Goal: Task Accomplishment & Management: Manage account settings

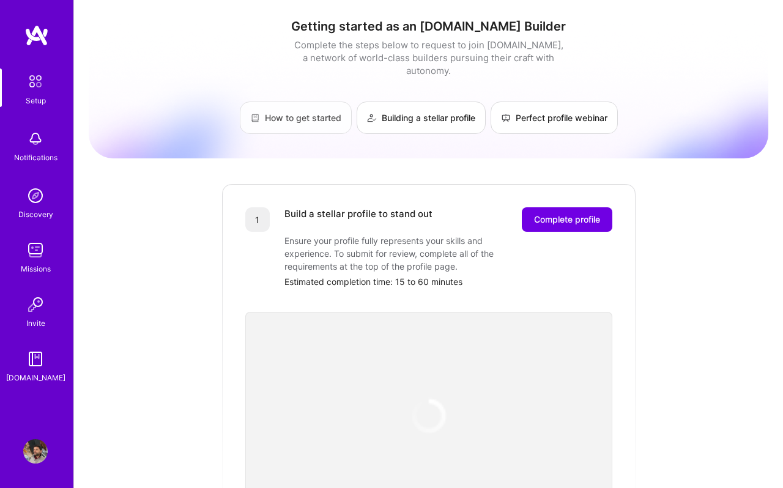
click at [310, 108] on link "How to get started" at bounding box center [296, 118] width 112 height 32
click at [571, 213] on span "Complete profile" at bounding box center [567, 219] width 66 height 12
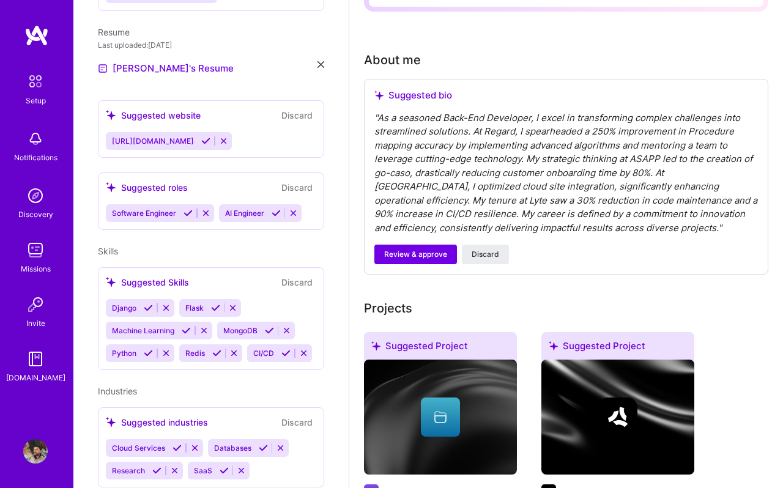
scroll to position [380, 0]
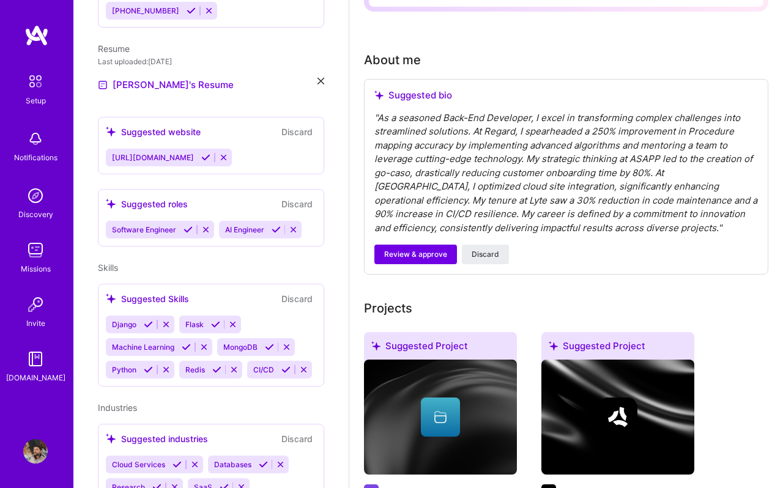
click at [259, 295] on div "Suggested Skills Discard Django Flask Machine Learning MongoDB Python Redis CI/…" at bounding box center [211, 335] width 226 height 103
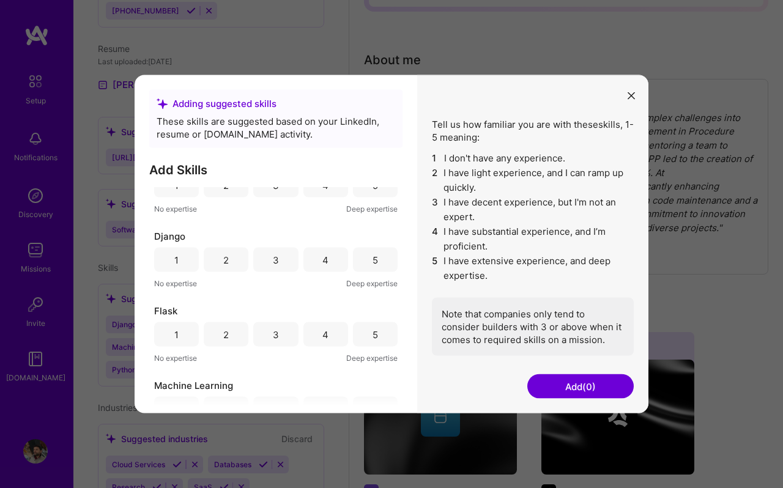
scroll to position [0, 0]
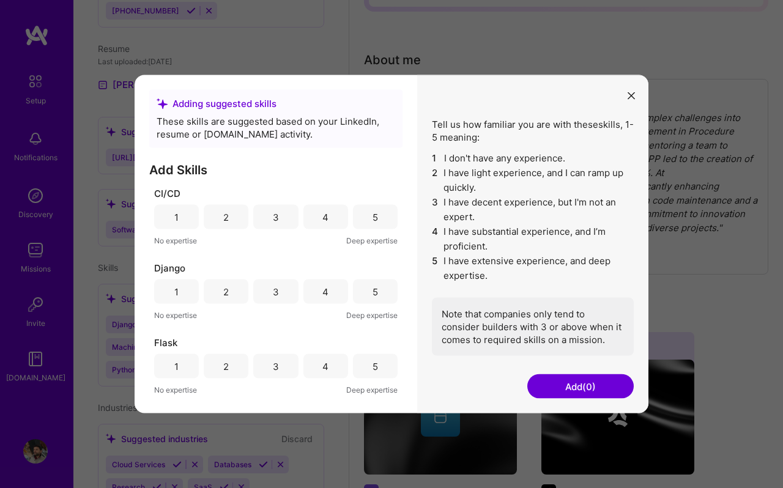
click at [364, 223] on div "5" at bounding box center [375, 217] width 45 height 24
click at [365, 295] on div "5" at bounding box center [375, 292] width 45 height 24
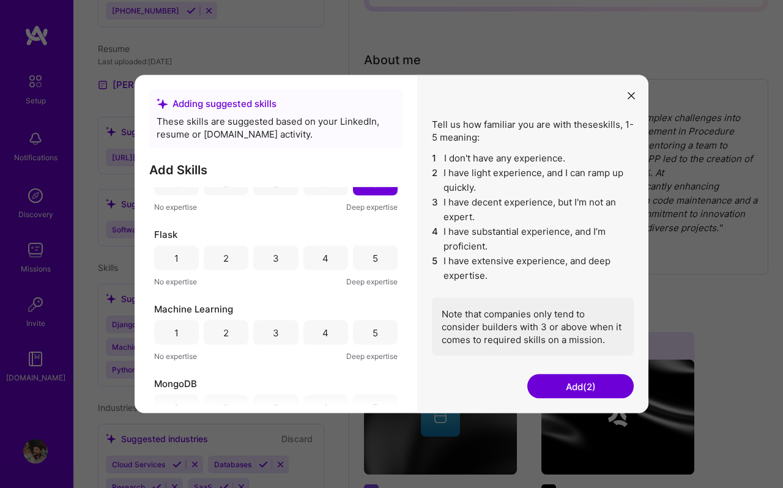
scroll to position [134, 0]
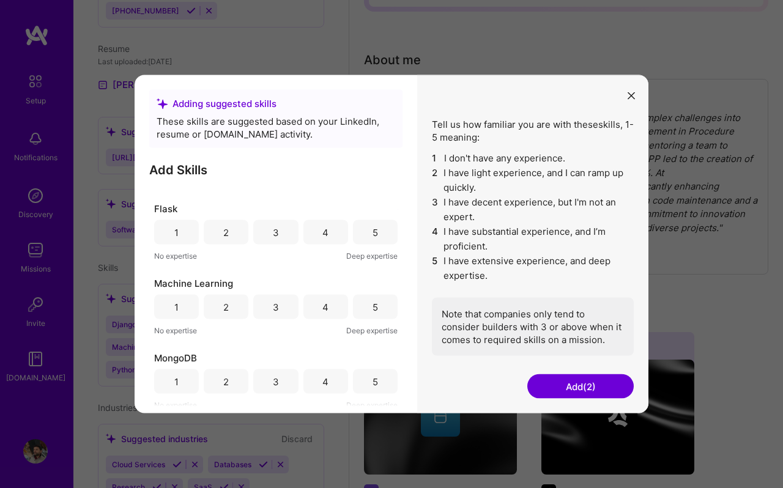
click at [366, 235] on div "5" at bounding box center [375, 232] width 45 height 24
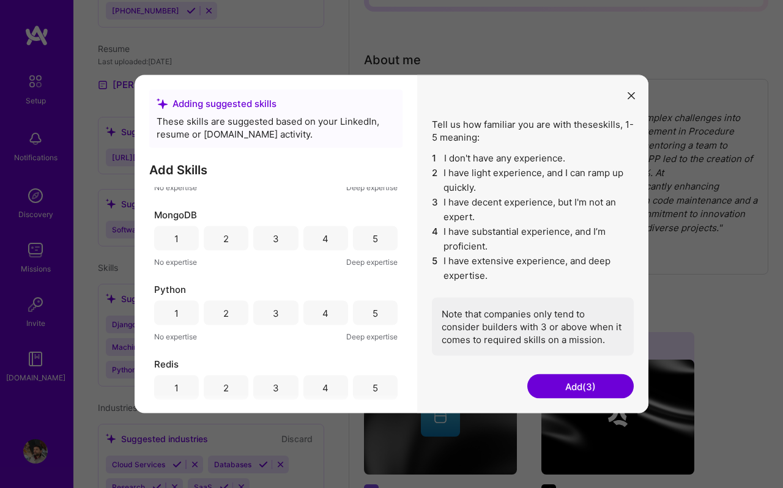
scroll to position [275, 0]
click at [366, 387] on div "5" at bounding box center [375, 390] width 45 height 24
click at [372, 320] on div "5" at bounding box center [375, 315] width 6 height 13
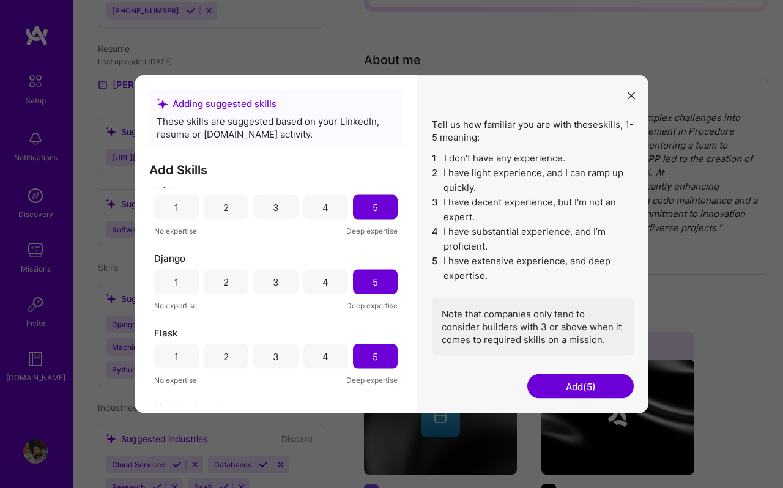
scroll to position [0, 0]
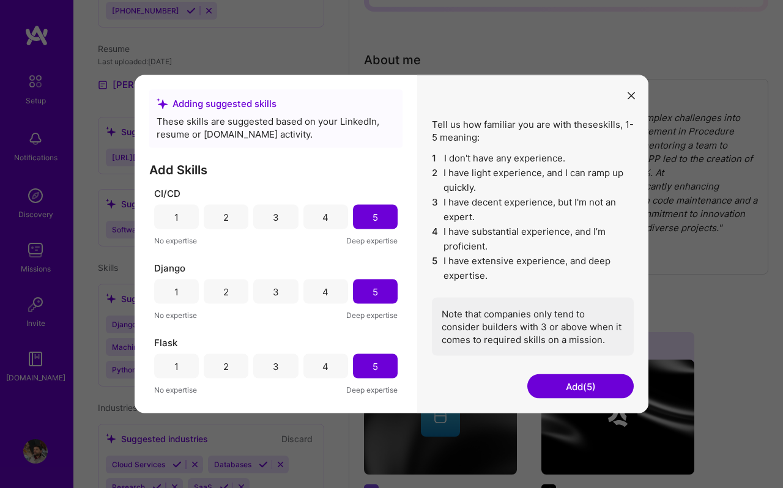
click at [331, 223] on div "4" at bounding box center [325, 217] width 45 height 24
click at [324, 287] on div "4" at bounding box center [325, 291] width 6 height 13
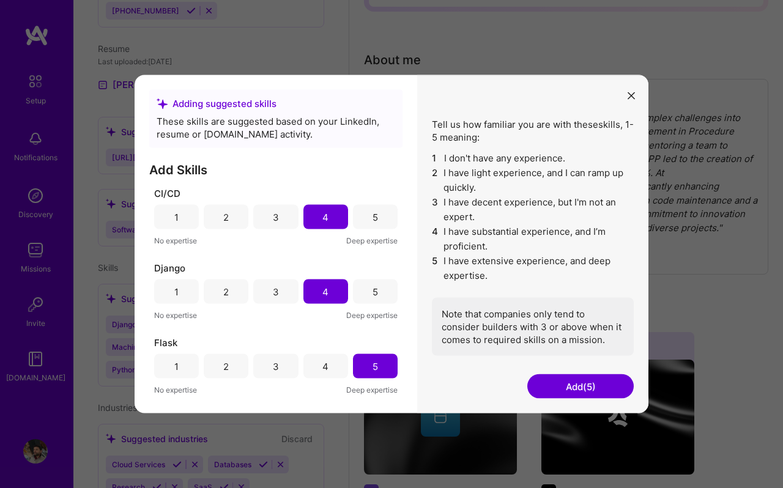
scroll to position [77, 0]
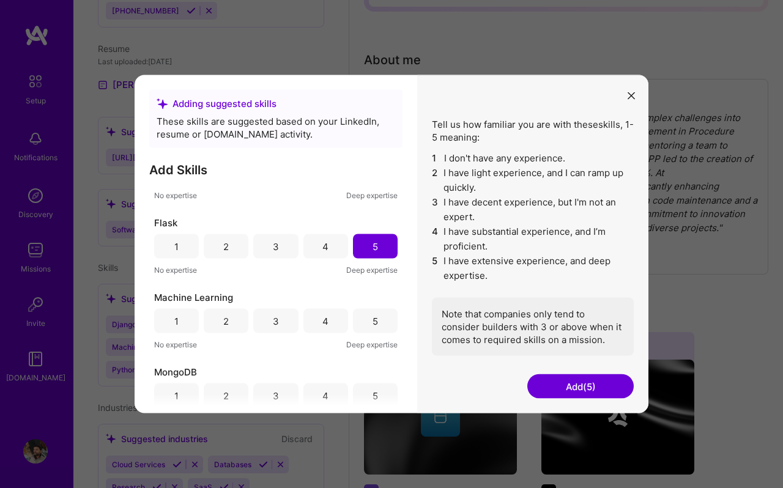
click at [332, 243] on div "4" at bounding box center [325, 246] width 45 height 24
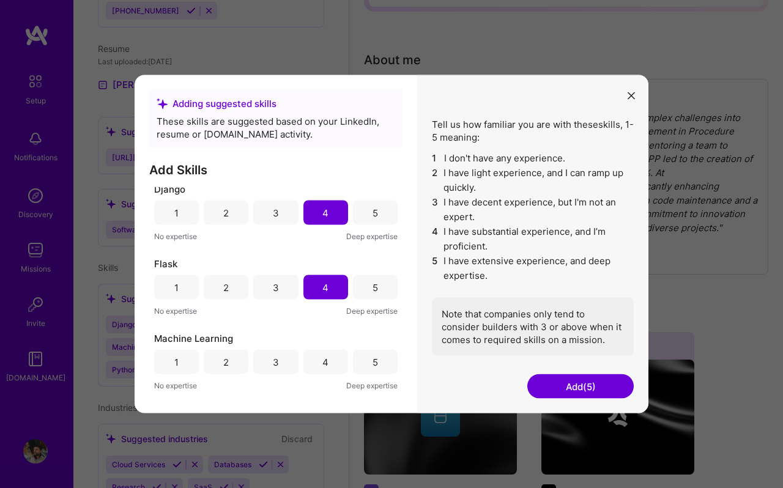
click at [369, 220] on div "5" at bounding box center [375, 213] width 45 height 24
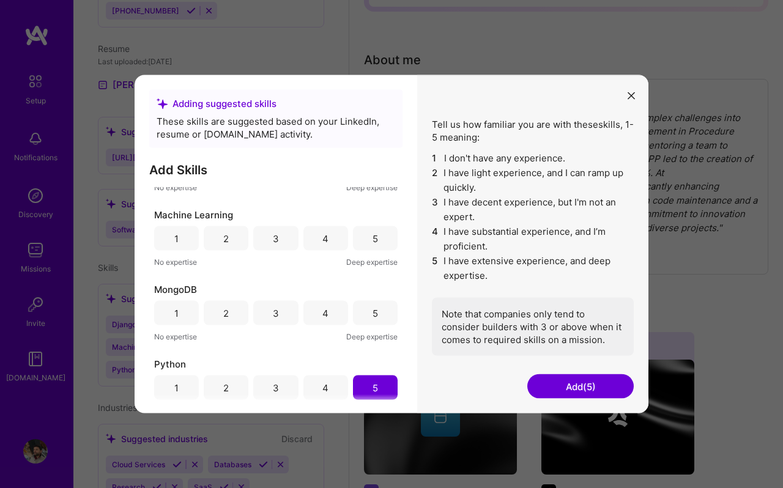
click at [280, 241] on div "3" at bounding box center [275, 238] width 45 height 24
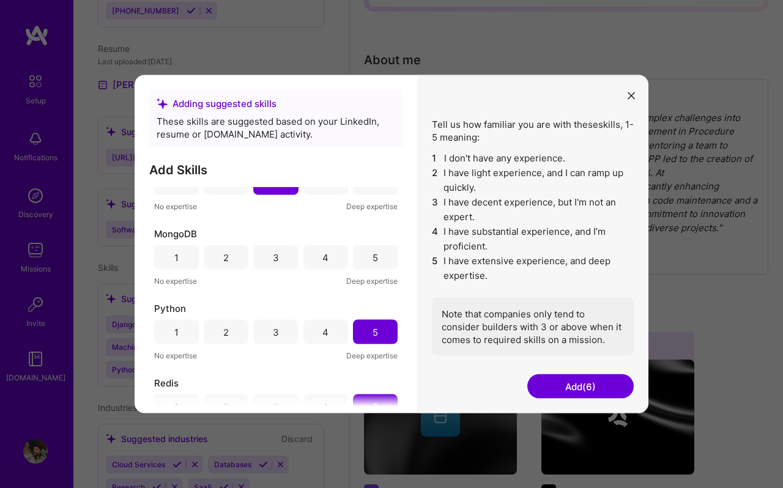
scroll to position [251, 0]
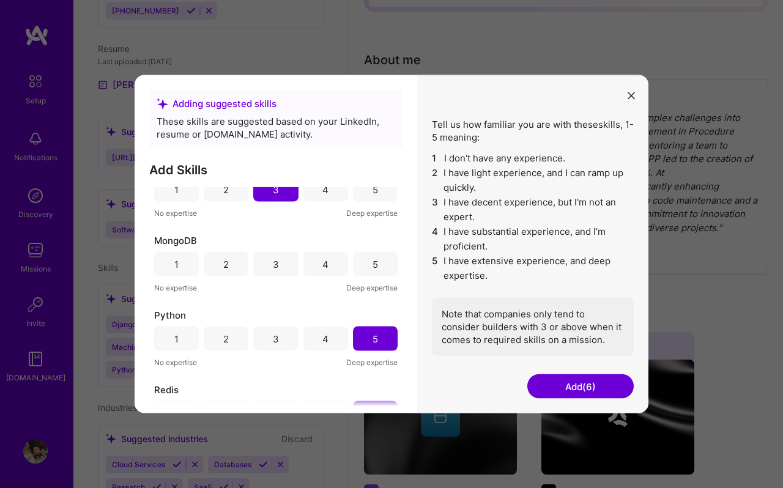
click at [329, 259] on div "4" at bounding box center [325, 264] width 45 height 24
click at [322, 335] on div "4" at bounding box center [325, 338] width 6 height 13
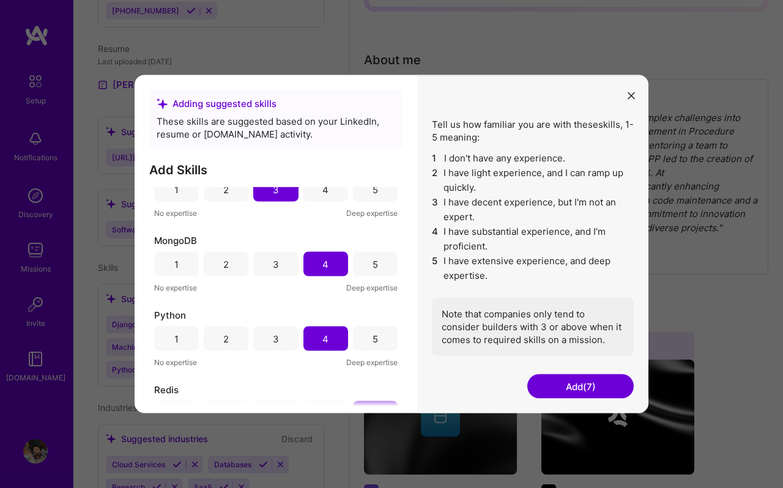
scroll to position [288, 0]
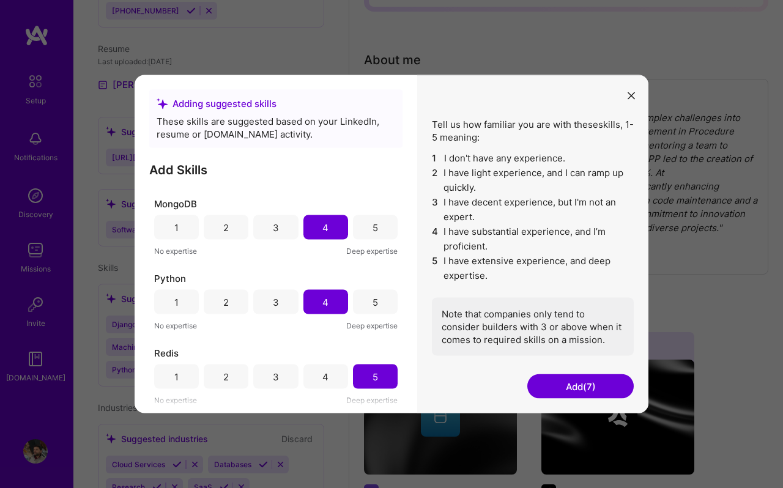
click at [365, 310] on div "5" at bounding box center [375, 302] width 45 height 24
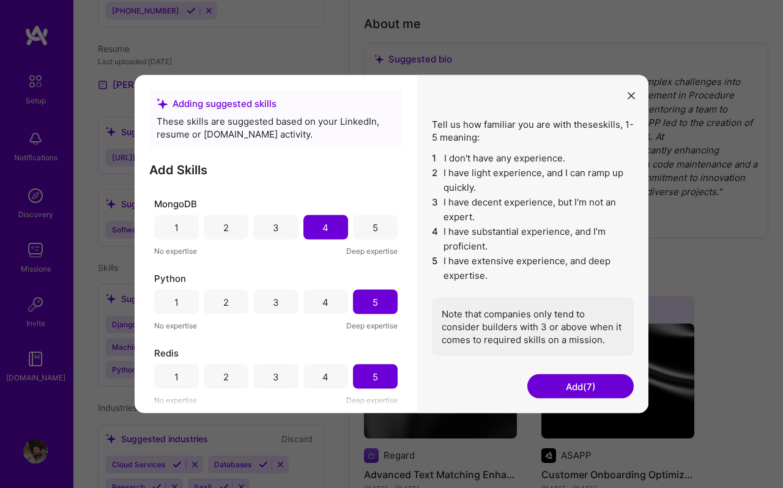
scroll to position [341, 0]
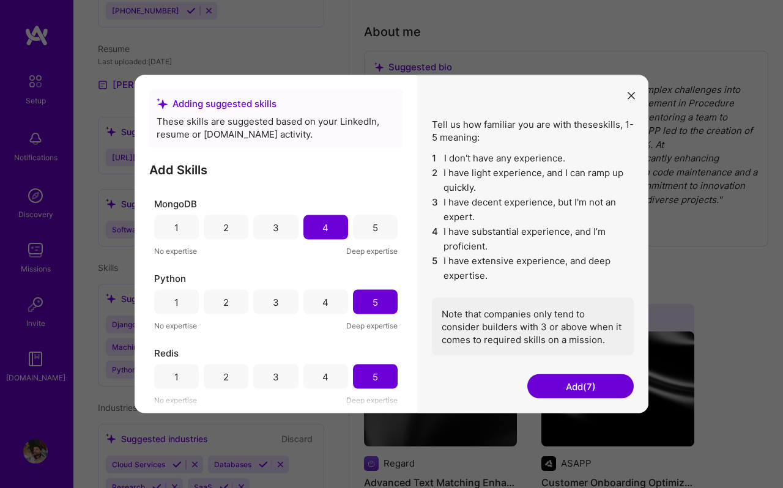
click at [579, 382] on button "Add (7)" at bounding box center [580, 386] width 106 height 24
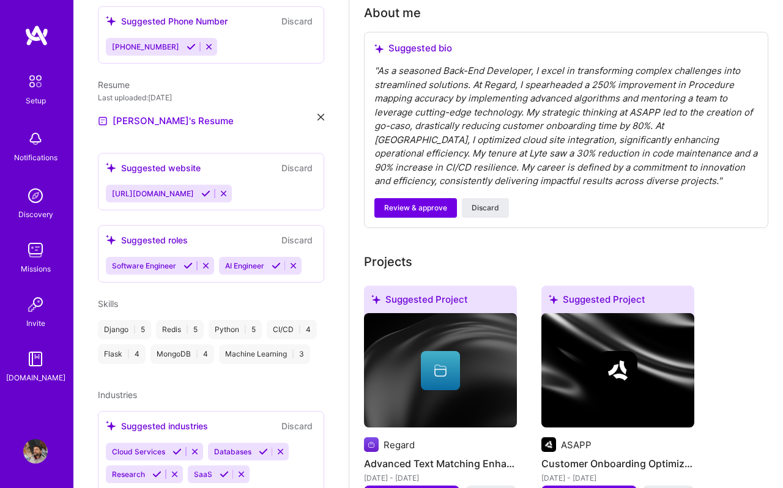
scroll to position [362, 0]
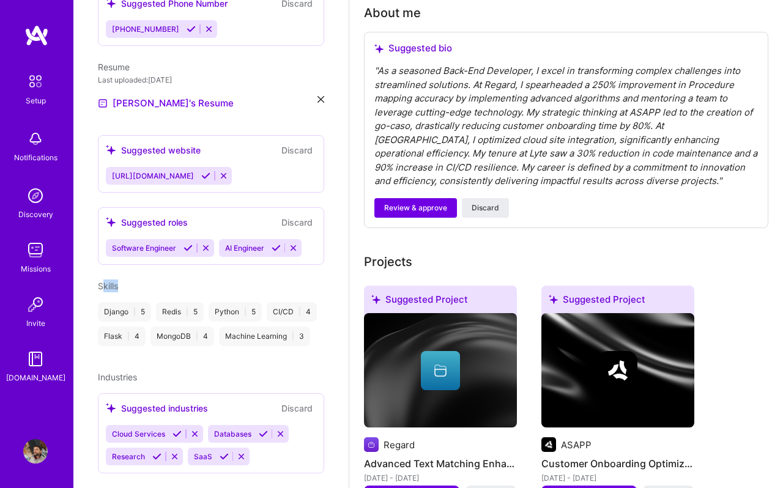
drag, startPoint x: 103, startPoint y: 268, endPoint x: 151, endPoint y: 268, distance: 48.3
click at [150, 280] on div "Skills" at bounding box center [211, 286] width 226 height 13
click at [151, 280] on div "Skills" at bounding box center [211, 286] width 226 height 13
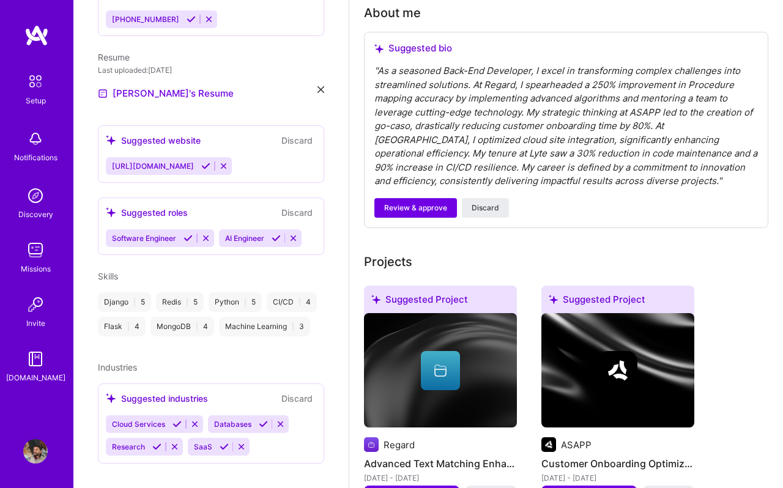
click at [292, 438] on div "Cloud Services Databases Research SaaS" at bounding box center [211, 435] width 210 height 40
click at [132, 392] on div "Suggested industries" at bounding box center [157, 398] width 102 height 13
click at [154, 420] on span "Cloud Services" at bounding box center [138, 424] width 53 height 9
click at [264, 431] on div "Cloud Services Databases Research SaaS" at bounding box center [211, 435] width 210 height 40
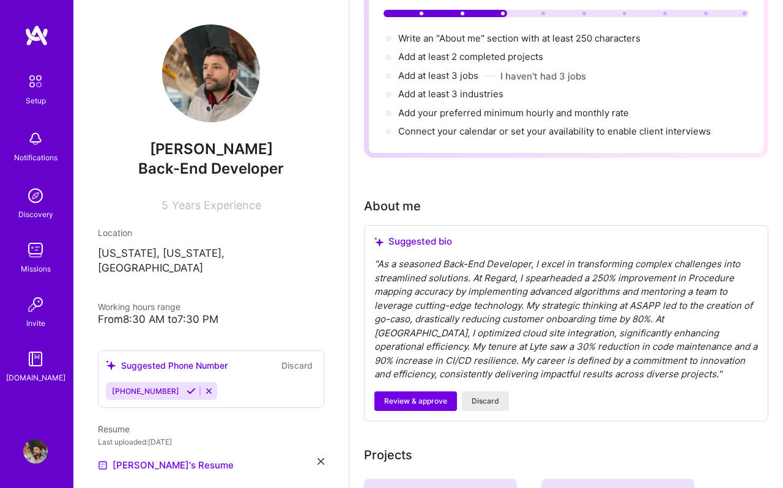
scroll to position [23, 0]
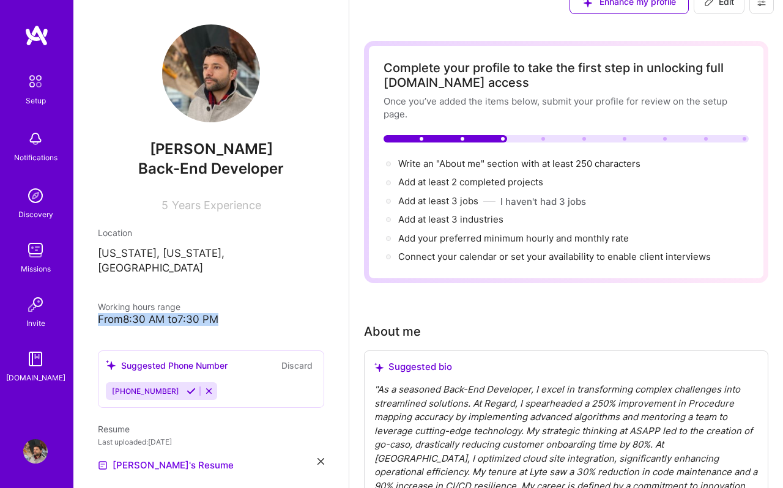
drag, startPoint x: 99, startPoint y: 306, endPoint x: 234, endPoint y: 305, distance: 135.2
click at [234, 313] on div "From 8:30 AM to 7:30 PM" at bounding box center [211, 319] width 226 height 13
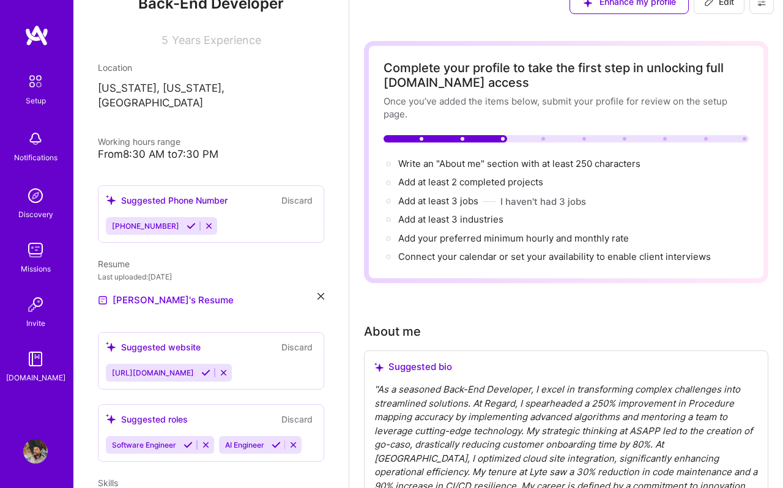
scroll to position [372, 0]
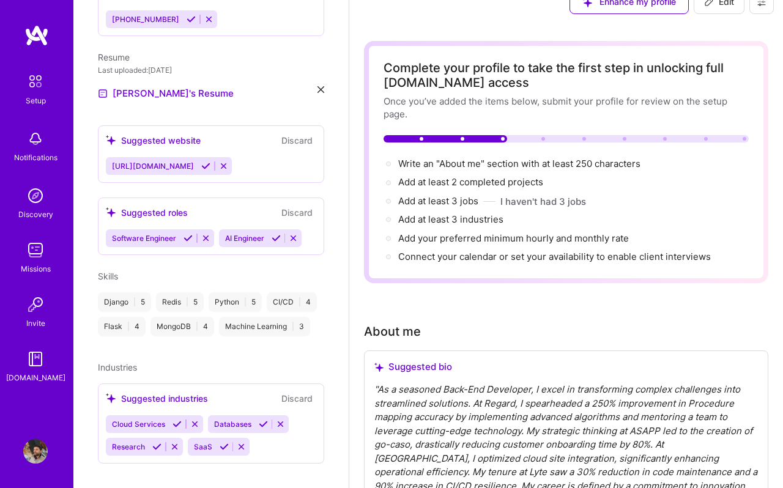
click at [226, 292] on div "Python | 5" at bounding box center [235, 302] width 53 height 20
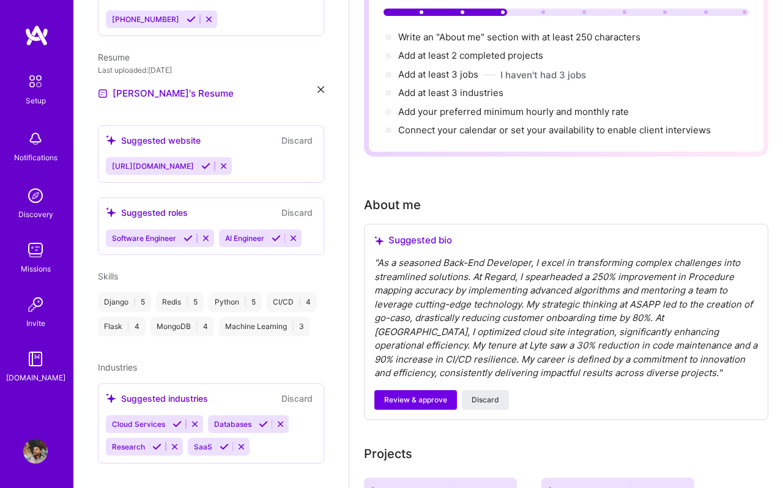
scroll to position [155, 0]
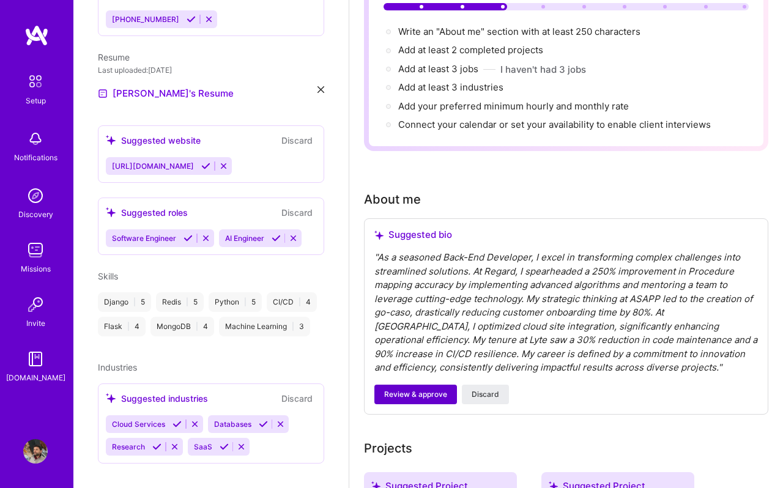
click at [437, 389] on span "Review & approve" at bounding box center [415, 394] width 63 height 11
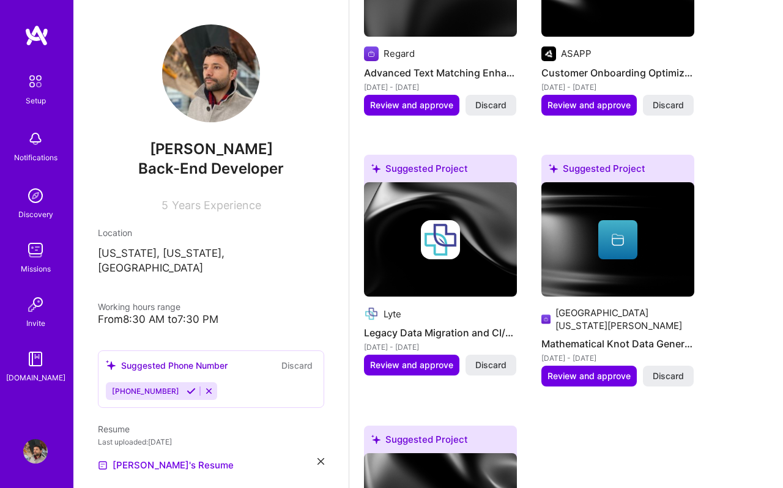
scroll to position [28, 0]
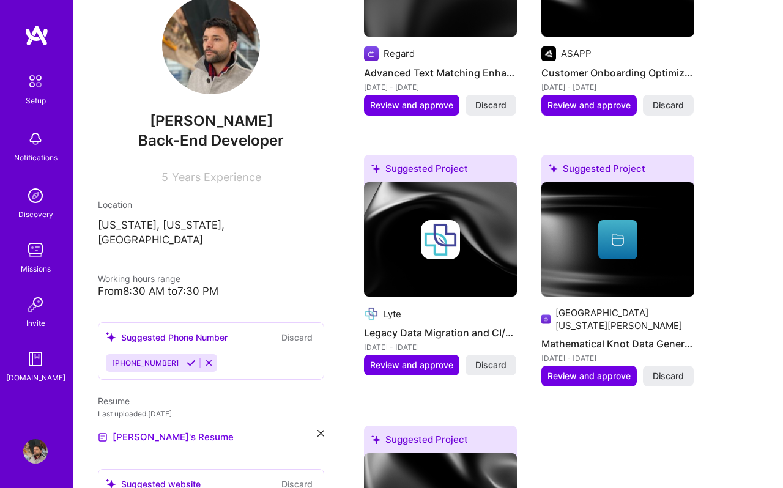
click at [183, 358] on button at bounding box center [191, 363] width 17 height 10
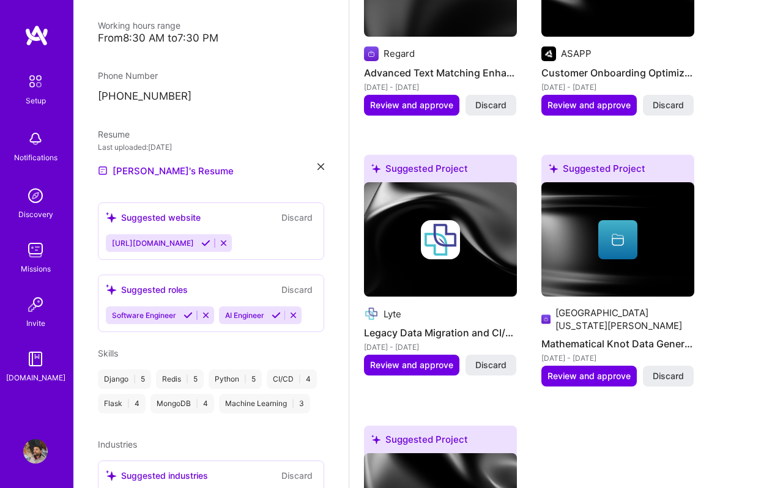
scroll to position [280, 0]
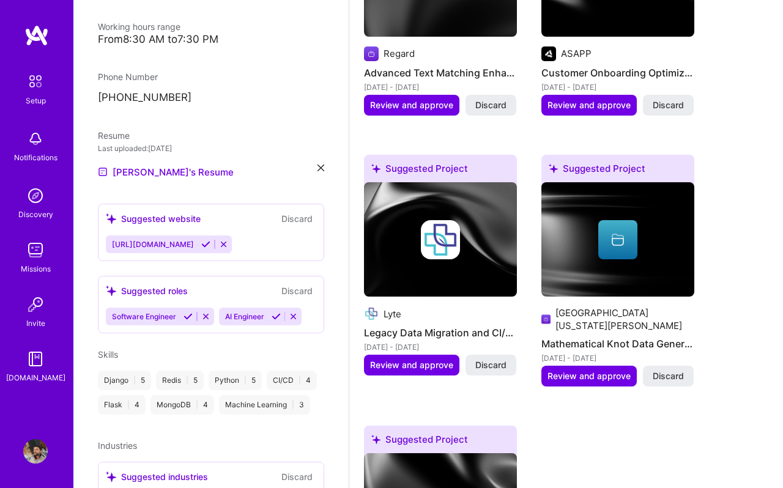
click at [159, 284] on div "Suggested roles" at bounding box center [147, 290] width 82 height 13
click at [298, 312] on icon at bounding box center [293, 316] width 9 height 9
click at [269, 308] on div "Software Engineer" at bounding box center [211, 317] width 210 height 18
click at [239, 291] on div "Suggested roles Discard Software Engineer" at bounding box center [211, 304] width 226 height 57
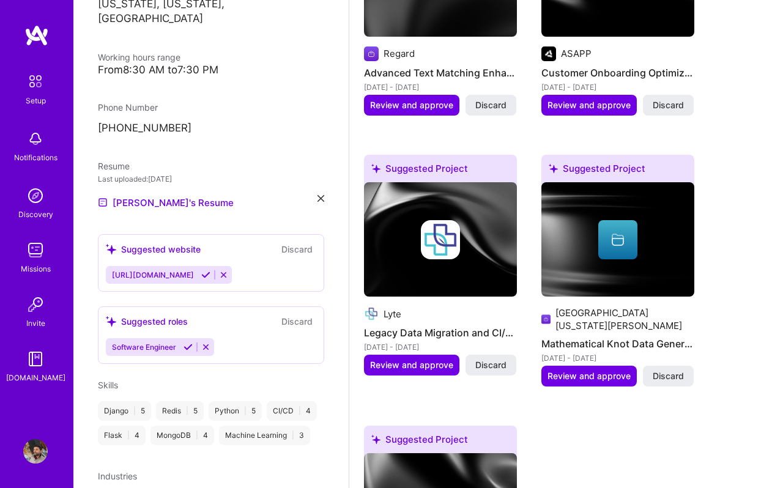
scroll to position [246, 0]
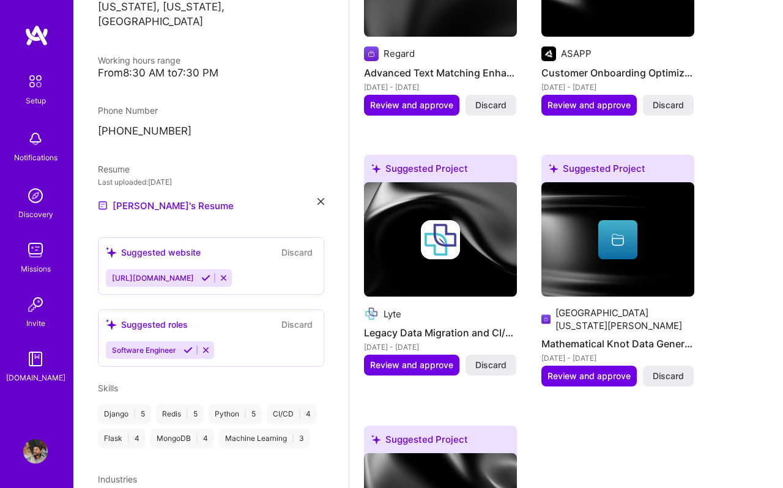
click at [210, 273] on icon at bounding box center [205, 277] width 9 height 9
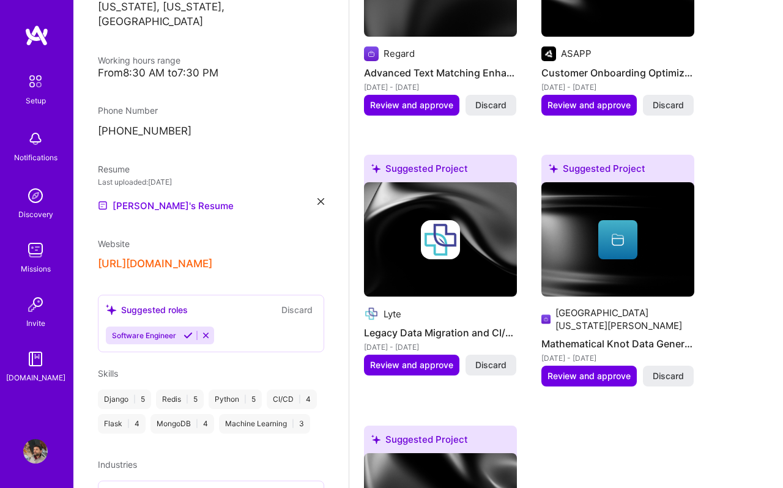
scroll to position [344, 0]
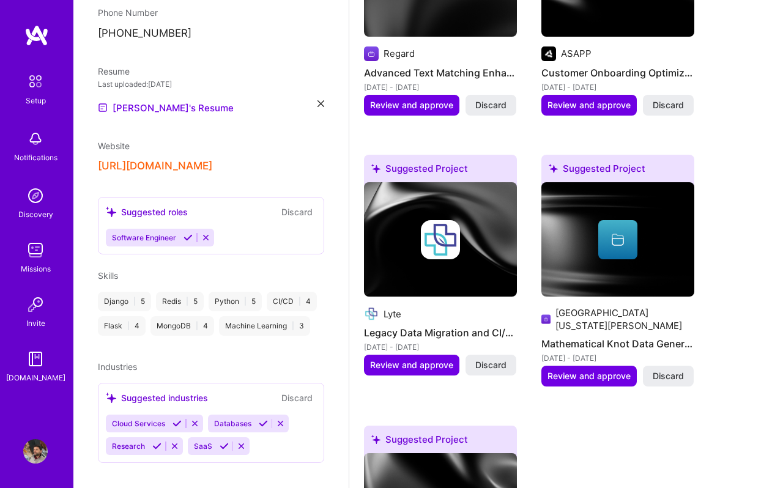
click at [275, 430] on div "Cloud Services Databases Research SaaS" at bounding box center [211, 435] width 210 height 40
click at [183, 391] on div "Suggested industries" at bounding box center [157, 397] width 102 height 13
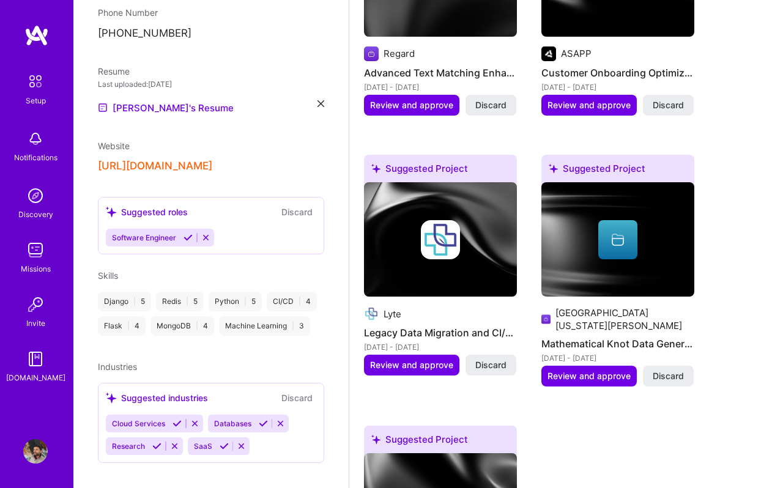
click at [106, 393] on icon at bounding box center [111, 398] width 10 height 10
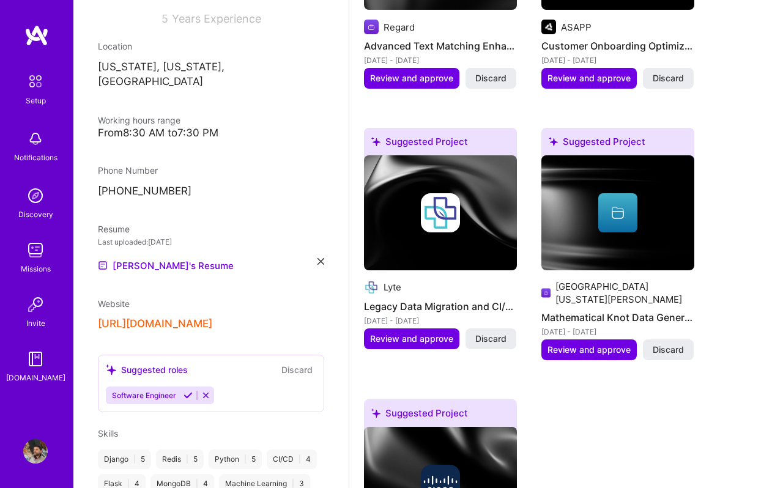
scroll to position [344, 0]
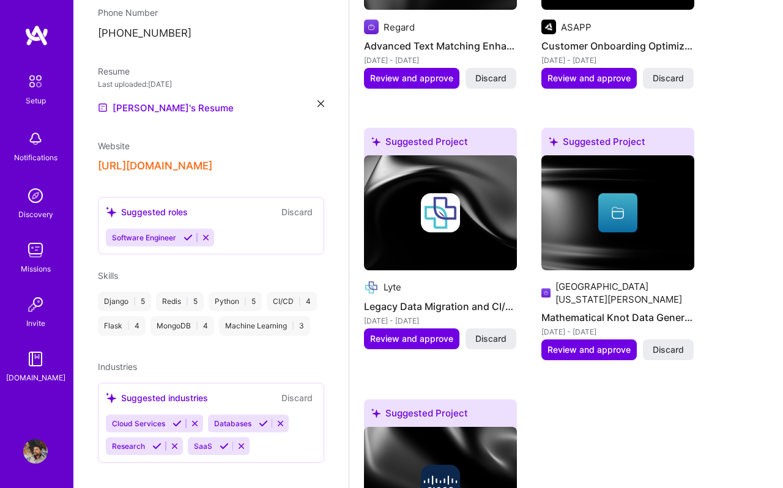
click at [242, 230] on div "Software Engineer" at bounding box center [211, 238] width 210 height 18
click at [105, 199] on div "Suggested roles Discard Software Engineer" at bounding box center [211, 225] width 226 height 57
click at [109, 207] on icon at bounding box center [111, 212] width 10 height 10
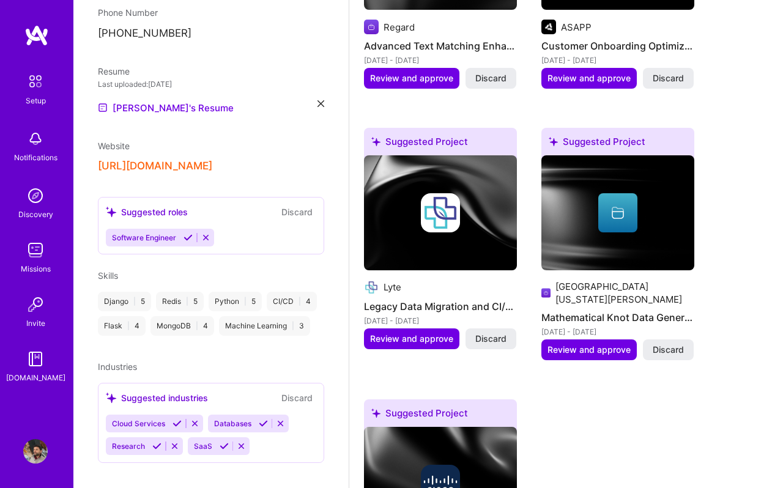
click at [153, 206] on div "Suggested roles" at bounding box center [147, 212] width 82 height 13
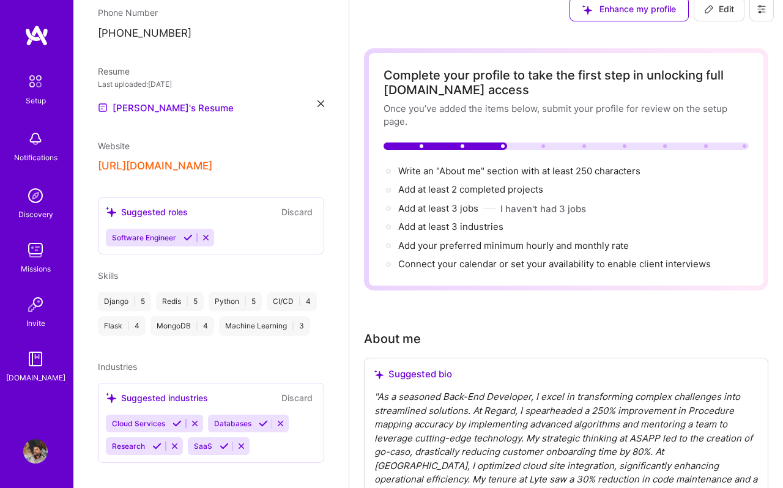
scroll to position [0, 0]
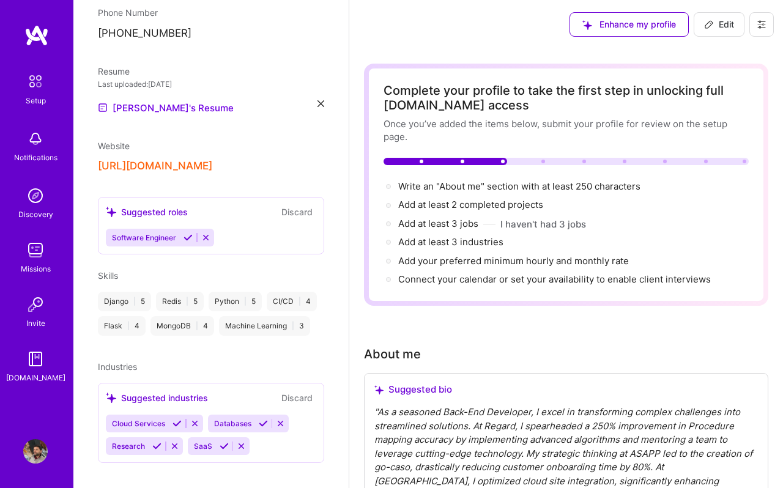
click at [666, 21] on span "Enhance my profile" at bounding box center [629, 24] width 94 height 12
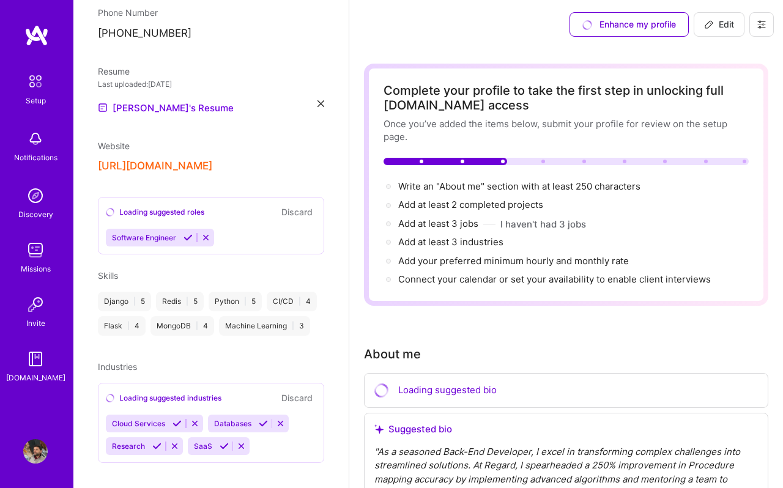
click at [724, 31] on button "Edit" at bounding box center [719, 24] width 51 height 24
select select "US"
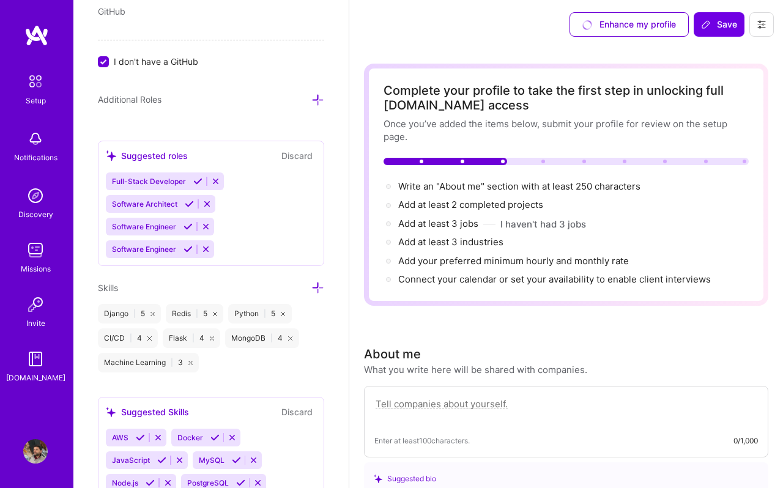
scroll to position [681, 0]
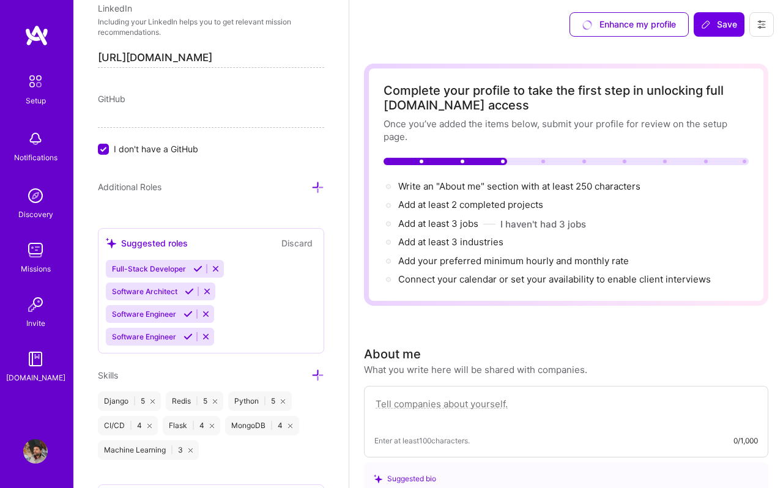
click at [243, 268] on div "Full-Stack Developer Software Architect Software Engineer Software Engineer" at bounding box center [211, 303] width 210 height 86
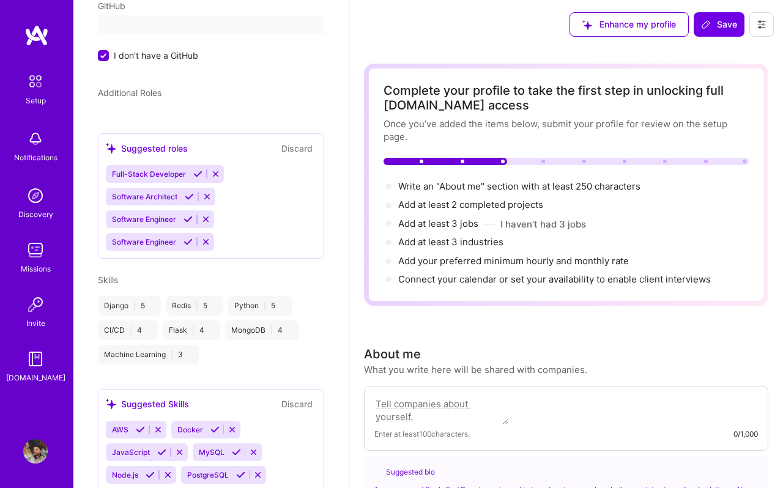
scroll to position [376, 0]
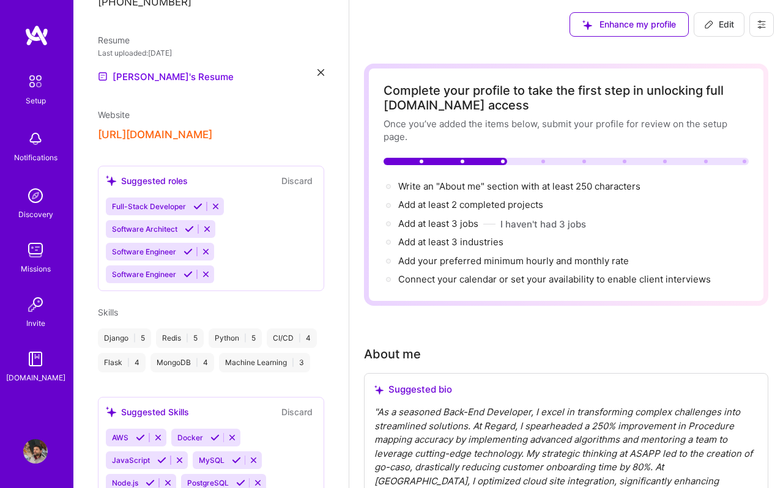
click at [728, 19] on span "Edit" at bounding box center [719, 24] width 30 height 12
select select "US"
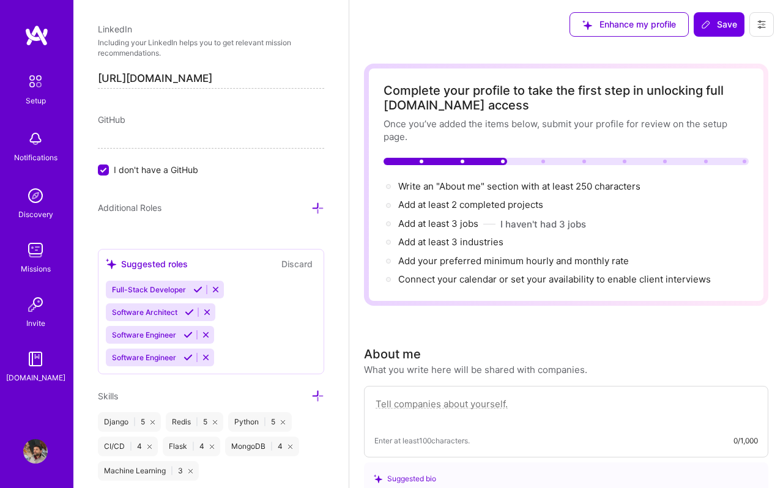
scroll to position [691, 0]
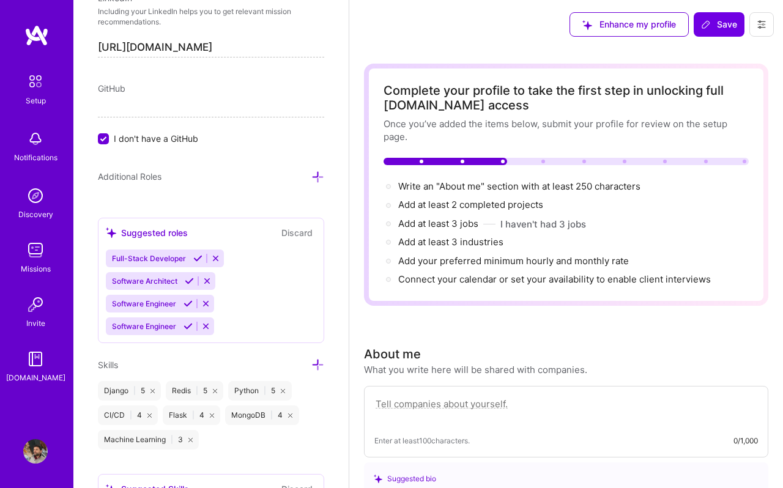
click at [258, 280] on div "Full-Stack Developer Software Architect Software Engineer Software Engineer" at bounding box center [211, 293] width 210 height 86
click at [210, 303] on icon at bounding box center [205, 303] width 9 height 9
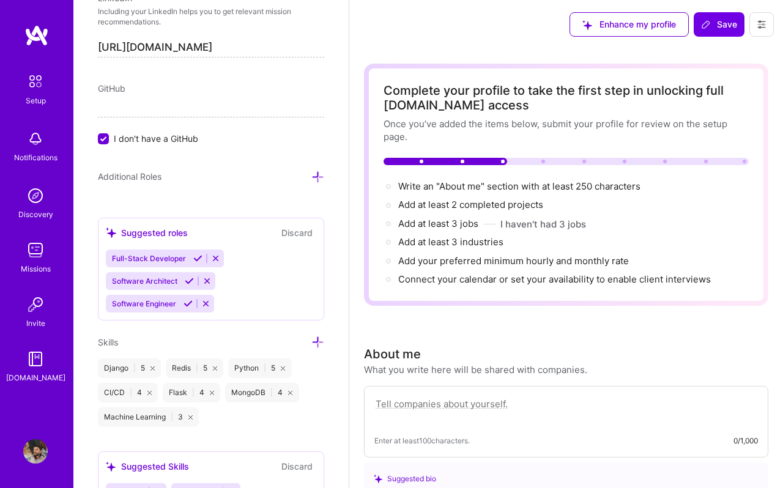
click at [232, 303] on div "Full-Stack Developer Software Architect Software Engineer" at bounding box center [211, 281] width 210 height 63
click at [147, 299] on span "Software Engineer" at bounding box center [144, 303] width 64 height 9
click at [321, 177] on icon at bounding box center [317, 177] width 13 height 13
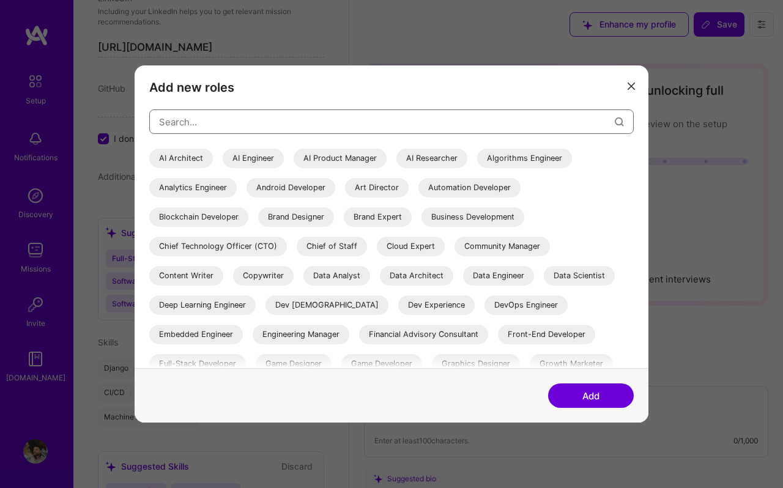
click at [283, 122] on input "modal" at bounding box center [387, 121] width 456 height 31
type input "backend"
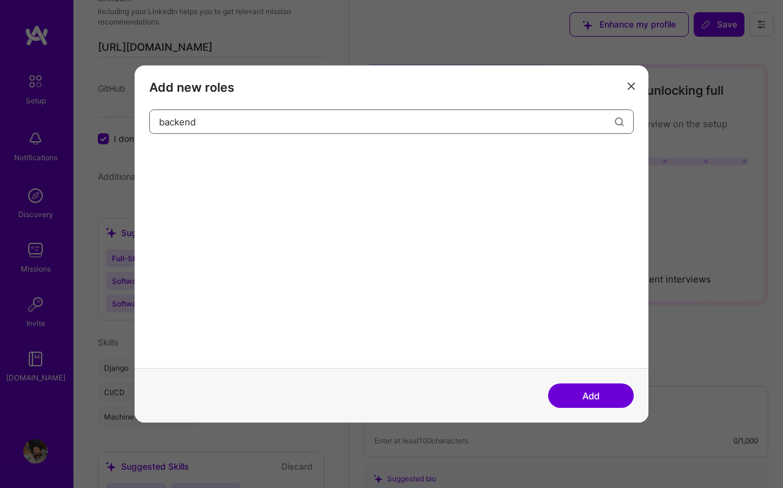
click at [204, 120] on input "backend" at bounding box center [387, 121] width 456 height 31
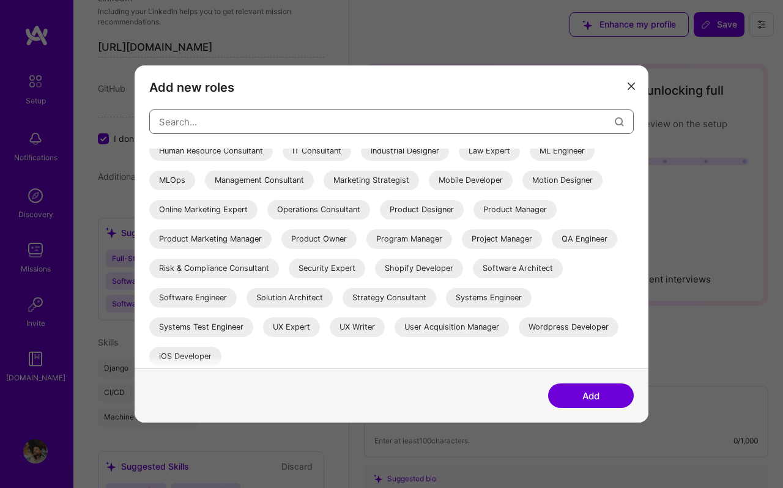
scroll to position [245, 0]
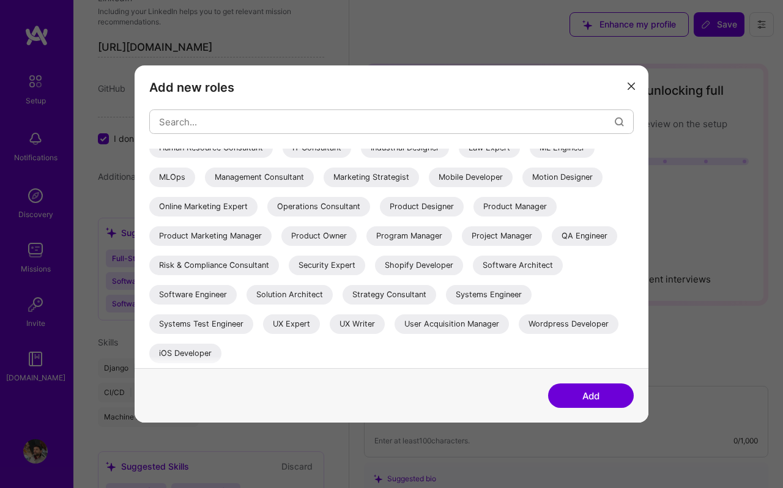
click at [628, 87] on icon "modal" at bounding box center [631, 86] width 7 height 7
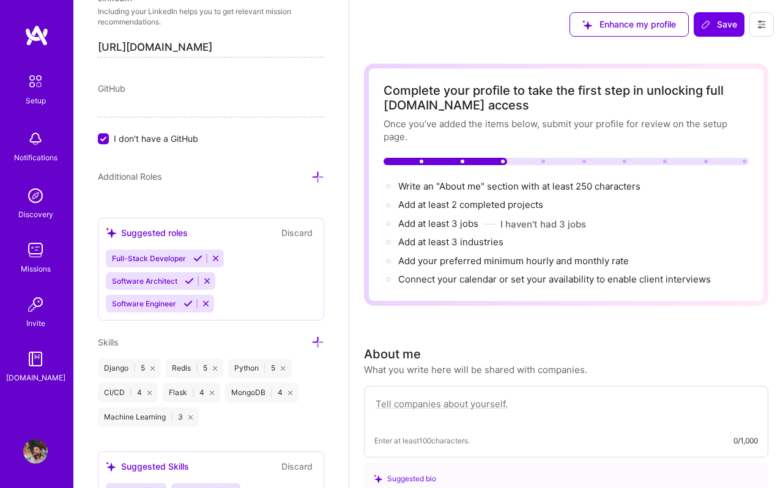
click at [210, 276] on icon at bounding box center [206, 280] width 9 height 9
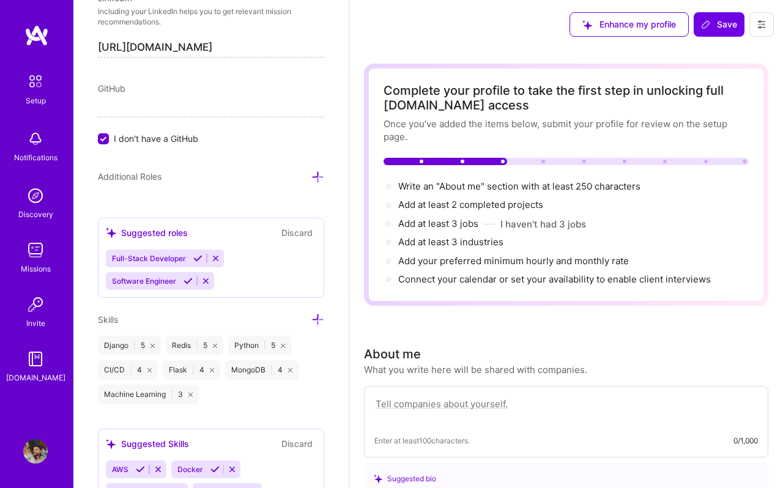
click at [194, 260] on icon at bounding box center [197, 258] width 9 height 9
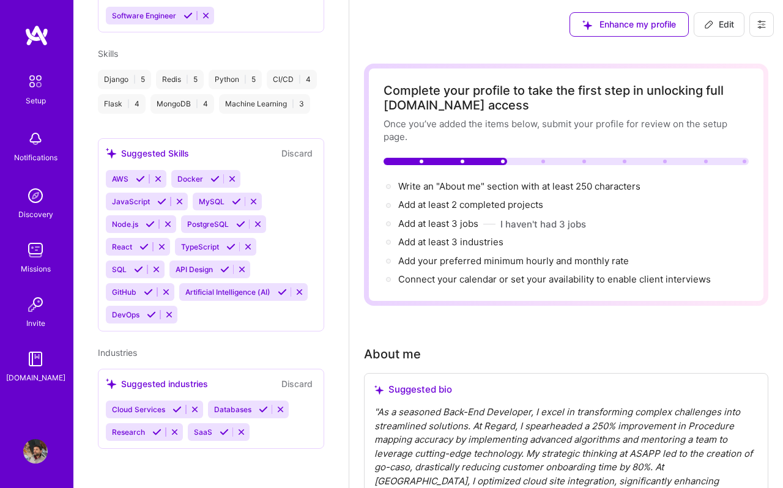
scroll to position [358, 0]
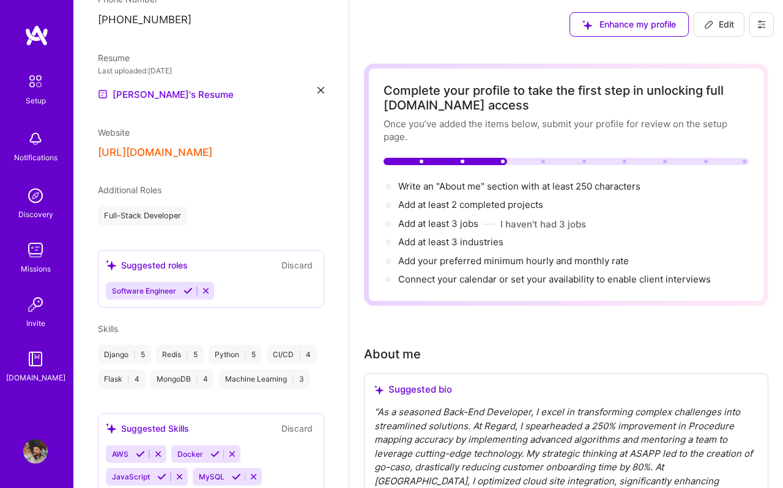
click at [190, 286] on icon at bounding box center [187, 290] width 9 height 9
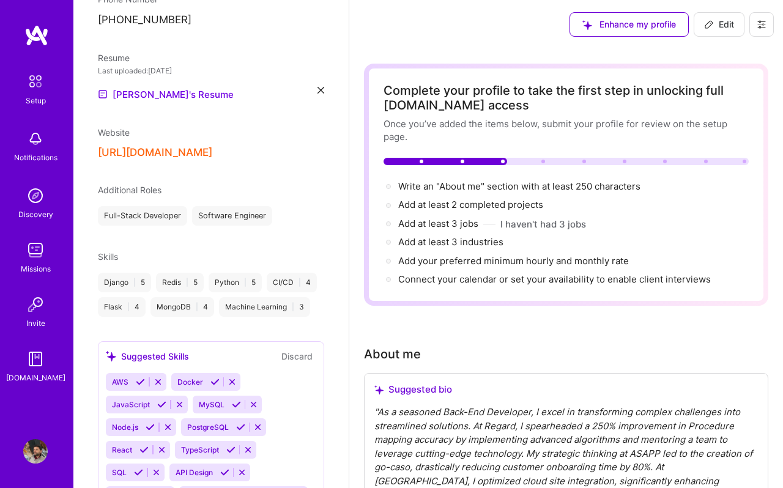
click at [721, 32] on button "Edit" at bounding box center [719, 24] width 51 height 24
select select "US"
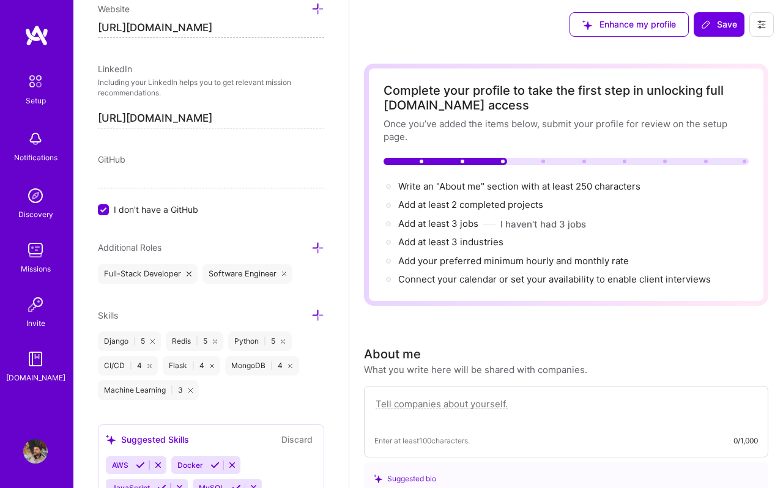
scroll to position [658, 0]
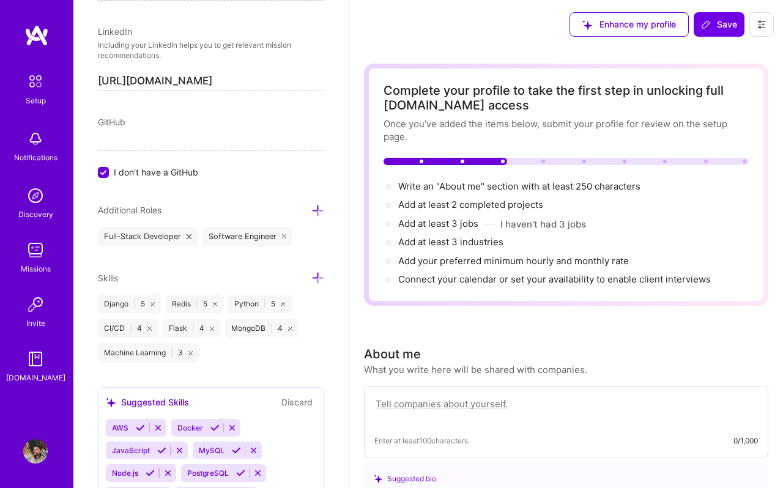
click at [315, 210] on icon at bounding box center [317, 210] width 13 height 13
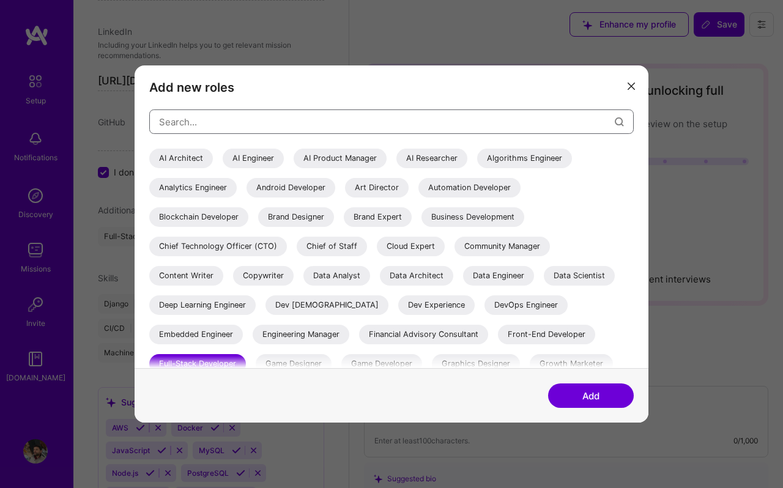
click at [264, 117] on input "modal" at bounding box center [387, 121] width 456 height 31
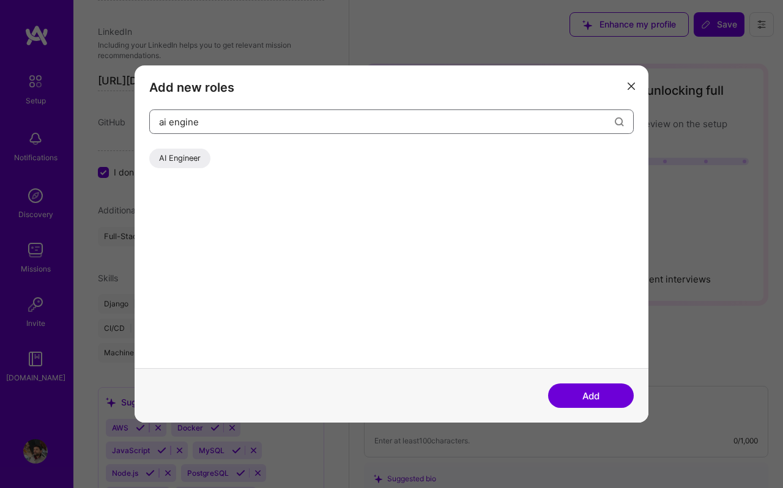
type input "ai engine"
click at [185, 157] on div "AI Engineer" at bounding box center [179, 159] width 61 height 20
click at [569, 398] on button "Add" at bounding box center [591, 395] width 86 height 24
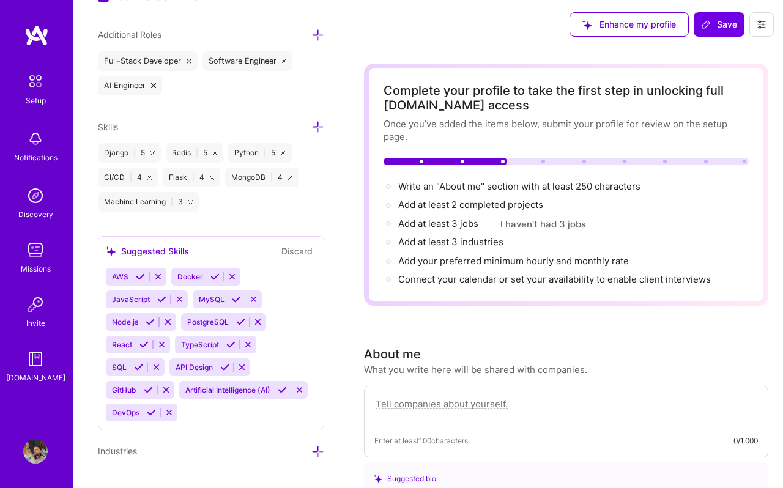
scroll to position [818, 0]
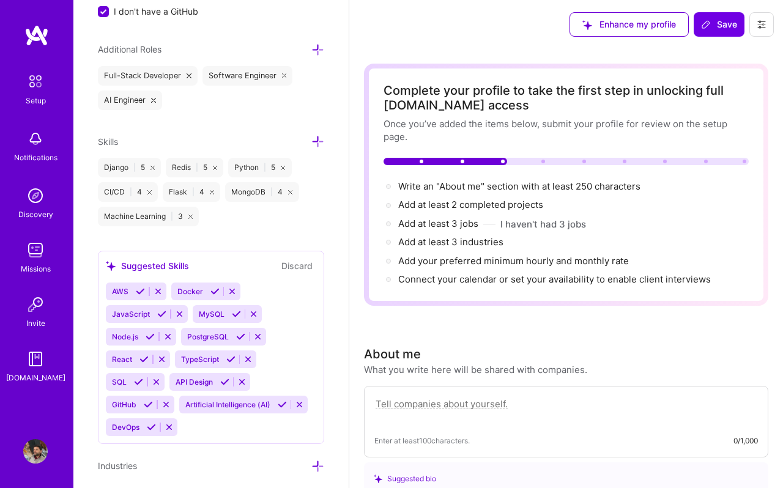
click at [317, 145] on icon at bounding box center [317, 141] width 13 height 13
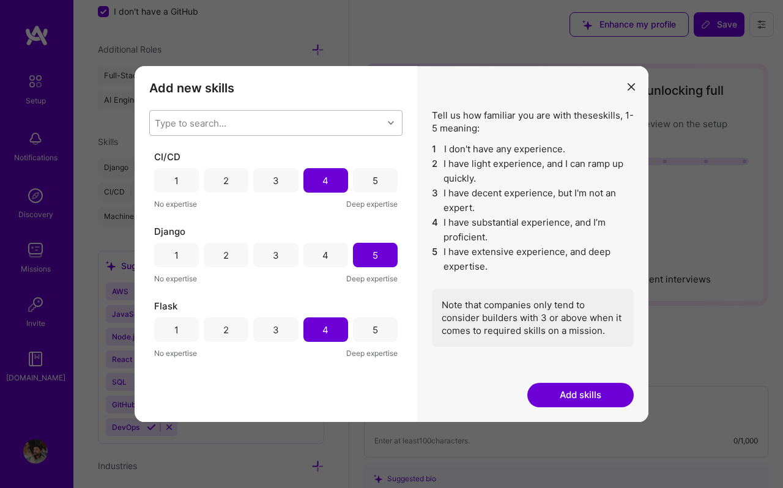
click at [296, 119] on div "Type to search..." at bounding box center [266, 123] width 233 height 24
type input "go"
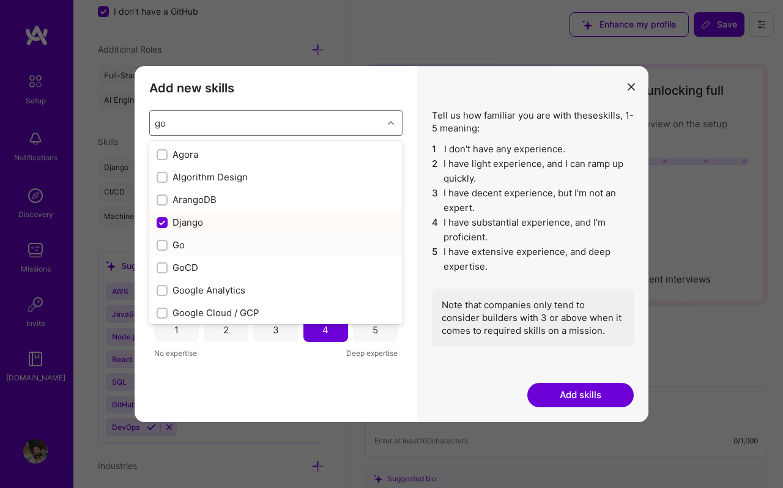
click at [165, 246] on input "modal" at bounding box center [163, 246] width 9 height 9
checkbox input "false"
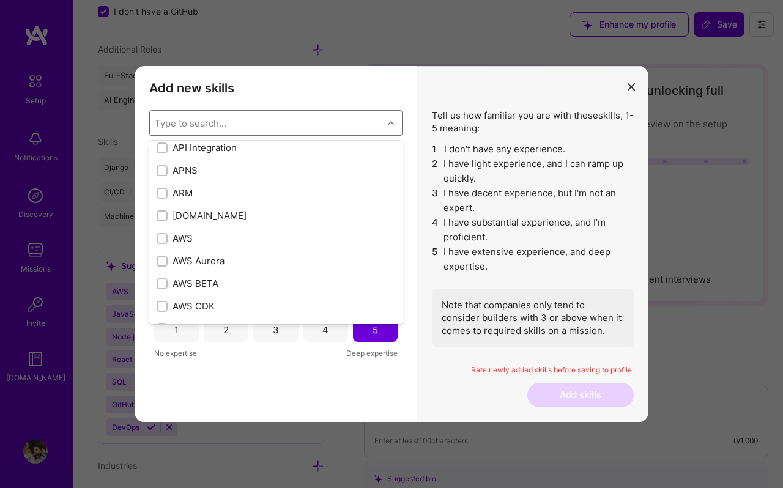
scroll to position [79, 0]
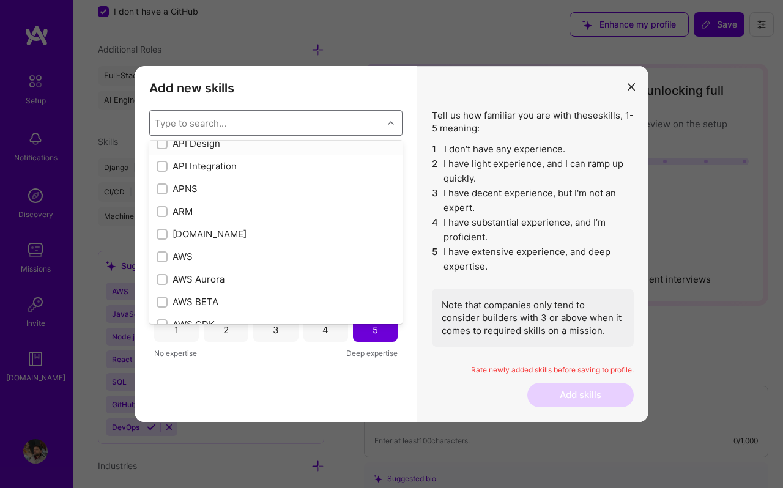
type input "g"
checkbox input "true"
type input "go"
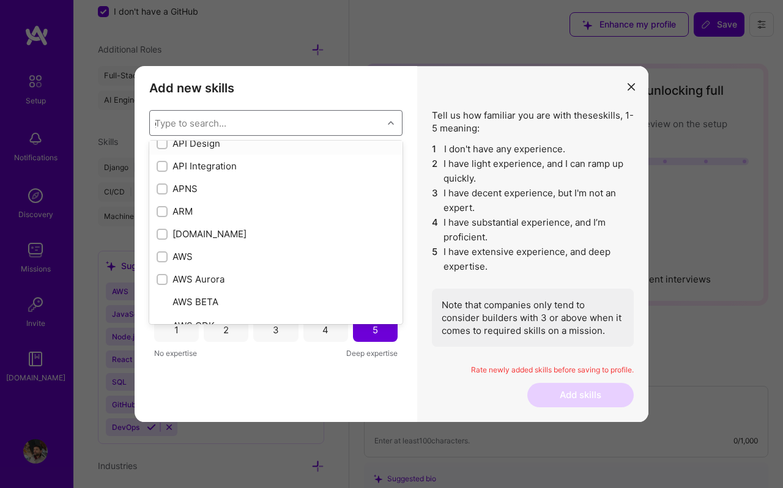
checkbox input "true"
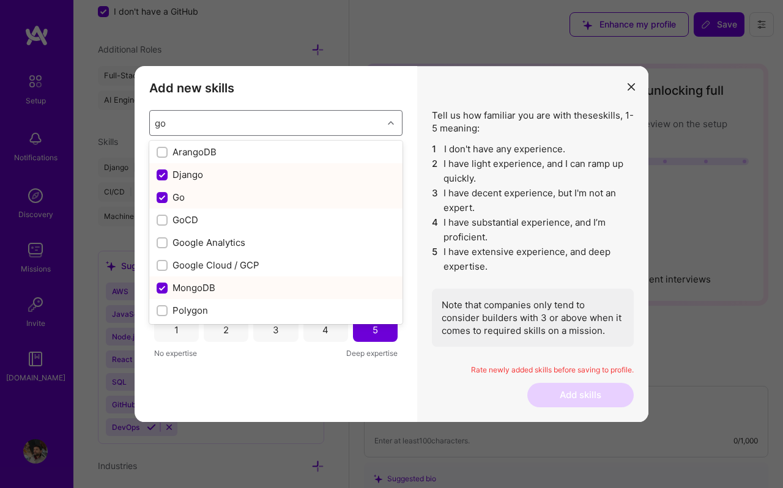
type input "go"
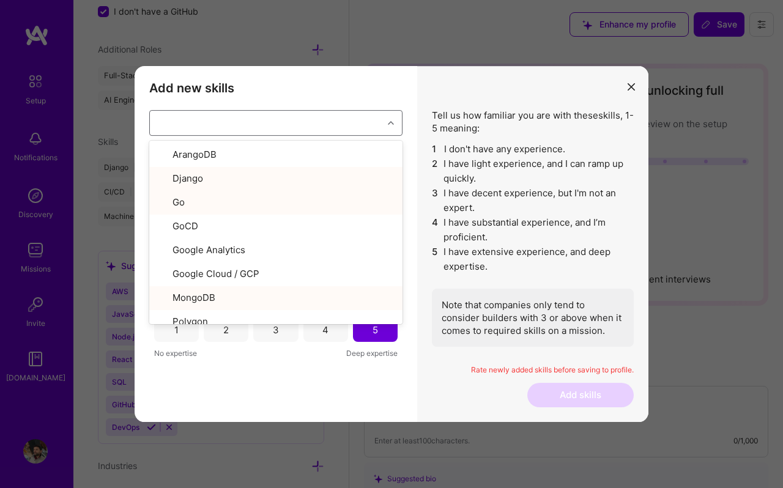
click at [374, 386] on div "Add new skills Tell us how familiar you are with given skills, using between 1 …" at bounding box center [276, 244] width 283 height 356
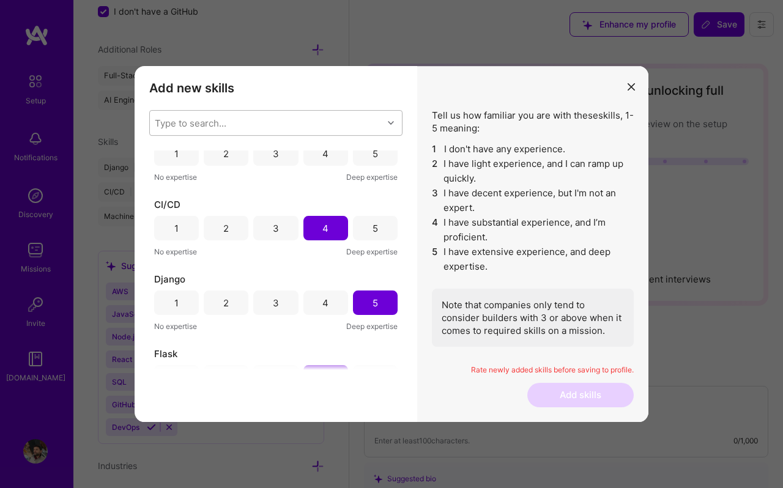
scroll to position [0, 0]
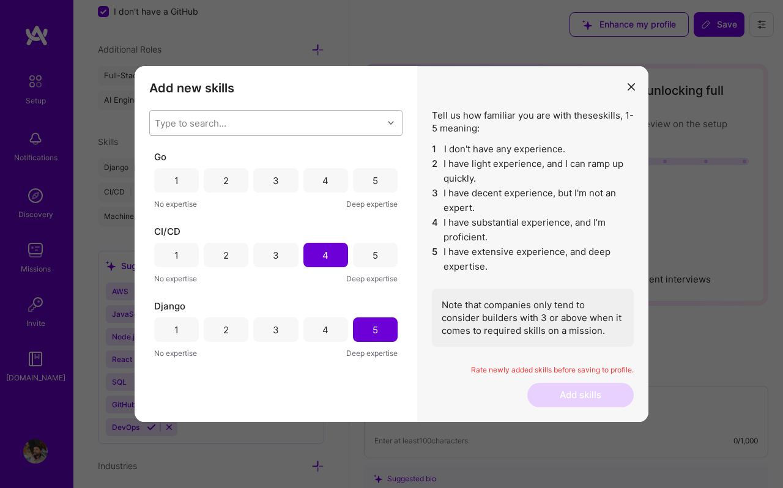
click at [372, 176] on div "5" at bounding box center [375, 180] width 6 height 13
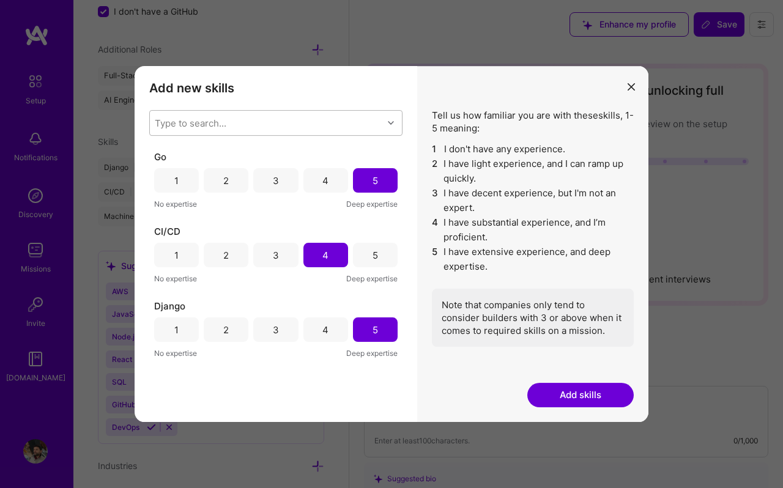
click at [601, 393] on button "Add skills" at bounding box center [580, 395] width 106 height 24
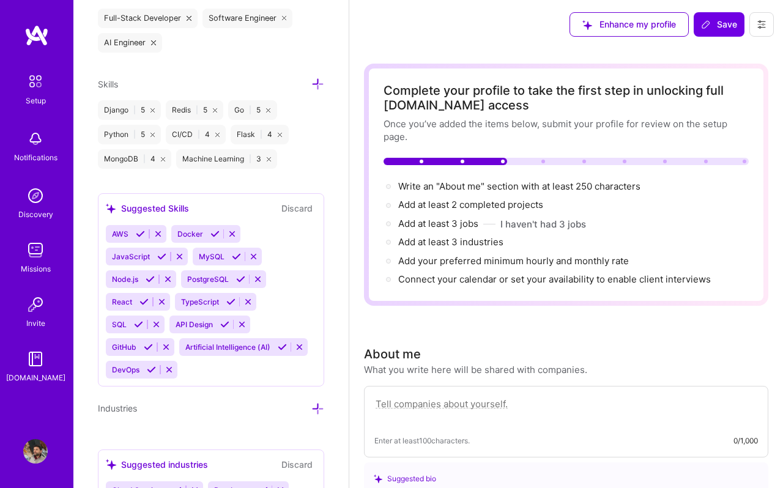
scroll to position [906, 0]
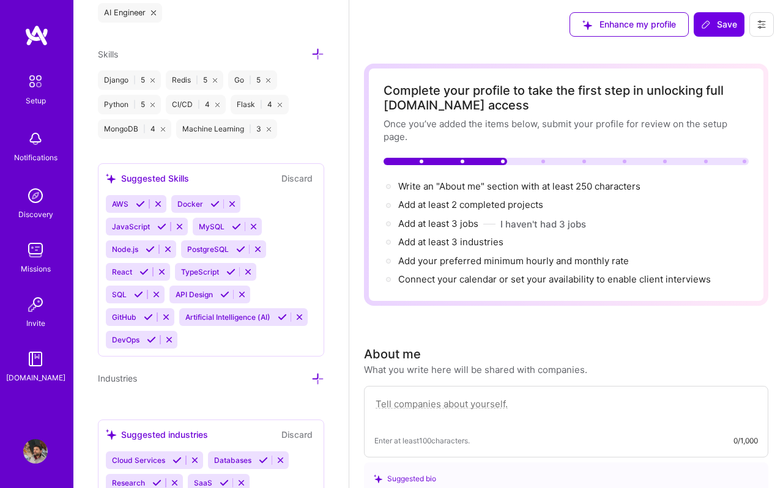
click at [161, 271] on icon at bounding box center [161, 271] width 9 height 9
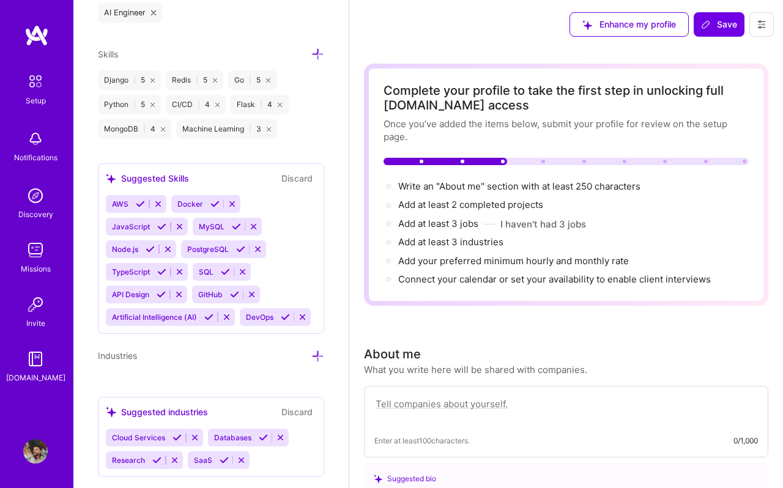
scroll to position [886, 0]
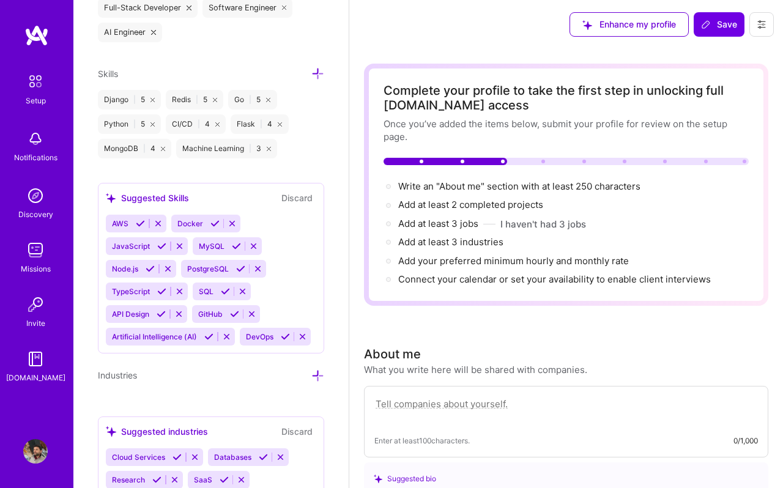
click at [139, 221] on icon at bounding box center [140, 223] width 9 height 9
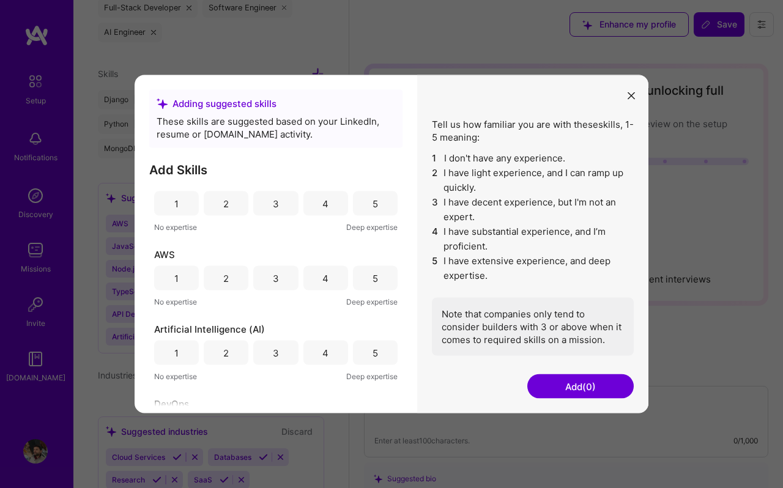
scroll to position [15, 0]
click at [634, 91] on button "modal" at bounding box center [631, 95] width 15 height 20
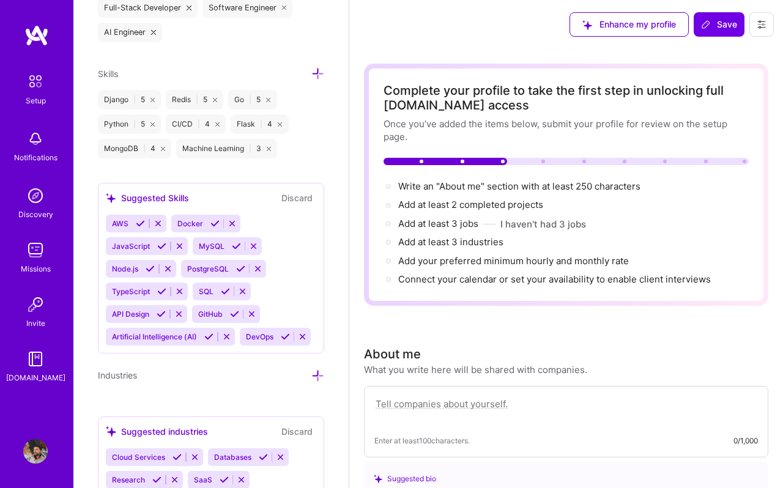
click at [161, 314] on icon at bounding box center [161, 313] width 9 height 9
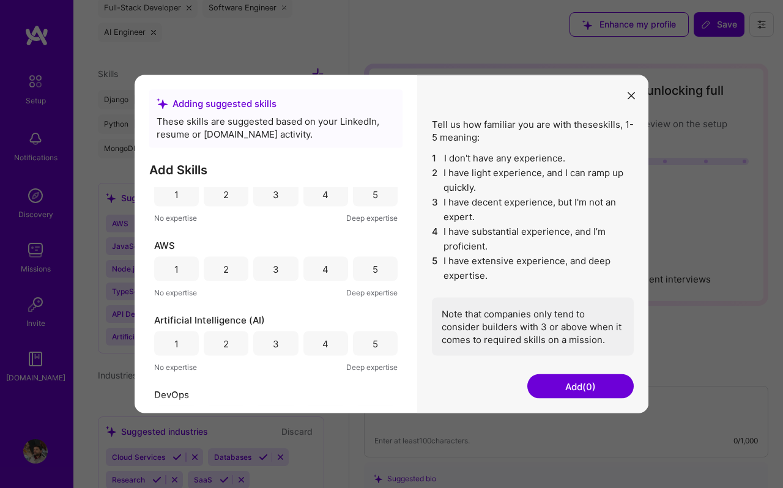
scroll to position [20, 0]
click at [311, 271] on div "4" at bounding box center [325, 272] width 45 height 24
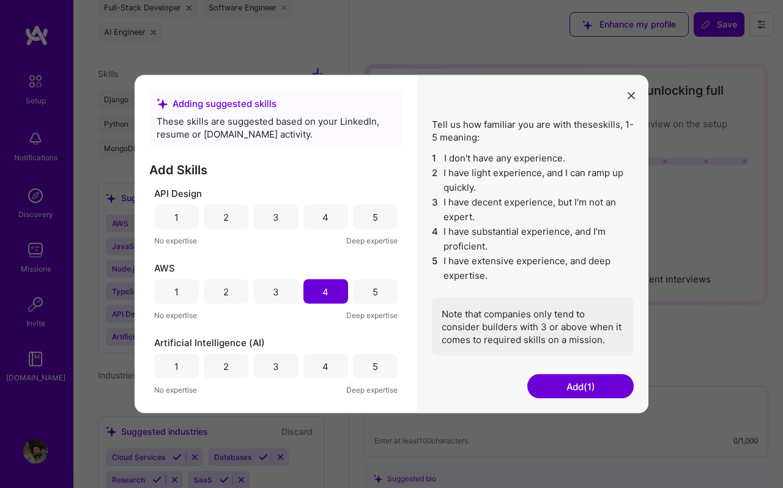
click at [324, 224] on div "4" at bounding box center [325, 217] width 45 height 24
click at [372, 210] on div "5" at bounding box center [375, 216] width 6 height 13
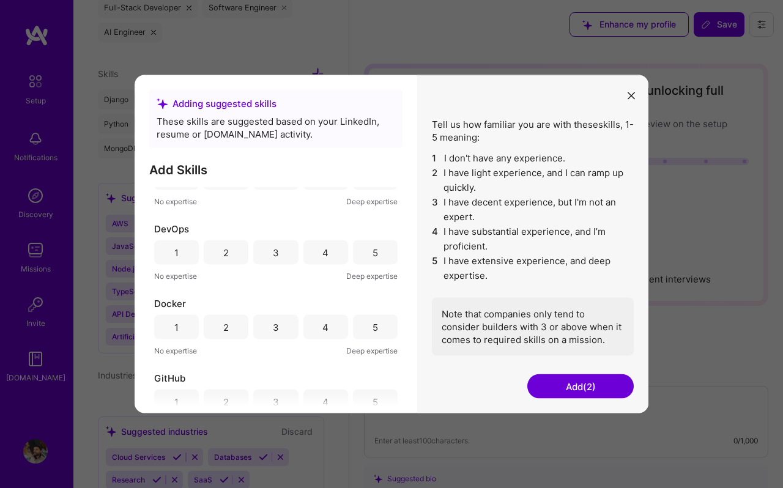
scroll to position [209, 0]
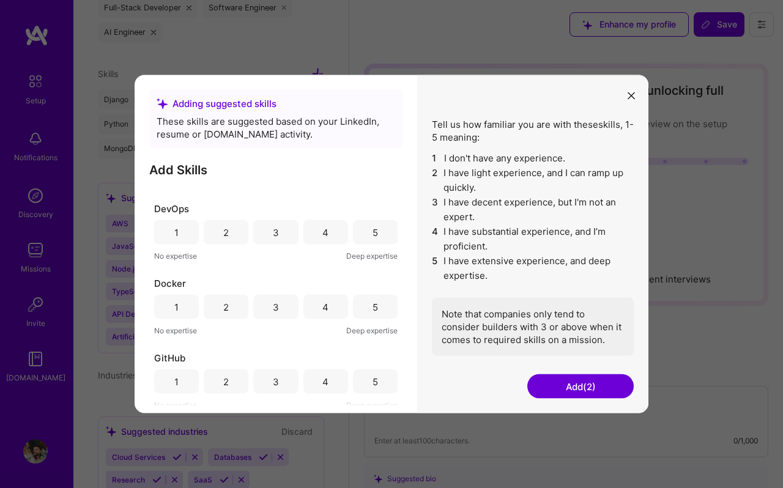
click at [322, 231] on div "4" at bounding box center [325, 232] width 6 height 13
click at [323, 302] on div "4" at bounding box center [325, 306] width 6 height 13
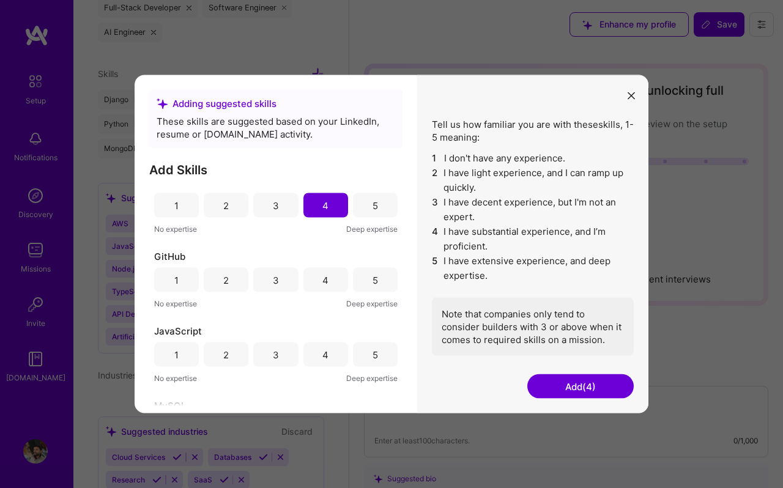
scroll to position [322, 0]
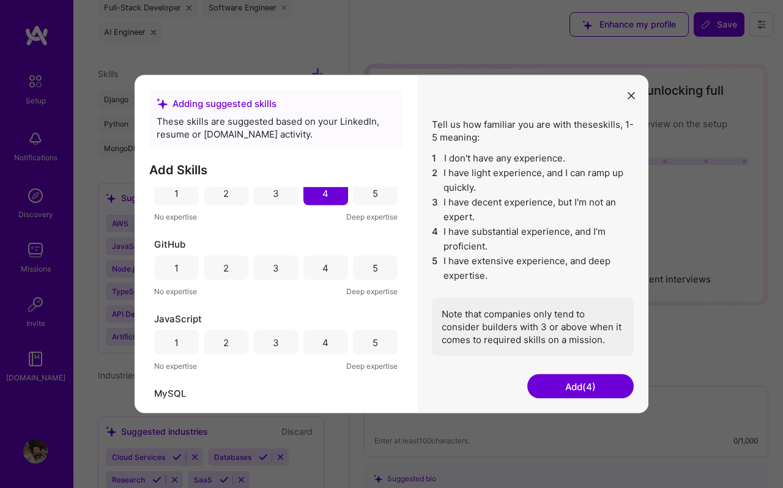
click at [316, 267] on div "4" at bounding box center [325, 268] width 45 height 24
click at [361, 268] on div "5" at bounding box center [375, 268] width 45 height 24
click at [323, 266] on div "4" at bounding box center [325, 267] width 6 height 13
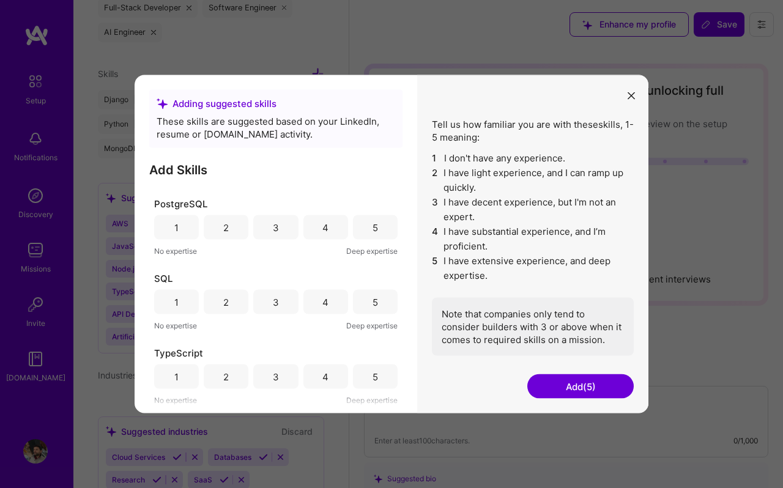
scroll to position [660, 0]
click at [330, 224] on div "4" at bounding box center [325, 229] width 45 height 24
click at [327, 302] on div "4" at bounding box center [325, 303] width 45 height 24
click at [328, 372] on div "4" at bounding box center [325, 378] width 45 height 24
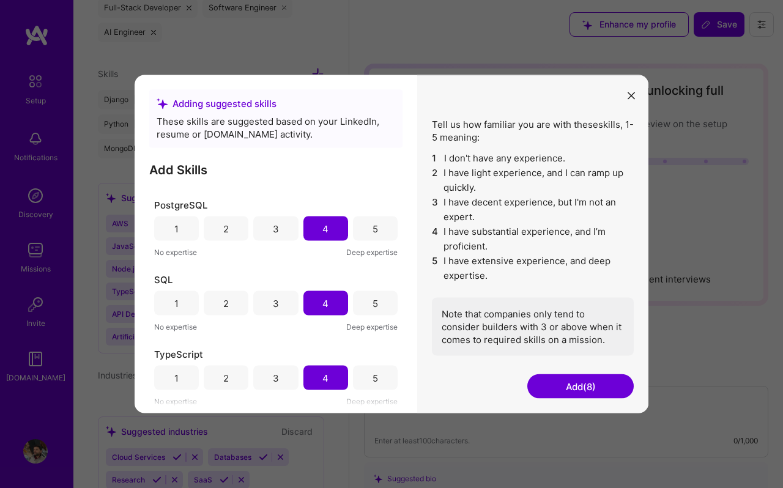
click at [592, 383] on button "Add (8)" at bounding box center [580, 386] width 106 height 24
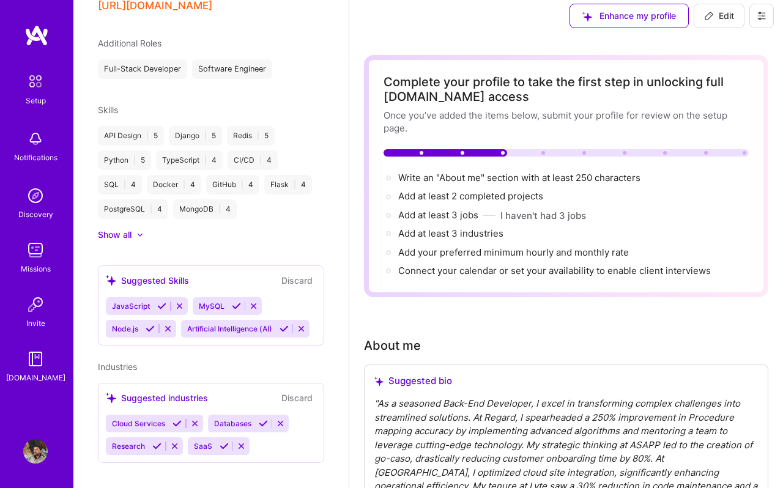
scroll to position [5, 0]
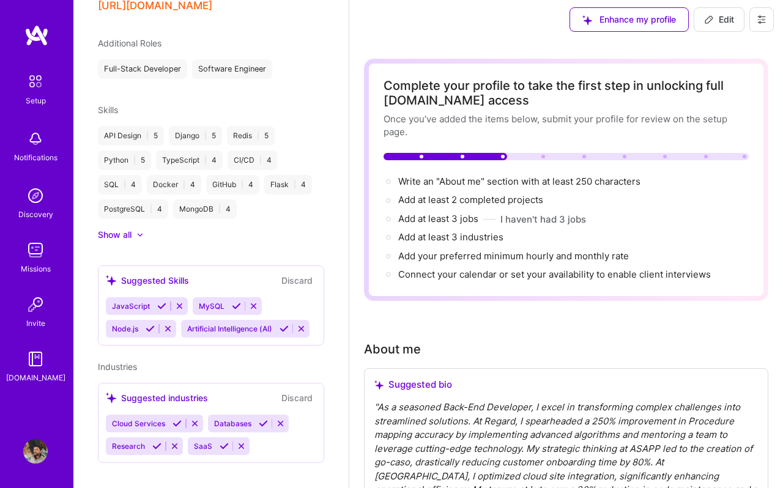
click at [297, 273] on button "Discard" at bounding box center [297, 280] width 39 height 14
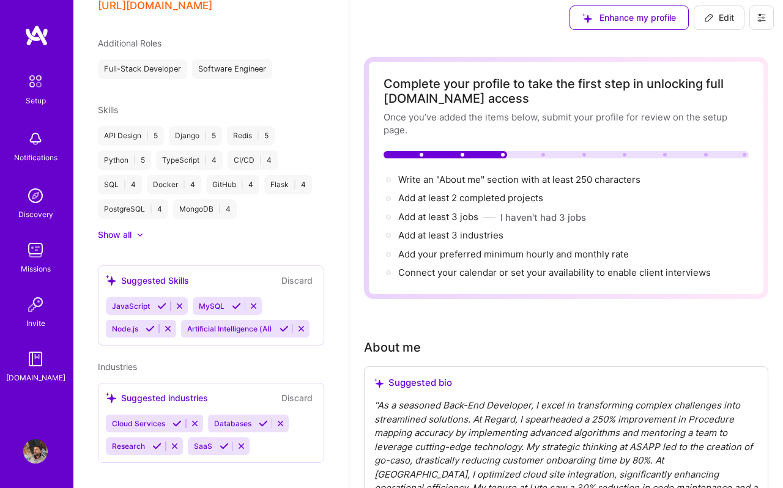
scroll to position [0, 0]
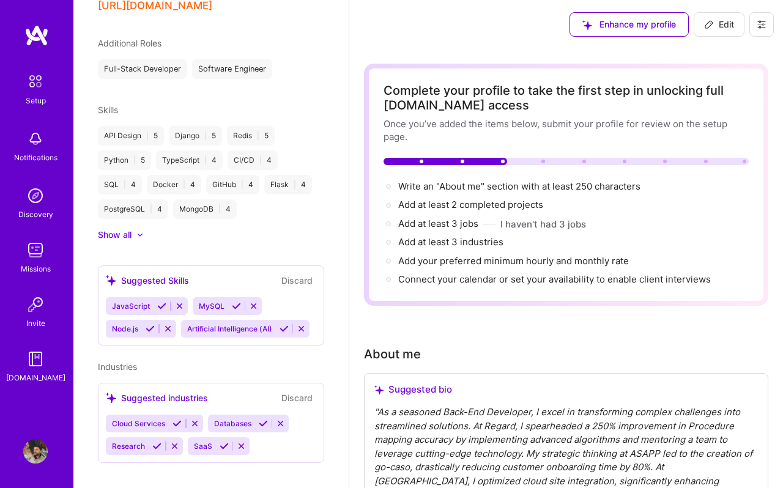
click at [718, 28] on span "Edit" at bounding box center [719, 24] width 30 height 12
select select "US"
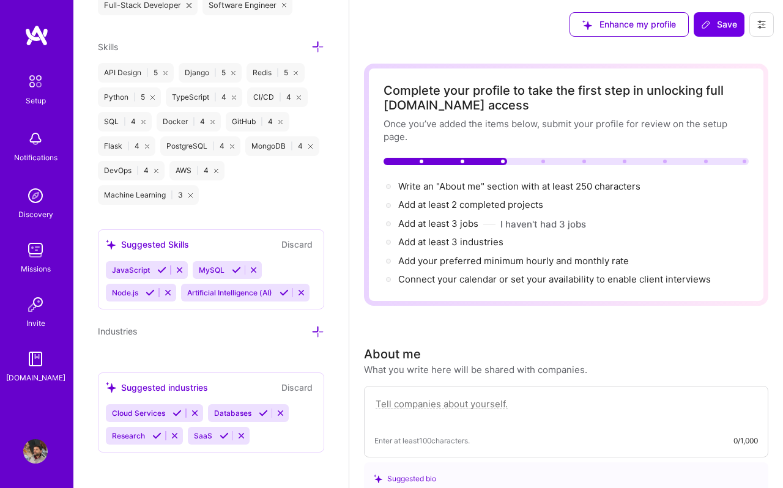
scroll to position [891, 0]
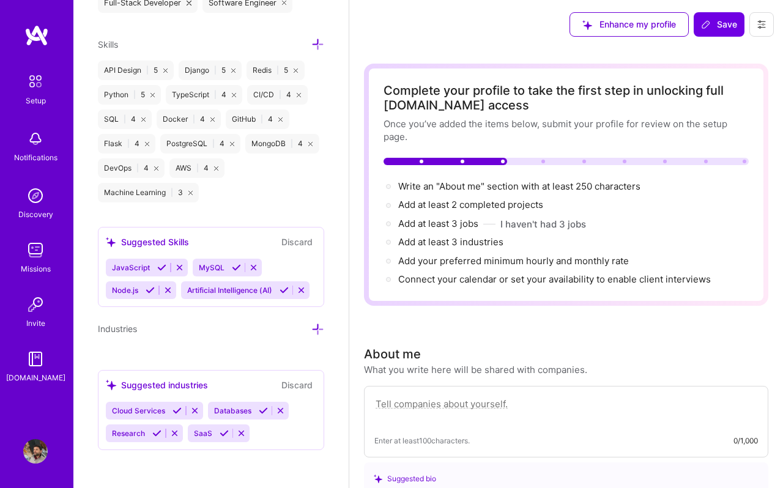
click at [316, 328] on icon at bounding box center [317, 329] width 13 height 13
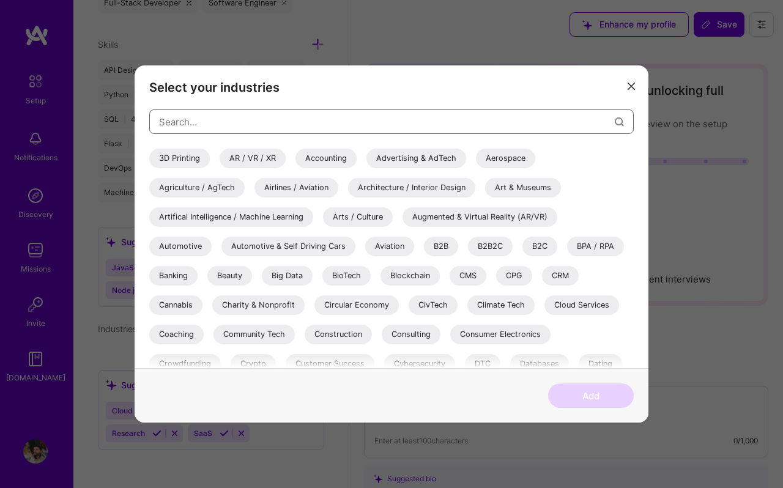
click at [222, 123] on input "modal" at bounding box center [387, 121] width 456 height 31
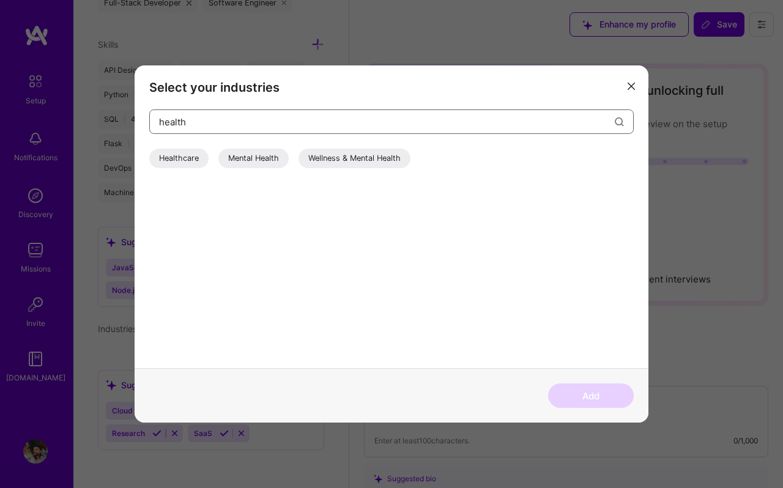
click at [173, 122] on input "health" at bounding box center [387, 121] width 456 height 31
type input "medtech"
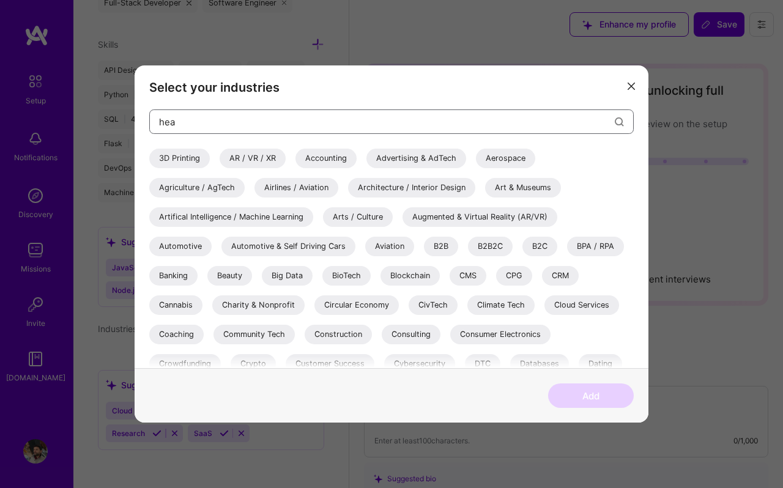
type input "heal"
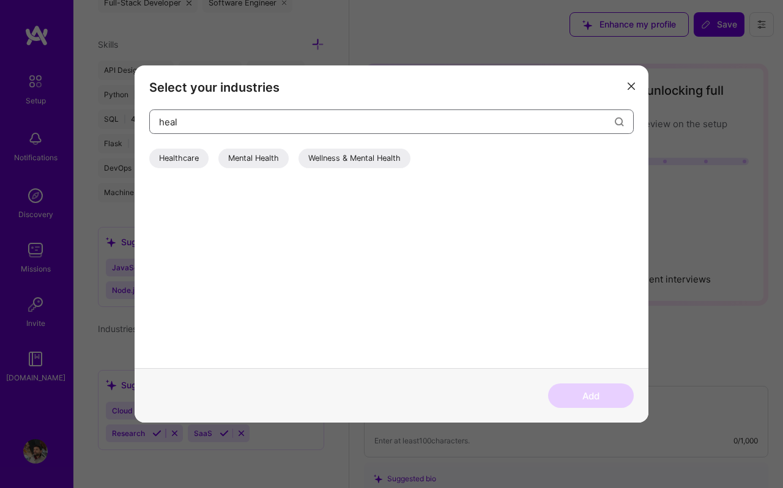
click at [261, 118] on input "heal" at bounding box center [387, 121] width 456 height 31
click at [193, 122] on input "heal" at bounding box center [387, 121] width 456 height 31
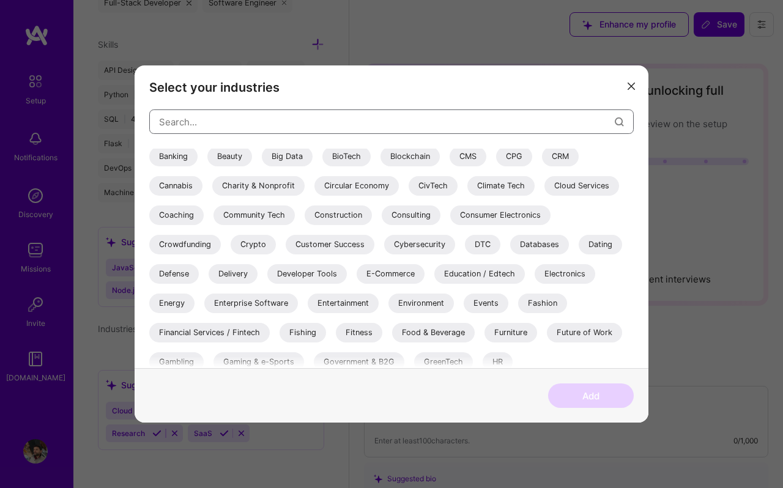
scroll to position [120, 0]
click at [565, 188] on div "Cloud Services" at bounding box center [581, 186] width 75 height 20
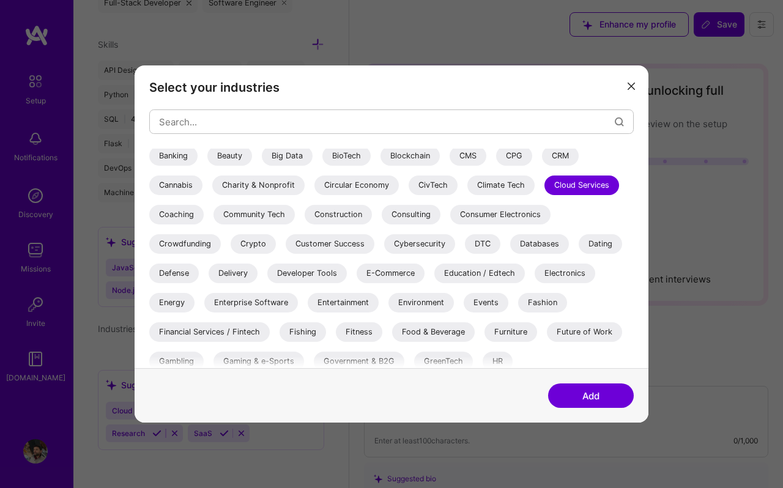
click at [281, 211] on div "Community Tech" at bounding box center [253, 215] width 81 height 20
click at [281, 214] on div "Community Tech" at bounding box center [253, 215] width 81 height 20
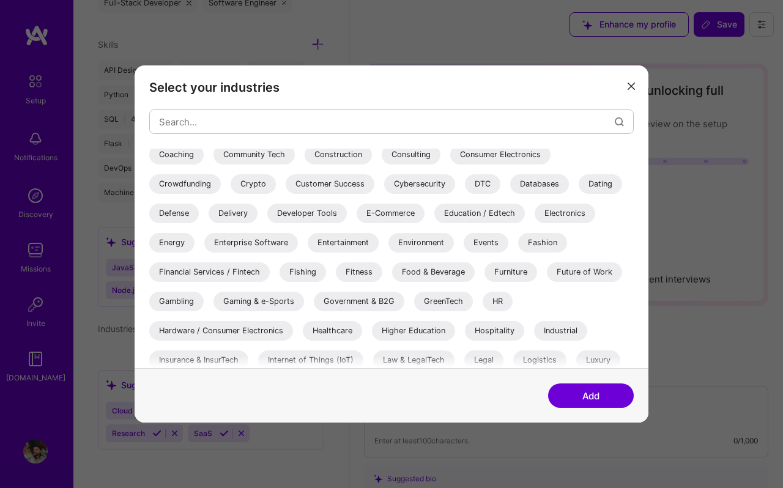
scroll to position [180, 0]
click at [281, 240] on div "Enterprise Software" at bounding box center [251, 242] width 94 height 20
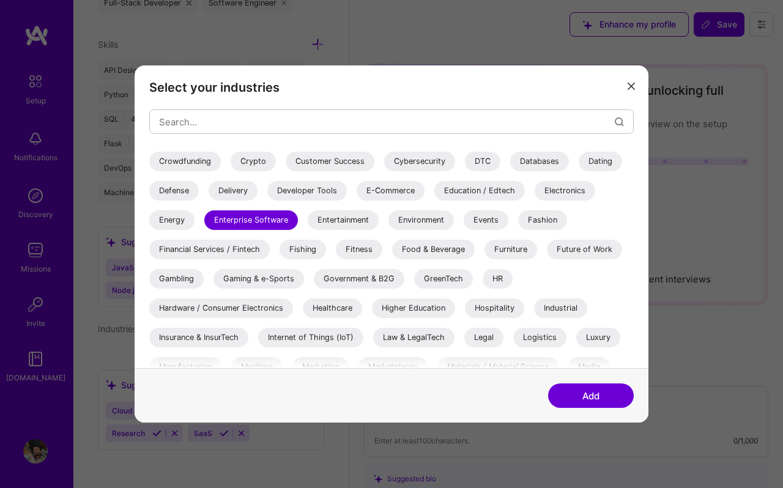
scroll to position [203, 0]
click at [335, 305] on div "Healthcare" at bounding box center [332, 308] width 59 height 20
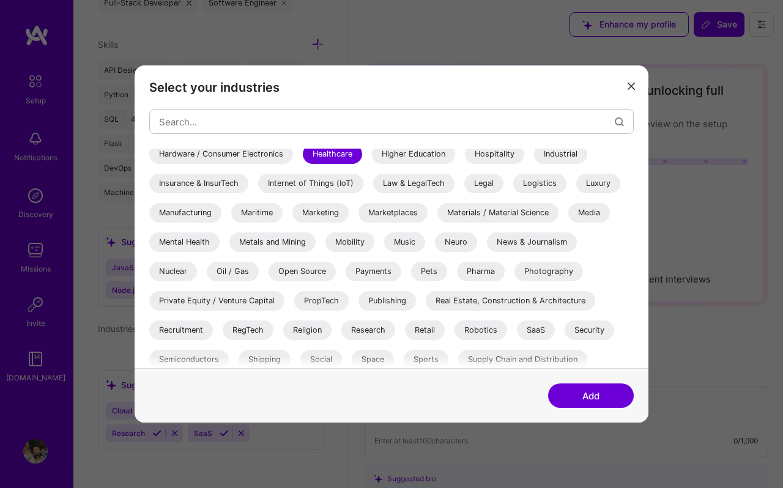
scroll to position [392, 0]
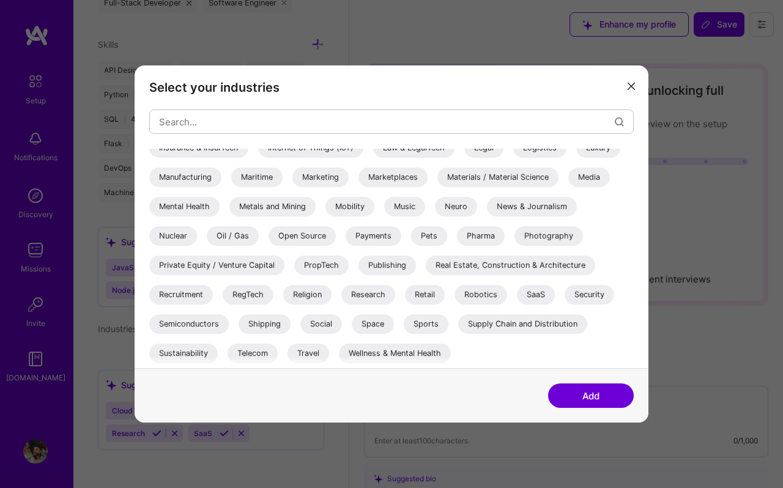
click at [366, 289] on div "Research" at bounding box center [368, 295] width 54 height 20
click at [589, 393] on button "Add" at bounding box center [591, 395] width 86 height 24
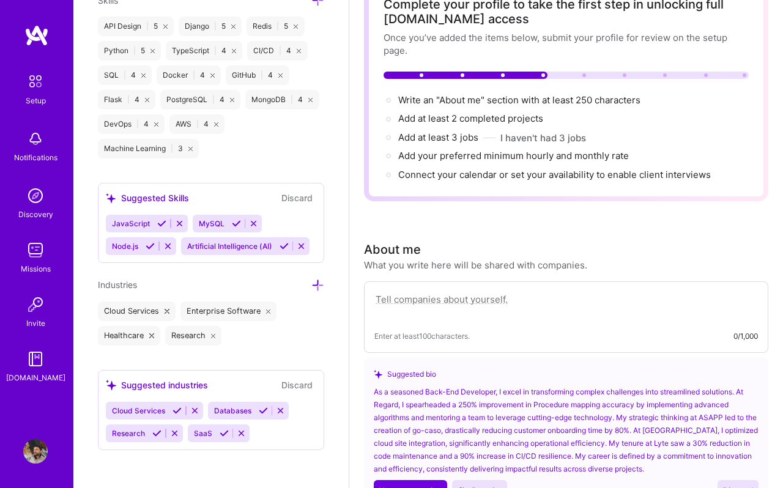
scroll to position [121, 0]
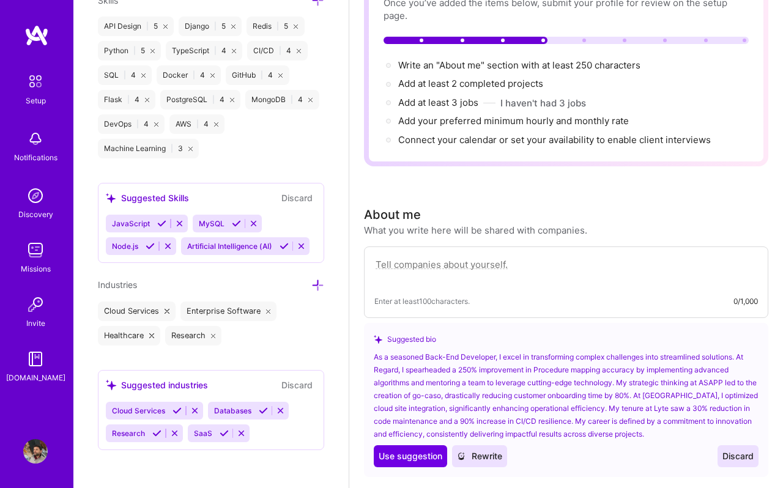
click at [460, 268] on textarea at bounding box center [565, 271] width 383 height 28
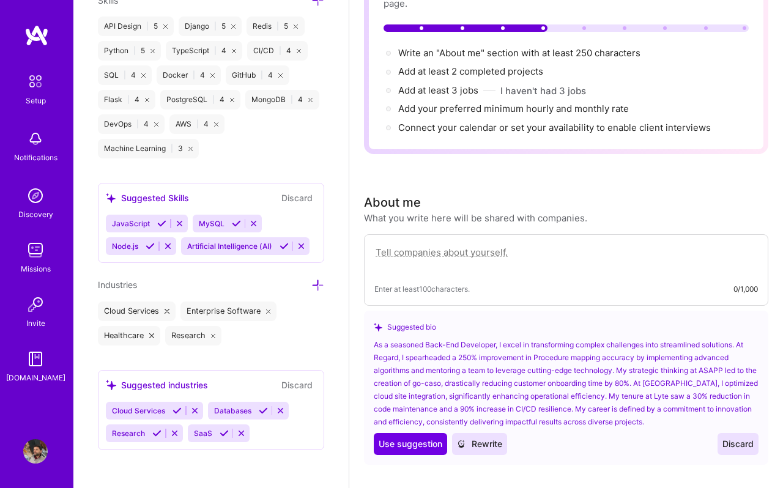
click at [421, 251] on textarea at bounding box center [565, 259] width 383 height 28
paste textarea "Software engineer with an eye towards product and business"
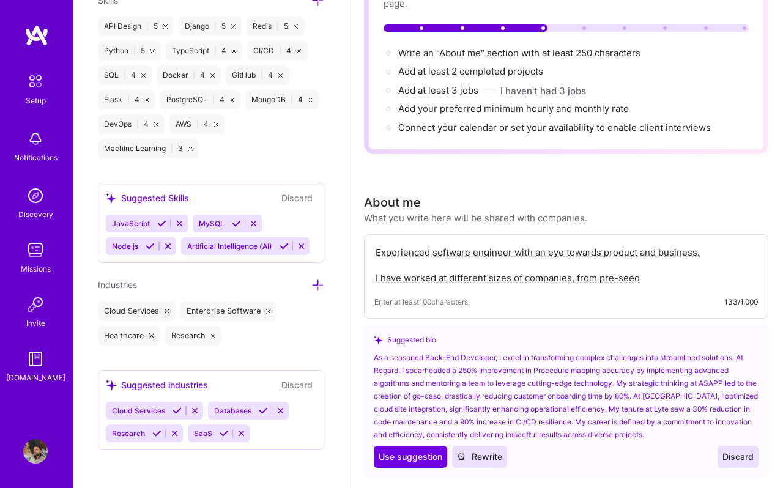
click at [583, 284] on textarea "Experienced software engineer with an eye towards product and business. I have …" at bounding box center [565, 265] width 383 height 41
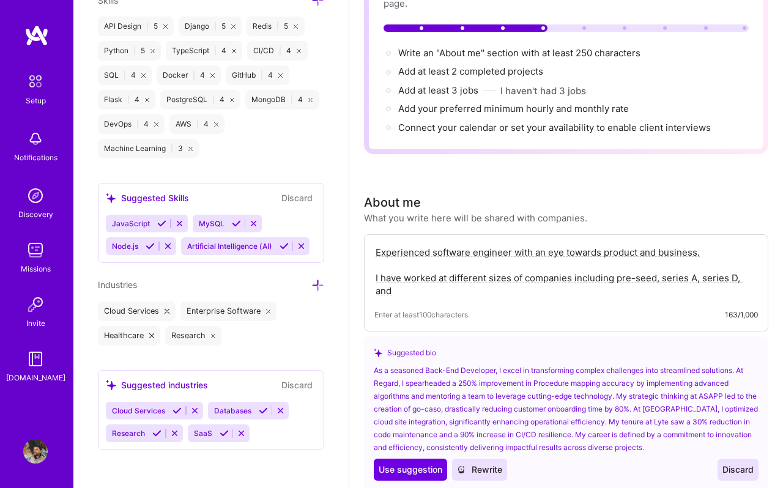
click at [735, 277] on textarea "Experienced software engineer with an eye towards product and business. I have …" at bounding box center [565, 272] width 383 height 54
click at [695, 280] on textarea "Experienced software engineer with an eye towards product and business. I have …" at bounding box center [565, 272] width 383 height 54
click at [563, 288] on textarea "Experienced software engineer with an eye towards product and business. I have …" at bounding box center [565, 272] width 383 height 54
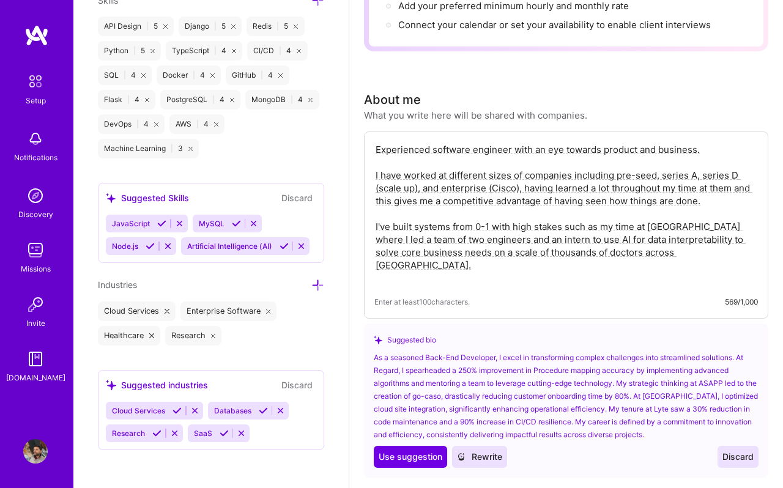
scroll to position [174, 0]
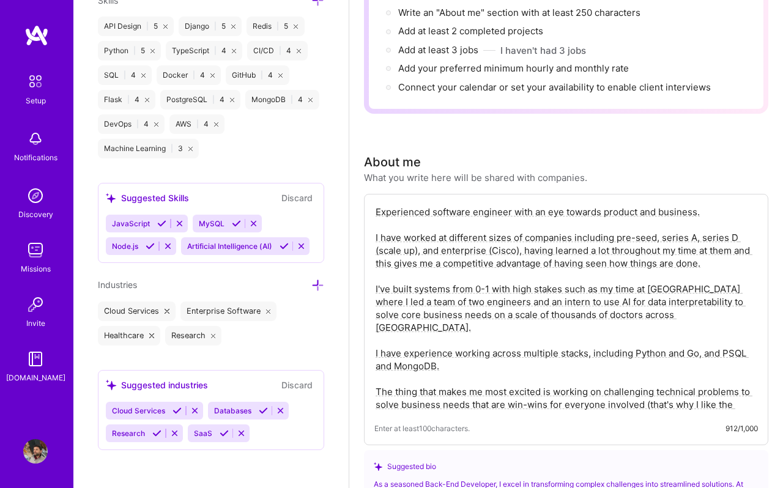
drag, startPoint x: 465, startPoint y: 404, endPoint x: 706, endPoint y: 395, distance: 240.5
click at [706, 395] on textarea "Experienced software engineer with an eye towards product and business. I have …" at bounding box center [565, 308] width 383 height 208
click at [585, 401] on textarea "Experienced software engineer with an eye towards product and business. I have …" at bounding box center [565, 308] width 383 height 208
click at [740, 379] on textarea "Experienced software engineer with an eye towards product and business. I have …" at bounding box center [565, 308] width 383 height 208
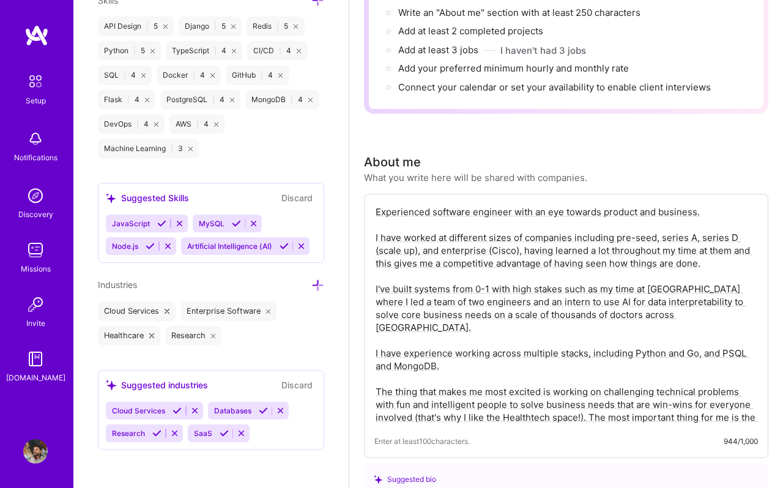
drag, startPoint x: 591, startPoint y: 404, endPoint x: 612, endPoint y: 415, distance: 23.8
click at [612, 415] on textarea "Experienced software engineer with an eye towards product and business. I have …" at bounding box center [565, 314] width 383 height 221
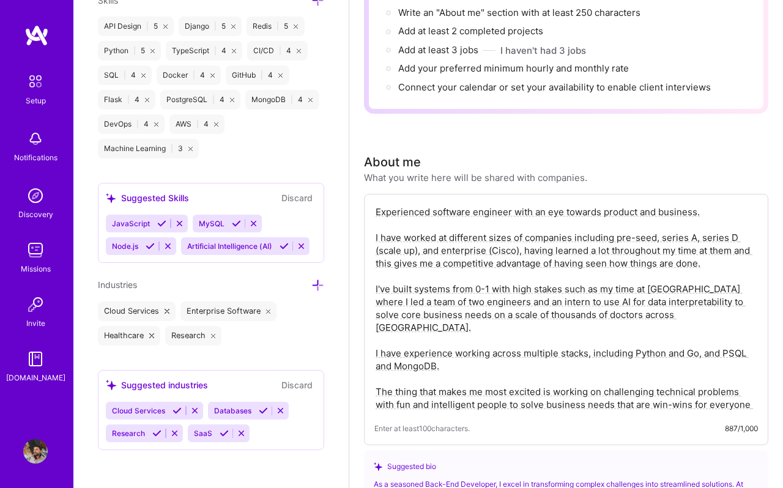
drag, startPoint x: 592, startPoint y: 406, endPoint x: 332, endPoint y: 163, distance: 356.2
click at [511, 273] on textarea "Experienced software engineer with an eye towards product and business. I have …" at bounding box center [565, 308] width 383 height 208
paste textarea "I’m a software engineer with a strong eye for both product and business. Over t…"
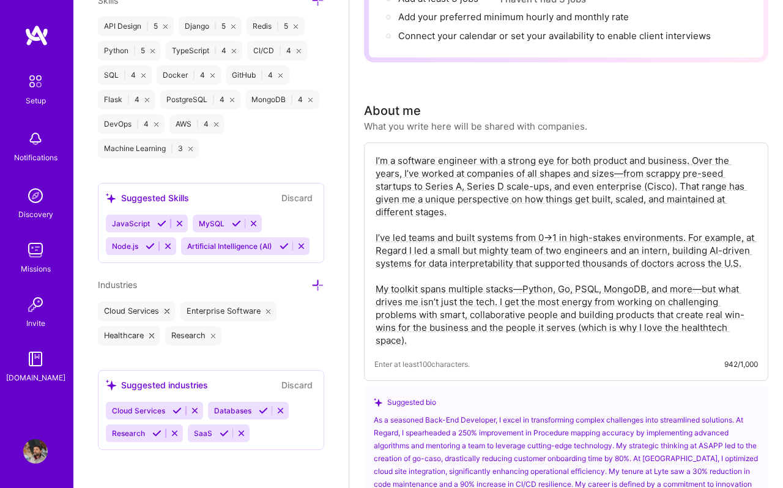
scroll to position [239, 0]
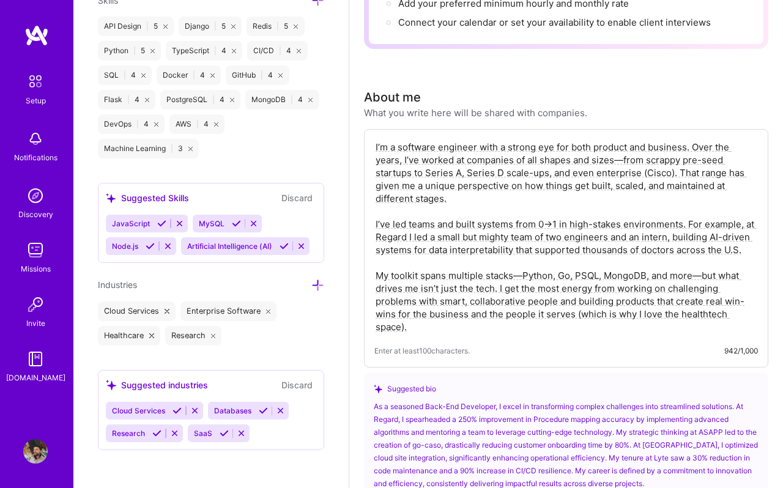
type textarea "I’m a software engineer with a strong eye for both product and business. Over t…"
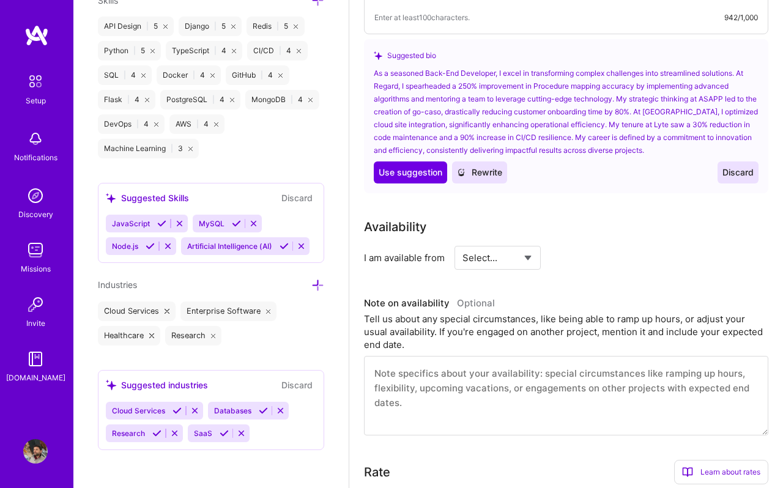
scroll to position [587, 0]
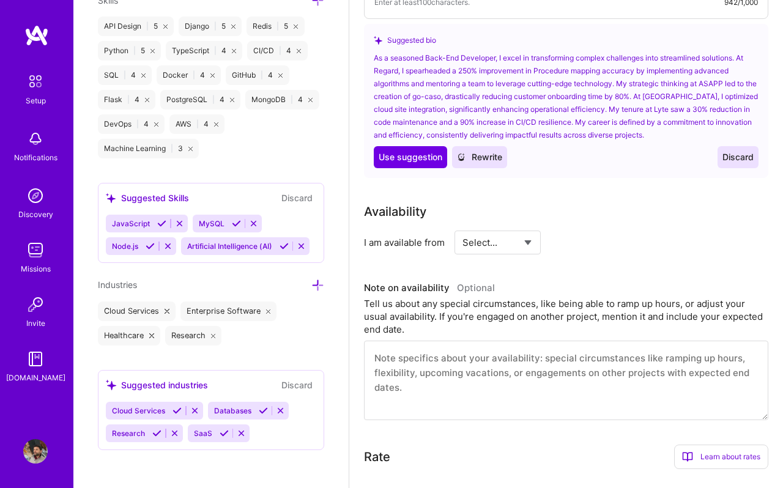
click at [536, 239] on div "Select... Right Now Future Date Not Available" at bounding box center [497, 243] width 86 height 24
click at [532, 240] on select "Select... Right Now Future Date Not Available" at bounding box center [497, 242] width 70 height 31
select select "Right Now"
click at [621, 241] on div "h/week" at bounding box center [624, 242] width 32 height 13
click at [589, 243] on input at bounding box center [608, 243] width 73 height 24
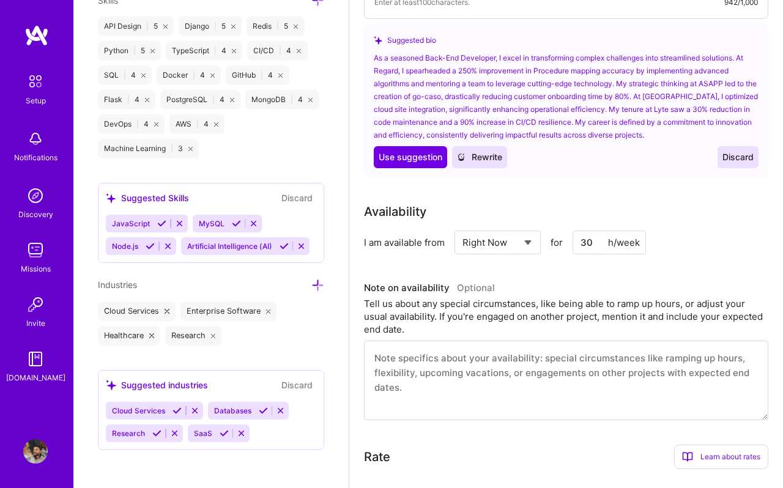
click at [634, 249] on input "30" at bounding box center [608, 243] width 73 height 24
type input "30"
click at [623, 271] on div "Availability I am available from Select... Right Now Future Date Not Available …" at bounding box center [566, 311] width 404 height 218
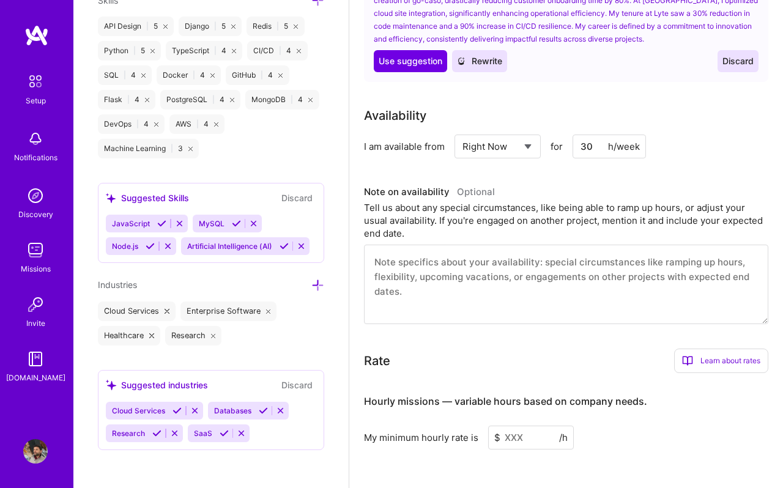
scroll to position [684, 0]
click at [617, 276] on textarea at bounding box center [566, 284] width 404 height 80
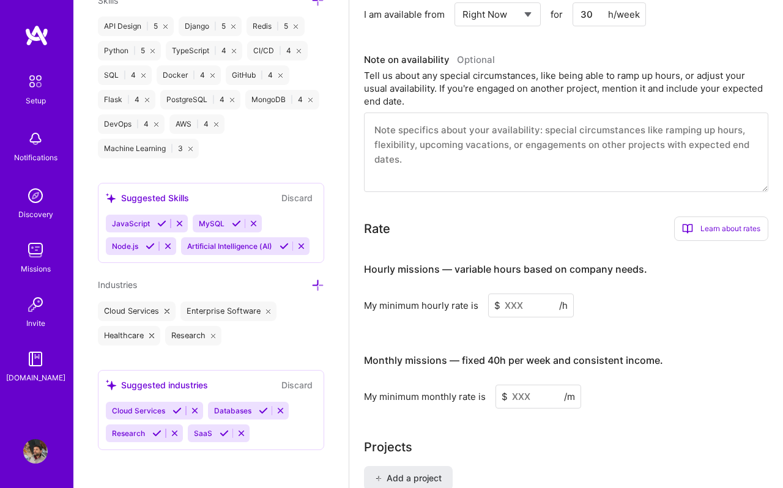
scroll to position [851, 0]
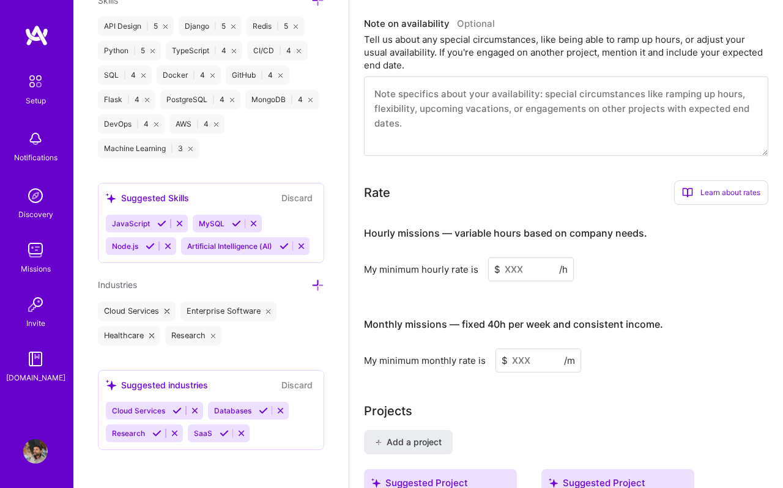
click at [536, 270] on input at bounding box center [531, 269] width 86 height 24
click at [718, 194] on div "Learn about rates" at bounding box center [721, 192] width 94 height 24
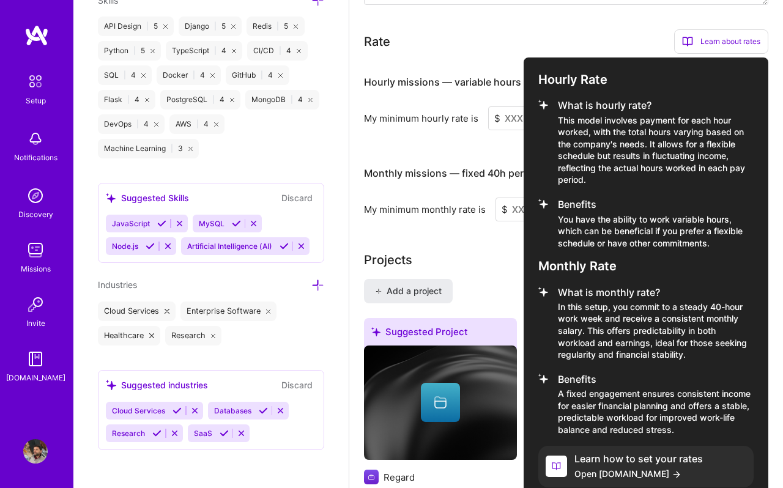
scroll to position [1051, 0]
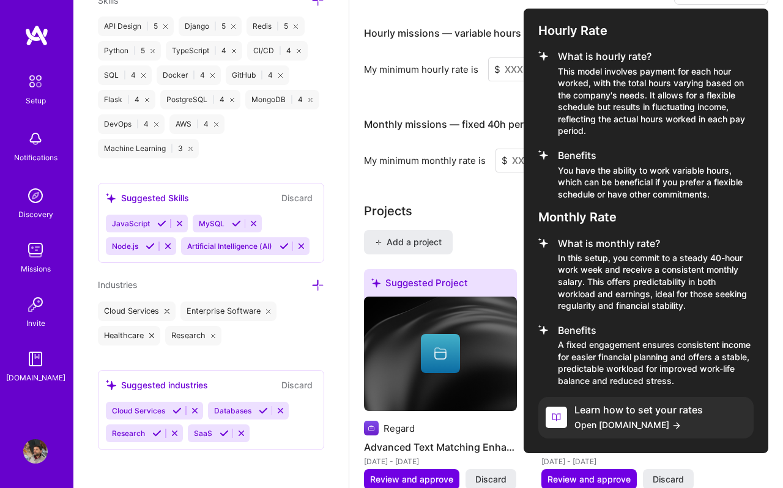
click at [672, 428] on icon at bounding box center [677, 426] width 10 height 10
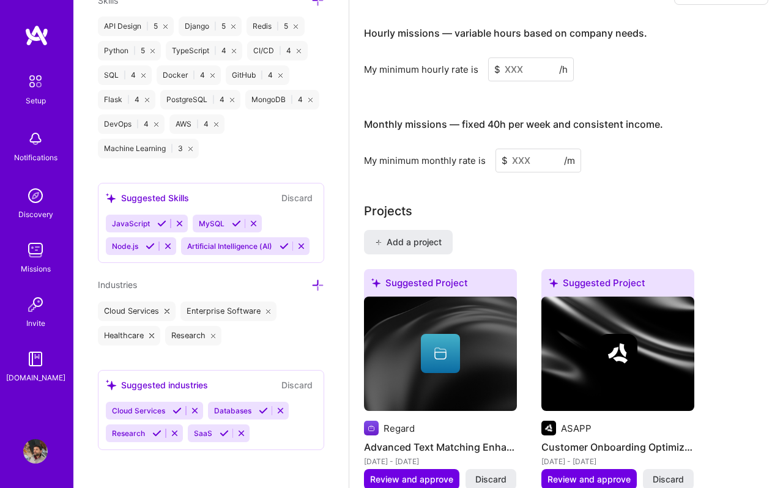
click at [526, 160] on input at bounding box center [538, 161] width 86 height 24
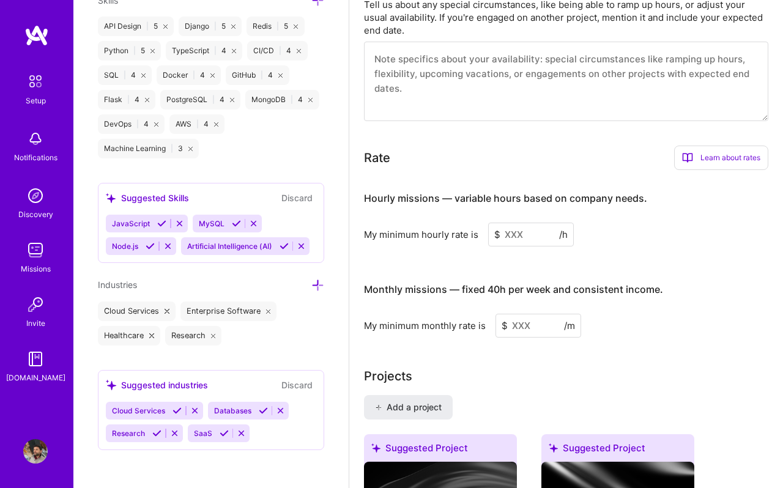
scroll to position [875, 0]
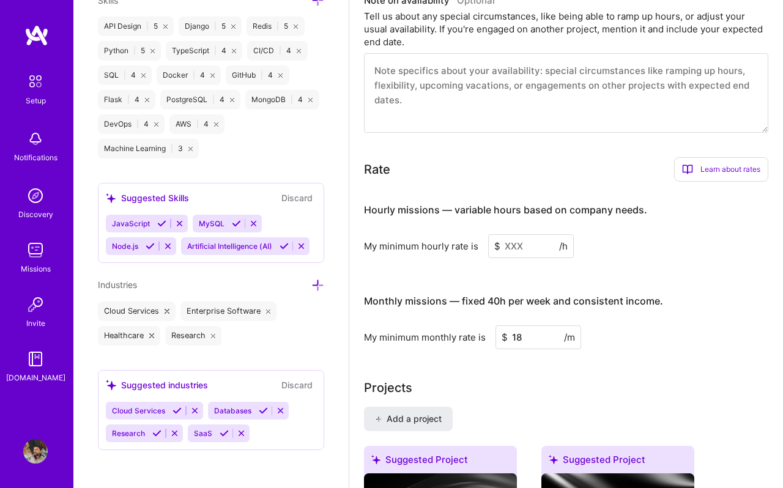
type input "180"
click at [645, 342] on div "My minimum monthly rate is $ 18000 /m" at bounding box center [566, 337] width 404 height 24
click at [520, 338] on input "18000" at bounding box center [538, 337] width 86 height 24
type input "17000"
click at [503, 242] on input at bounding box center [531, 246] width 86 height 24
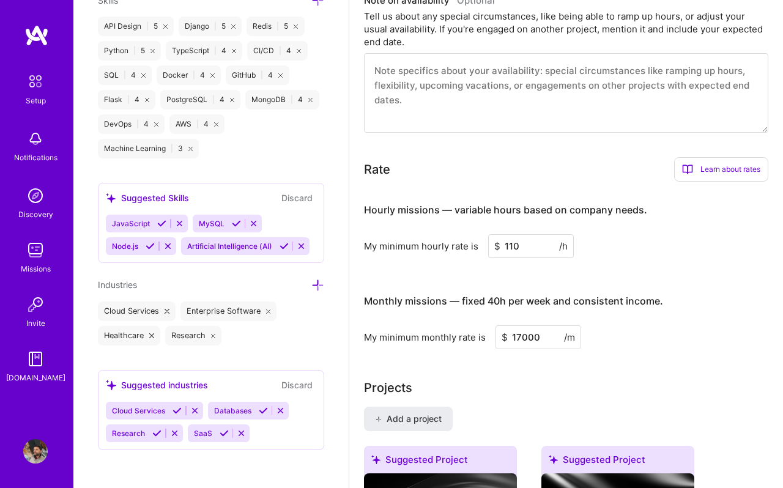
type input "110"
click at [668, 254] on div "My minimum hourly rate is $ 110 /h" at bounding box center [566, 246] width 404 height 24
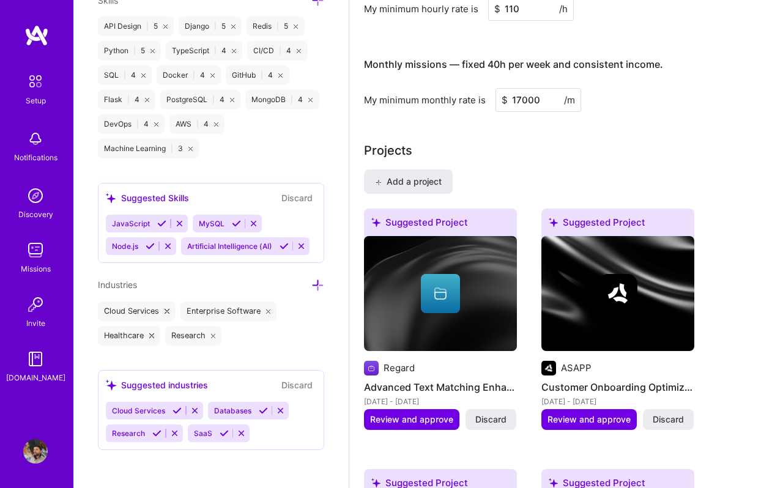
scroll to position [1132, 0]
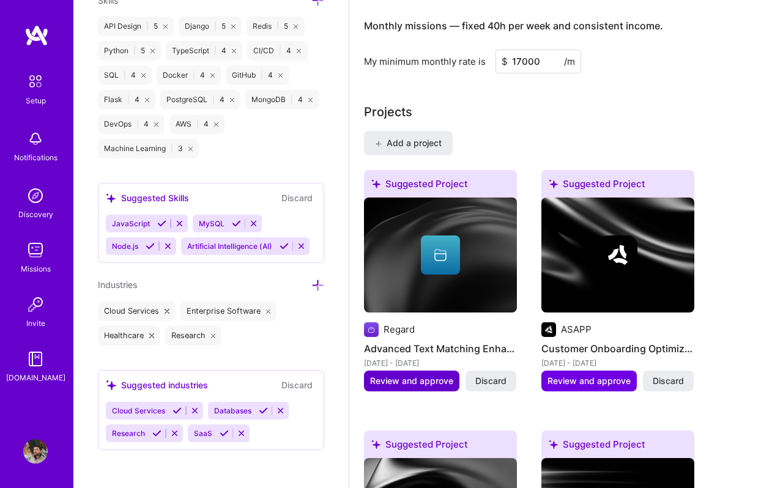
click at [423, 375] on span "Review and approve" at bounding box center [411, 381] width 83 height 12
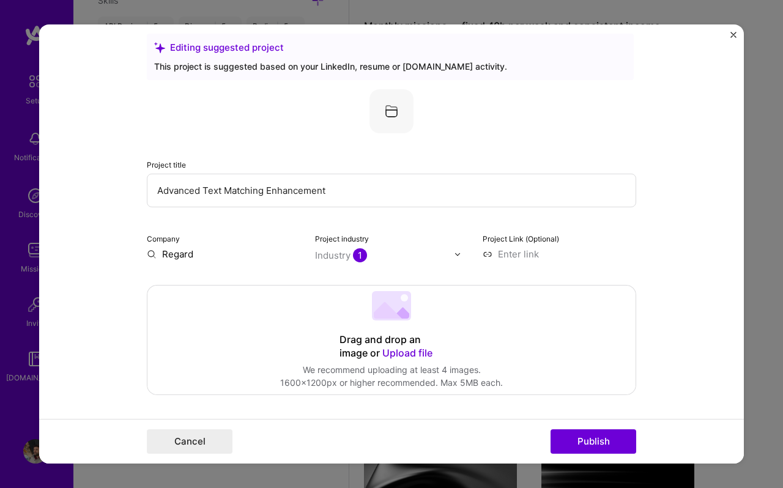
scroll to position [16, 0]
click at [362, 254] on span "1" at bounding box center [360, 255] width 14 height 14
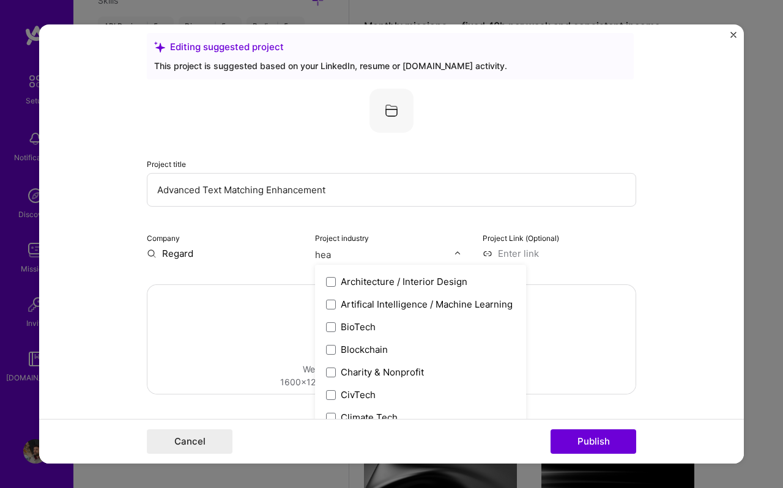
scroll to position [0, 0]
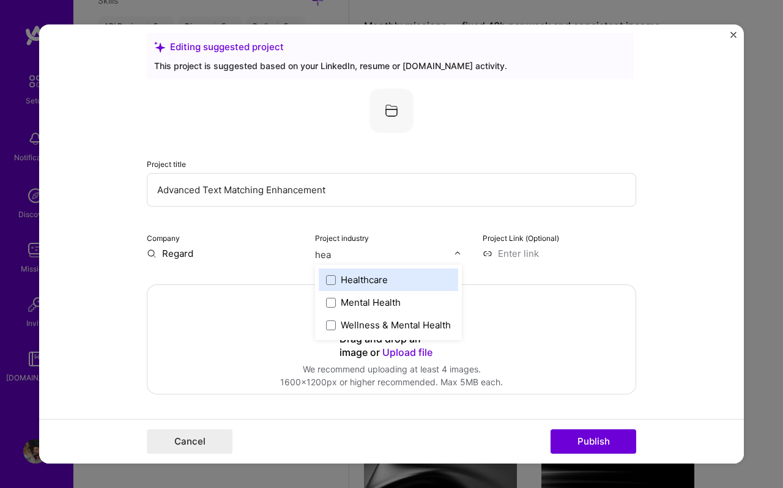
type input "heal"
click at [332, 278] on span at bounding box center [331, 280] width 10 height 10
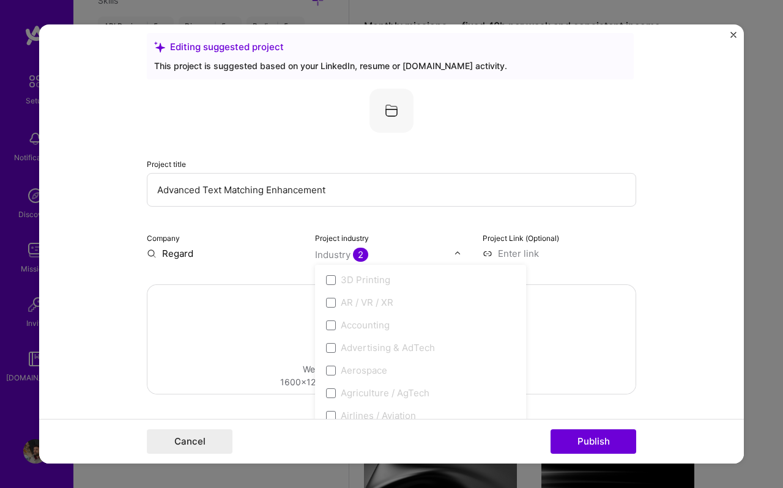
click at [654, 231] on form "Editing suggested project This project is suggested based on your LinkedIn, res…" at bounding box center [391, 243] width 705 height 439
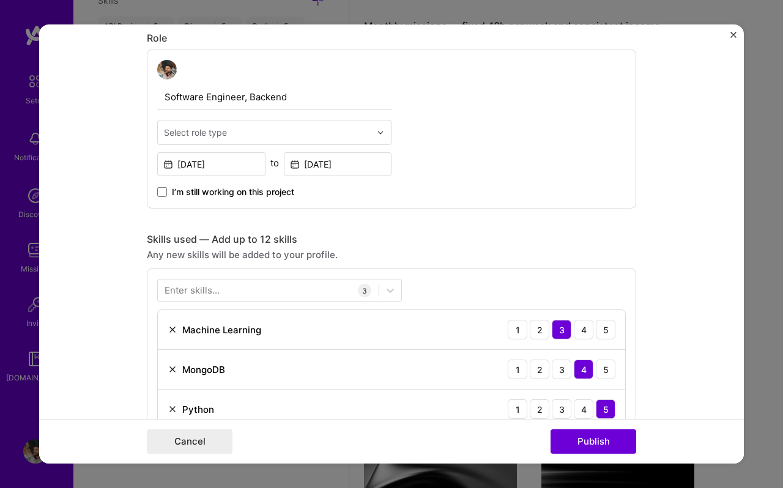
scroll to position [368, 0]
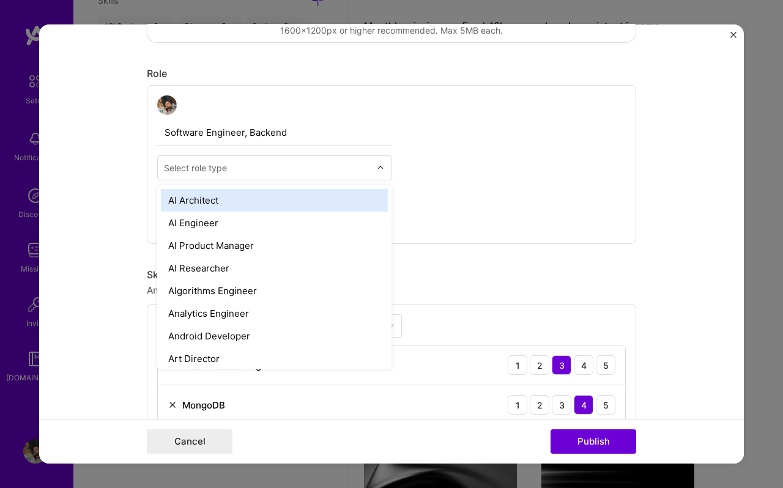
click at [289, 173] on input "text" at bounding box center [267, 167] width 207 height 13
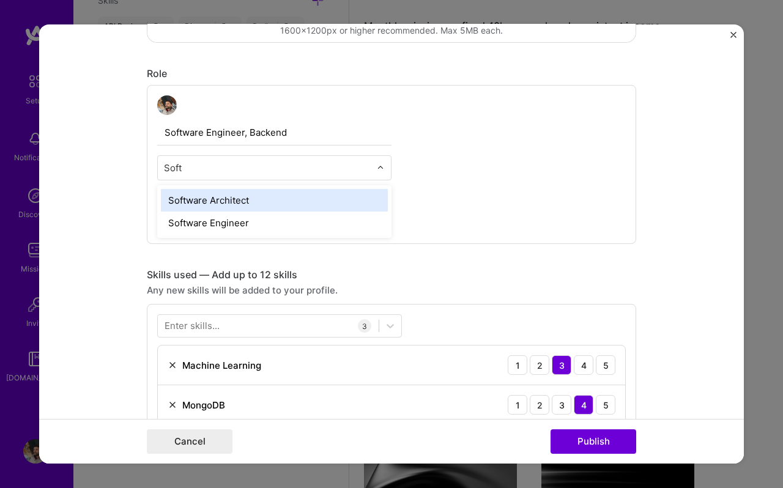
type input "Softw"
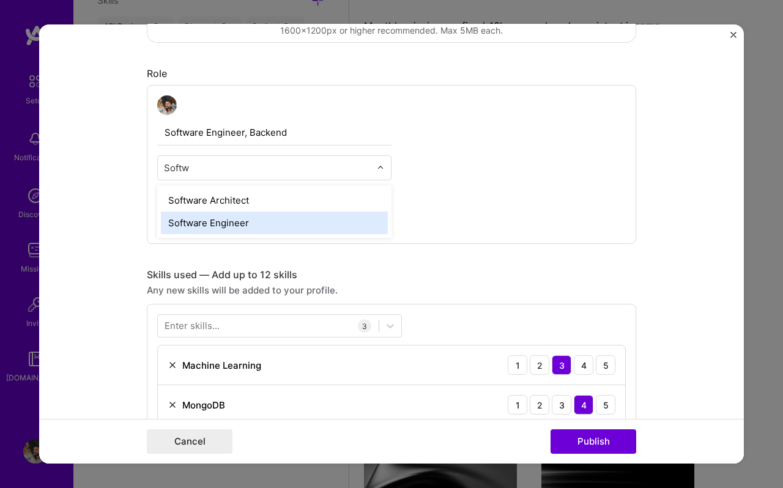
click at [210, 218] on div "Software Engineer" at bounding box center [274, 223] width 227 height 23
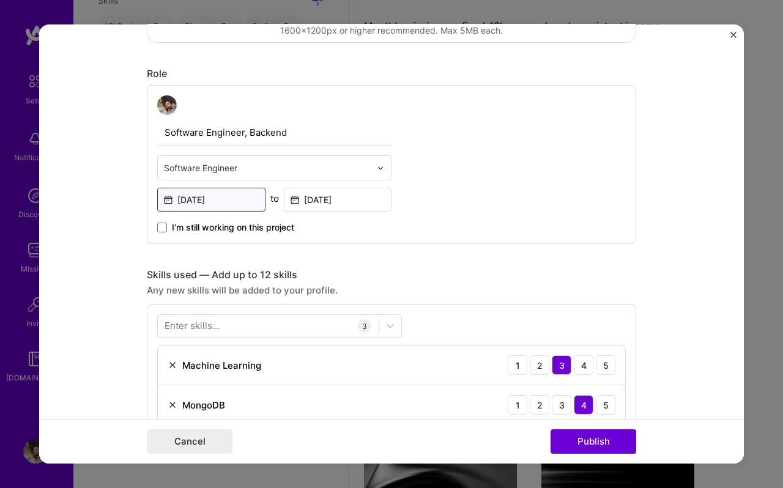
click at [239, 206] on input "Oct, 2023" at bounding box center [211, 200] width 108 height 24
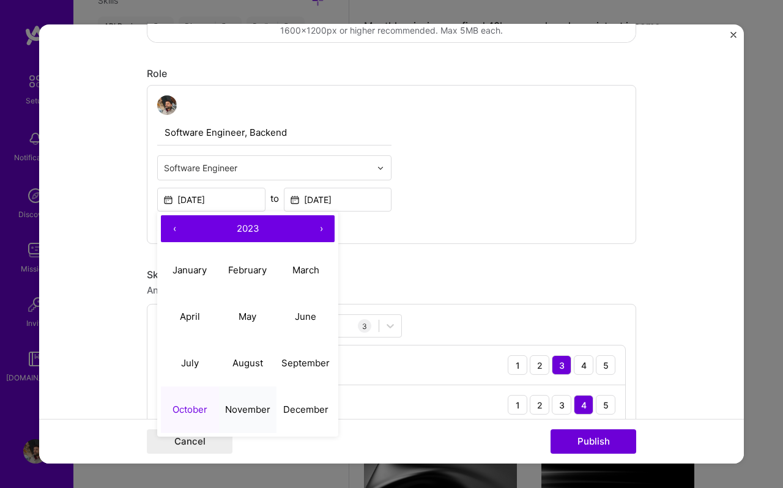
click at [246, 405] on abbr "November" at bounding box center [247, 409] width 45 height 12
type input "Nov, 2023"
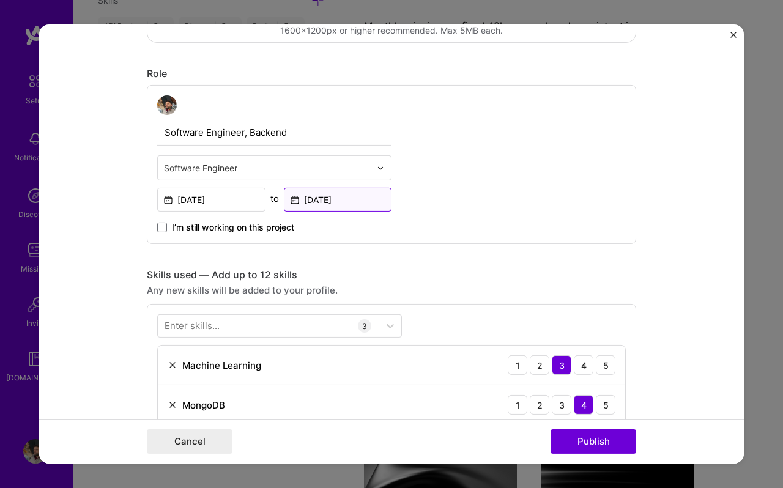
click at [333, 206] on input "Oct, 2024" at bounding box center [338, 200] width 108 height 24
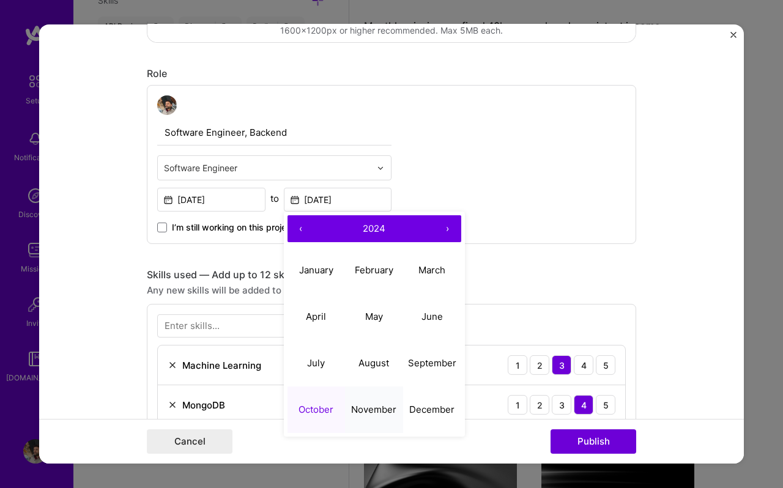
click at [373, 399] on button "November" at bounding box center [374, 409] width 58 height 46
type input "Nov, 2024"
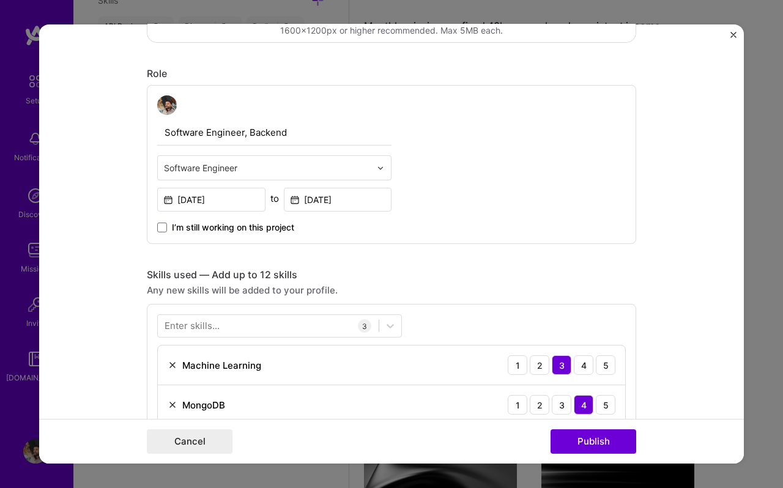
click at [465, 256] on div "Editing suggested project This project is suggested based on your LinkedIn, res…" at bounding box center [391, 391] width 489 height 1420
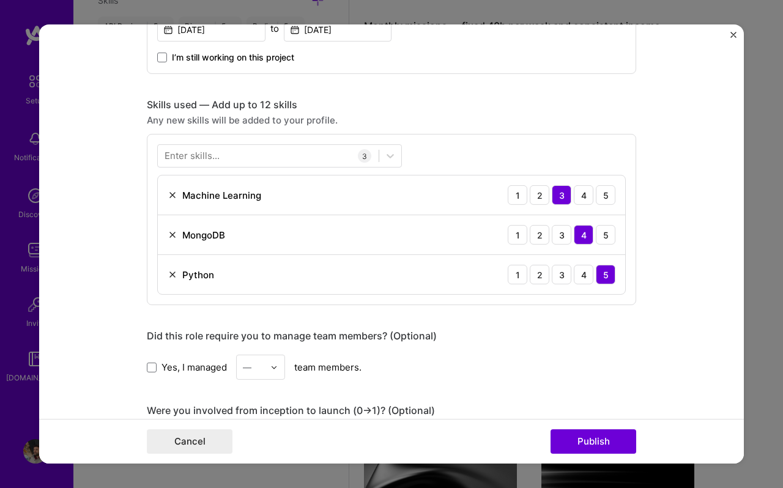
scroll to position [530, 0]
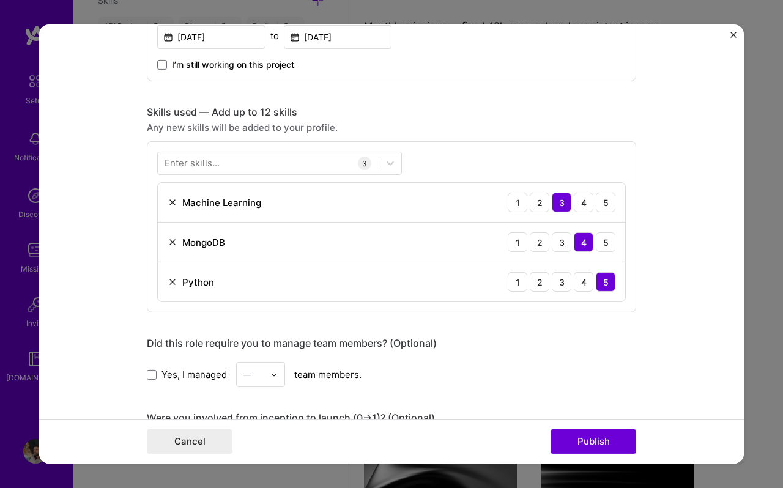
click at [194, 284] on div "Python" at bounding box center [198, 281] width 32 height 13
click at [173, 244] on img at bounding box center [173, 242] width 10 height 10
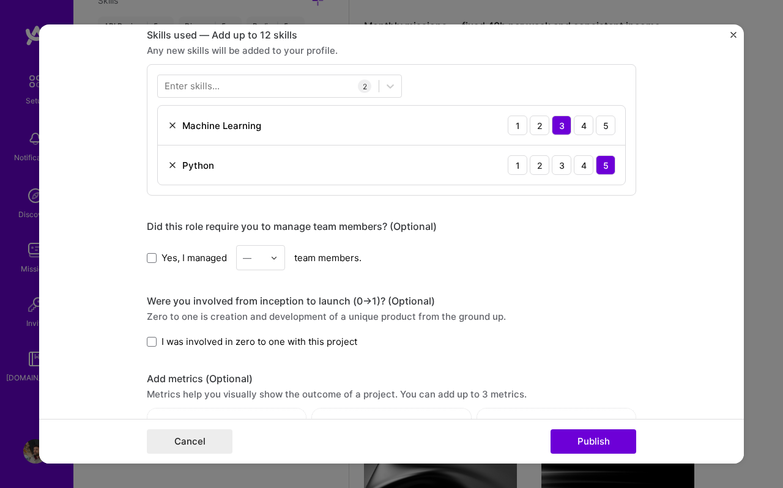
scroll to position [612, 0]
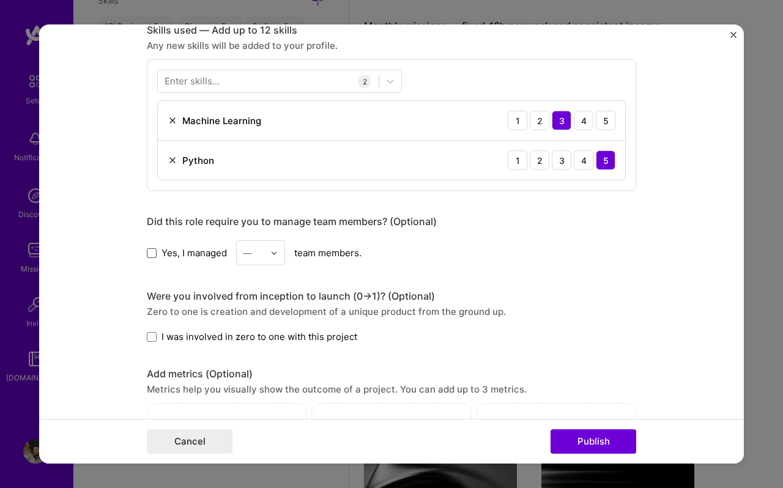
click at [151, 251] on span at bounding box center [152, 253] width 10 height 10
click at [0, 0] on input "Yes, I managed" at bounding box center [0, 0] width 0 height 0
click at [277, 254] on img at bounding box center [273, 252] width 7 height 7
click at [256, 336] on div "3" at bounding box center [261, 330] width 42 height 23
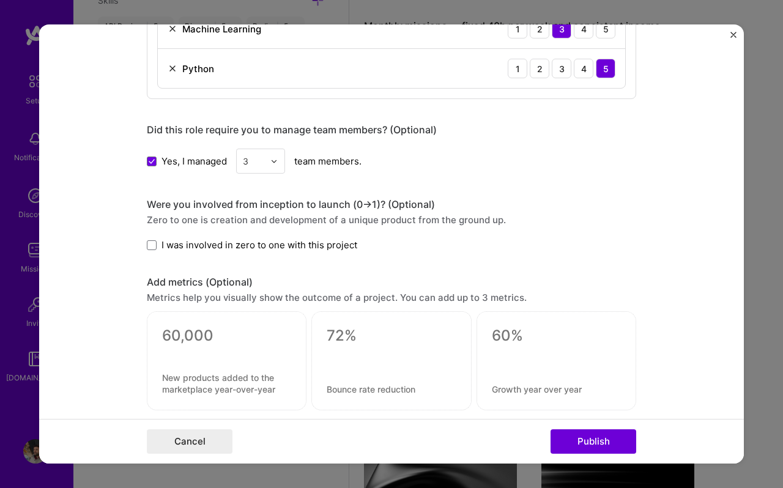
scroll to position [719, 0]
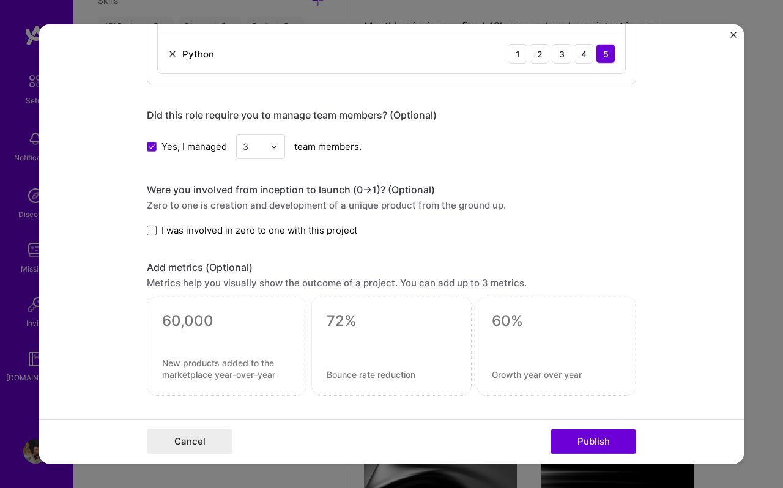
click at [152, 234] on span at bounding box center [152, 231] width 10 height 10
click at [0, 0] on input "I was involved in zero to one with this project" at bounding box center [0, 0] width 0 height 0
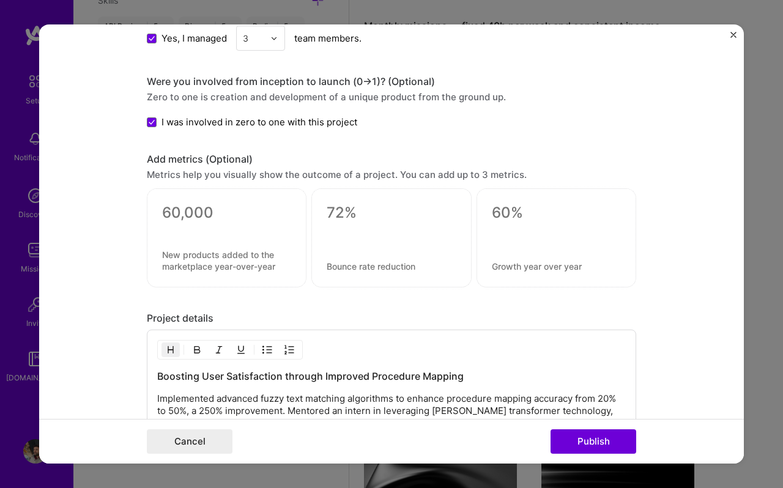
scroll to position [897, 0]
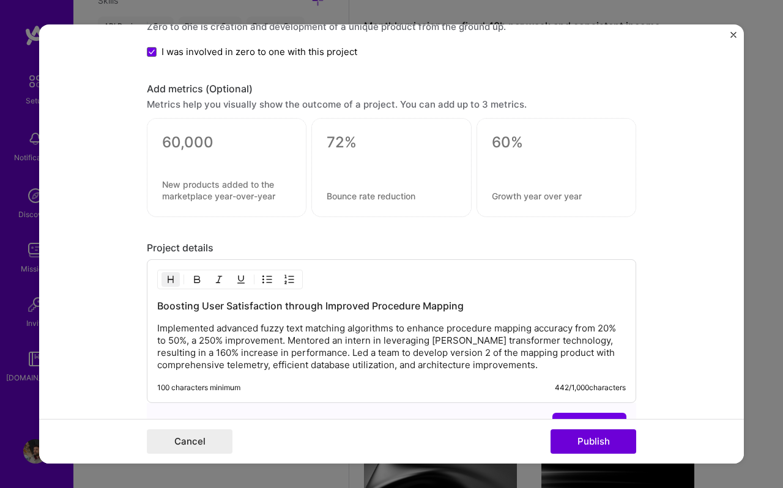
click at [215, 178] on div at bounding box center [227, 167] width 160 height 99
click at [191, 150] on textarea at bounding box center [226, 142] width 129 height 18
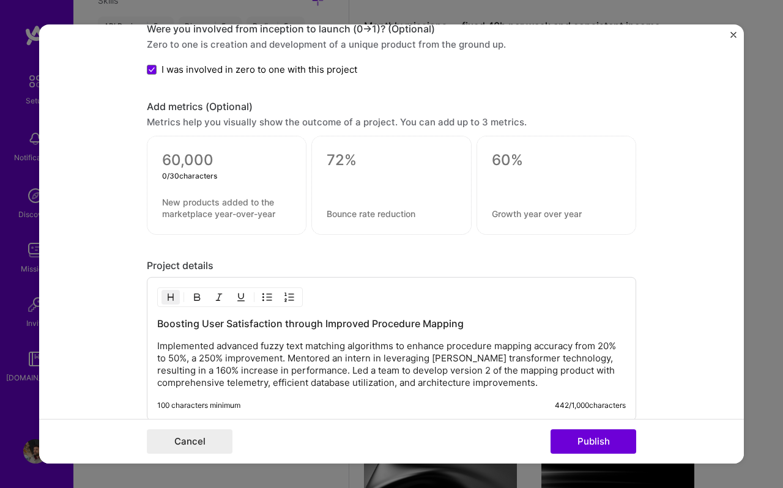
scroll to position [866, 0]
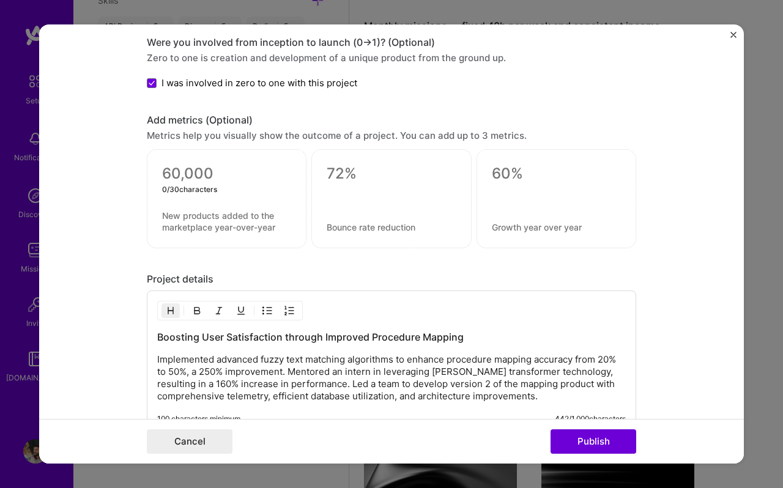
type textarea "0"
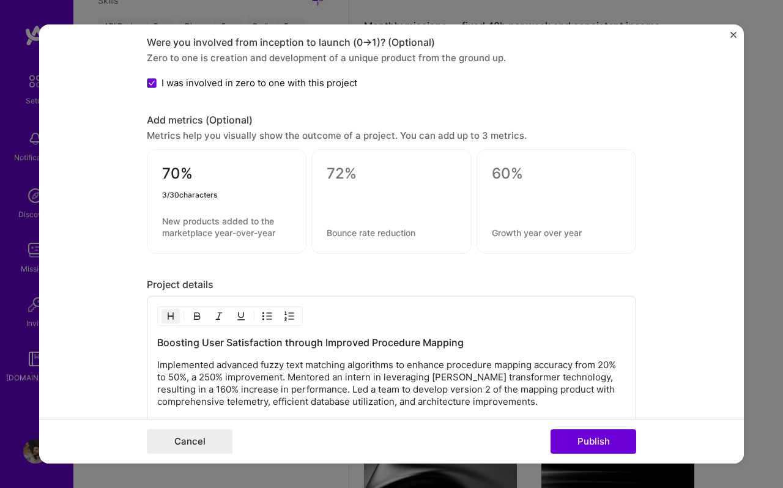
type textarea "70%"
click at [273, 232] on textarea at bounding box center [226, 226] width 129 height 23
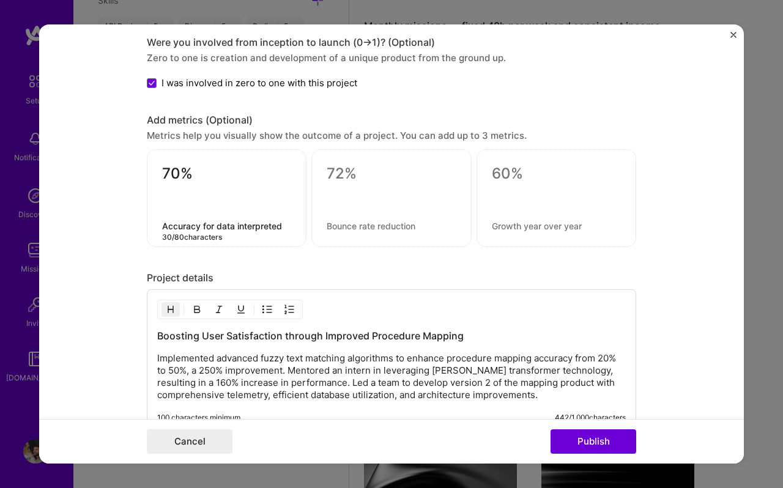
click at [216, 226] on textarea "Accuracy for data interpreted" at bounding box center [226, 226] width 129 height 12
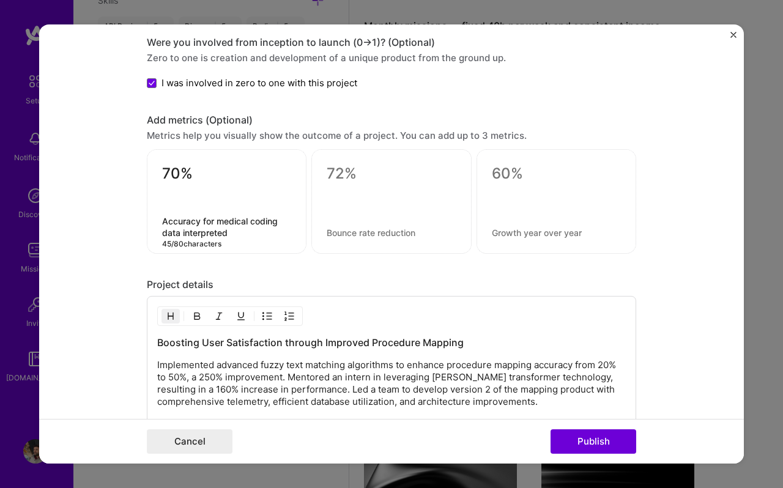
click at [204, 232] on textarea "Accuracy for medical coding data interpreted" at bounding box center [226, 226] width 129 height 23
type textarea "Accuracy for medical coding data mapping"
click at [330, 173] on textarea at bounding box center [391, 174] width 129 height 18
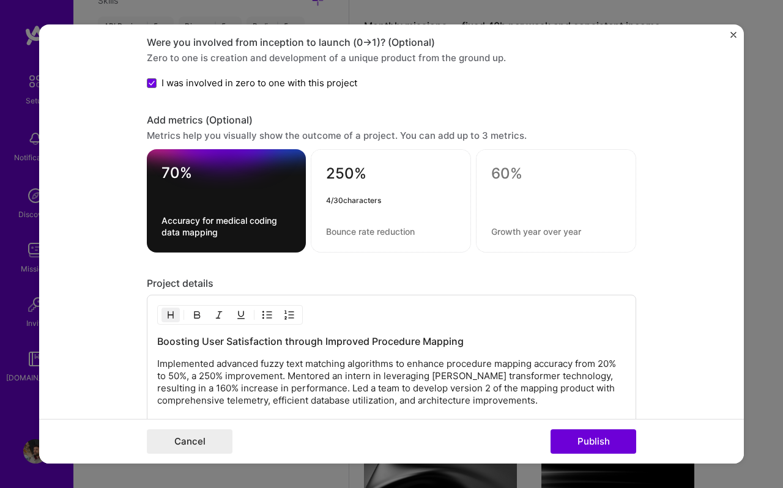
type textarea "250%"
click at [354, 231] on textarea at bounding box center [391, 232] width 130 height 12
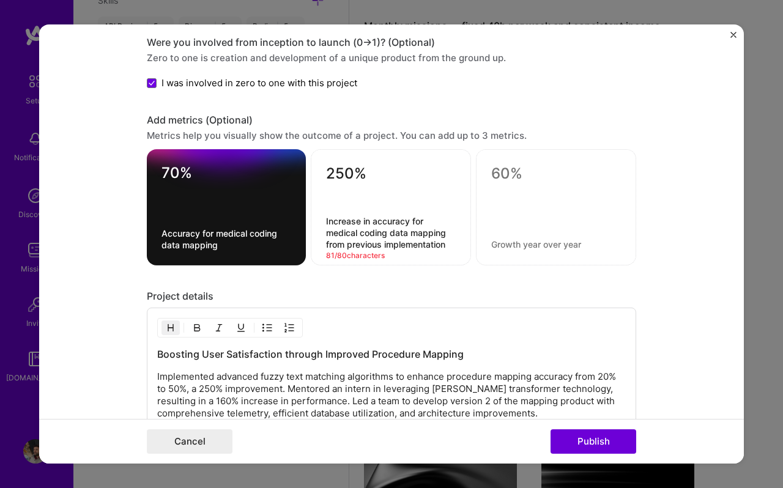
type textarea "Increase in accuracy for medical coding data mapping from previous implementati…"
click at [495, 173] on textarea at bounding box center [556, 174] width 130 height 18
type textarea "1000s"
click at [516, 251] on div "1000s 5 / 30 characters" at bounding box center [556, 207] width 160 height 116
type textarea "Used by thousands of doctors across the US"
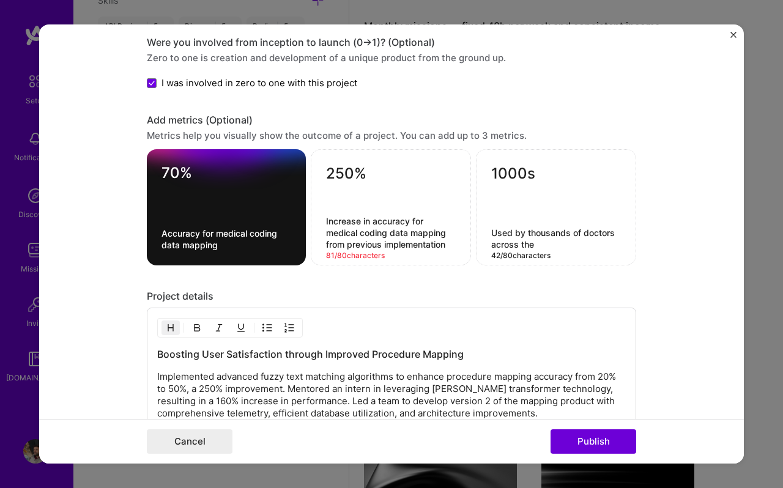
click at [530, 174] on textarea "1000s" at bounding box center [556, 177] width 130 height 24
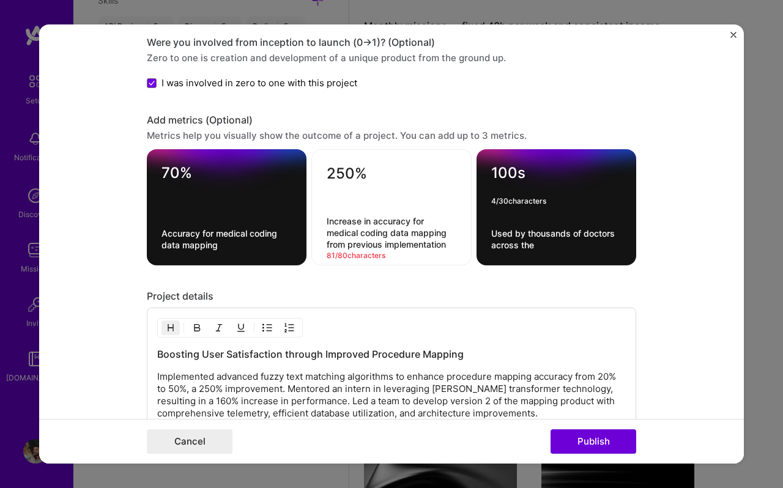
type textarea "100s"
click at [552, 231] on textarea "Used by thousands of doctors across the US" at bounding box center [556, 239] width 130 height 23
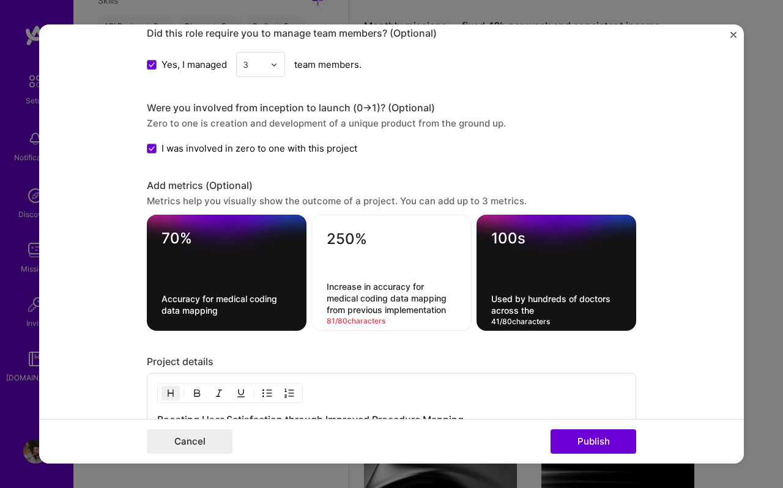
scroll to position [820, 0]
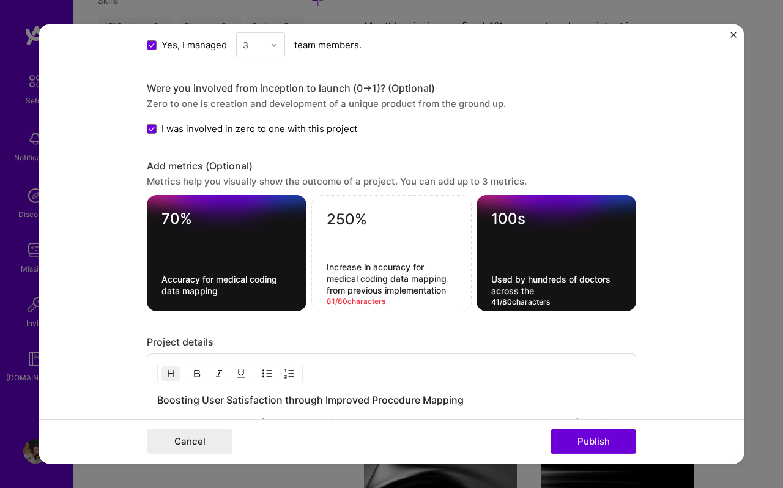
type textarea "Used by hundreds of doctors across the US"
click at [527, 223] on textarea "100s" at bounding box center [556, 222] width 130 height 24
click at [392, 272] on textarea "Increase in accuracy for medical coding data mapping from previous implementati…" at bounding box center [392, 278] width 130 height 35
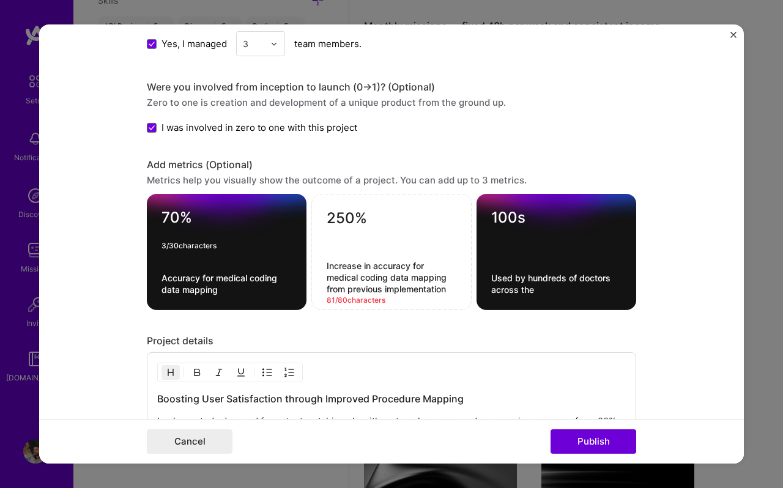
drag, startPoint x: 181, startPoint y: 225, endPoint x: 163, endPoint y: 224, distance: 17.8
click at [163, 224] on textarea "70%" at bounding box center [226, 221] width 130 height 24
type textarea "250%"
click at [161, 275] on div "250% 4 / 30 characters Accuracy for medical coding data mapping" at bounding box center [227, 252] width 160 height 116
click at [161, 275] on textarea "Accuracy for medical coding data mapping" at bounding box center [226, 283] width 130 height 23
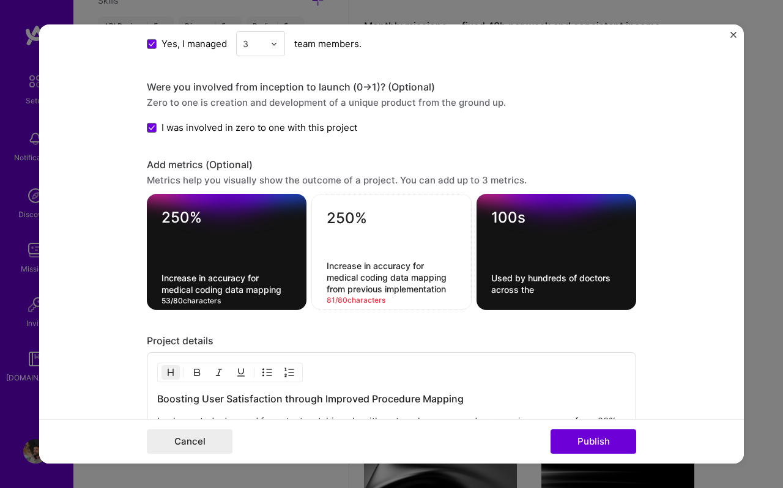
type textarea "Increase in accuracy for medical coding data mapping"
click at [345, 215] on textarea "250%" at bounding box center [392, 221] width 130 height 24
type textarea "$XXM"
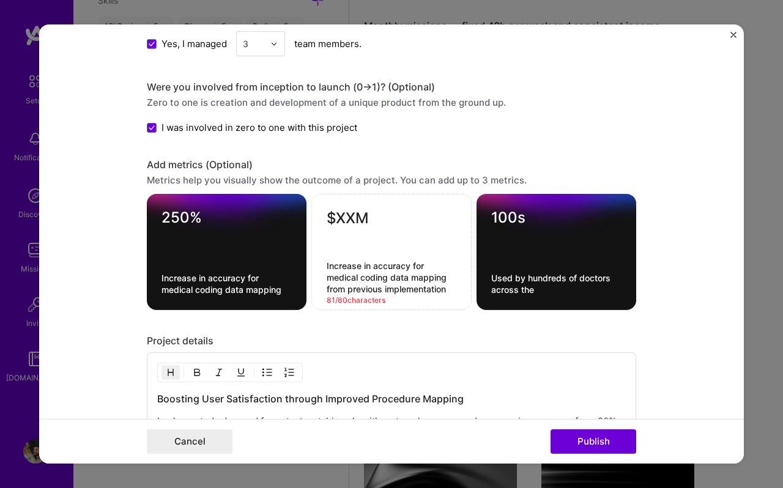
drag, startPoint x: 450, startPoint y: 292, endPoint x: 309, endPoint y: 264, distance: 143.5
click at [308, 264] on div "250% Increase in accuracy for medical coding data mapping $XXM Increase in accu…" at bounding box center [391, 252] width 489 height 116
click at [350, 291] on textarea "Millions in revenue unlocked due to increase in diagnoses for business contracts" at bounding box center [392, 277] width 130 height 35
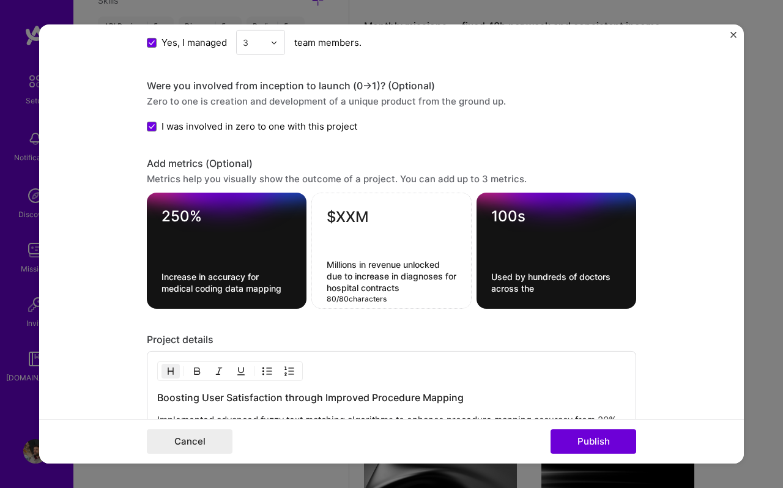
scroll to position [1051, 0]
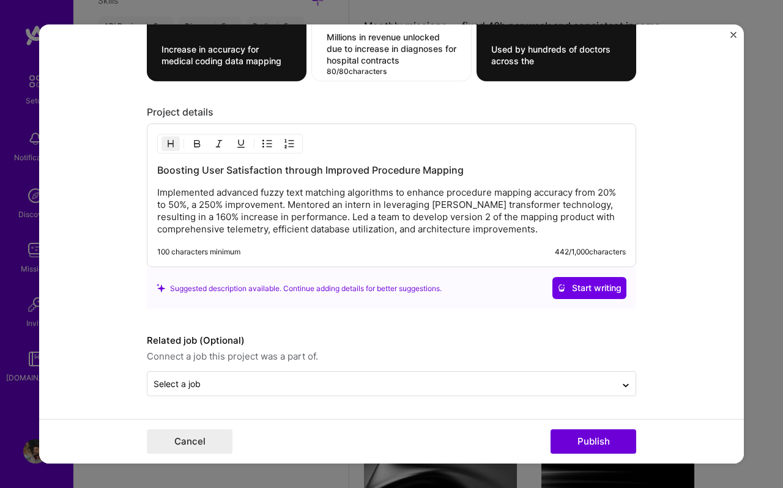
type textarea "Millions in revenue unlocked due to increase in diagnoses for hospital contracts"
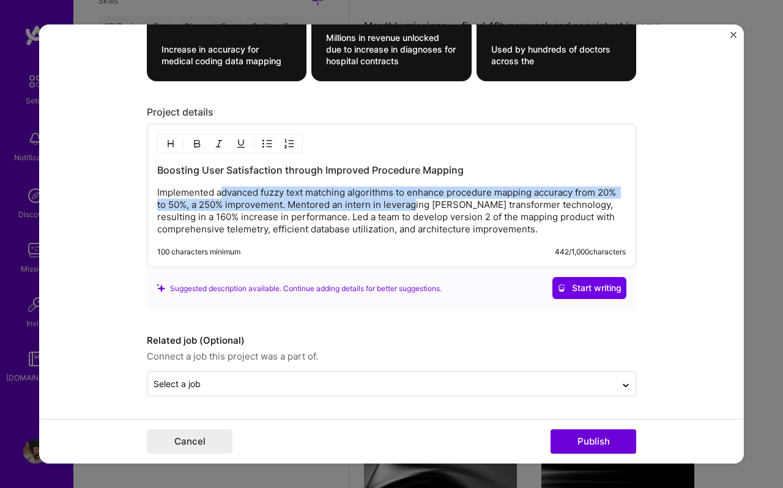
drag, startPoint x: 219, startPoint y: 194, endPoint x: 415, endPoint y: 206, distance: 196.7
click at [415, 206] on p "Implemented advanced fuzzy text matching algorithms to enhance procedure mappin…" at bounding box center [391, 211] width 469 height 49
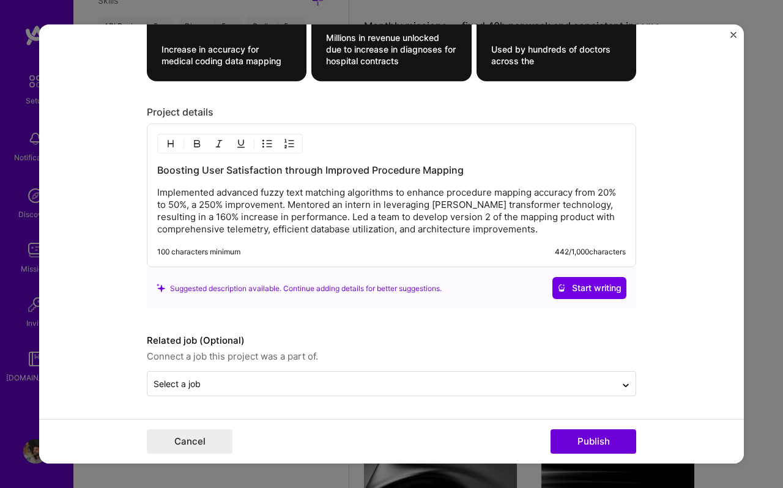
click at [229, 194] on p "Implemented advanced fuzzy text matching algorithms to enhance procedure mappin…" at bounding box center [391, 211] width 469 height 49
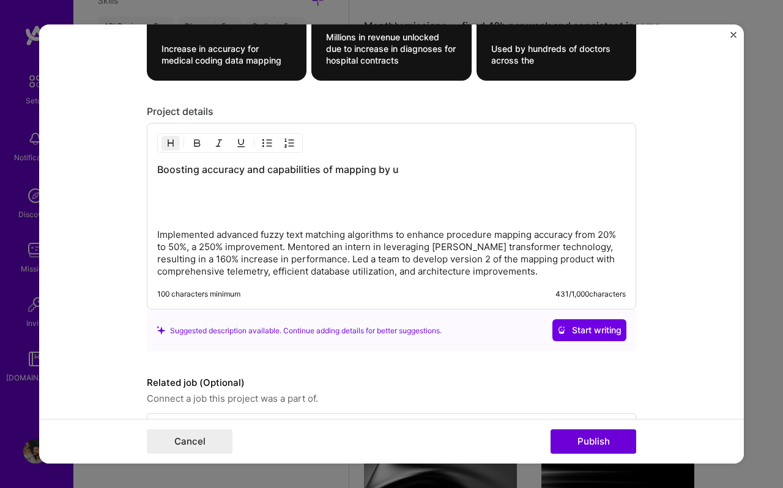
click at [335, 172] on h3 "Boosting accuracy and capabilities of mapping by u" at bounding box center [391, 169] width 469 height 13
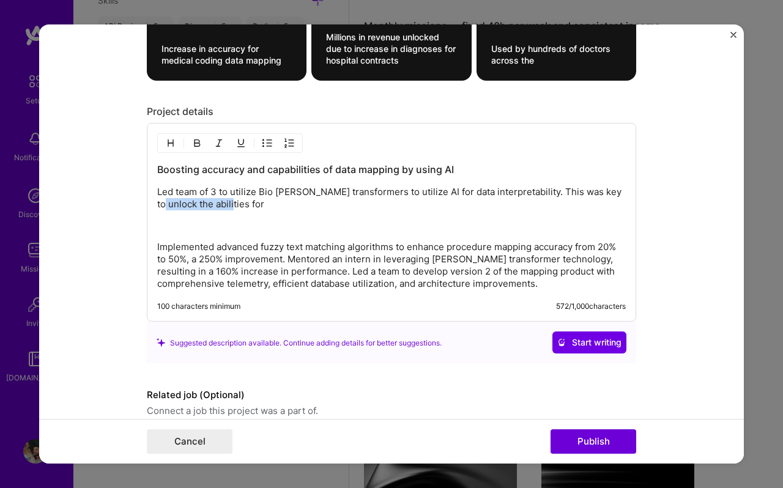
drag, startPoint x: 159, startPoint y: 207, endPoint x: 234, endPoint y: 207, distance: 75.2
click at [234, 207] on p "Led team of 3 to utilize Bio BERT transformers to utilize AI for data interpret…" at bounding box center [391, 198] width 469 height 24
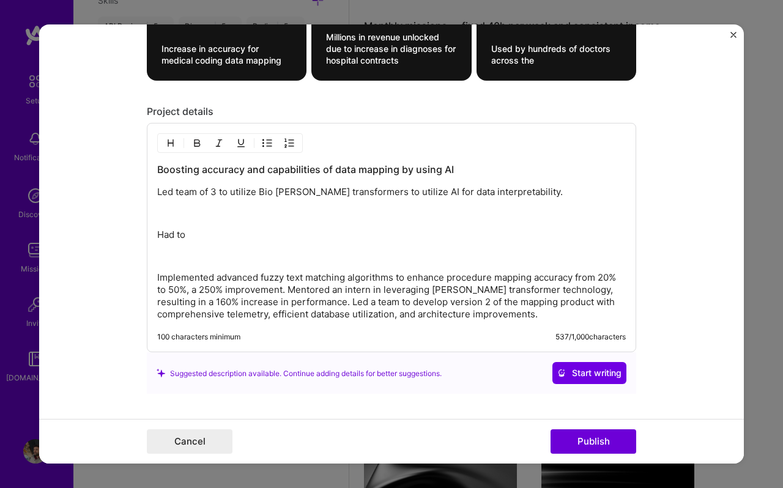
scroll to position [1060, 0]
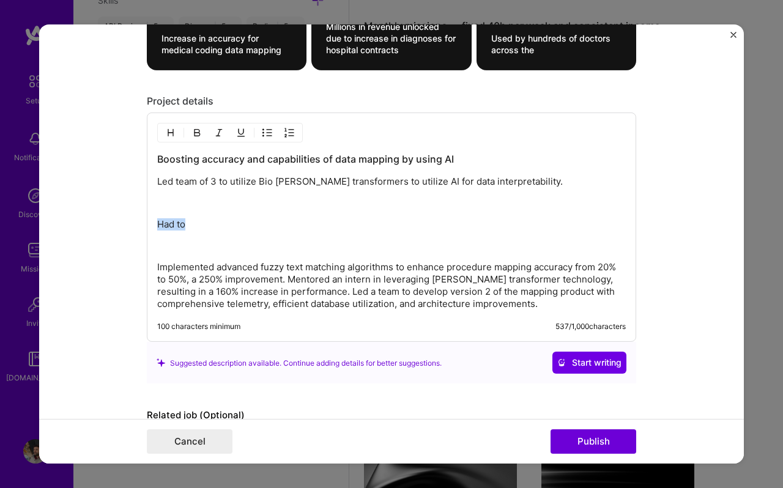
drag, startPoint x: 185, startPoint y: 227, endPoint x: 157, endPoint y: 227, distance: 28.7
click at [157, 227] on div "Boosting accuracy and capabilities of data mapping by using AI Led team of 3 to…" at bounding box center [391, 227] width 489 height 229
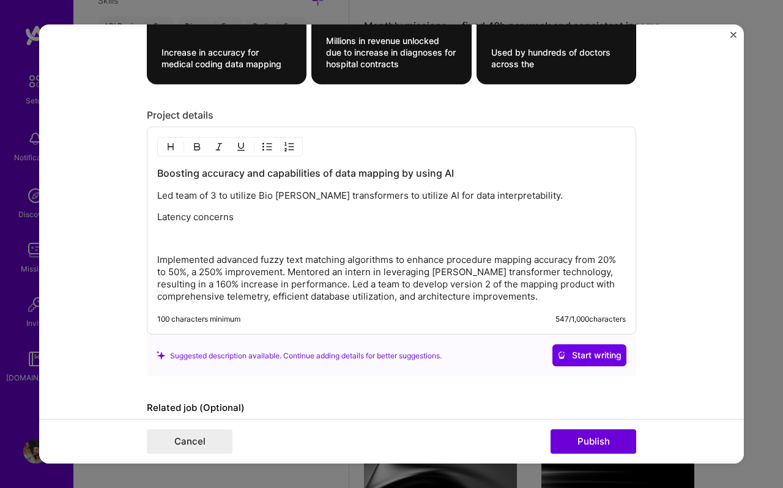
scroll to position [1044, 0]
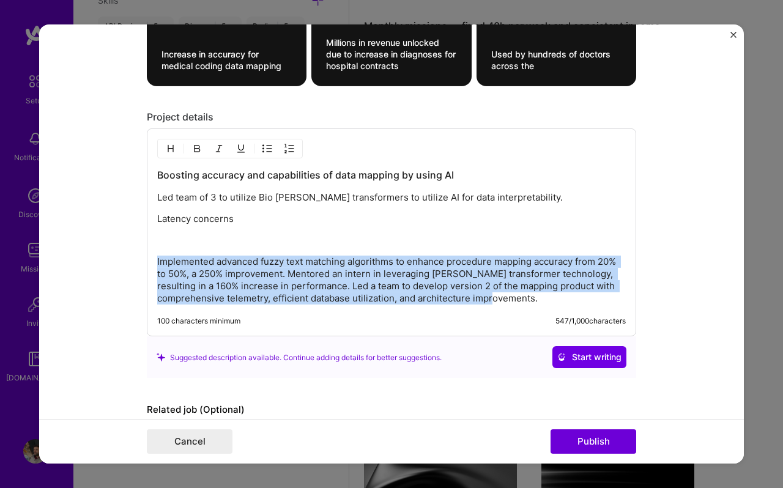
drag, startPoint x: 549, startPoint y: 295, endPoint x: 152, endPoint y: 264, distance: 397.6
click at [152, 264] on div "Boosting accuracy and capabilities of data mapping by using AI Led team of 3 to…" at bounding box center [391, 232] width 489 height 208
copy p "Implemented advanced fuzzy text matching algorithms to enhance procedure mappin…"
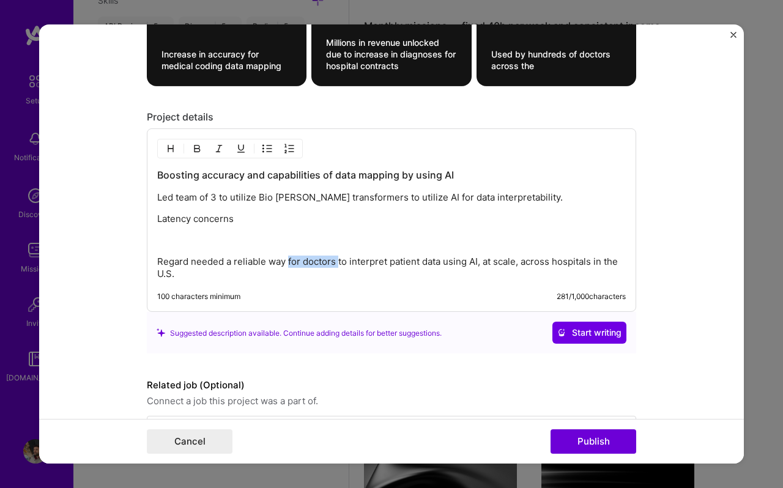
drag, startPoint x: 287, startPoint y: 262, endPoint x: 339, endPoint y: 265, distance: 52.7
click at [339, 265] on p "Regard needed a reliable way for doctors to interpret patient data using AI, at…" at bounding box center [391, 268] width 469 height 24
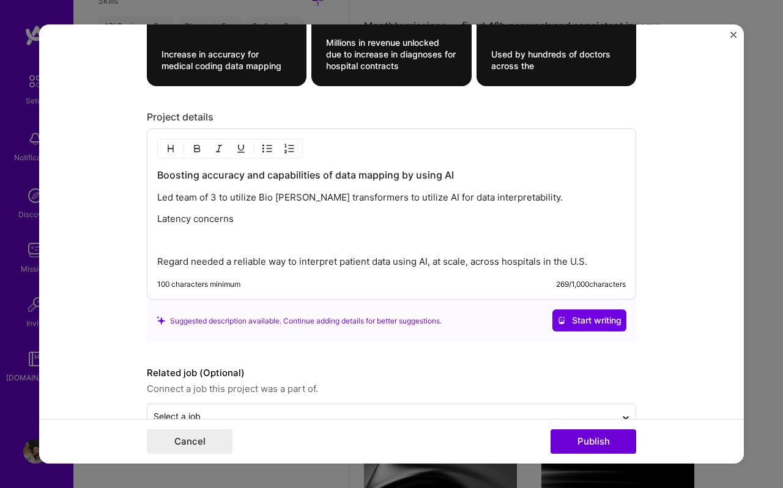
click at [391, 265] on p "Regard needed a reliable way to interpret patient data using AI, at scale, acro…" at bounding box center [391, 262] width 469 height 12
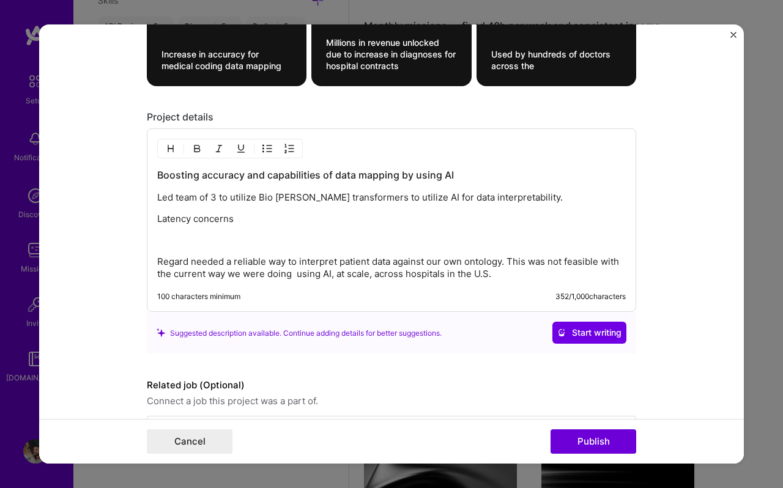
click at [230, 274] on p "Regard needed a reliable way to interpret patient data against our own ontology…" at bounding box center [391, 268] width 469 height 24
click at [294, 275] on p "Regard needed a reliable way to interpret patient data against our own ontology…" at bounding box center [391, 268] width 469 height 24
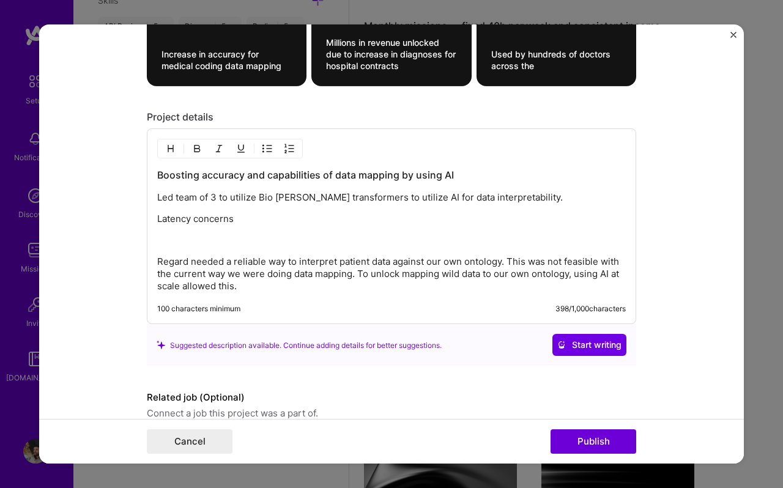
click at [311, 280] on p "Regard needed a reliable way to interpret patient data against our own ontology…" at bounding box center [391, 274] width 469 height 37
click at [275, 286] on p "Regard needed a reliable way to interpret patient data against our own ontology…" at bounding box center [391, 274] width 469 height 37
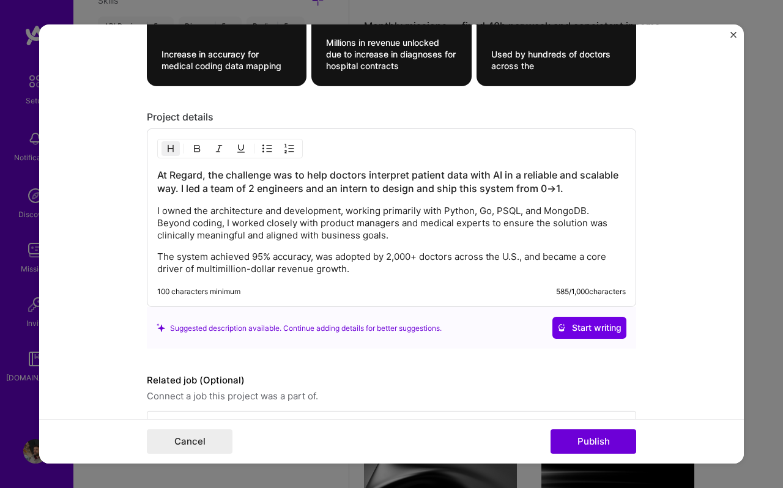
click at [239, 217] on p "I owned the architecture and development, working primarily with Python, Go, PS…" at bounding box center [391, 223] width 469 height 37
click at [237, 217] on p "I owned the architecture and development, working primarily with Python, Go, PS…" at bounding box center [391, 223] width 469 height 37
click at [239, 206] on p "I owned the architecture and development, working primarily with Python, Go, PS…" at bounding box center [391, 223] width 469 height 37
click at [232, 187] on h3 "At Regard, the challenge was to help doctors interpret patient data with AI in …" at bounding box center [391, 181] width 469 height 27
click at [343, 111] on div "Project details" at bounding box center [391, 117] width 489 height 13
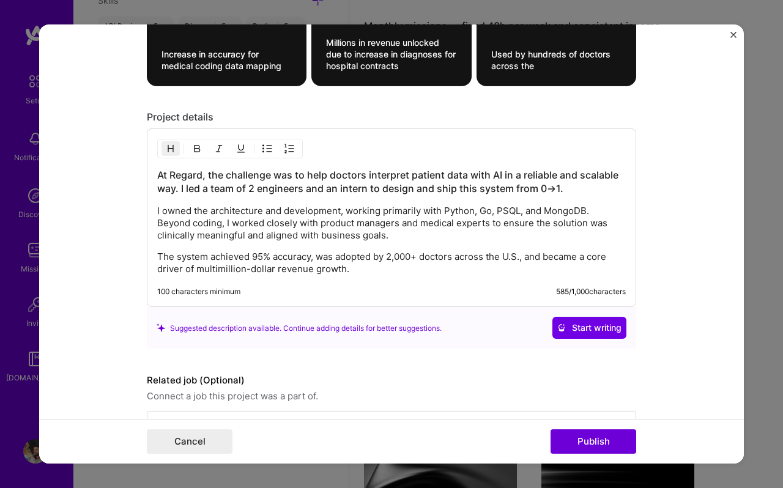
click at [245, 243] on div "At Regard, the challenge was to help doctors interpret patient data with AI in …" at bounding box center [391, 221] width 469 height 107
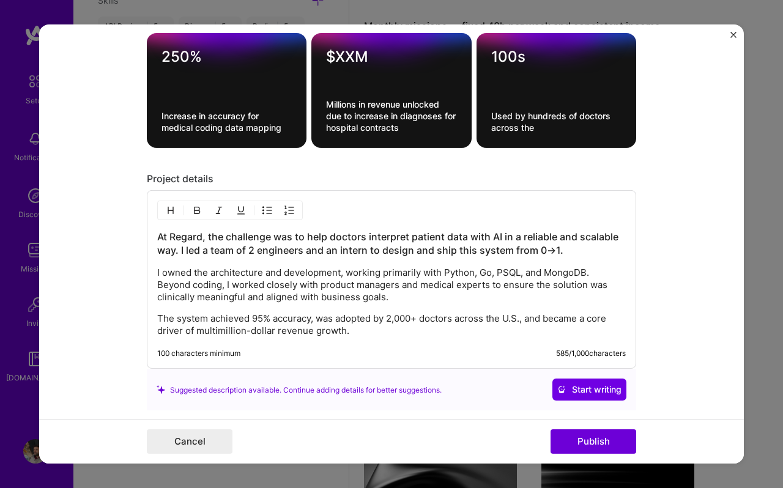
scroll to position [947, 0]
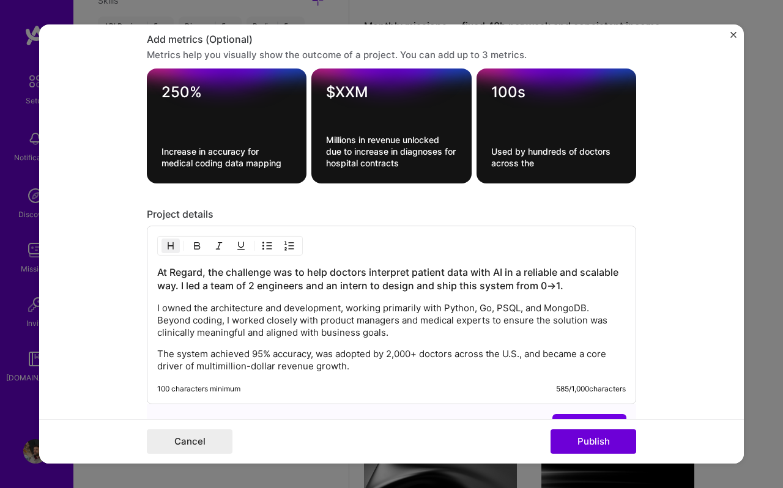
click at [201, 275] on h3 "At Regard, the challenge was to help doctors interpret patient data with AI in …" at bounding box center [391, 278] width 469 height 27
click at [155, 273] on div "At Regard, the challenge was to help doctors interpret patient data with AI in …" at bounding box center [391, 315] width 489 height 179
click at [159, 273] on h3 "At Regard, the challenge was to help doctors interpret patient data with AI in …" at bounding box center [391, 278] width 469 height 27
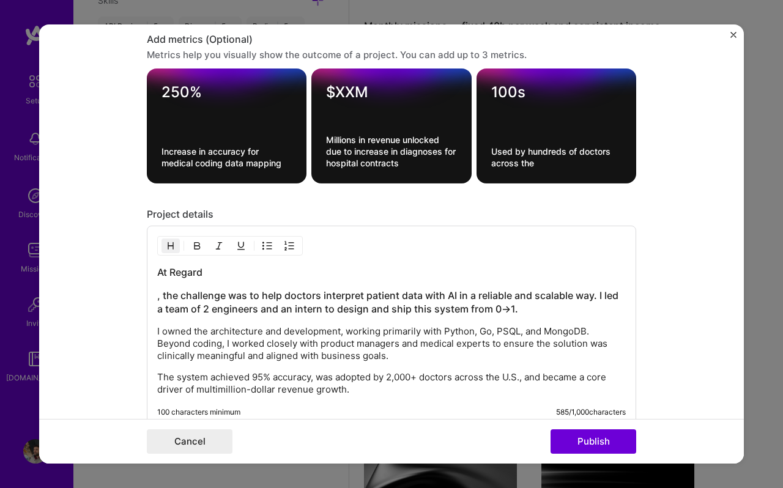
click at [210, 308] on h3 ", the challenge was to help doctors interpret patient data with AI in a reliabl…" at bounding box center [391, 302] width 469 height 27
click at [212, 280] on div "At Regard , the challenge was to help doctors interpret patient data with AI in…" at bounding box center [391, 330] width 469 height 130
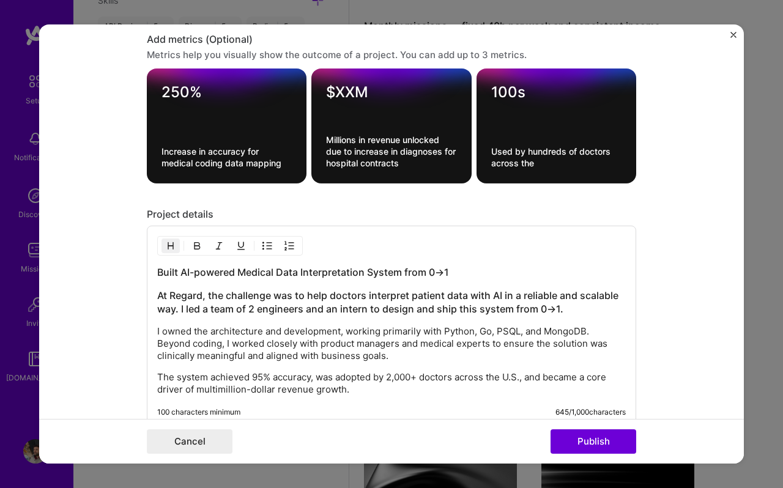
click at [212, 307] on h3 "At Regard, the challenge was to help doctors interpret patient data with AI in …" at bounding box center [391, 302] width 469 height 27
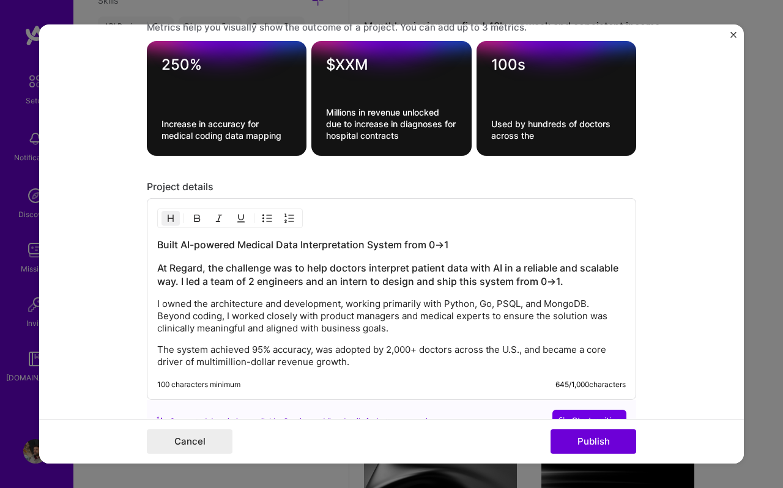
scroll to position [981, 0]
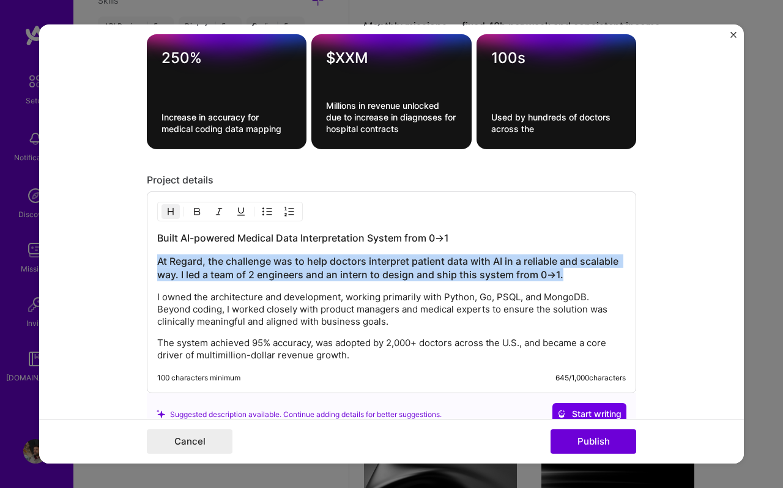
drag, startPoint x: 566, startPoint y: 273, endPoint x: 144, endPoint y: 264, distance: 422.1
click at [143, 264] on form "Editing suggested project This project is suggested based on your LinkedIn, res…" at bounding box center [391, 243] width 705 height 439
click at [176, 210] on button "button" at bounding box center [170, 211] width 18 height 15
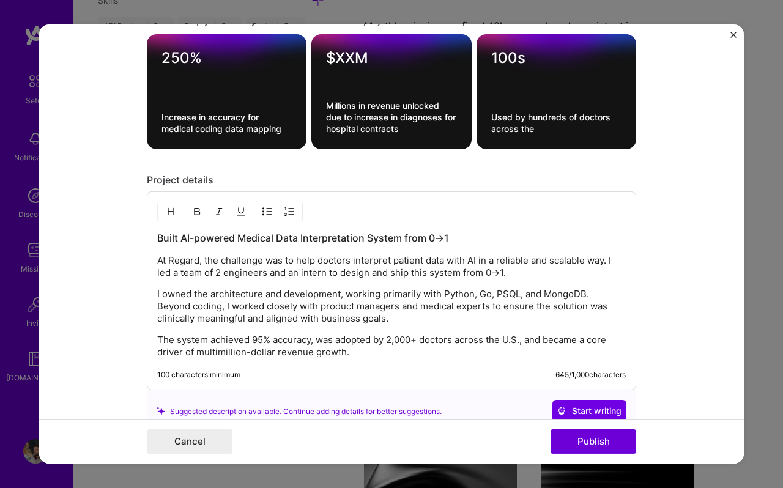
click at [204, 291] on p "I owned the architecture and development, working primarily with Python, Go, PS…" at bounding box center [391, 306] width 469 height 37
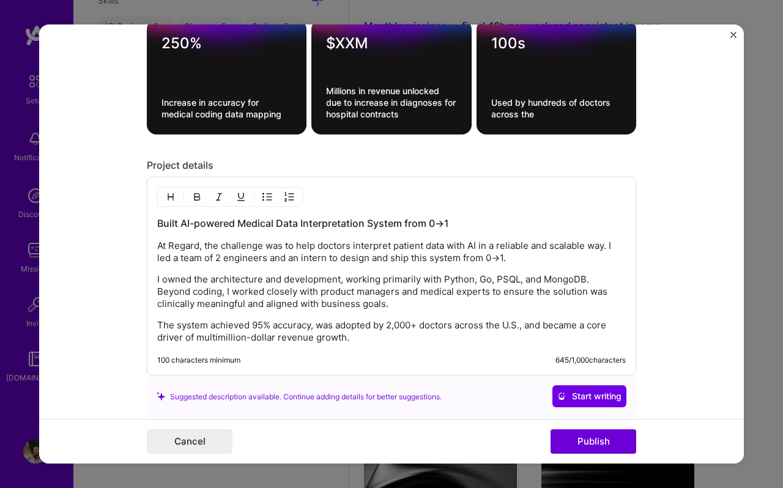
scroll to position [1004, 0]
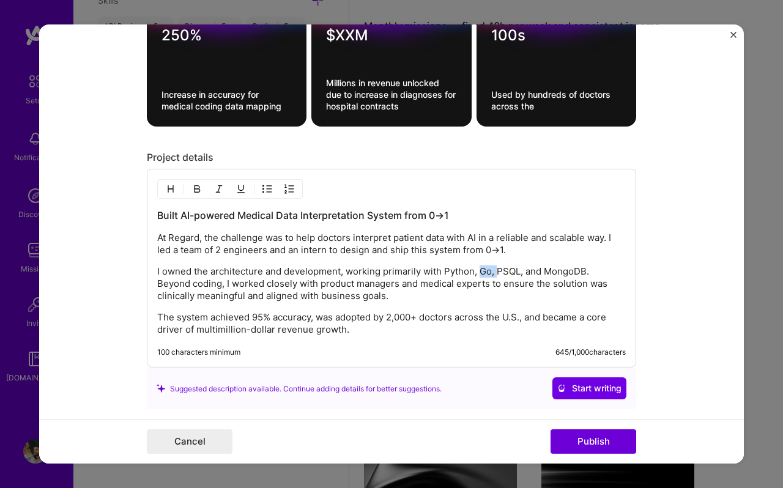
drag, startPoint x: 497, startPoint y: 274, endPoint x: 482, endPoint y: 274, distance: 14.7
click at [482, 274] on p "I owned the architecture and development, working primarily with Python, Go, PS…" at bounding box center [391, 283] width 469 height 37
click at [510, 271] on p "I owned the architecture and development, working primarily with Python, PSQL, …" at bounding box center [391, 283] width 469 height 37
click at [588, 273] on p "I owned the architecture and development, working primarily with Python, PSQL, …" at bounding box center [391, 283] width 469 height 37
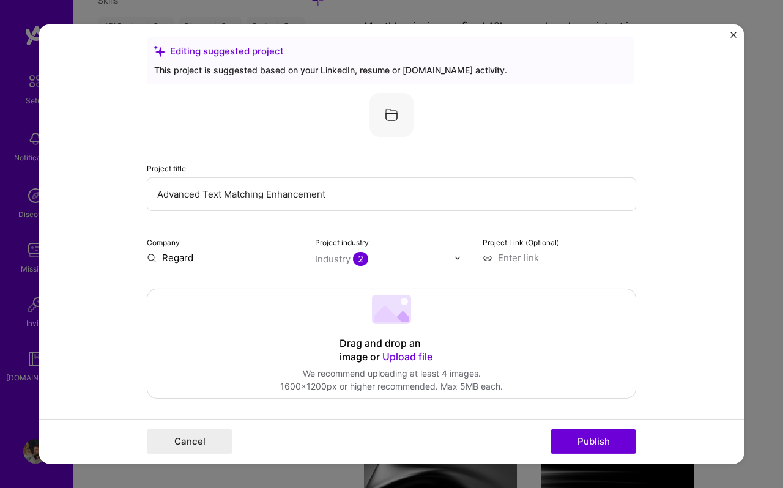
scroll to position [15, 0]
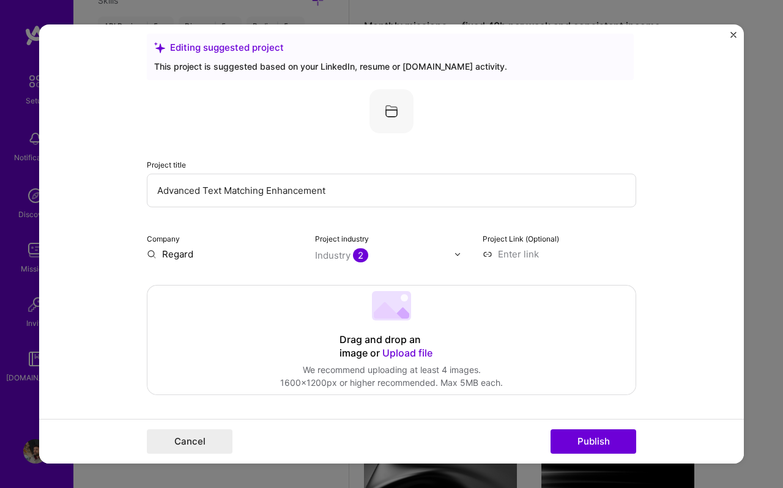
click at [344, 194] on input "Advanced Text Matching Enhancement" at bounding box center [391, 191] width 489 height 34
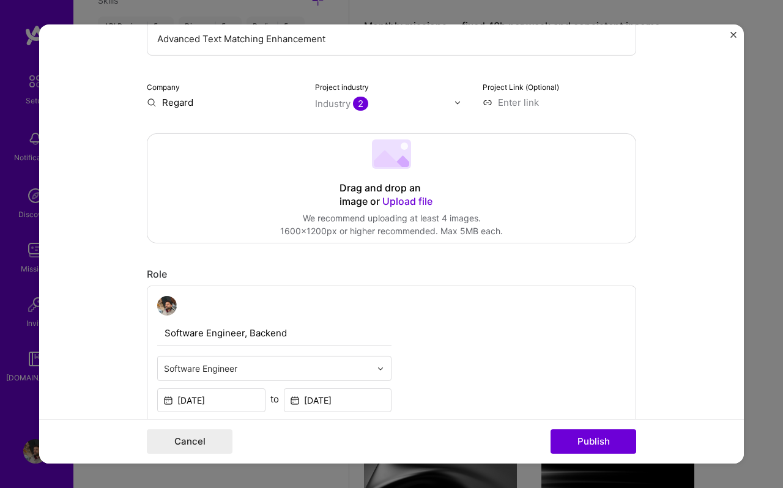
scroll to position [28, 0]
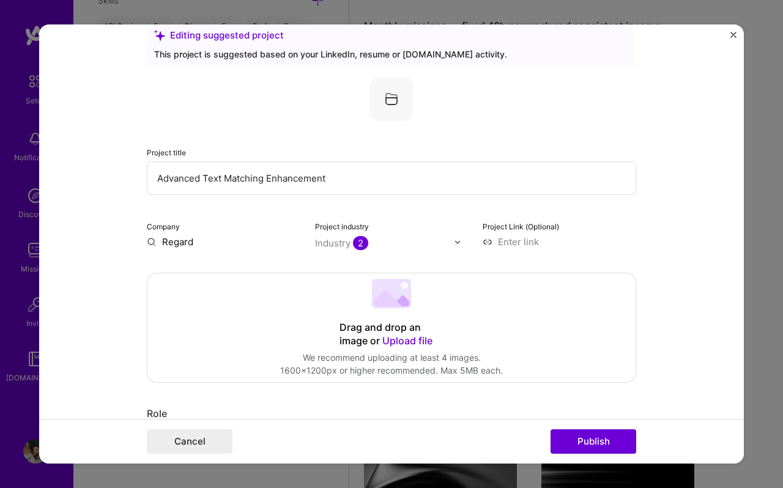
click at [213, 181] on input "Advanced Text Matching Enhancement" at bounding box center [391, 178] width 489 height 34
click at [267, 180] on input "Advanced Text Matching Enhancement" at bounding box center [391, 178] width 489 height 34
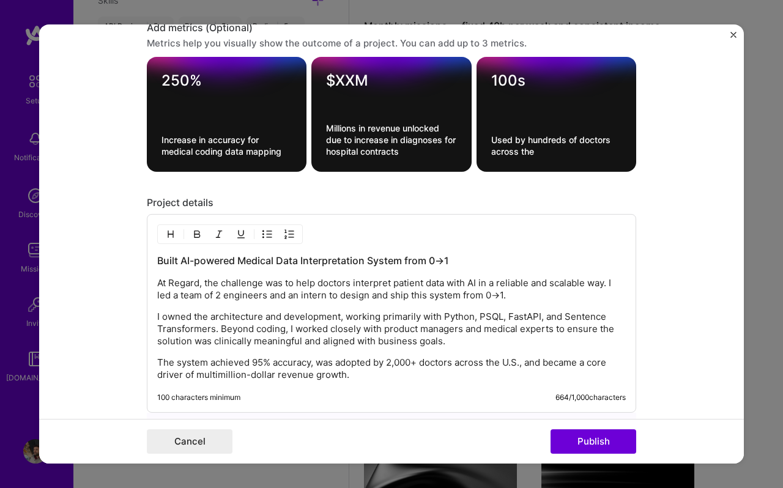
scroll to position [1105, 0]
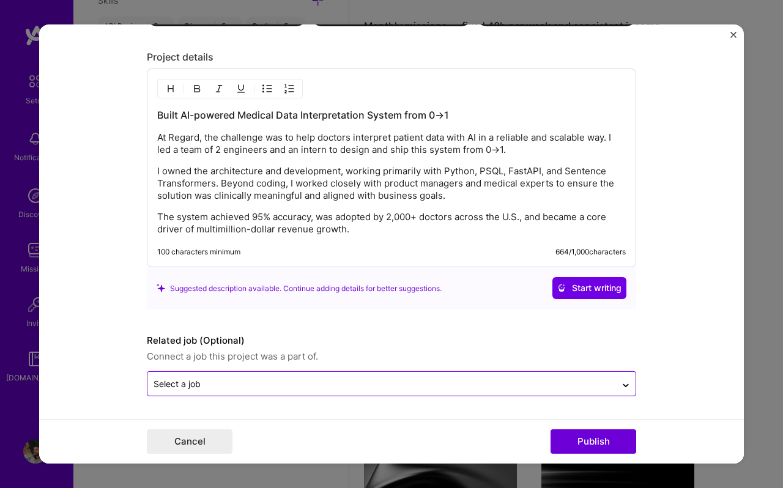
click at [246, 387] on input "text" at bounding box center [382, 383] width 456 height 13
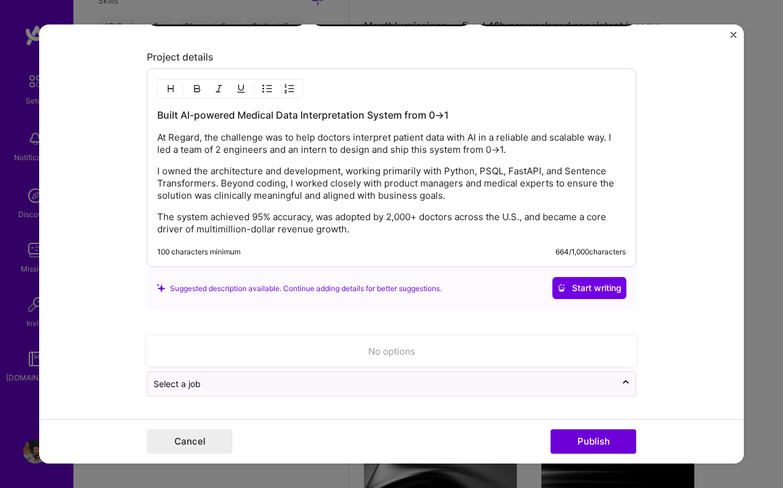
click at [258, 408] on form "Editing suggested project This project is suggested based on your LinkedIn, res…" at bounding box center [391, 243] width 705 height 439
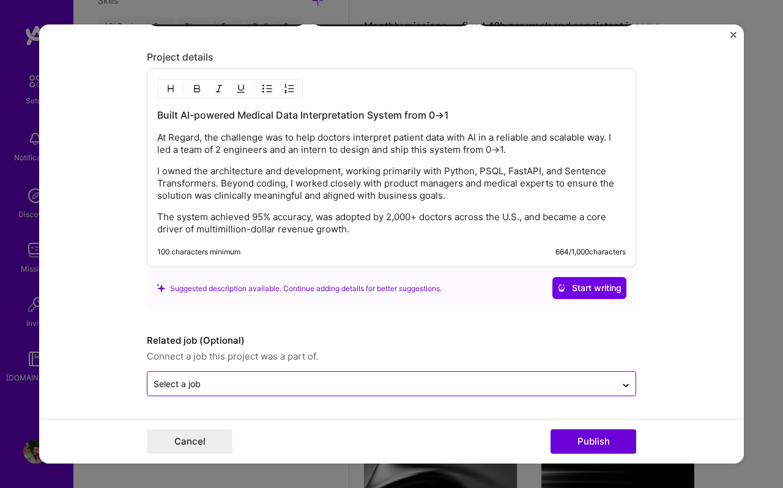
click at [364, 387] on input "text" at bounding box center [382, 383] width 456 height 13
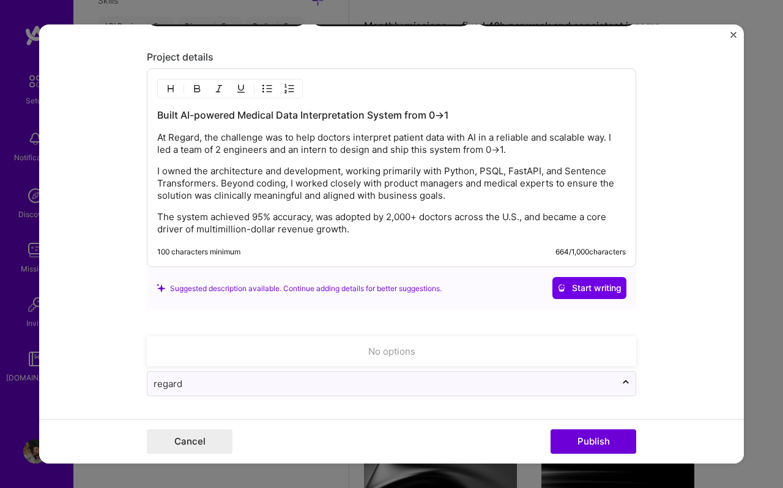
type input "regard"
click at [698, 306] on form "Editing suggested project This project is suggested based on your LinkedIn, res…" at bounding box center [391, 243] width 705 height 439
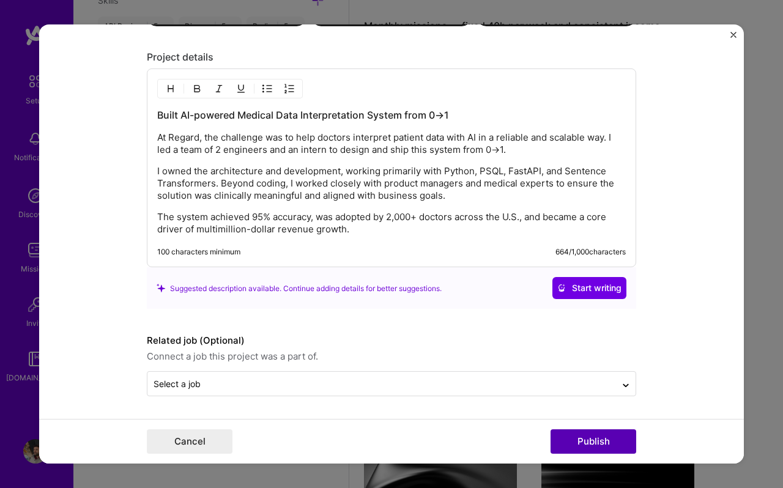
click at [594, 435] on button "Publish" at bounding box center [593, 441] width 86 height 24
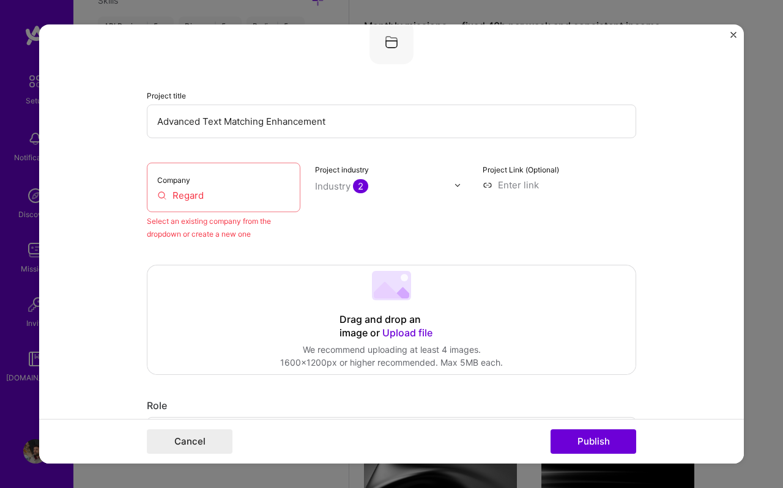
scroll to position [80, 0]
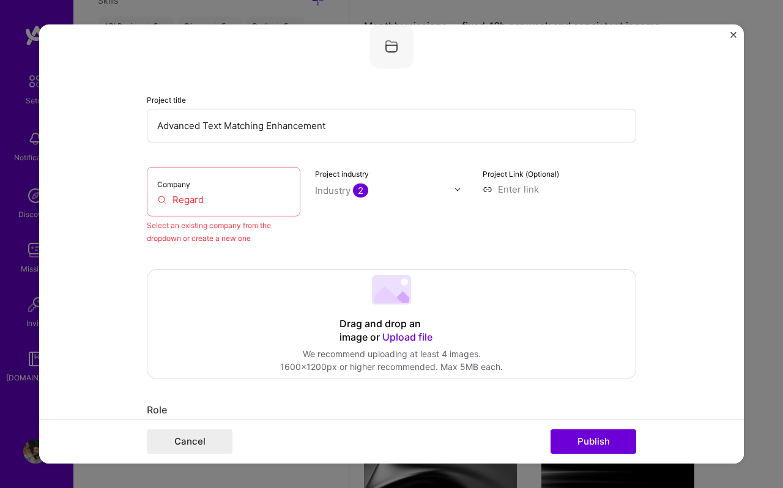
click at [204, 203] on input "Regard" at bounding box center [223, 199] width 133 height 13
click at [166, 196] on input "Regard" at bounding box center [223, 199] width 133 height 13
click at [172, 185] on label "Company" at bounding box center [173, 184] width 33 height 9
click at [188, 183] on label "Company" at bounding box center [173, 184] width 33 height 9
drag, startPoint x: 218, startPoint y: 187, endPoint x: 199, endPoint y: 195, distance: 20.0
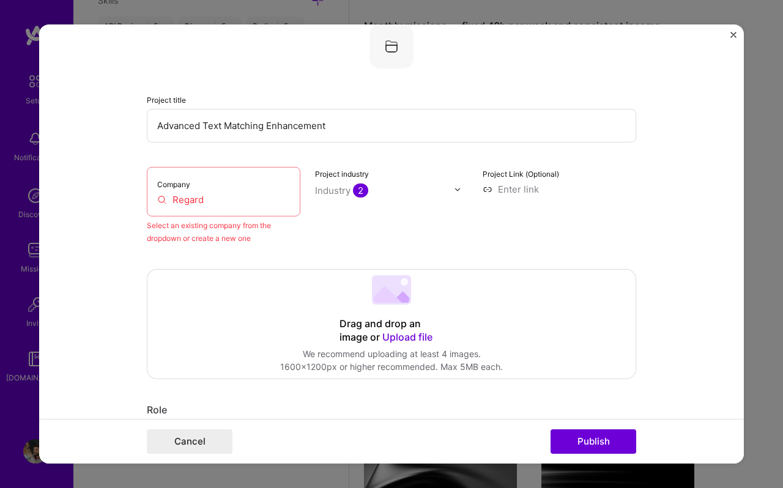
click at [218, 187] on div "Company Regard" at bounding box center [224, 192] width 154 height 50
click at [154, 194] on div "Company Regard" at bounding box center [224, 192] width 154 height 50
click at [157, 197] on input "Regard" at bounding box center [223, 199] width 133 height 13
click at [166, 201] on input "Regard" at bounding box center [223, 199] width 133 height 13
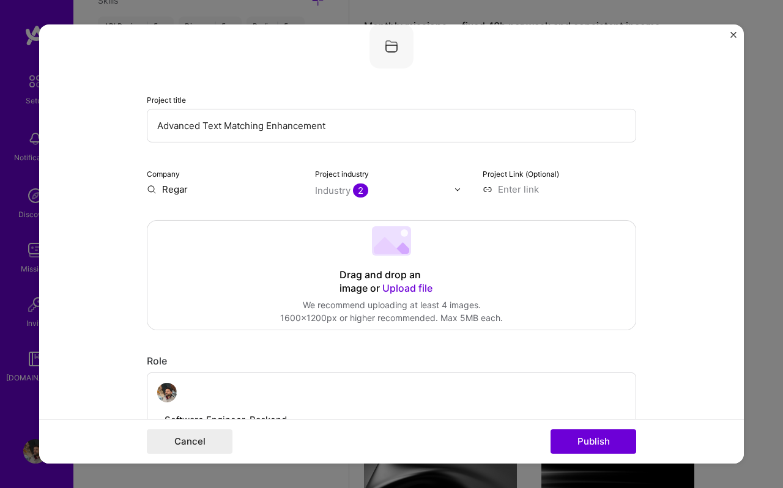
type input "Regard"
click at [238, 221] on div "Regard" at bounding box center [236, 217] width 42 height 21
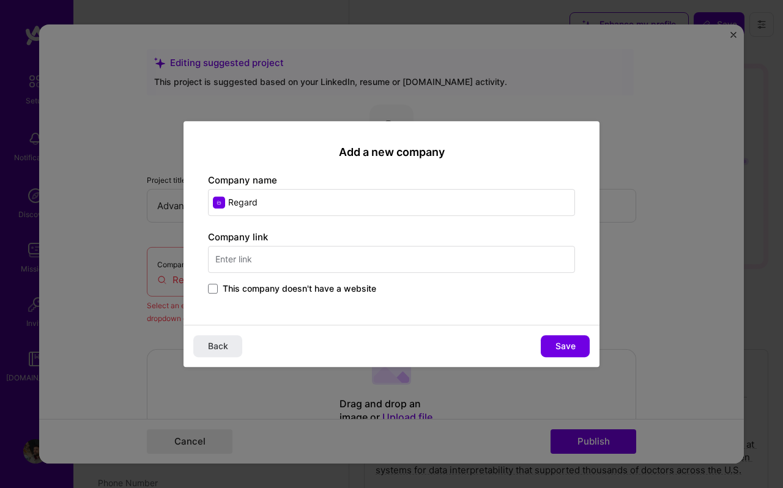
select select "US"
select select "Right Now"
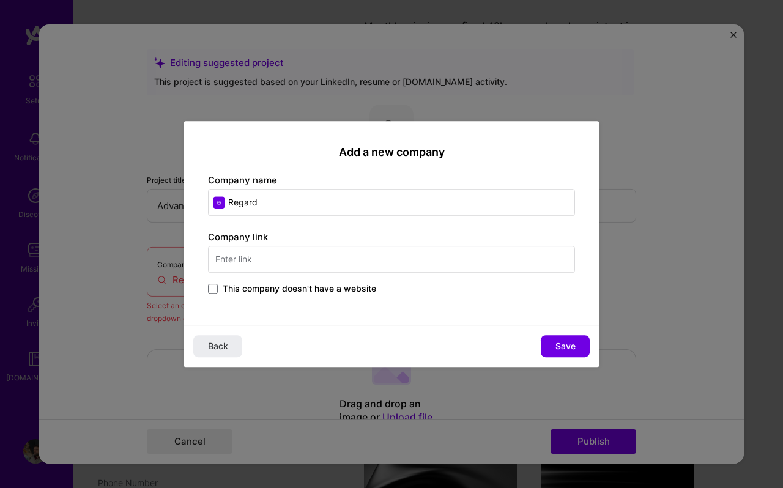
scroll to position [80, 0]
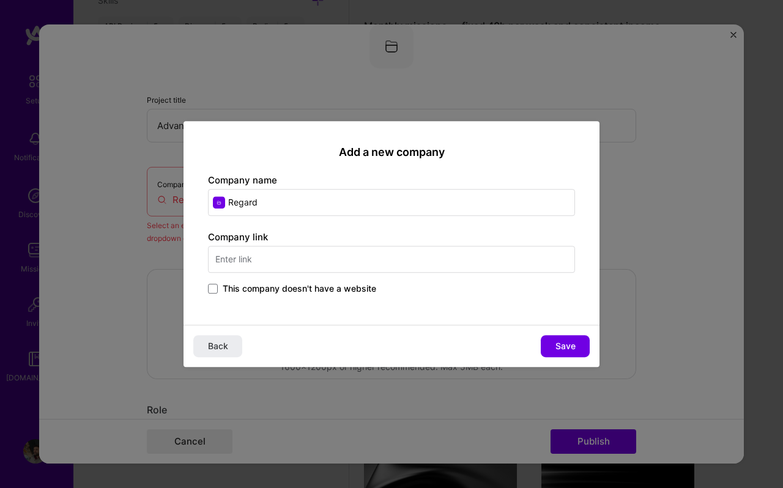
click at [263, 255] on input "text" at bounding box center [391, 259] width 367 height 27
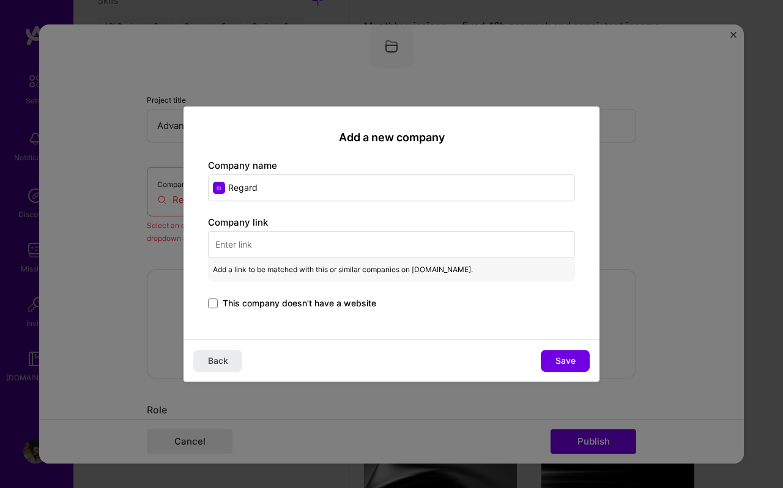
click at [271, 241] on input "text" at bounding box center [391, 244] width 367 height 27
paste input "https://regard.com/"
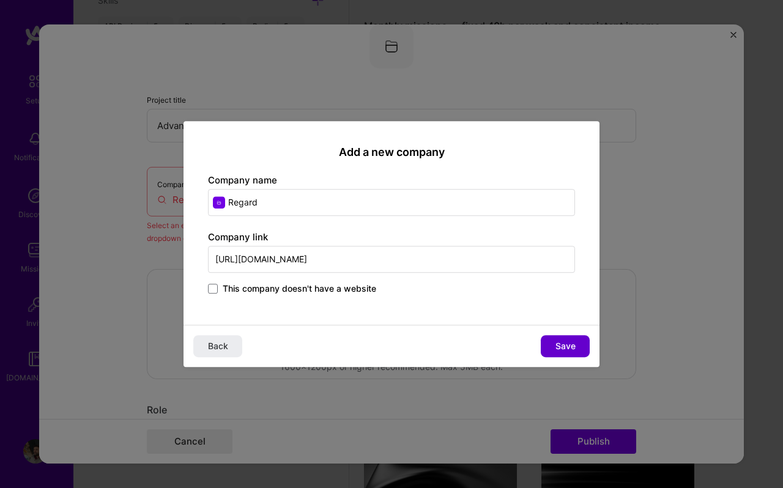
type input "https://regard.com/"
click at [554, 341] on button "Save" at bounding box center [565, 346] width 49 height 22
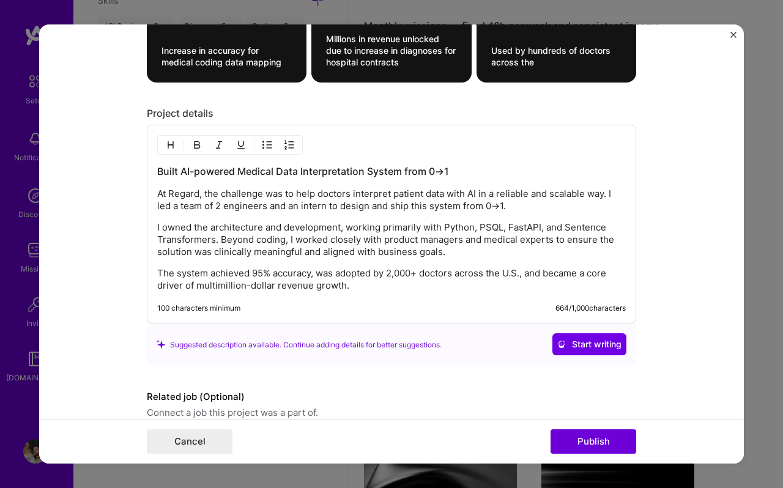
scroll to position [1105, 0]
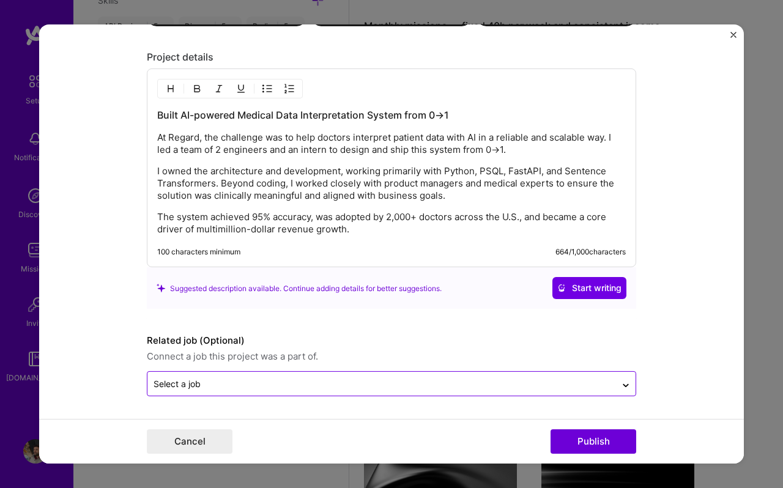
click at [207, 383] on input "text" at bounding box center [382, 383] width 456 height 13
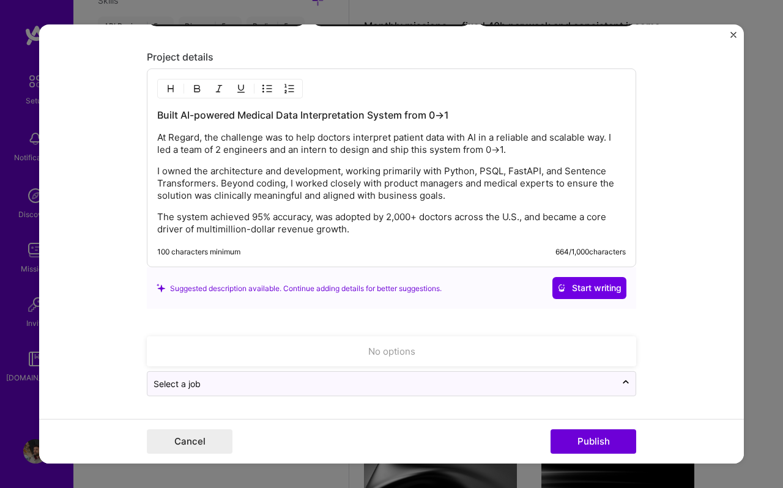
click at [80, 339] on form "Editing suggested project This project is suggested based on your LinkedIn, res…" at bounding box center [391, 243] width 705 height 439
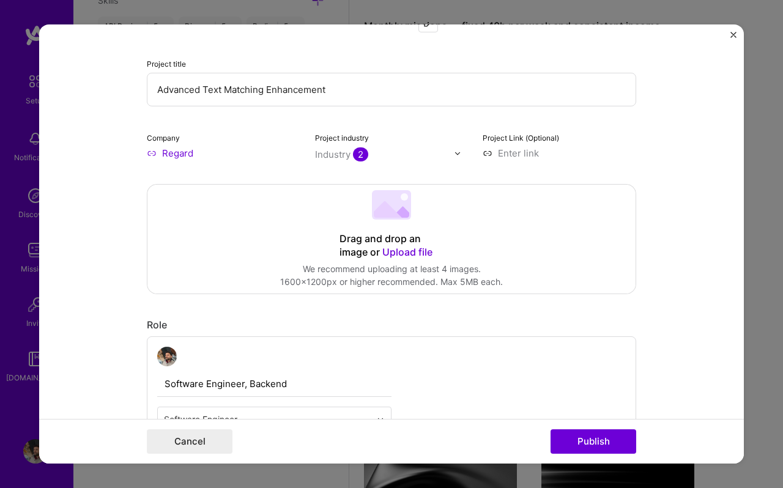
scroll to position [0, 0]
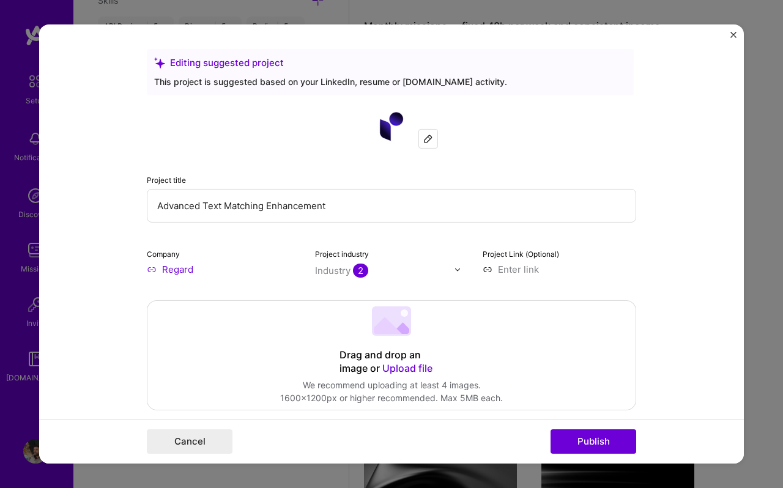
click at [344, 270] on div "Industry 2" at bounding box center [341, 270] width 53 height 13
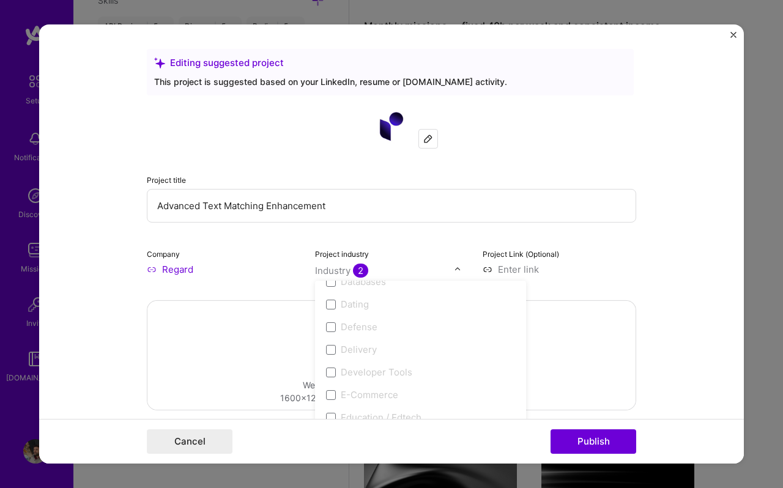
scroll to position [1253, 0]
click at [733, 217] on form "Editing suggested project This project is suggested based on your LinkedIn, res…" at bounding box center [391, 243] width 705 height 439
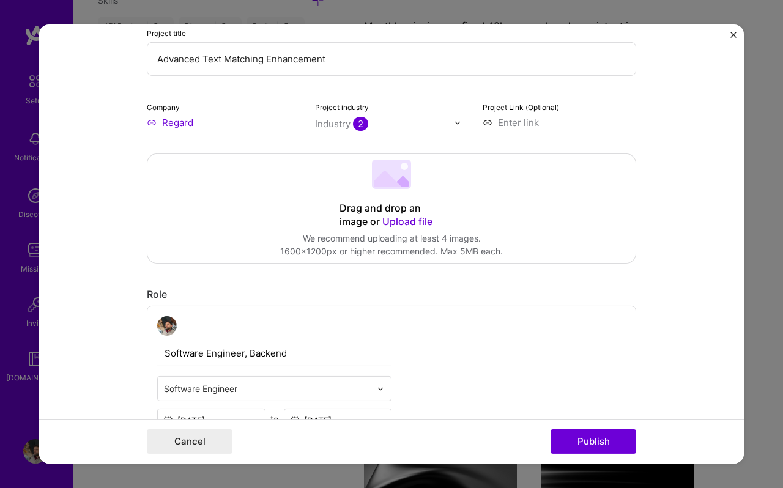
scroll to position [154, 0]
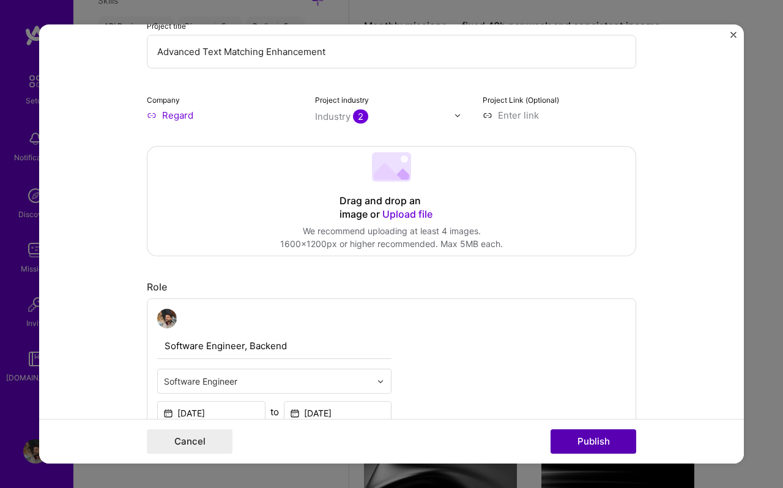
click at [597, 440] on button "Publish" at bounding box center [593, 441] width 86 height 24
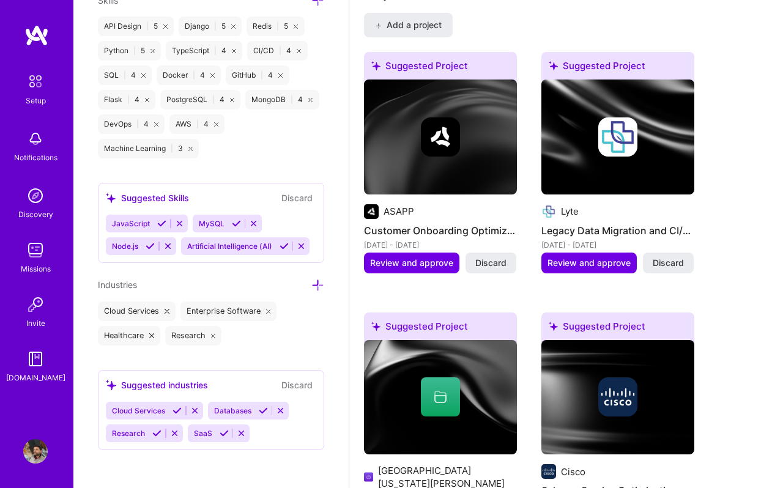
scroll to position [1150, 0]
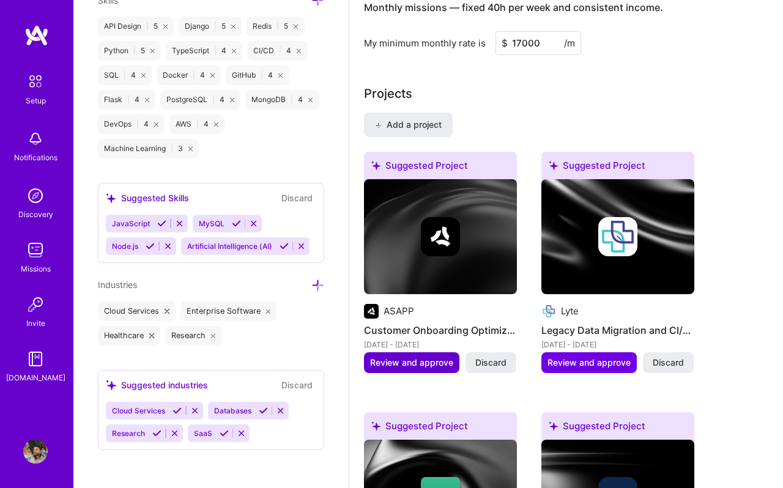
click at [411, 362] on span "Review and approve" at bounding box center [411, 363] width 83 height 12
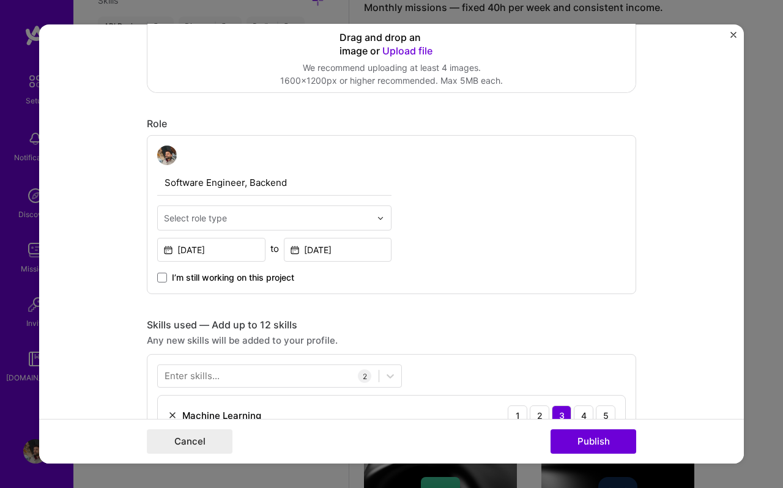
scroll to position [365, 0]
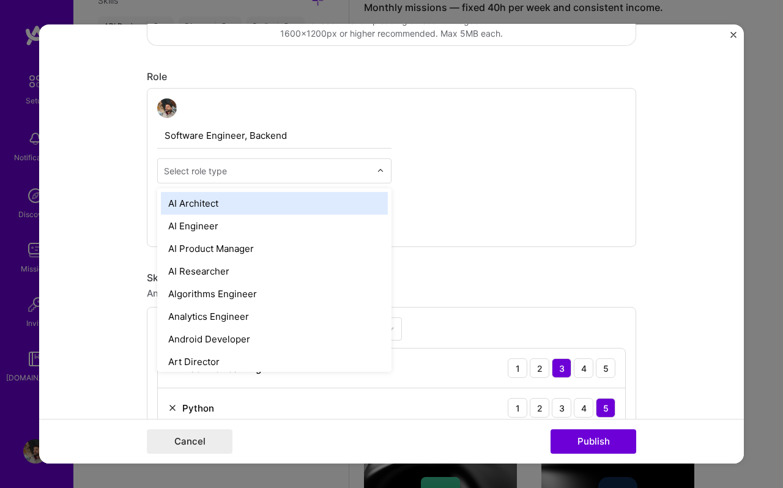
click at [273, 169] on input "text" at bounding box center [267, 171] width 207 height 13
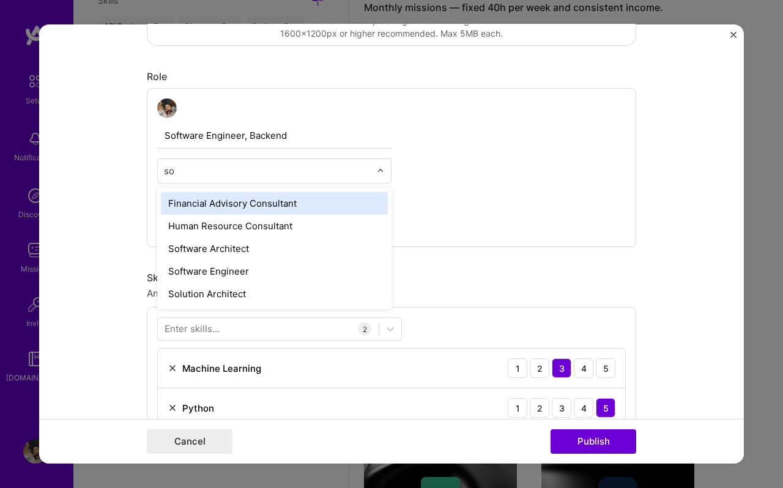
type input "sof"
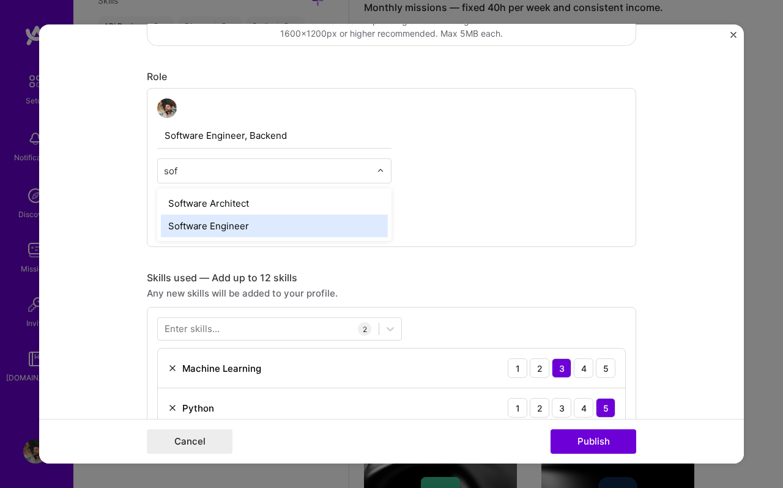
click at [215, 226] on div "Software Engineer" at bounding box center [274, 226] width 227 height 23
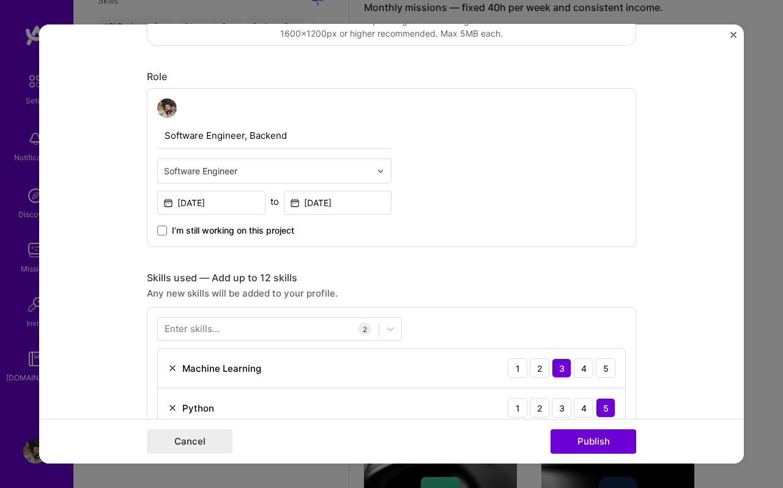
click at [210, 265] on div "Editing suggested project This project is suggested based on your LinkedIn, res…" at bounding box center [391, 368] width 489 height 1368
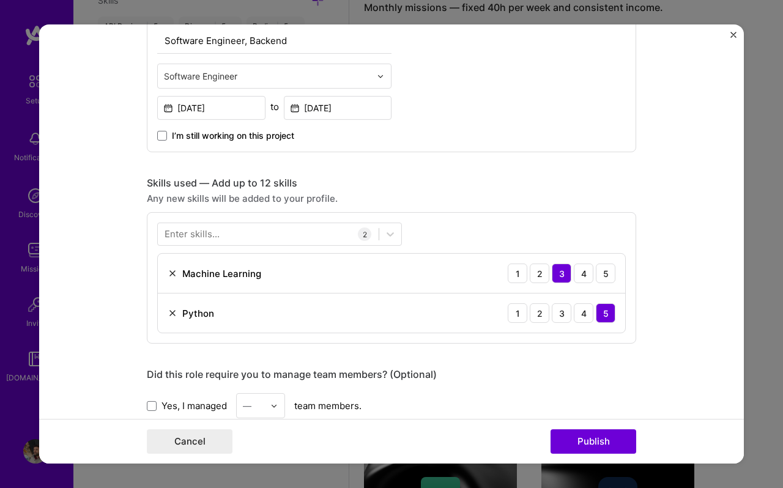
scroll to position [472, 0]
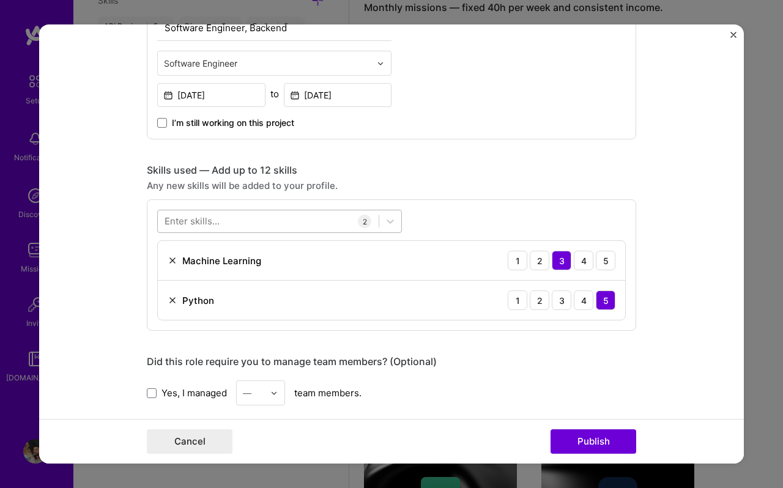
click at [287, 217] on div at bounding box center [268, 221] width 221 height 20
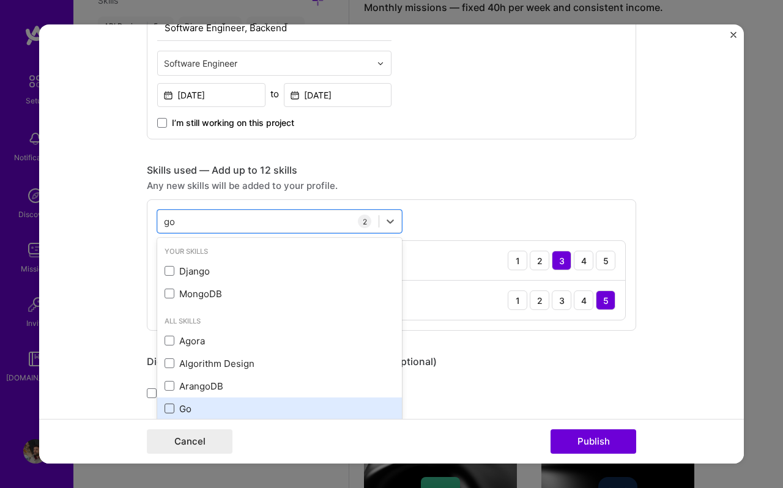
click at [168, 407] on span at bounding box center [170, 409] width 10 height 10
click at [0, 0] on input "checkbox" at bounding box center [0, 0] width 0 height 0
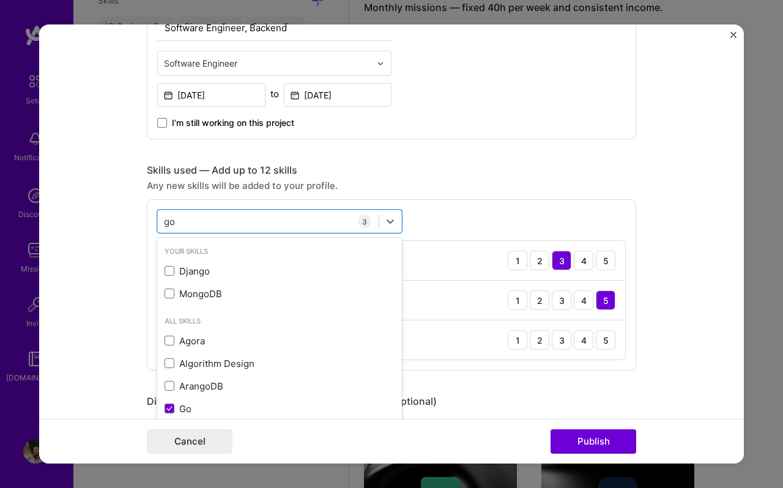
click at [102, 299] on form "Editing suggested project This project is suggested based on your LinkedIn, res…" at bounding box center [391, 243] width 705 height 439
click at [197, 218] on div "go go" at bounding box center [268, 221] width 221 height 20
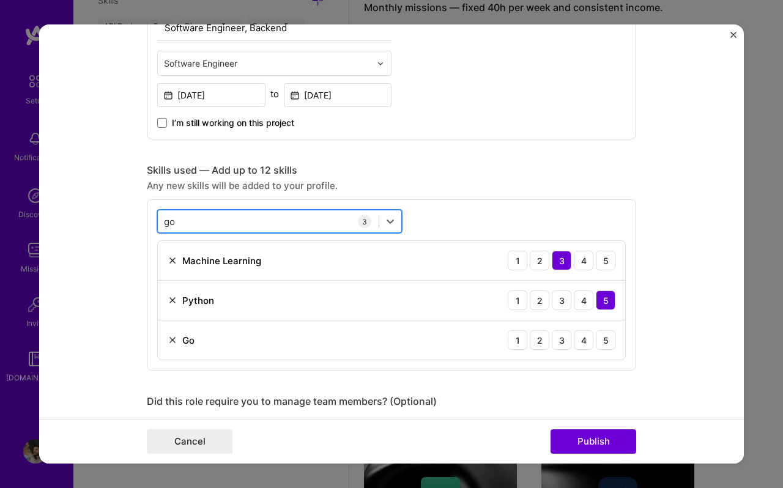
click at [300, 225] on div "go go" at bounding box center [268, 221] width 221 height 20
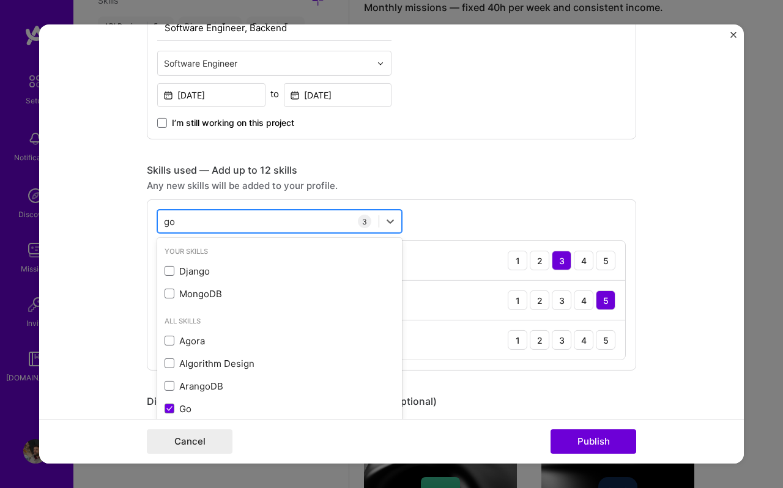
type input "g"
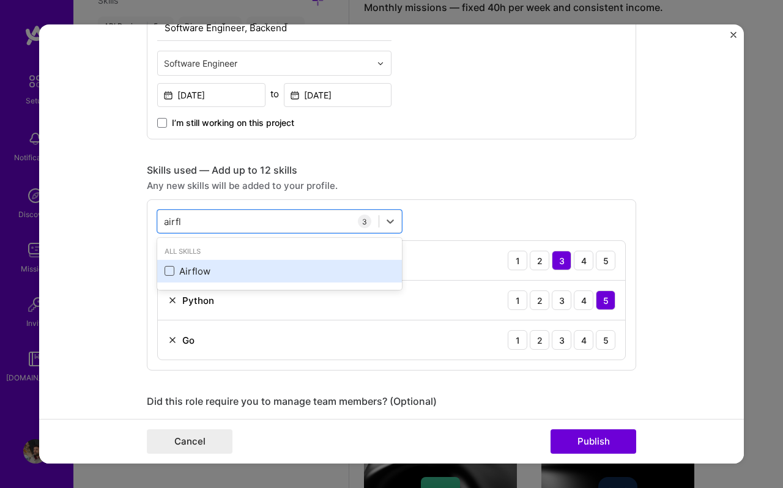
click at [167, 272] on span at bounding box center [170, 271] width 10 height 10
click at [0, 0] on input "checkbox" at bounding box center [0, 0] width 0 height 0
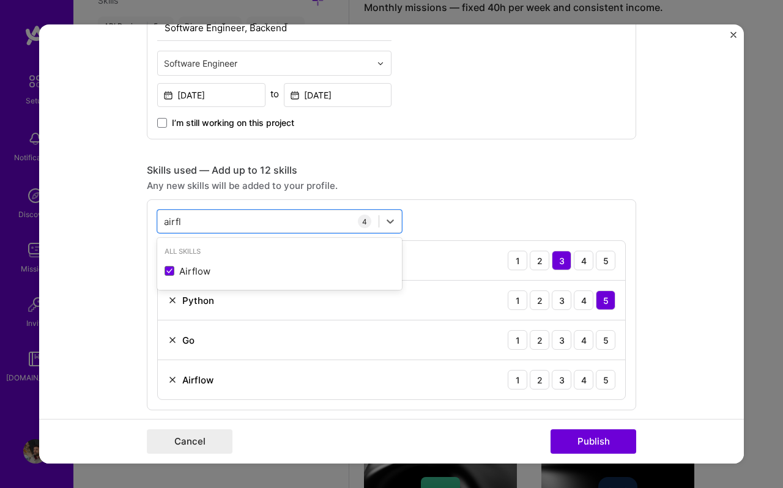
type input "airfl"
click at [95, 294] on form "Editing suggested project This project is suggested based on your LinkedIn, res…" at bounding box center [391, 243] width 705 height 439
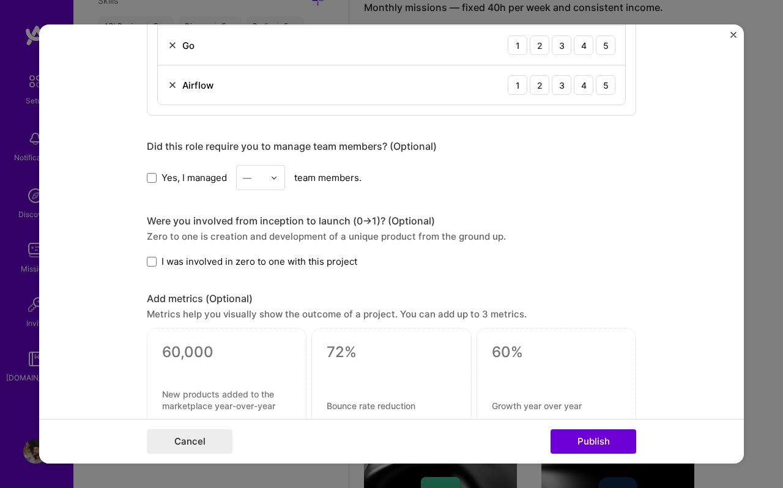
scroll to position [806, 0]
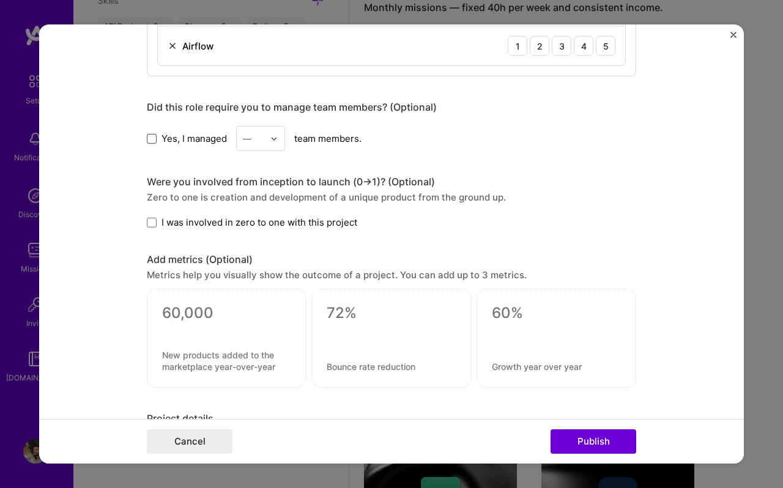
click at [151, 140] on span at bounding box center [152, 138] width 10 height 10
click at [0, 0] on input "Yes, I managed" at bounding box center [0, 0] width 0 height 0
click at [289, 136] on div "Yes, I managed — team members." at bounding box center [391, 138] width 489 height 25
click at [278, 138] on img at bounding box center [273, 138] width 7 height 7
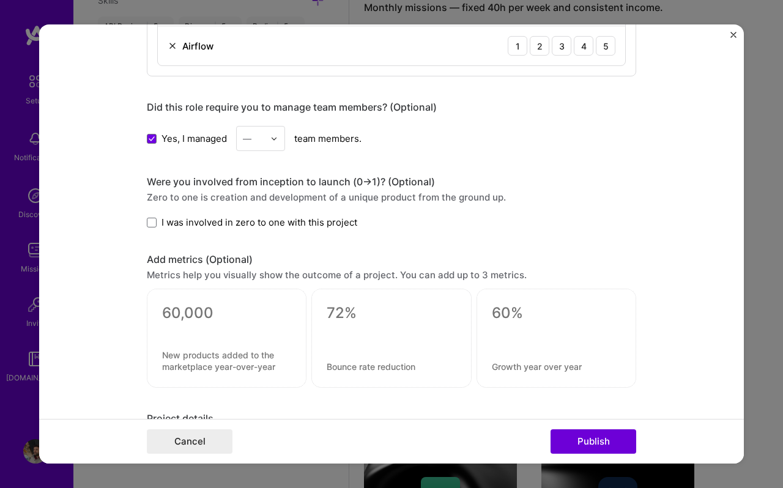
click at [281, 136] on div at bounding box center [277, 139] width 14 height 24
click at [251, 191] on div "2" at bounding box center [261, 193] width 42 height 23
click at [278, 208] on div "Were you involved from inception to launch (0 -> 1)? (Optional) Zero to one is …" at bounding box center [391, 202] width 489 height 53
click at [152, 220] on span at bounding box center [152, 223] width 10 height 10
click at [0, 0] on input "I was involved in zero to one with this project" at bounding box center [0, 0] width 0 height 0
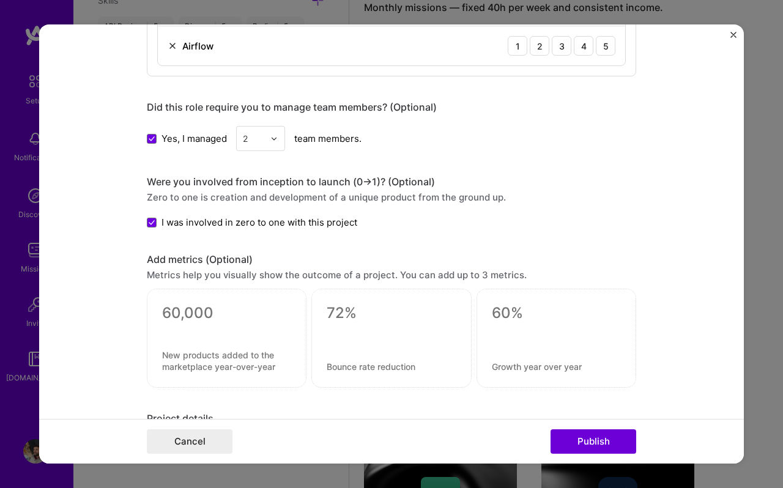
scroll to position [969, 0]
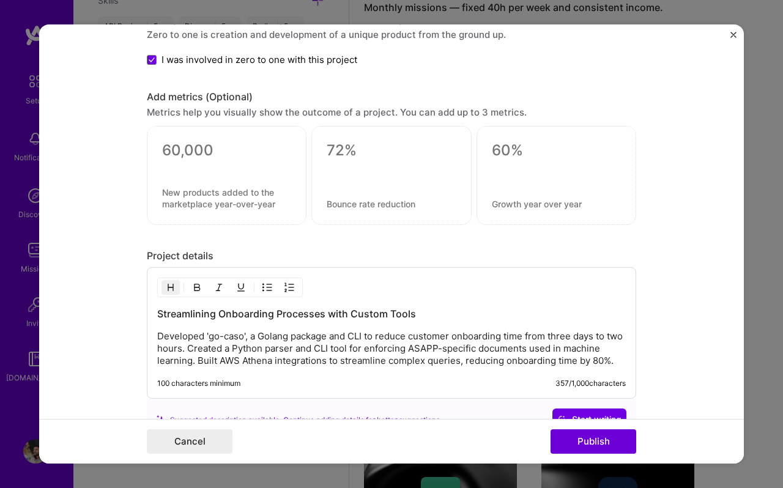
click at [196, 155] on textarea at bounding box center [226, 150] width 129 height 18
type textarea "0"
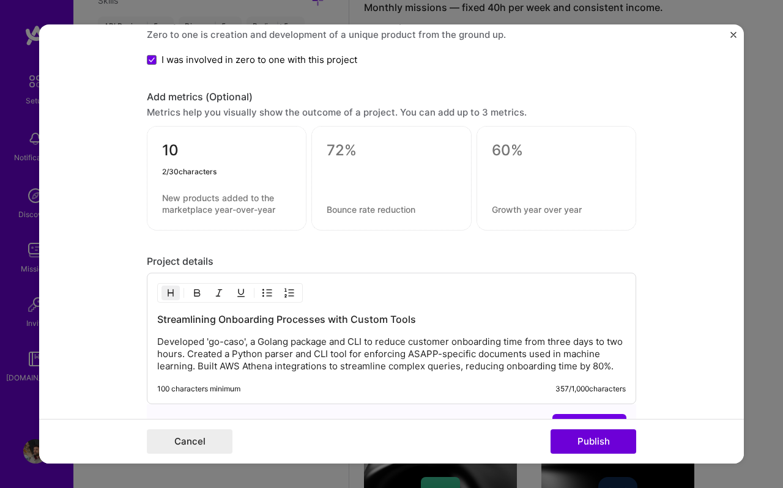
type textarea "10"
click at [188, 199] on textarea at bounding box center [226, 203] width 129 height 23
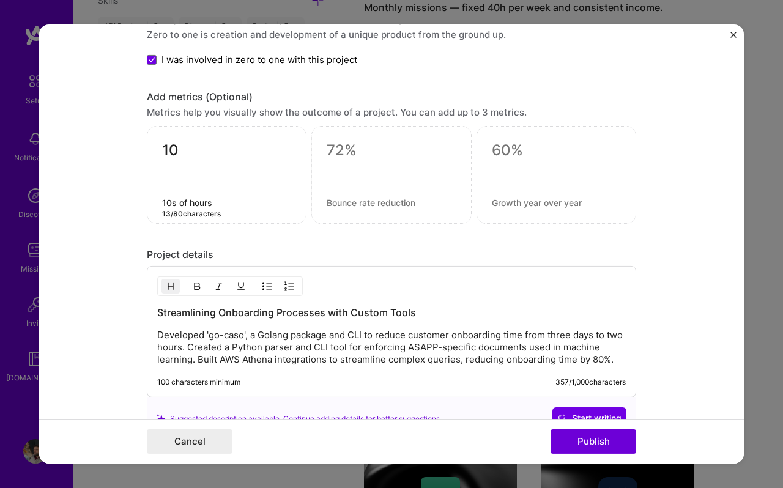
click at [190, 205] on textarea "10s of hours" at bounding box center [226, 203] width 129 height 12
click at [268, 201] on textarea "10s of engineering hours" at bounding box center [226, 203] width 129 height 12
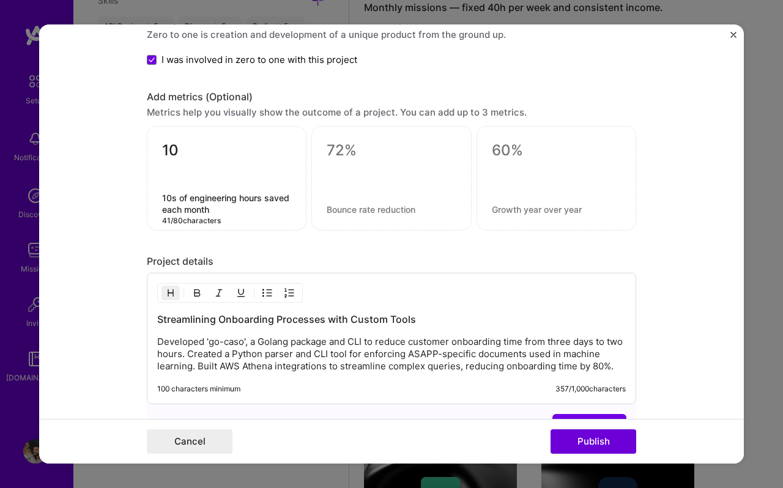
type textarea "10s of engineering hours saved each month"
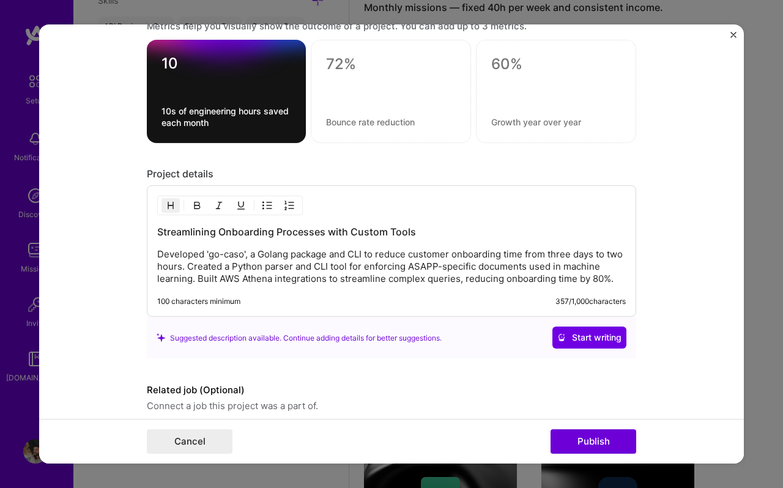
scroll to position [1105, 0]
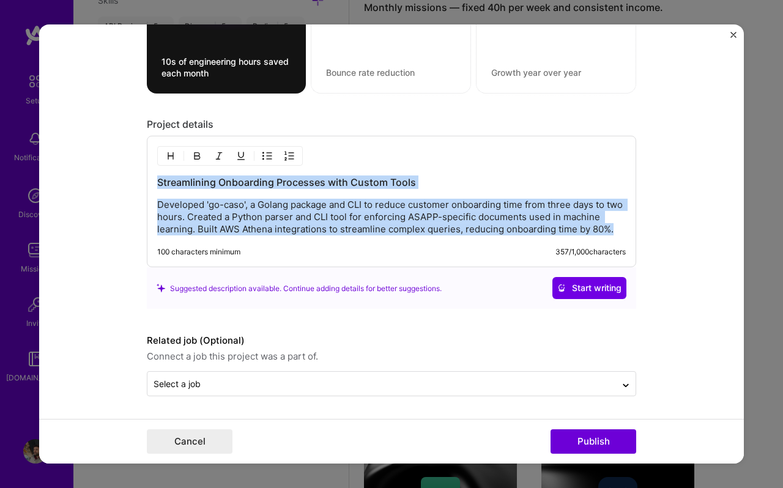
drag, startPoint x: 615, startPoint y: 235, endPoint x: 141, endPoint y: 185, distance: 476.7
click at [141, 184] on form "Editing suggested project This project is suggested based on your LinkedIn, res…" at bounding box center [391, 243] width 705 height 439
copy div "Streamlining Onboarding Processes with Custom Tools Developed 'go-caso', a Gola…"
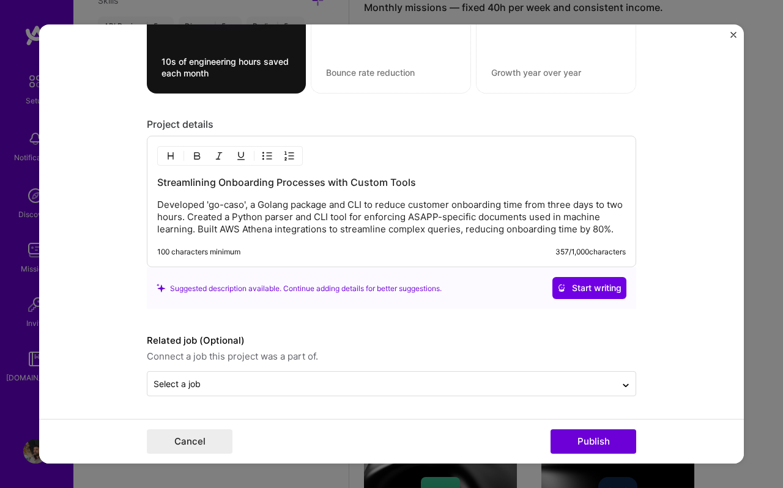
click at [231, 223] on p "Developed 'go-caso', a Golang package and CLI to reduce customer onboarding tim…" at bounding box center [391, 217] width 469 height 37
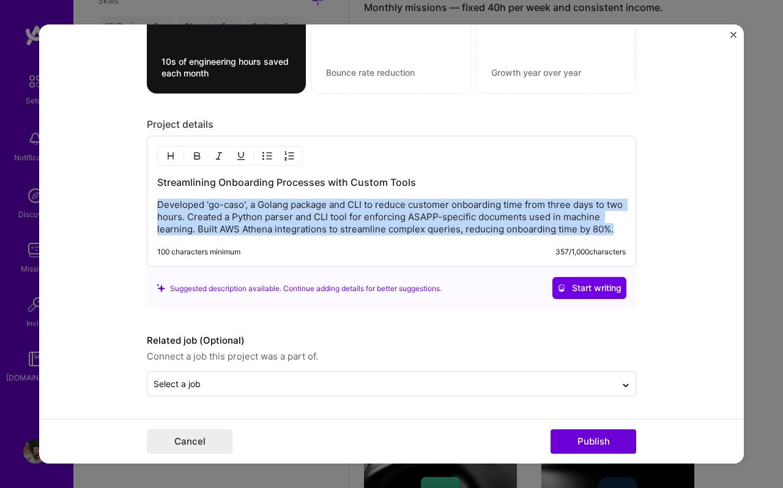
click at [231, 223] on p "Developed 'go-caso', a Golang package and CLI to reduce customer onboarding tim…" at bounding box center [391, 217] width 469 height 37
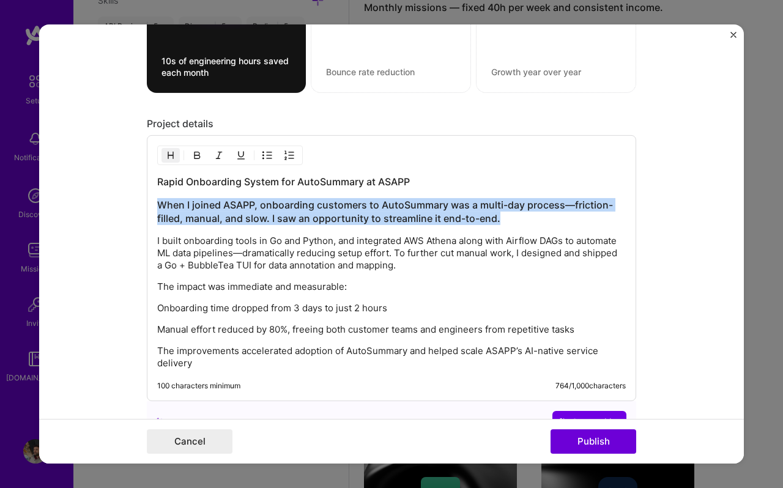
drag, startPoint x: 507, startPoint y: 221, endPoint x: 154, endPoint y: 201, distance: 354.1
click at [154, 201] on div "Rapid Onboarding System for AutoSummary at ASAPP When I joined ASAPP, onboardin…" at bounding box center [391, 268] width 489 height 266
click at [168, 158] on img "button" at bounding box center [171, 155] width 10 height 10
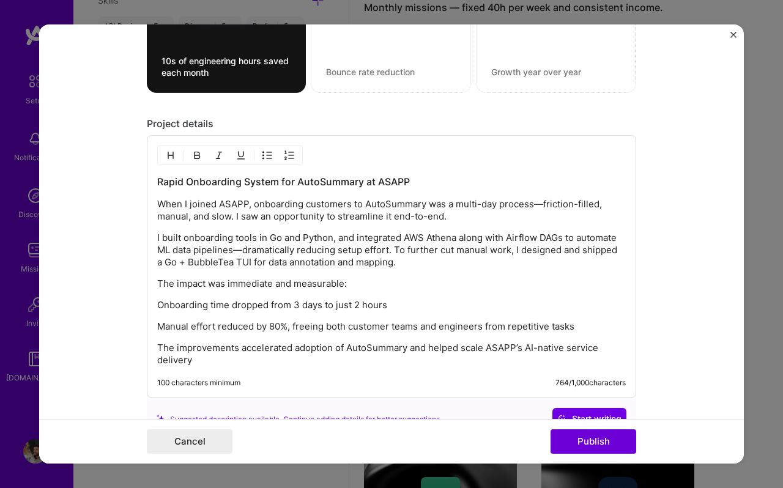
click at [245, 268] on p "I built onboarding tools in Go and Python, and integrated AWS Athena along with…" at bounding box center [391, 250] width 469 height 37
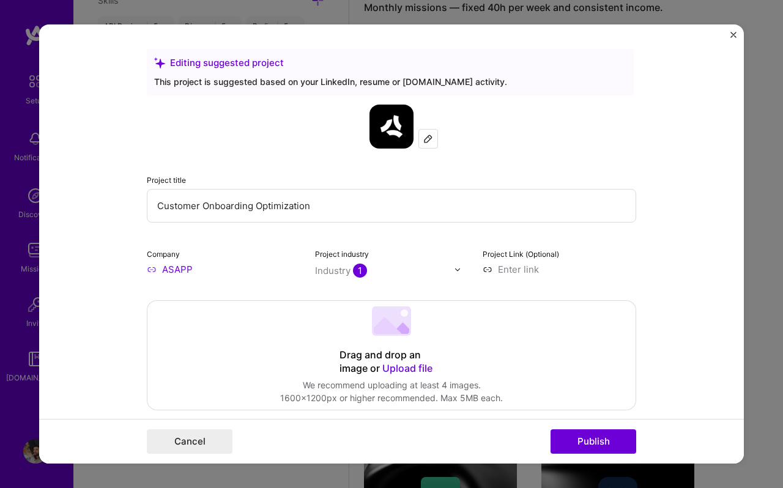
scroll to position [263, 0]
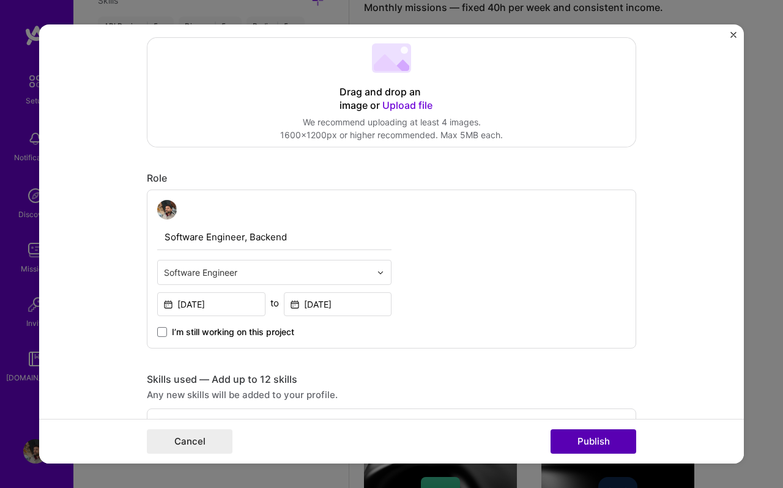
click at [592, 440] on button "Publish" at bounding box center [593, 441] width 86 height 24
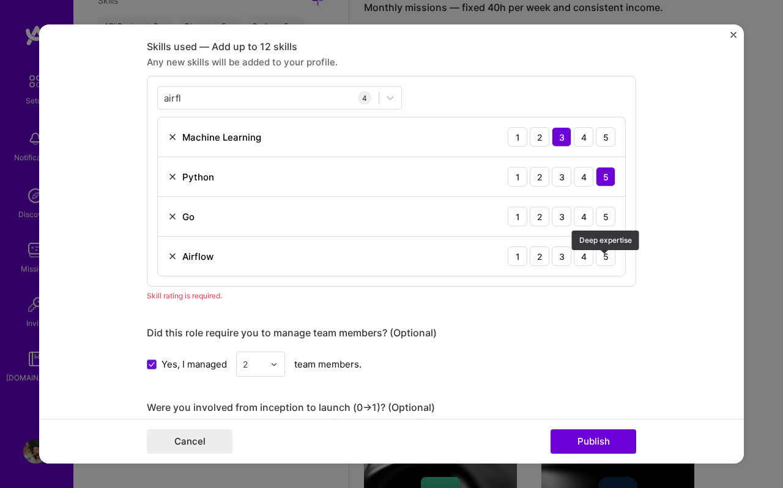
scroll to position [587, 0]
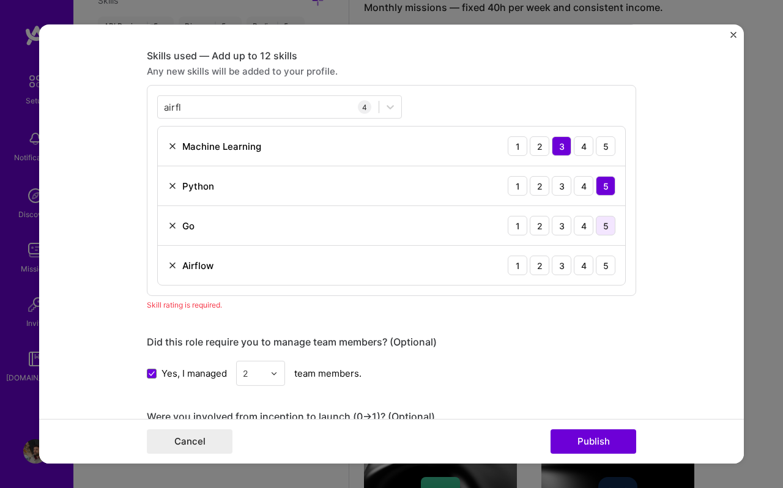
click at [607, 223] on div "5" at bounding box center [606, 226] width 20 height 20
click at [582, 267] on div "4" at bounding box center [584, 266] width 20 height 20
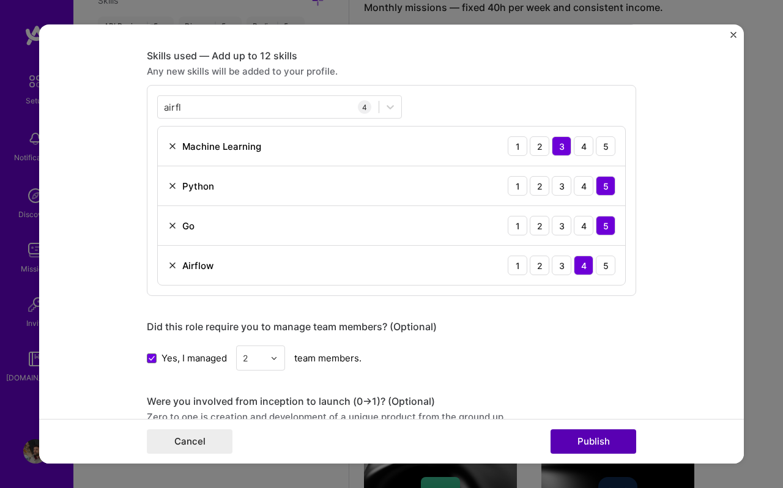
click at [599, 438] on button "Publish" at bounding box center [593, 441] width 86 height 24
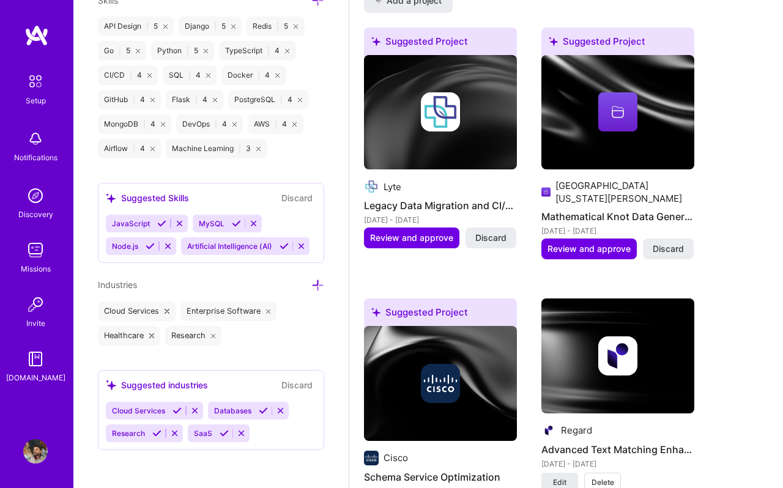
scroll to position [1164, 0]
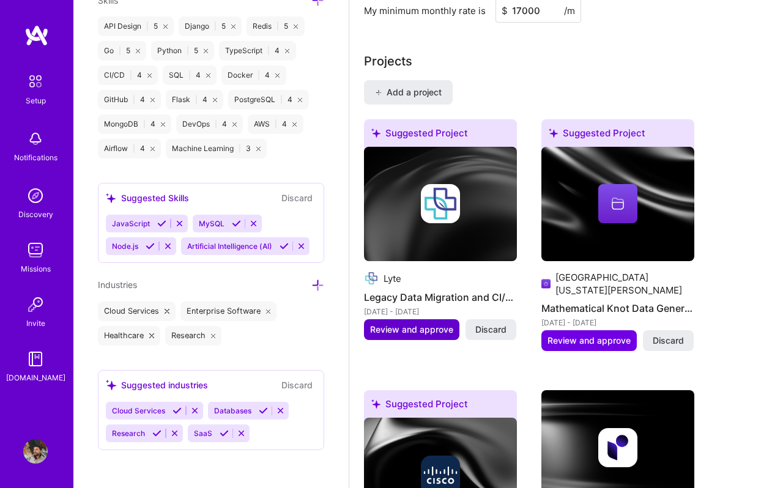
click at [401, 333] on span "Review and approve" at bounding box center [411, 330] width 83 height 12
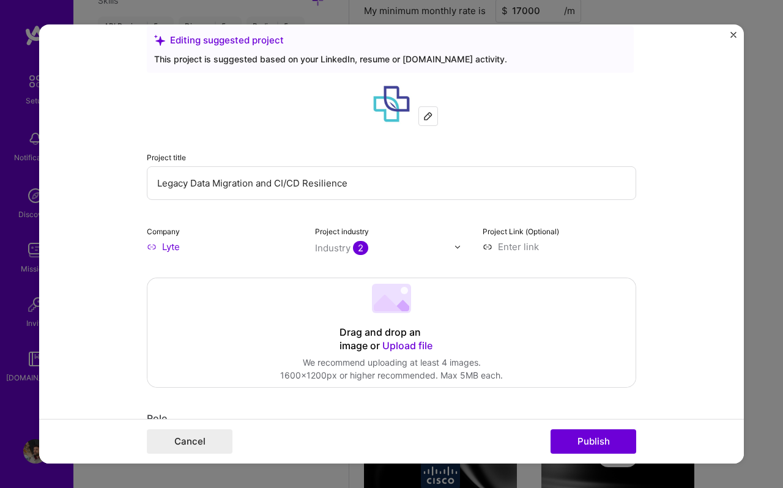
scroll to position [20, 0]
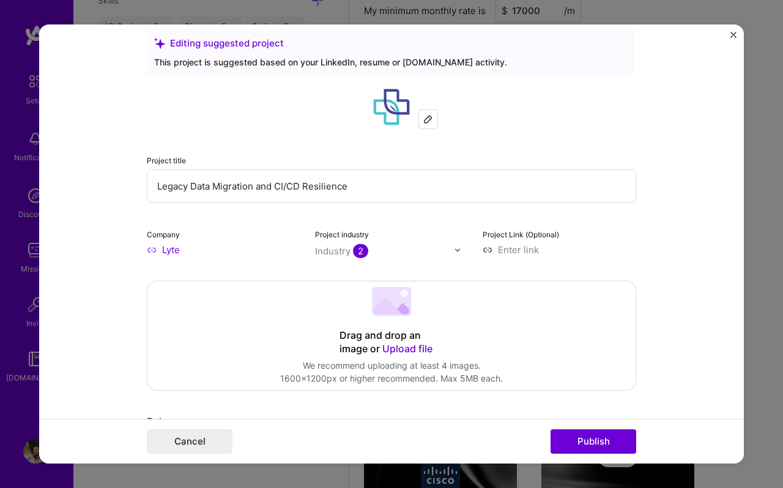
click at [152, 249] on input "Lyte" at bounding box center [224, 249] width 154 height 13
click at [163, 249] on input "Lyte" at bounding box center [224, 249] width 154 height 13
click at [170, 250] on input "Lyte" at bounding box center [224, 249] width 154 height 13
click at [185, 250] on input "Lyte" at bounding box center [224, 249] width 154 height 13
type input "L"
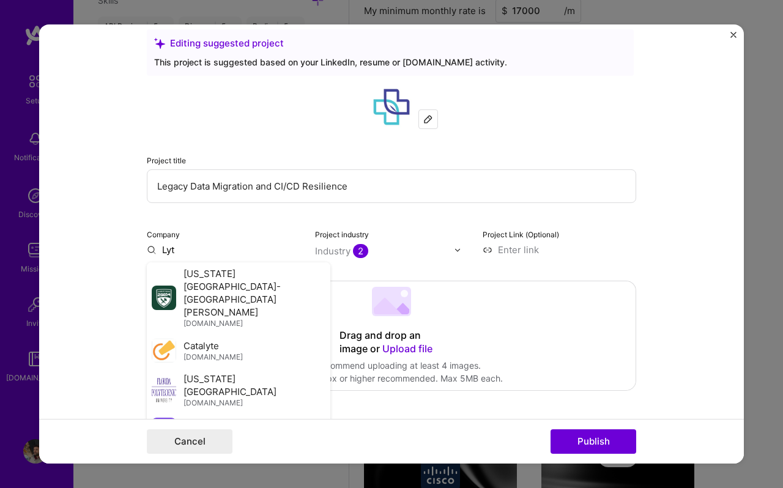
type input "Lyte"
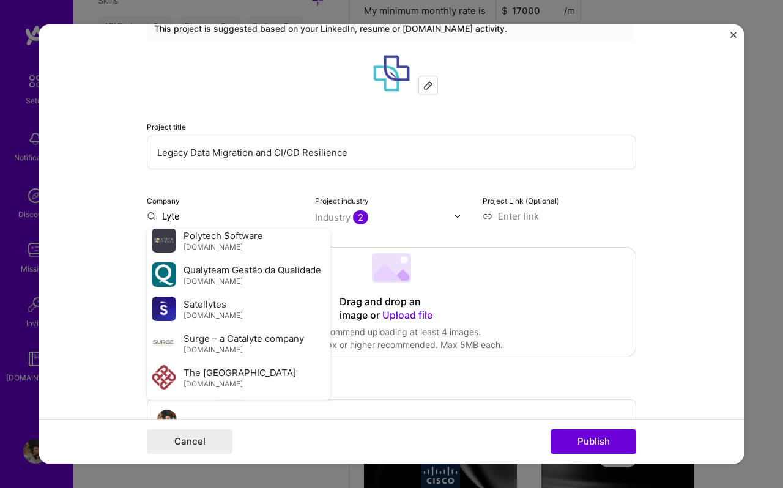
scroll to position [58, 0]
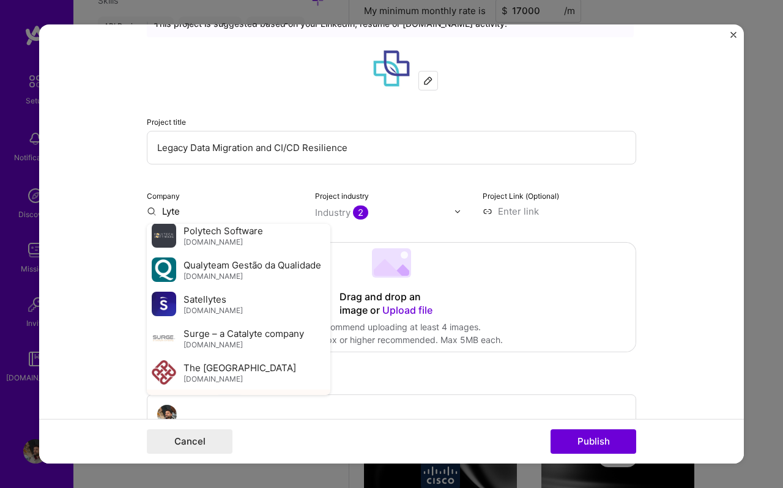
click at [229, 395] on div "Lyte" at bounding box center [229, 405] width 29 height 21
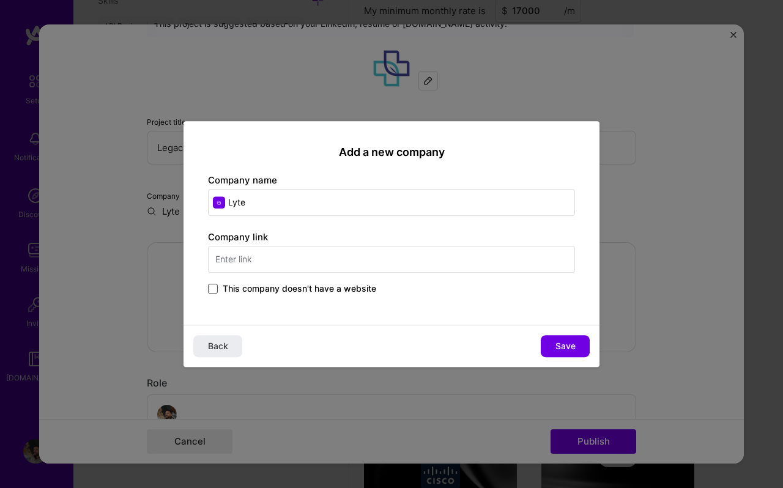
click at [215, 287] on span at bounding box center [213, 289] width 10 height 10
click at [0, 0] on input "This company doesn't have a website" at bounding box center [0, 0] width 0 height 0
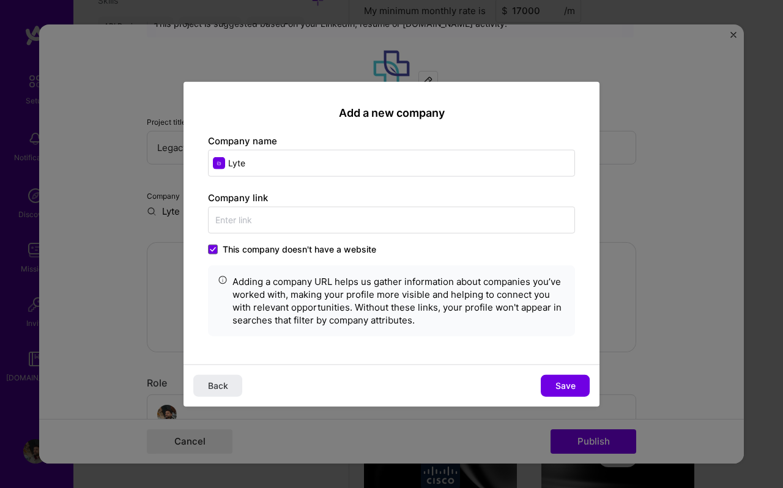
click at [209, 243] on label "This company doesn't have a website" at bounding box center [292, 249] width 168 height 12
click at [0, 0] on input "This company doesn't have a website" at bounding box center [0, 0] width 0 height 0
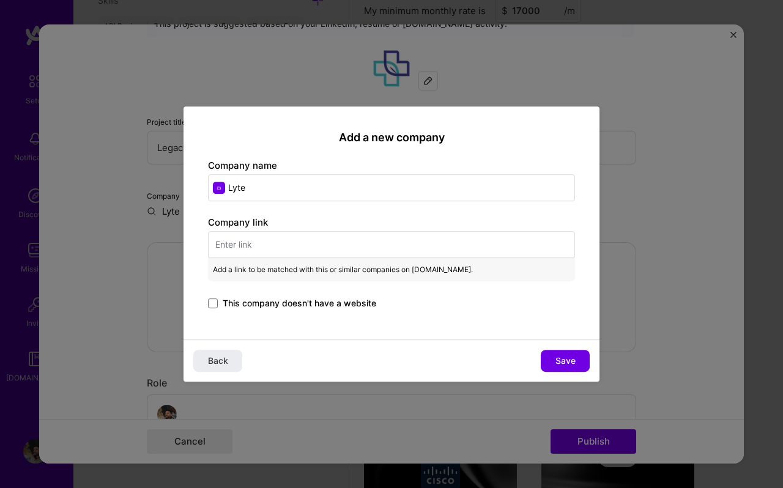
click at [231, 240] on input "text" at bounding box center [391, 244] width 367 height 27
paste input "https://theeventscalendar.com/blog/news/what-lyte-shutdown-means-for-ticket-sel…"
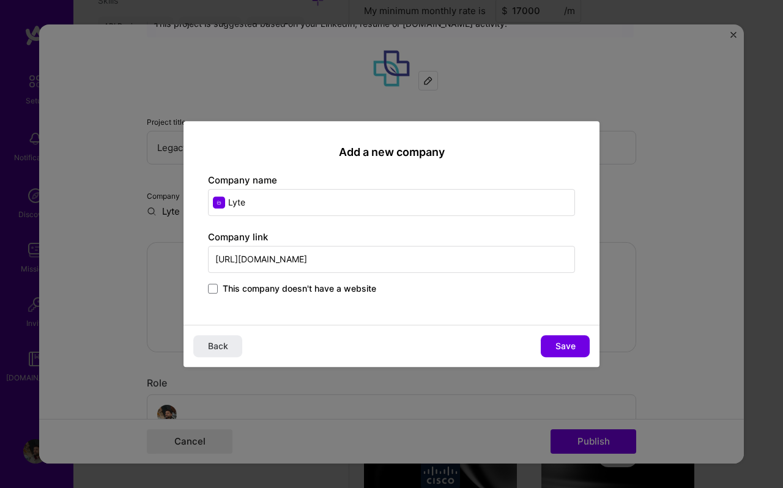
scroll to position [0, 7]
type input "https://theeventscalendar.com/blog/news/what-lyte-shutdown-means-for-ticket-sel…"
click at [563, 348] on span "Save" at bounding box center [565, 346] width 20 height 12
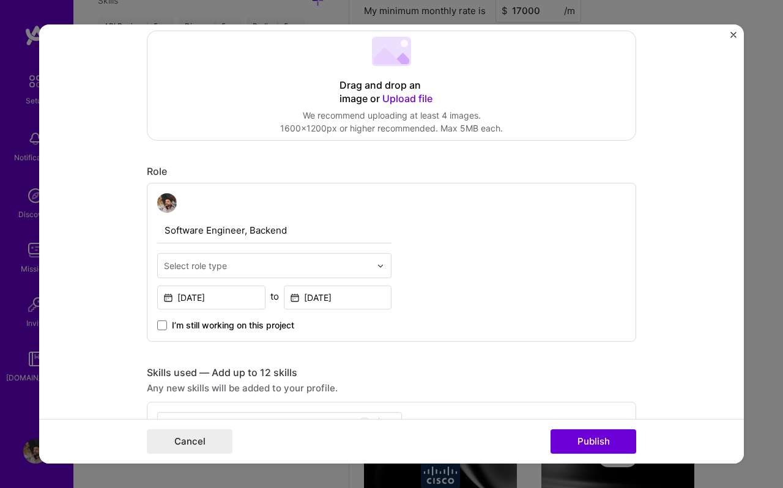
scroll to position [324, 0]
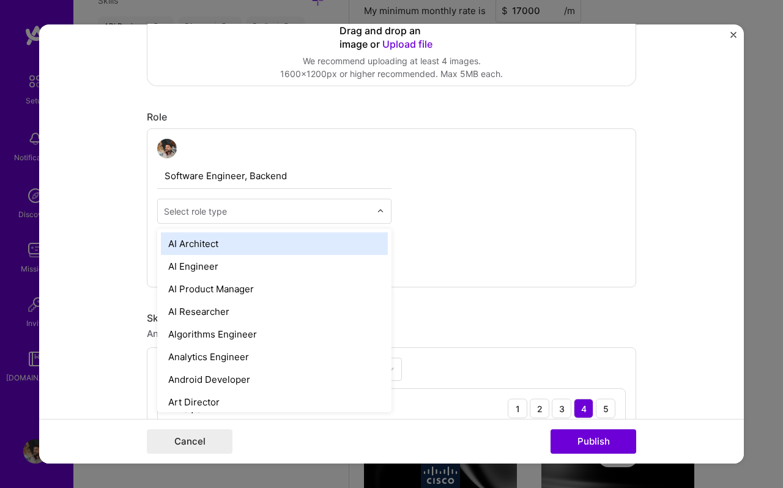
click at [282, 201] on div "Select role type" at bounding box center [267, 211] width 219 height 24
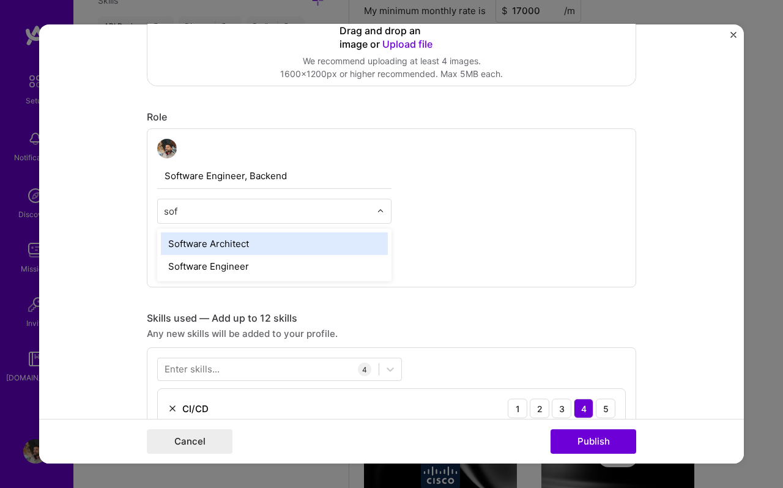
type input "soft"
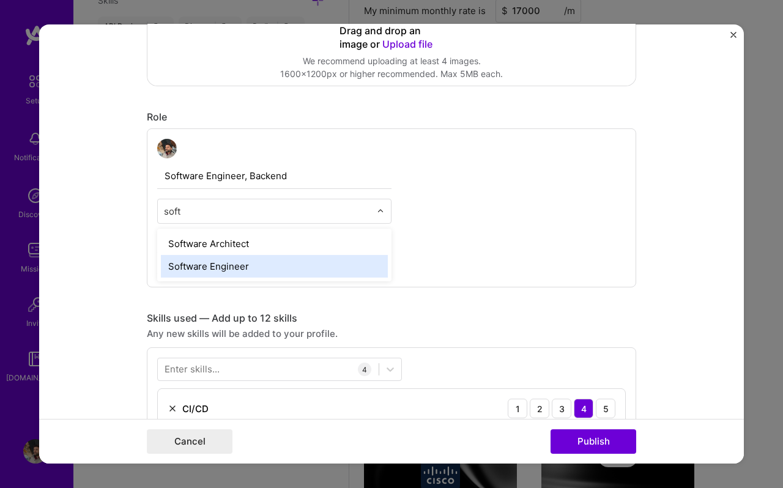
click at [226, 267] on div "Software Engineer" at bounding box center [274, 266] width 227 height 23
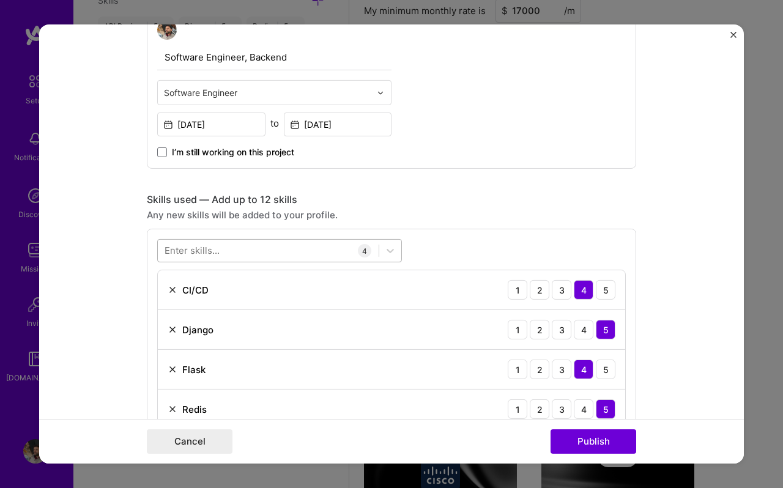
scroll to position [585, 0]
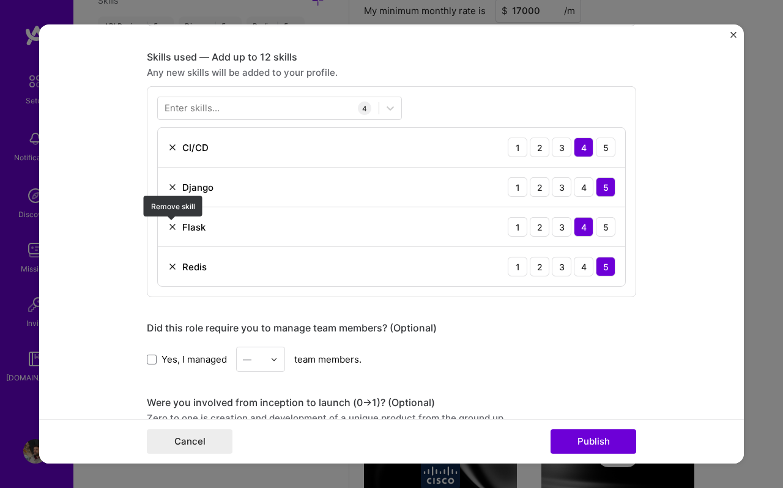
click at [170, 228] on img at bounding box center [173, 227] width 10 height 10
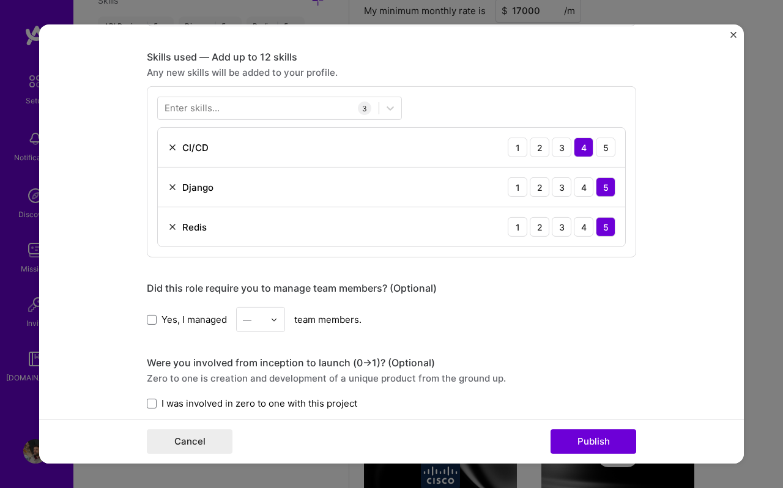
scroll to position [524, 0]
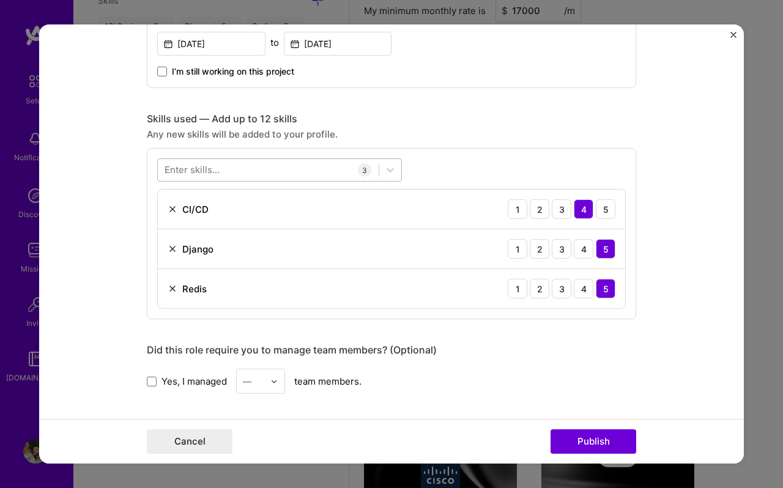
click at [239, 174] on div at bounding box center [268, 170] width 221 height 20
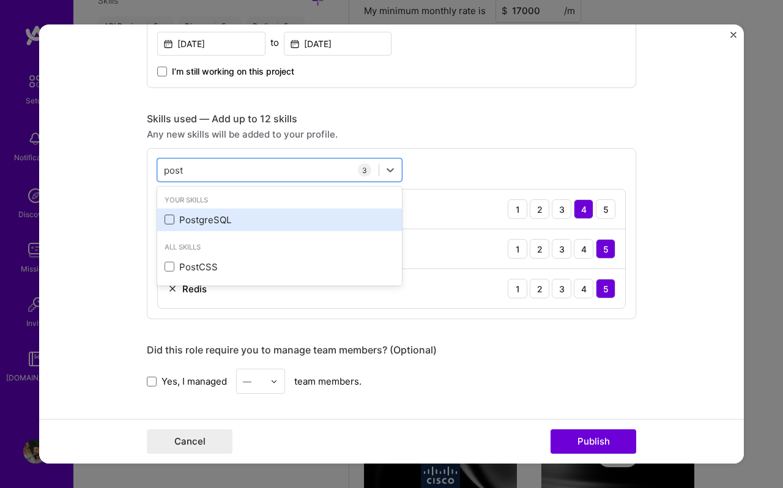
click at [170, 218] on span at bounding box center [170, 220] width 10 height 10
click at [0, 0] on input "checkbox" at bounding box center [0, 0] width 0 height 0
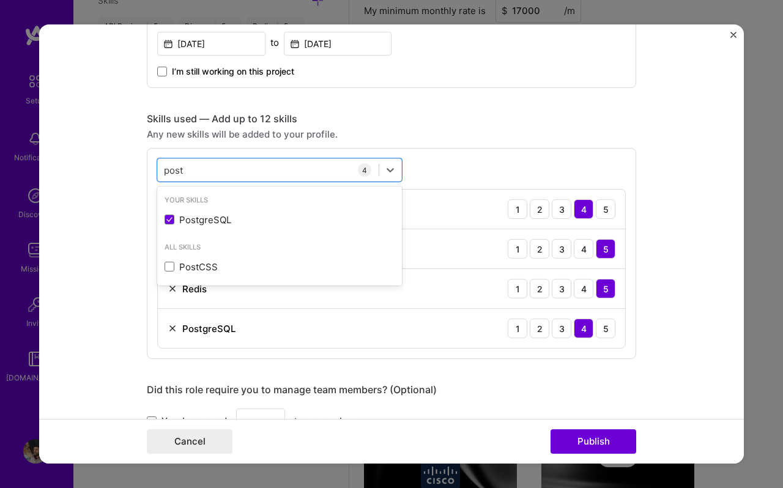
type input "post"
click at [82, 264] on form "Editing suggested project This project is suggested based on your LinkedIn, res…" at bounding box center [391, 243] width 705 height 439
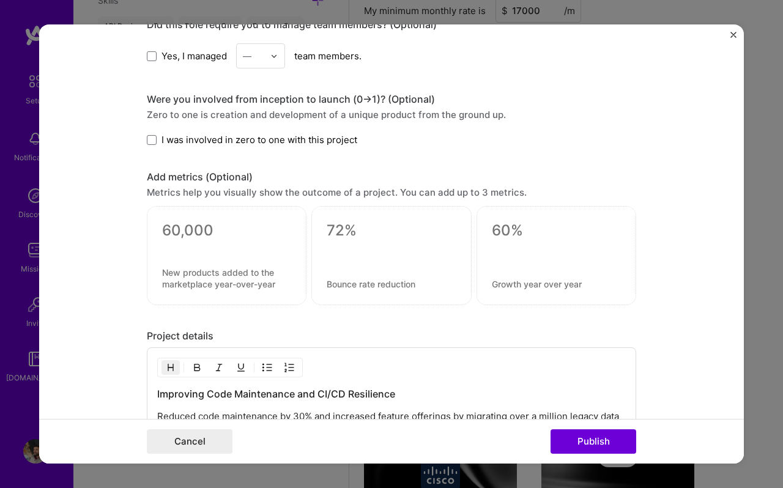
scroll to position [916, 0]
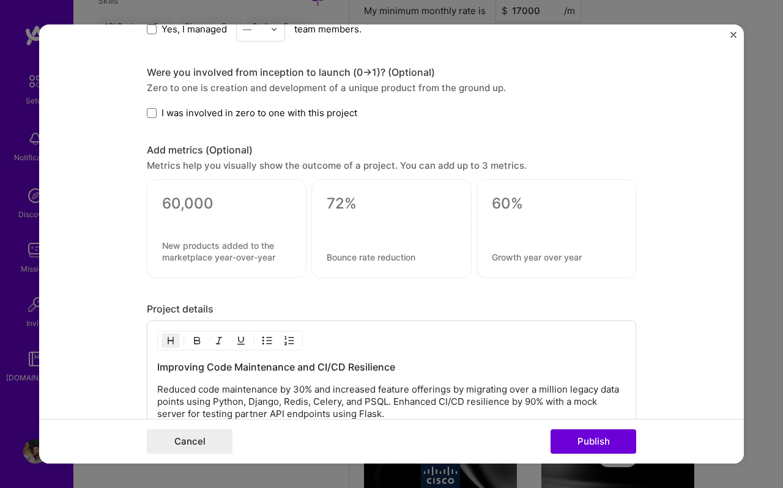
click at [225, 205] on textarea at bounding box center [226, 203] width 129 height 18
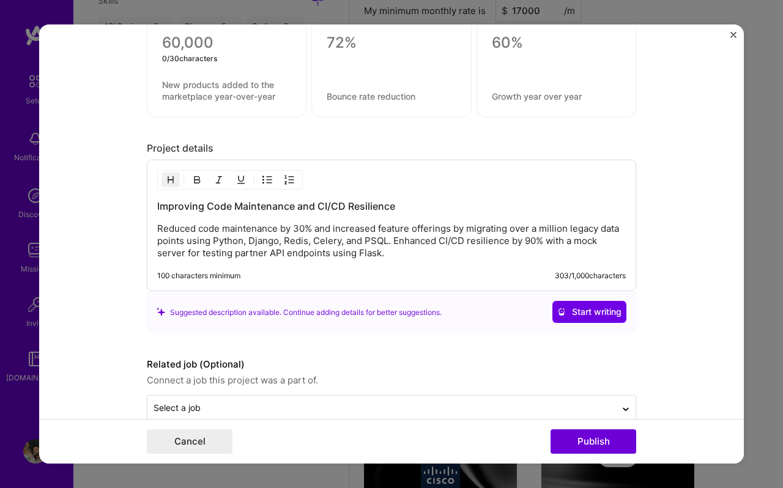
scroll to position [1101, 0]
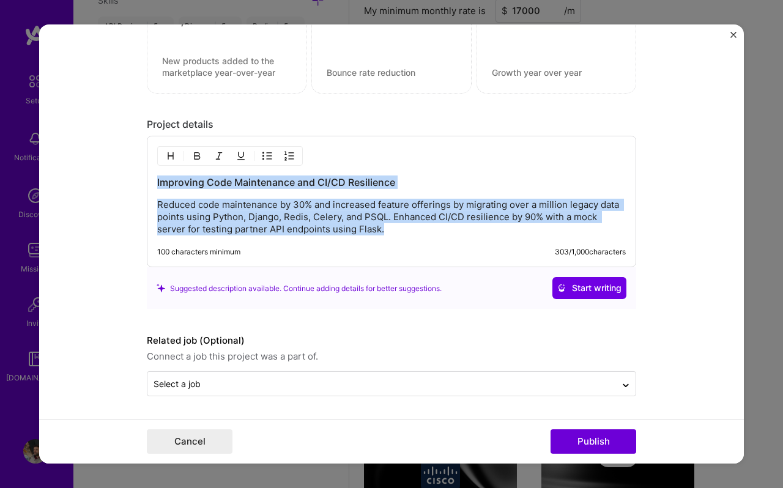
drag, startPoint x: 393, startPoint y: 228, endPoint x: 155, endPoint y: 180, distance: 242.7
click at [155, 180] on div "Improving Code Maintenance and CI/CD Resilience Reduced code maintenance by 30%…" at bounding box center [391, 202] width 489 height 132
copy div "Improving Code Maintenance and CI/CD Resilience Reduced code maintenance by 30%…"
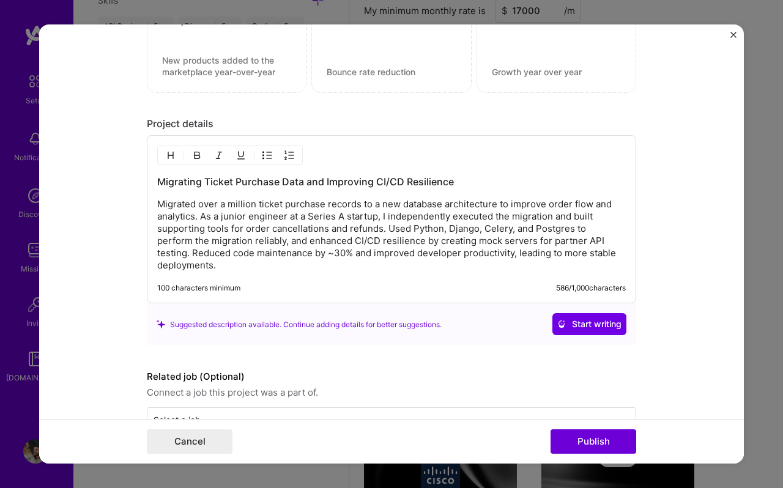
click at [278, 220] on p "Migrated over a million ticket purchase records to a new database architecture …" at bounding box center [391, 234] width 469 height 73
drag, startPoint x: 304, startPoint y: 182, endPoint x: 453, endPoint y: 180, distance: 148.6
click at [453, 180] on h3 "Migrating Ticket Purchase Data and Improving CI/CD Resilience" at bounding box center [391, 181] width 469 height 13
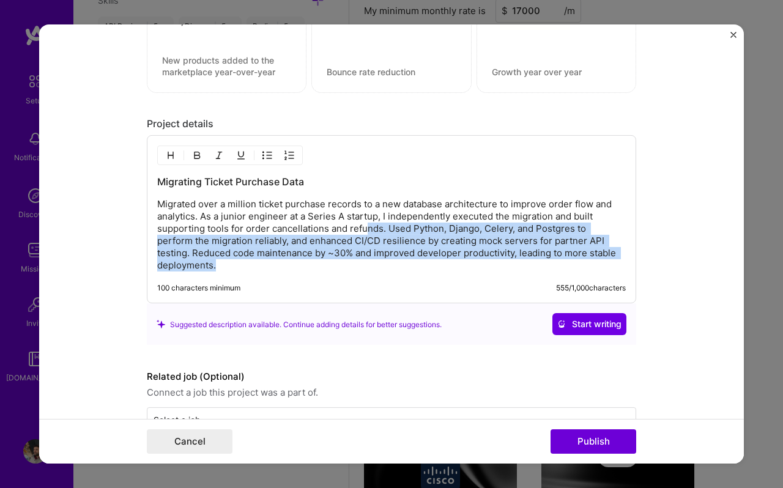
drag, startPoint x: 275, startPoint y: 263, endPoint x: 366, endPoint y: 233, distance: 95.4
click at [366, 233] on p "Migrated over a million ticket purchase records to a new database architecture …" at bounding box center [391, 234] width 469 height 73
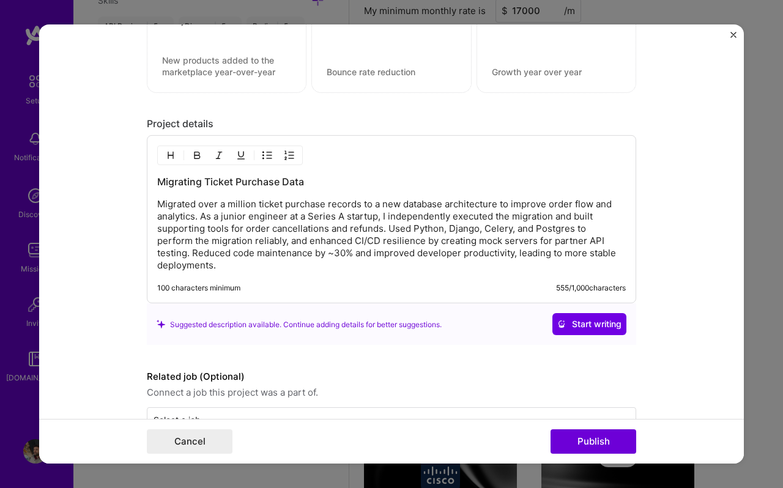
click at [378, 233] on p "Migrated over a million ticket purchase records to a new database architecture …" at bounding box center [391, 234] width 469 height 73
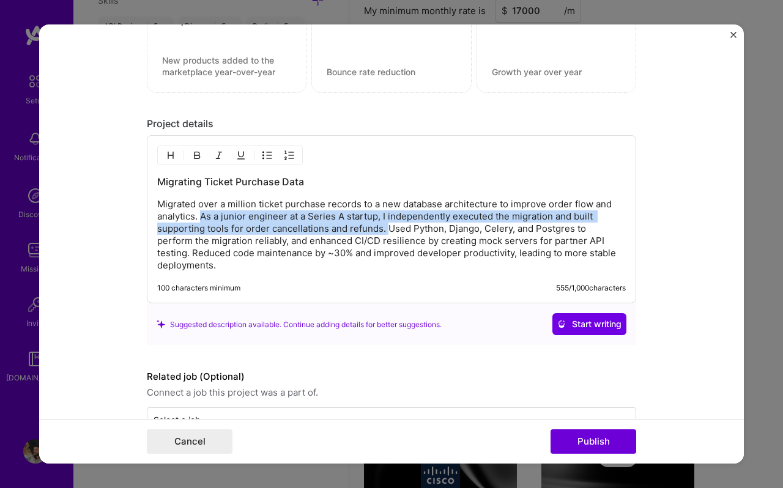
drag, startPoint x: 385, startPoint y: 230, endPoint x: 203, endPoint y: 214, distance: 183.0
click at [203, 214] on p "Migrated over a million ticket purchase records to a new database architecture …" at bounding box center [391, 234] width 469 height 73
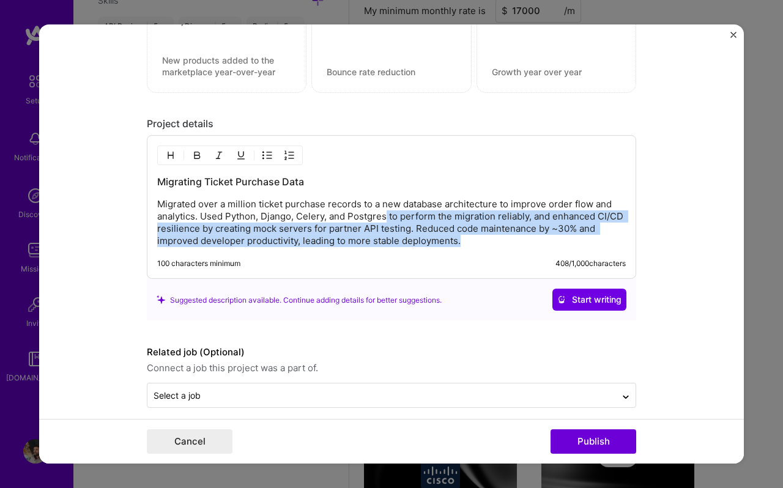
drag, startPoint x: 470, startPoint y: 241, endPoint x: 387, endPoint y: 218, distance: 85.6
click at [387, 218] on p "Migrated over a million ticket purchase records to a new database architecture …" at bounding box center [391, 222] width 469 height 49
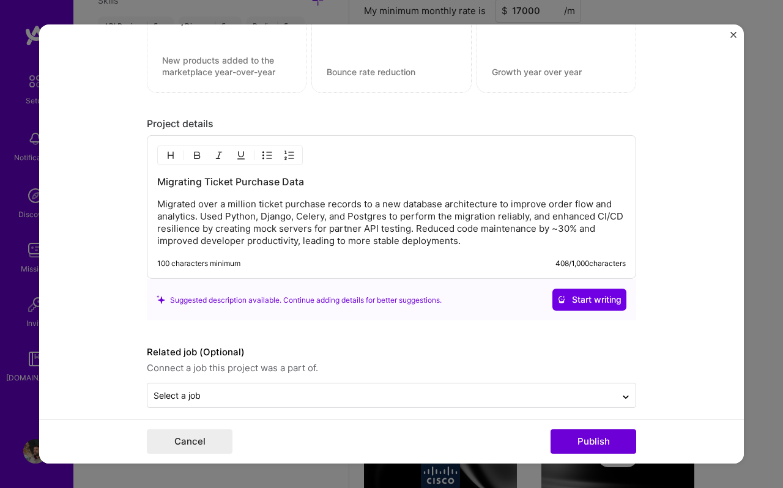
scroll to position [1089, 0]
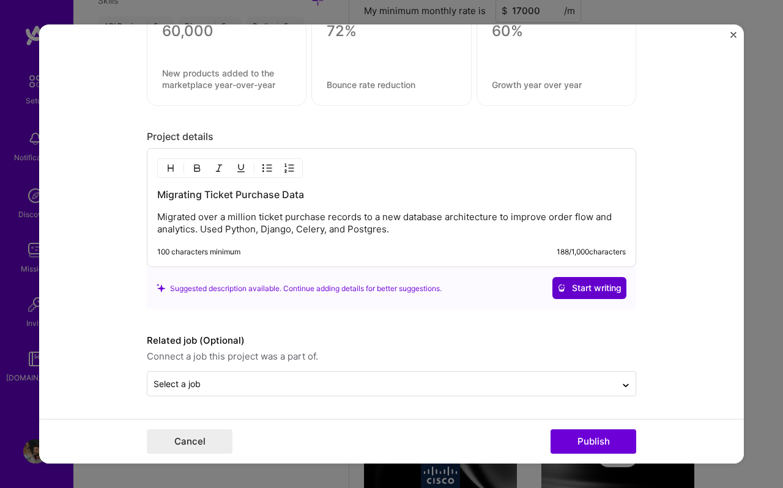
click at [598, 289] on span "Start writing" at bounding box center [589, 288] width 64 height 12
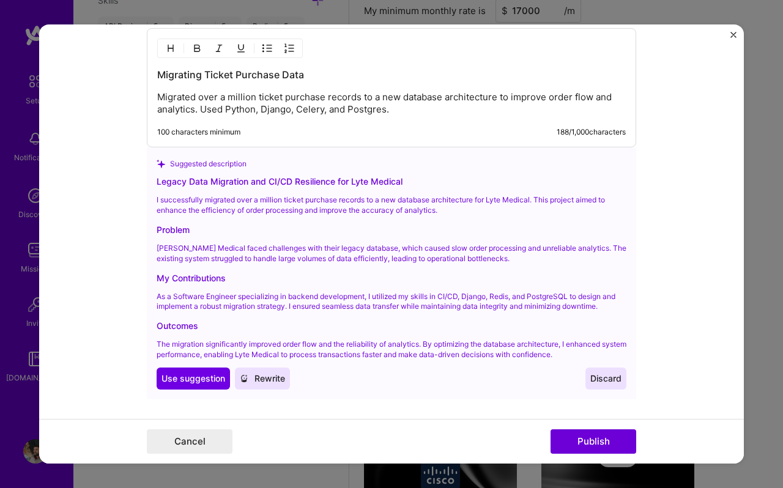
scroll to position [1299, 0]
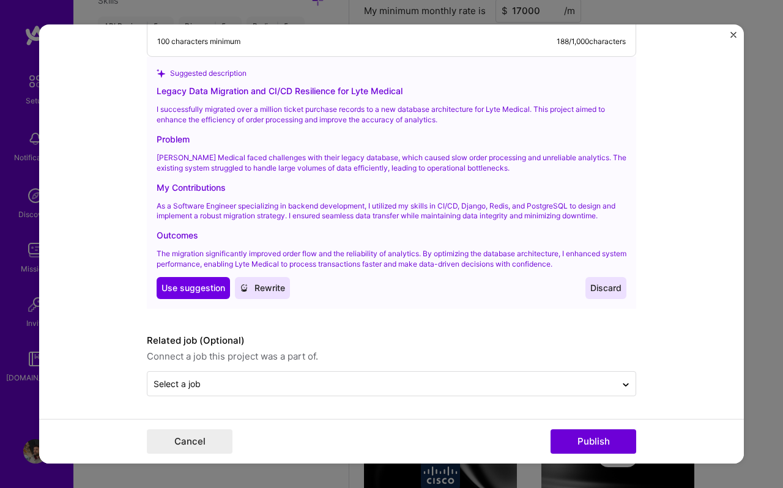
click at [617, 291] on span "Discard" at bounding box center [605, 288] width 31 height 12
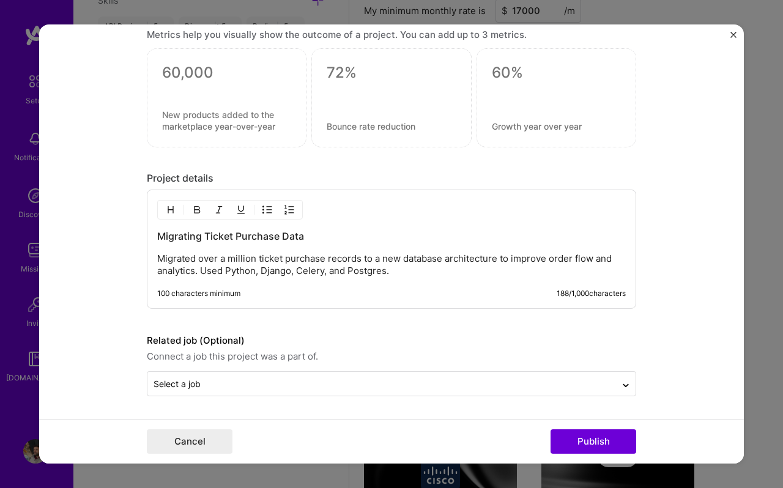
scroll to position [976, 0]
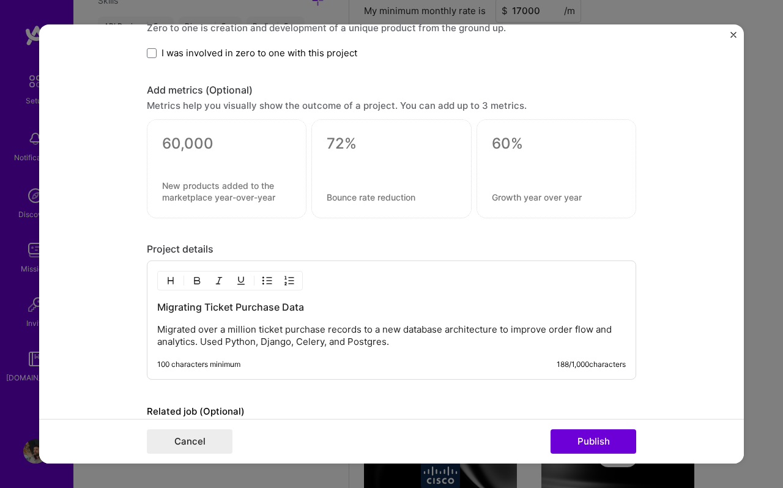
click at [187, 150] on textarea at bounding box center [226, 144] width 129 height 18
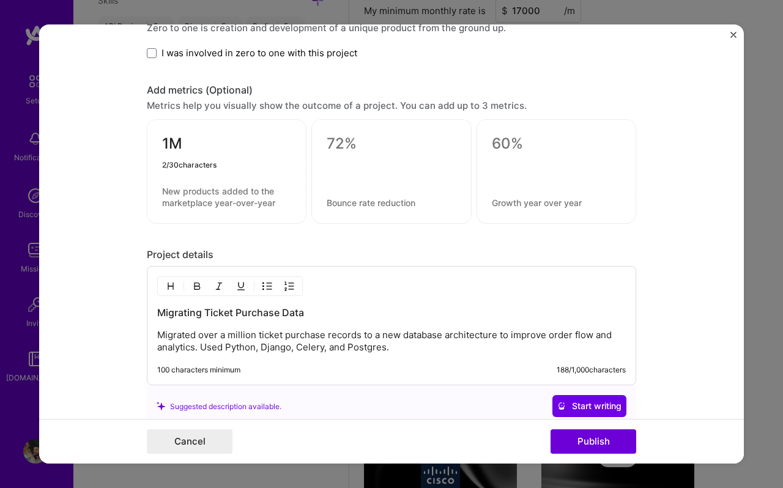
type textarea "1M"
click at [176, 192] on textarea at bounding box center [226, 196] width 129 height 23
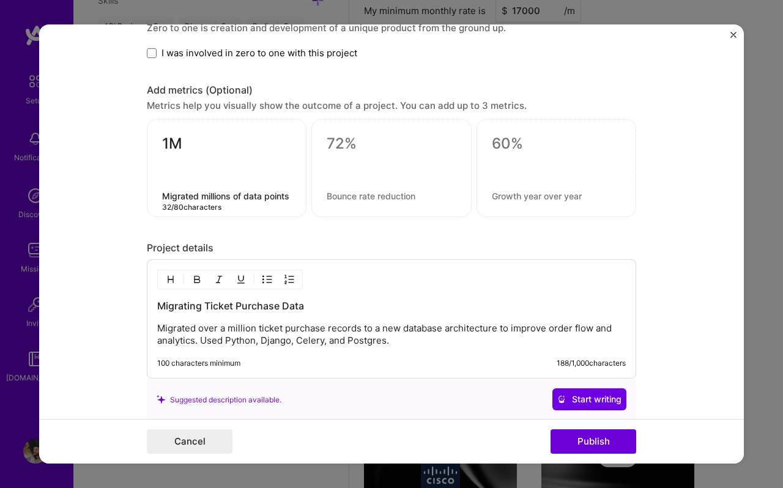
click at [166, 195] on textarea "Migrated millions of data points" at bounding box center [226, 196] width 129 height 12
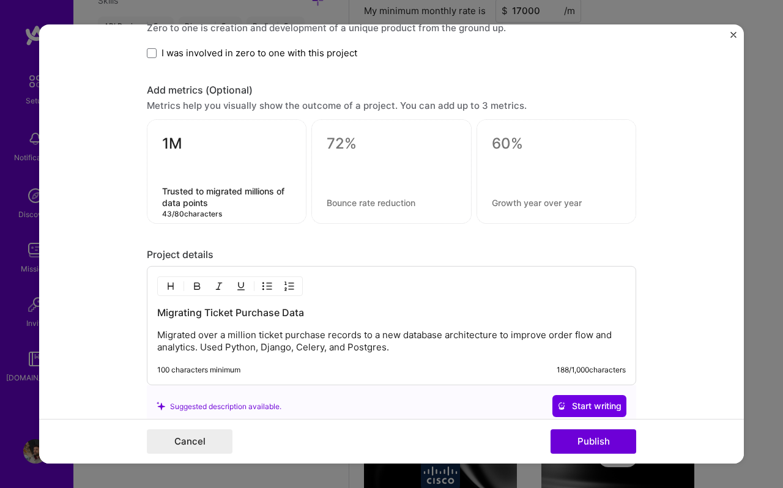
click at [240, 192] on textarea "Trusted to migrated millions of data points" at bounding box center [226, 196] width 129 height 23
click at [241, 199] on textarea "Trusted to migrate millions of data points" at bounding box center [226, 196] width 129 height 23
click at [162, 204] on textarea "Trusted to migrate millions of data points" at bounding box center [226, 196] width 129 height 23
type textarea "Trusted to migrate millions of sensitive data points"
click at [584, 440] on button "Publish" at bounding box center [593, 441] width 86 height 24
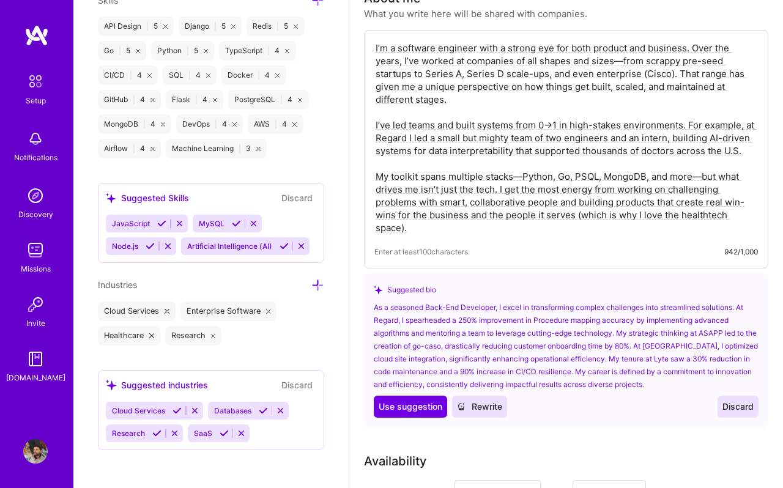
scroll to position [367, 0]
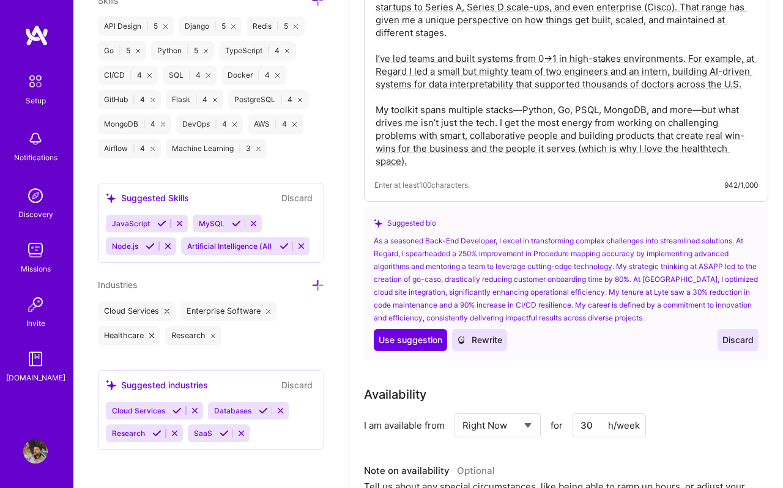
click at [743, 344] on span "Discard" at bounding box center [737, 340] width 31 height 12
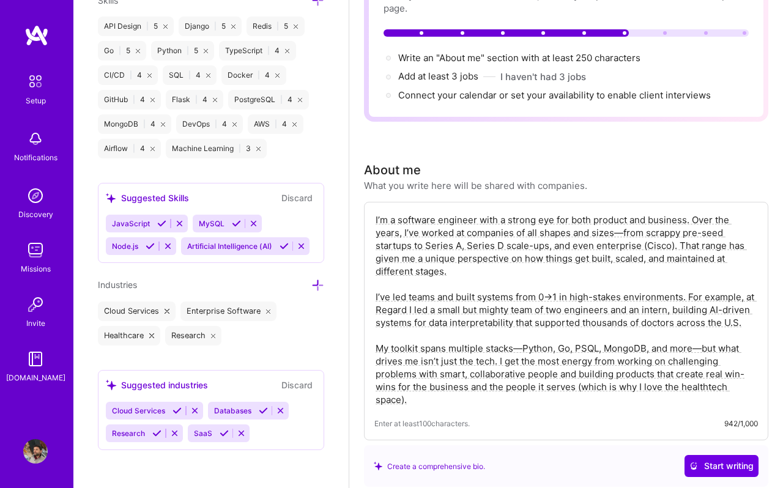
click at [697, 303] on textarea "I’m a software engineer with a strong eye for both product and business. Over t…" at bounding box center [565, 309] width 383 height 195
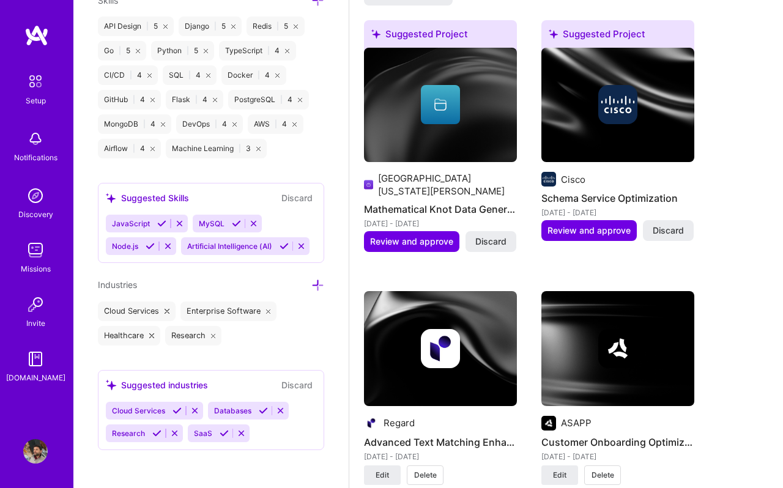
scroll to position [1154, 0]
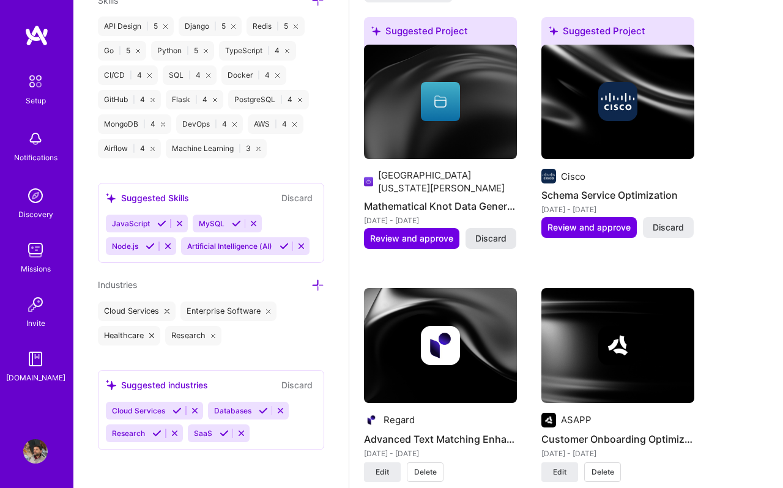
click at [491, 232] on span "Discard" at bounding box center [490, 238] width 31 height 12
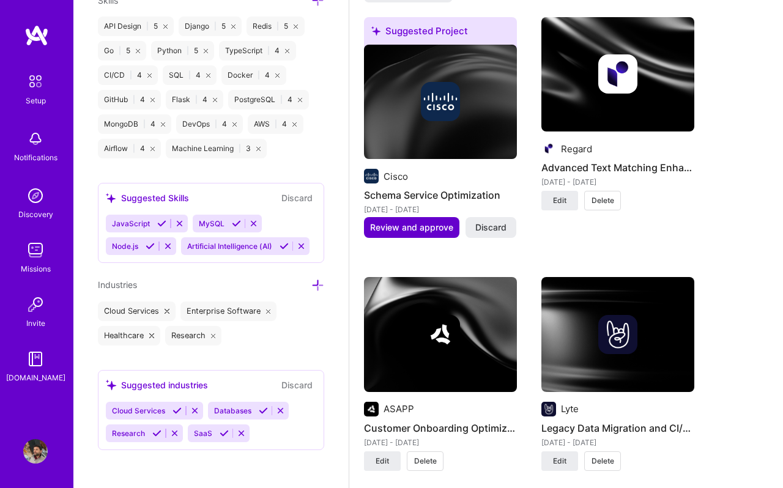
click at [409, 226] on span "Review and approve" at bounding box center [411, 227] width 83 height 12
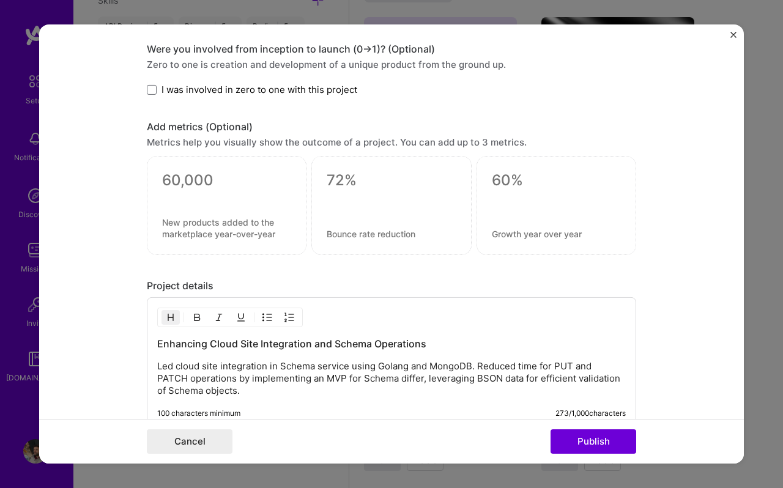
scroll to position [1021, 0]
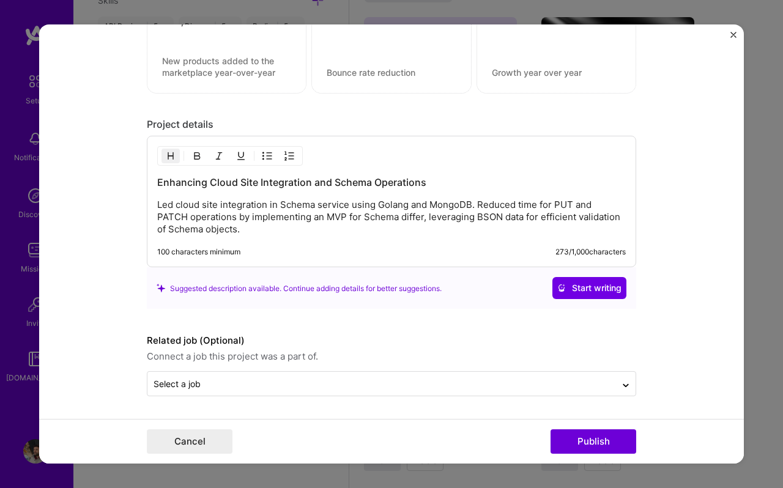
click at [246, 229] on p "Led cloud site integration in Schema service using Golang and MongoDB. Reduced …" at bounding box center [391, 217] width 469 height 37
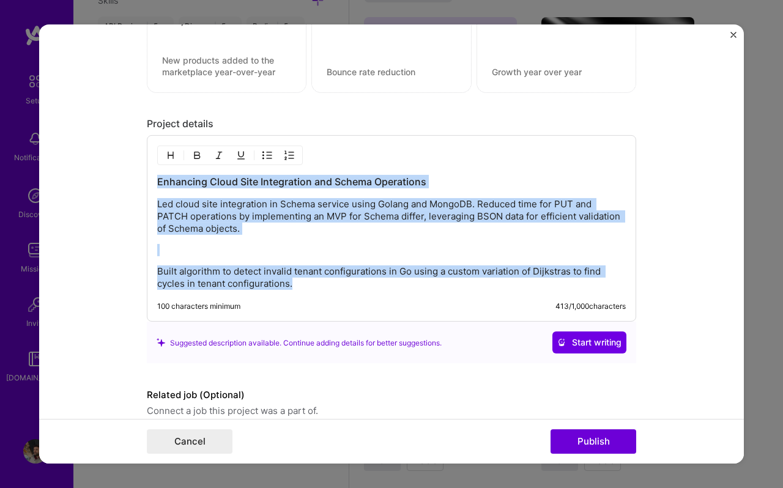
drag, startPoint x: 310, startPoint y: 287, endPoint x: 152, endPoint y: 185, distance: 188.5
click at [152, 185] on div "Enhancing Cloud Site Integration and Schema Operations Led cloud site integrati…" at bounding box center [391, 228] width 489 height 187
copy div "Enhancing Cloud Site Integration and Schema Operations Led cloud site integrati…"
click at [284, 287] on p "Built algorithm to detect invalid tenant configurations in Go using a custom va…" at bounding box center [391, 277] width 469 height 24
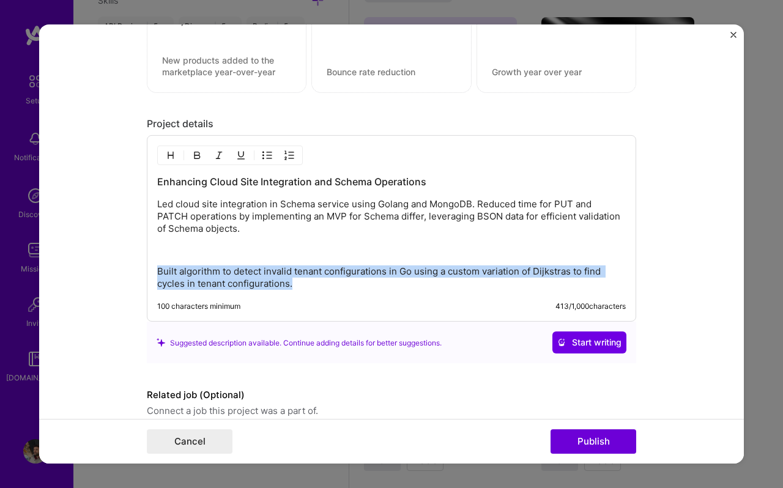
drag, startPoint x: 301, startPoint y: 287, endPoint x: 163, endPoint y: 265, distance: 139.5
click at [163, 265] on div "Enhancing Cloud Site Integration and Schema Operations Led cloud site integrati…" at bounding box center [391, 232] width 469 height 115
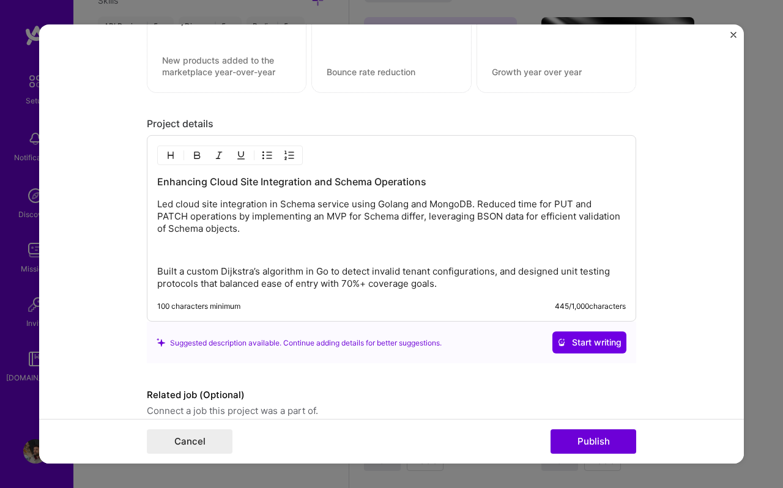
click at [169, 254] on p at bounding box center [391, 250] width 469 height 12
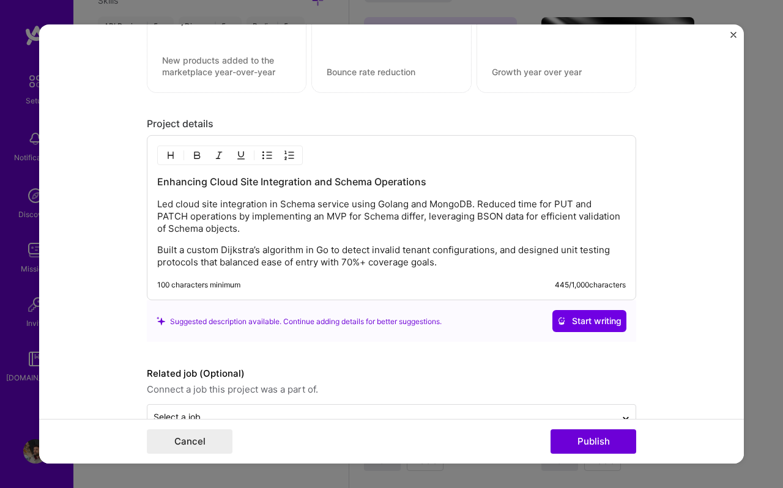
scroll to position [1055, 0]
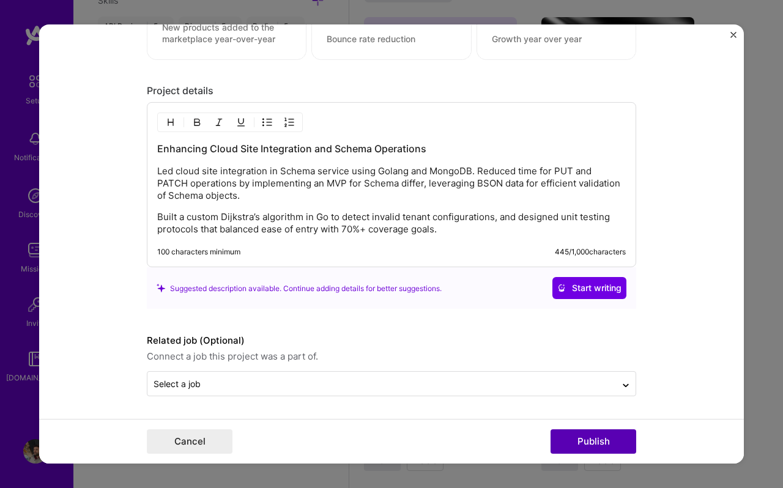
click at [567, 443] on button "Publish" at bounding box center [593, 441] width 86 height 24
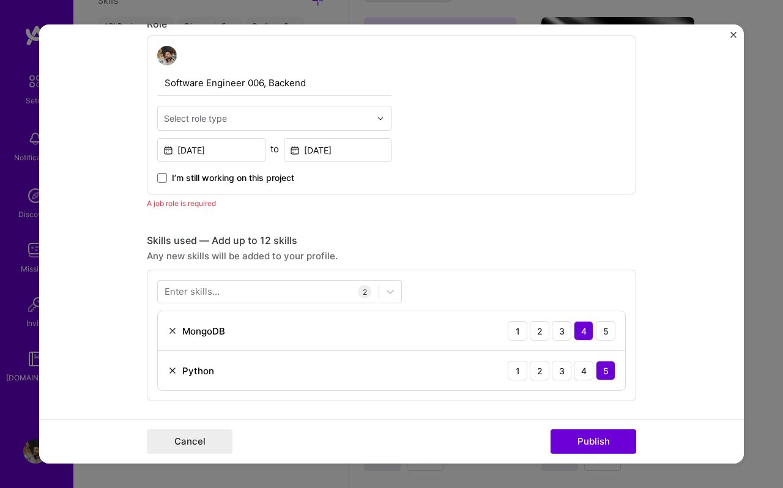
scroll to position [411, 0]
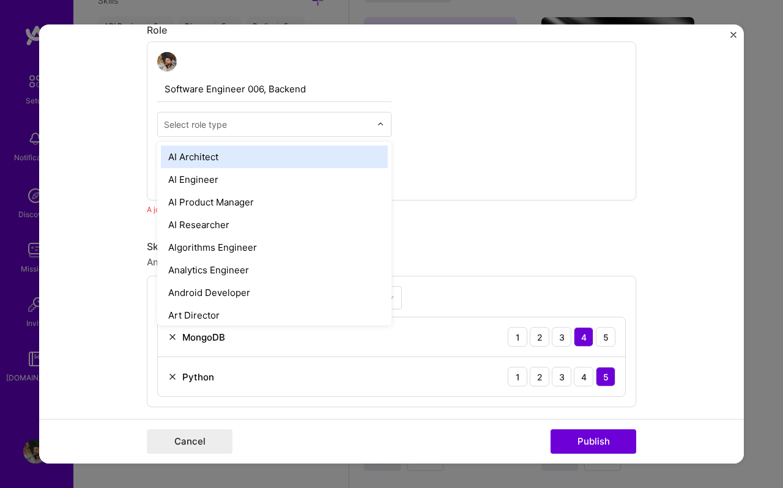
click at [215, 130] on div "Select role type" at bounding box center [195, 124] width 63 height 13
type input "sof"
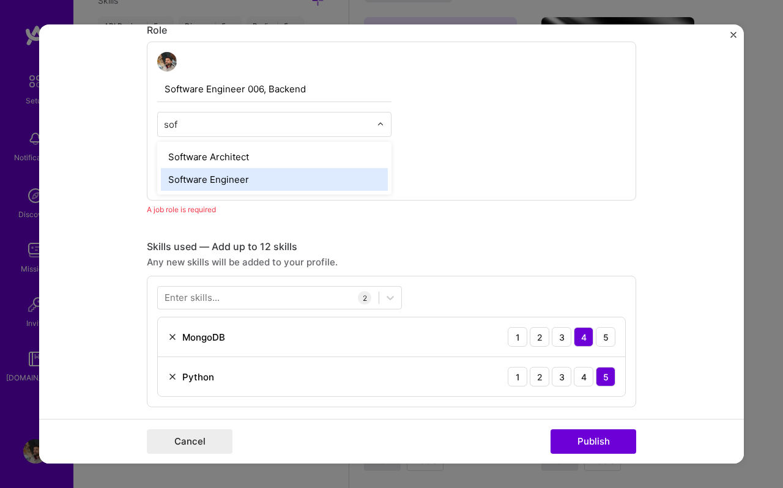
click at [216, 183] on div "Software Engineer" at bounding box center [274, 179] width 227 height 23
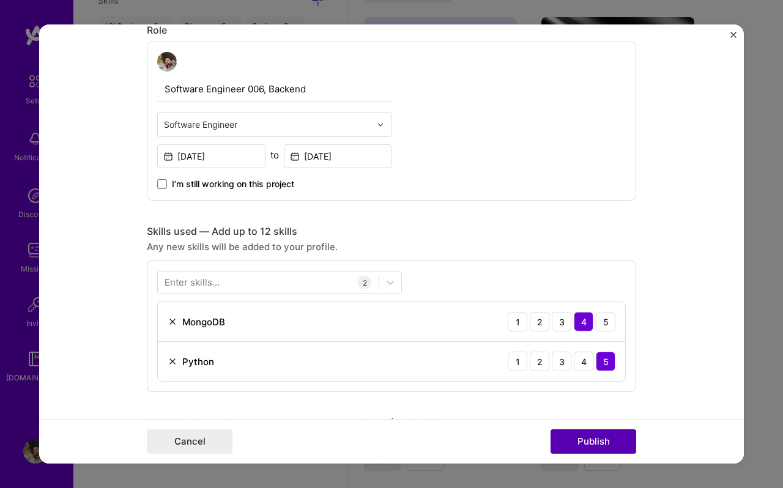
click at [588, 440] on button "Publish" at bounding box center [593, 441] width 86 height 24
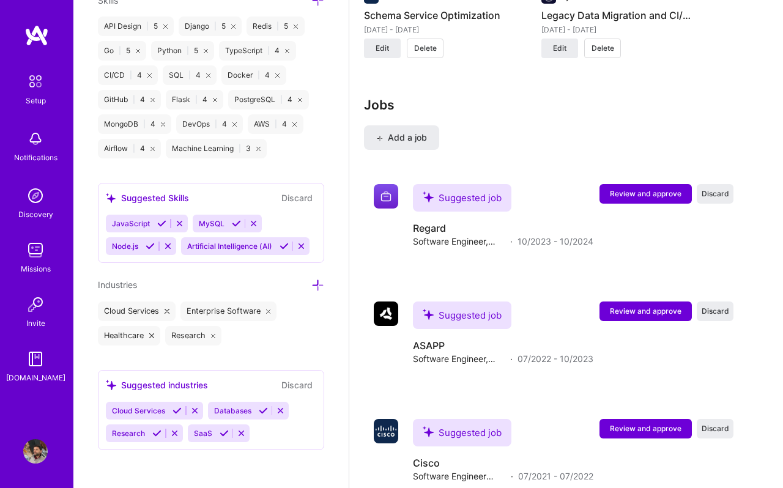
scroll to position [1516, 0]
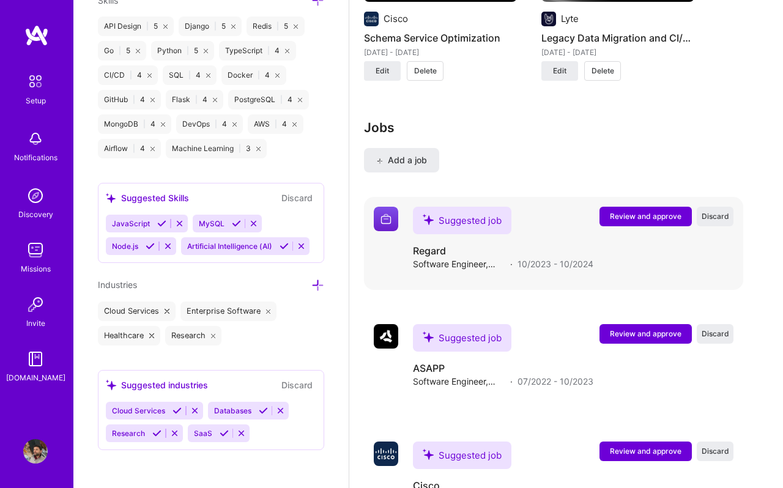
click at [645, 218] on span "Review and approve" at bounding box center [646, 216] width 72 height 10
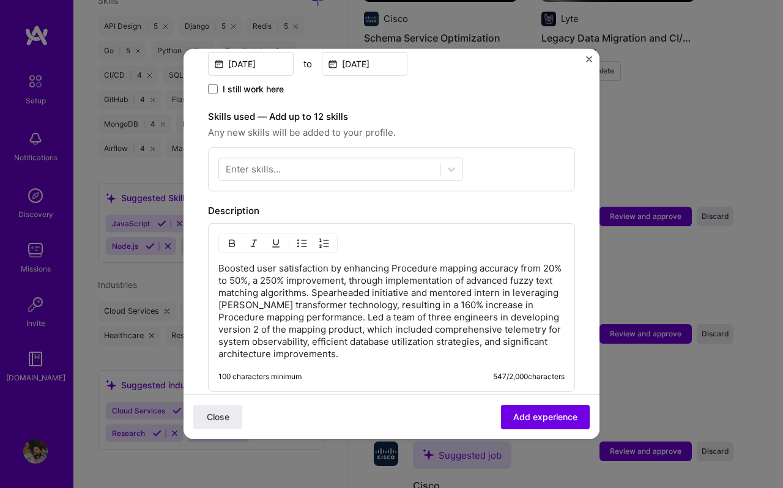
scroll to position [415, 0]
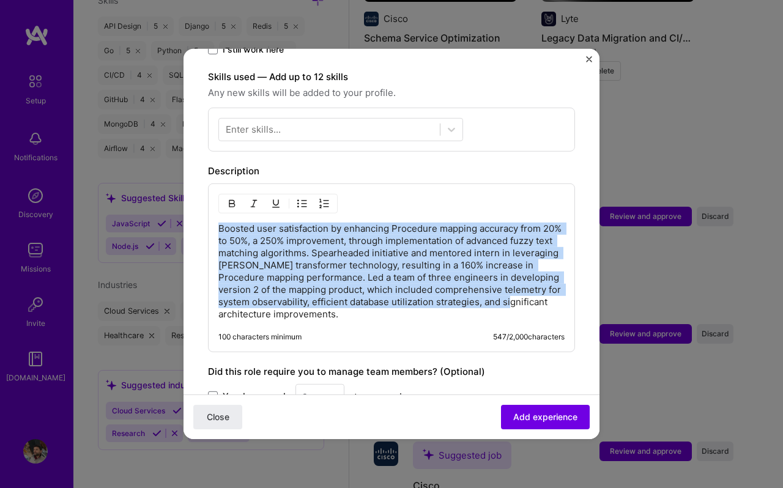
drag, startPoint x: 551, startPoint y: 292, endPoint x: 202, endPoint y: 212, distance: 358.3
click at [202, 212] on form "Adding suggested job This job is suggested based on your LinkedIn, resume or A.…" at bounding box center [391, 137] width 416 height 959
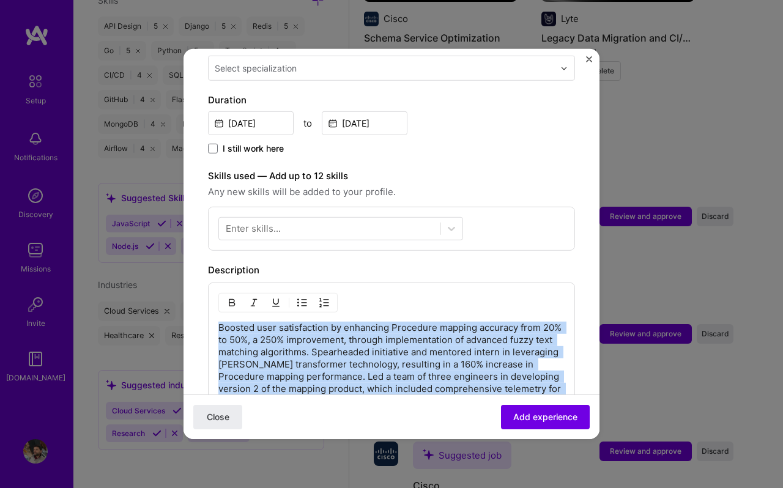
scroll to position [296, 0]
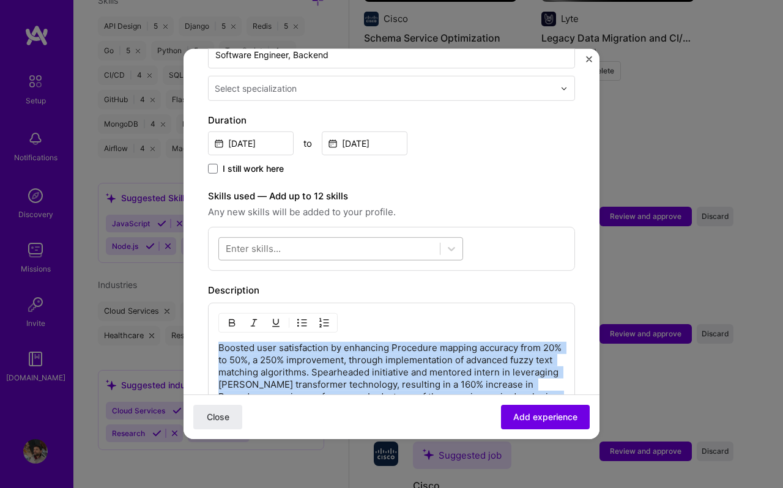
click at [297, 239] on div at bounding box center [329, 249] width 221 height 20
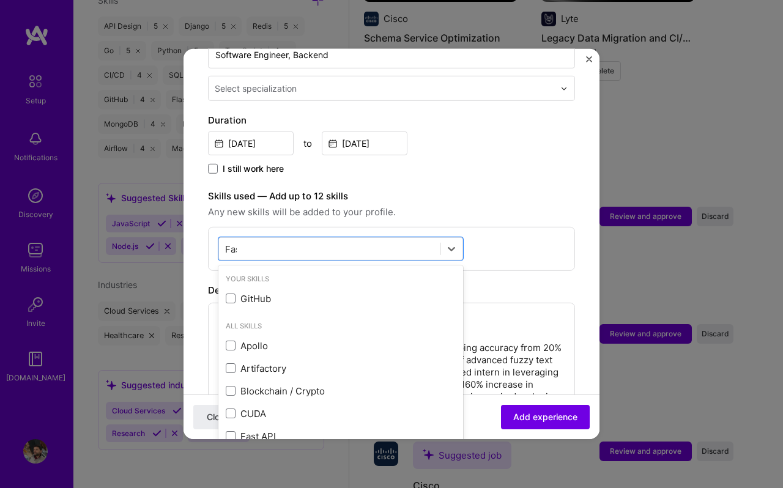
type input "Fast"
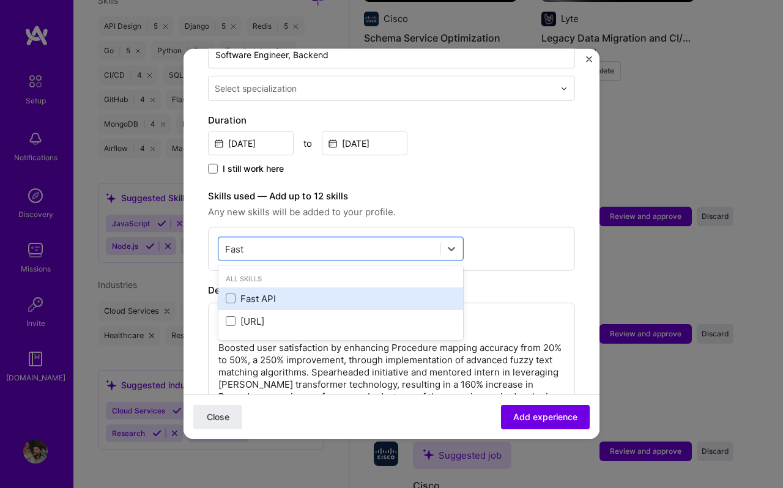
click at [238, 292] on div "Fast API" at bounding box center [341, 298] width 230 height 13
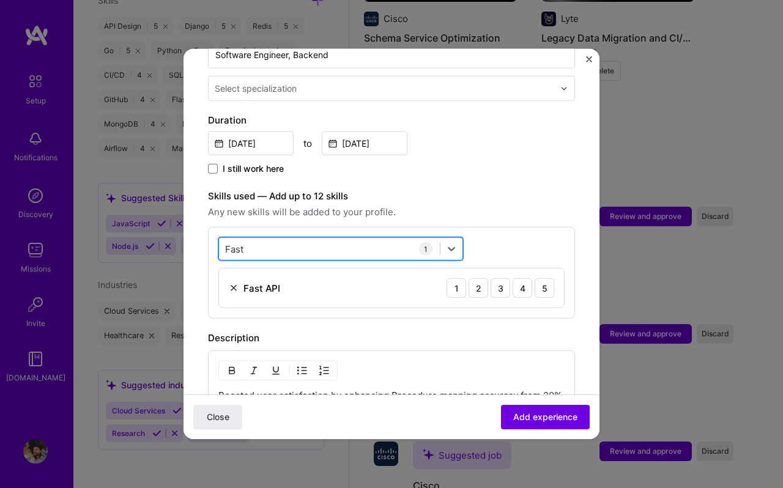
click at [316, 239] on div "Fast Fast" at bounding box center [329, 249] width 221 height 20
drag, startPoint x: 256, startPoint y: 239, endPoint x: 210, endPoint y: 237, distance: 46.5
click at [209, 237] on div "option Fast API, selected. Select is focused ,type to refine list, press Down t…" at bounding box center [391, 273] width 367 height 92
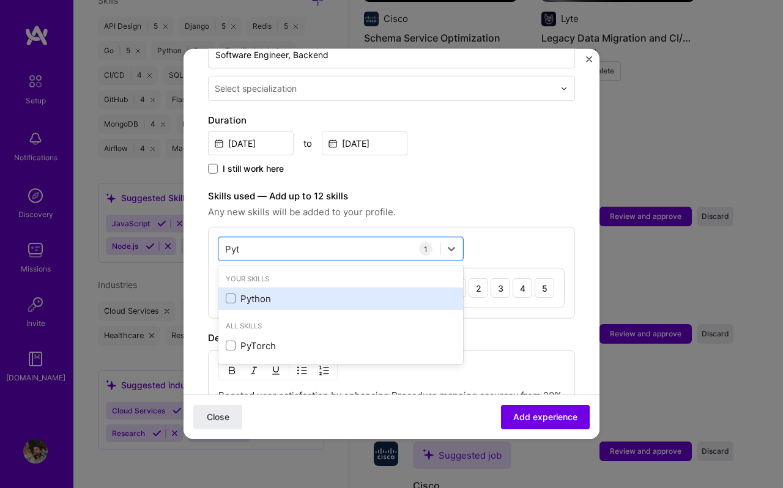
click at [282, 292] on div "Python" at bounding box center [341, 298] width 230 height 13
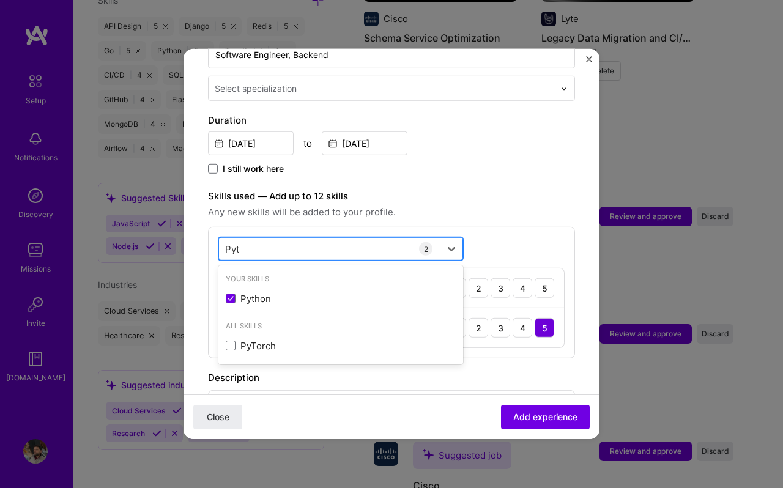
click at [248, 240] on div "Pyt Pyt" at bounding box center [329, 249] width 221 height 20
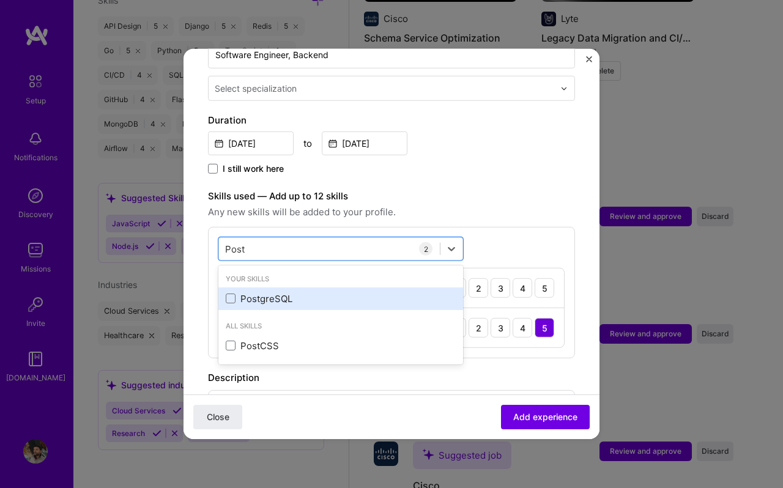
click at [252, 292] on div "PostgreSQL" at bounding box center [341, 298] width 230 height 13
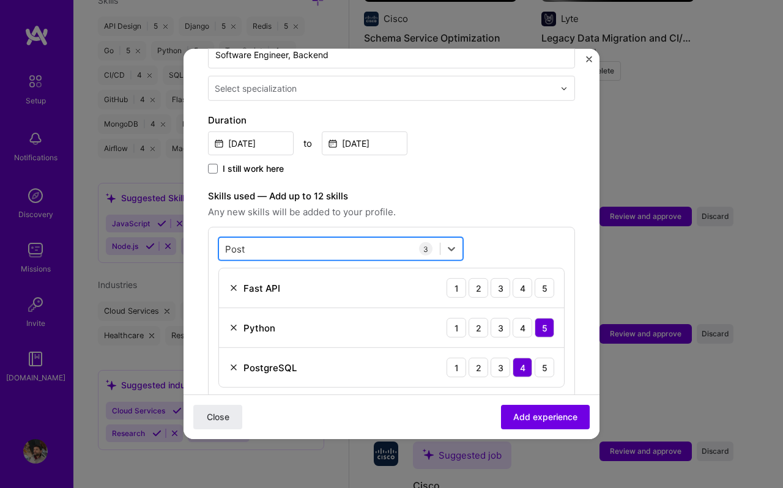
click at [248, 239] on div "Post Post" at bounding box center [329, 249] width 221 height 20
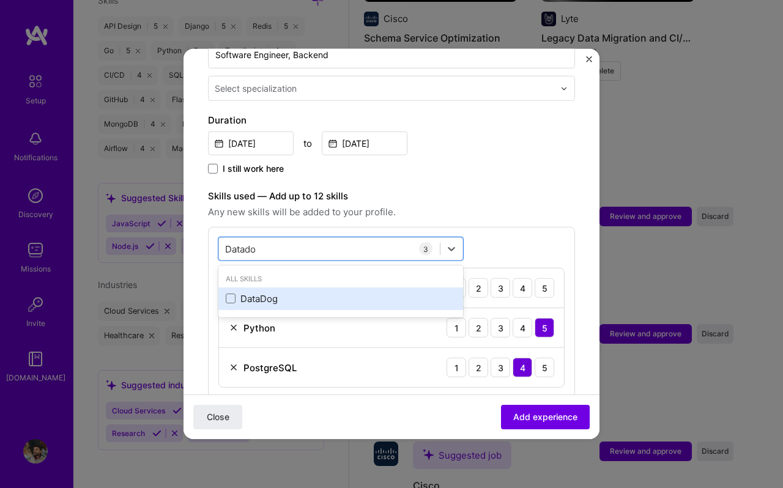
click at [249, 292] on div "DataDog" at bounding box center [341, 298] width 230 height 13
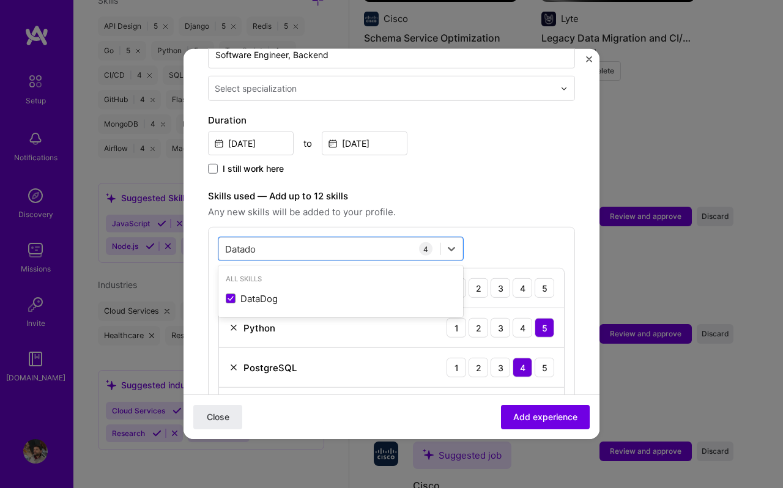
type input "Datado"
click at [299, 227] on div "option DataDog, selected. option DataDog selected, 0 of 2. 1 result available f…" at bounding box center [391, 332] width 367 height 211
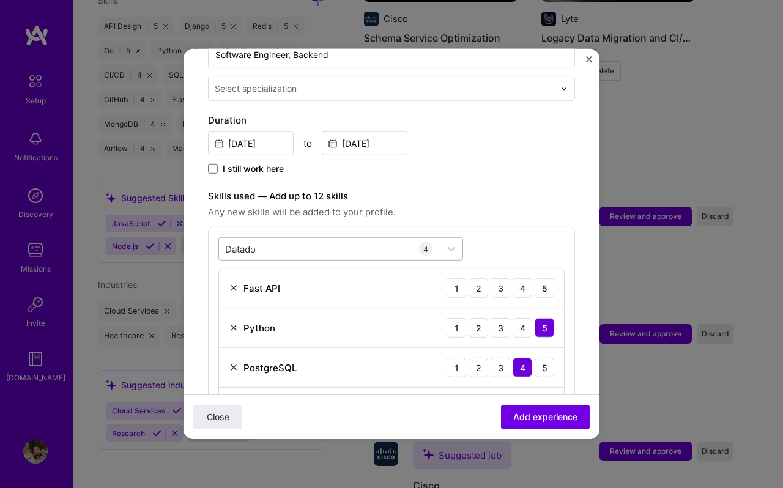
click at [284, 239] on div "Datado Datado" at bounding box center [329, 249] width 221 height 20
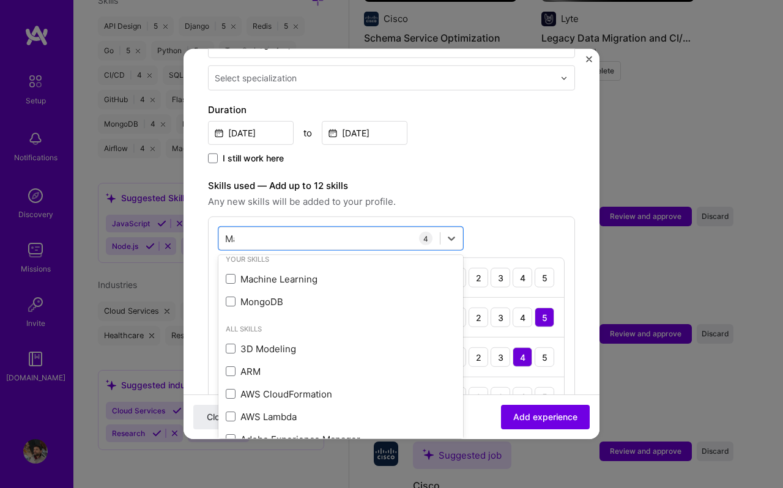
scroll to position [0, 0]
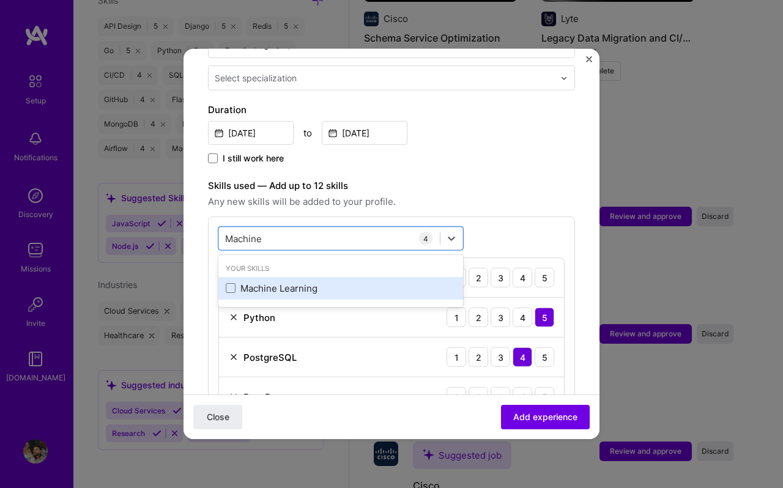
click at [285, 283] on div "Machine Learning" at bounding box center [340, 288] width 245 height 23
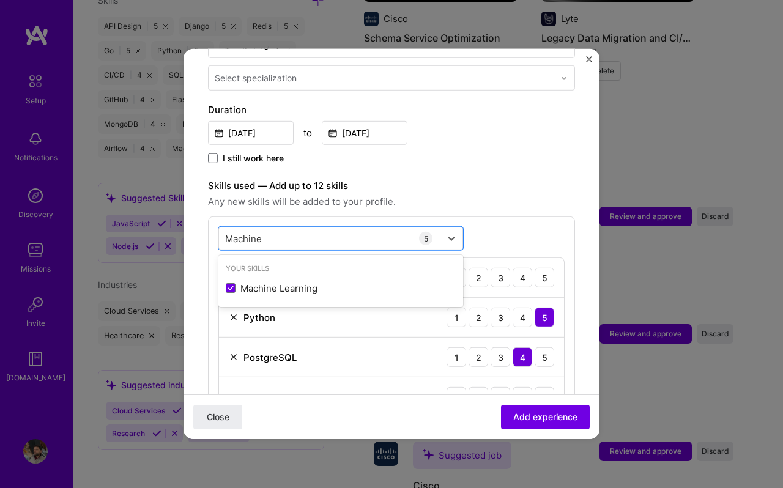
type input "Machine"
click at [466, 152] on div "I still work here" at bounding box center [391, 159] width 367 height 14
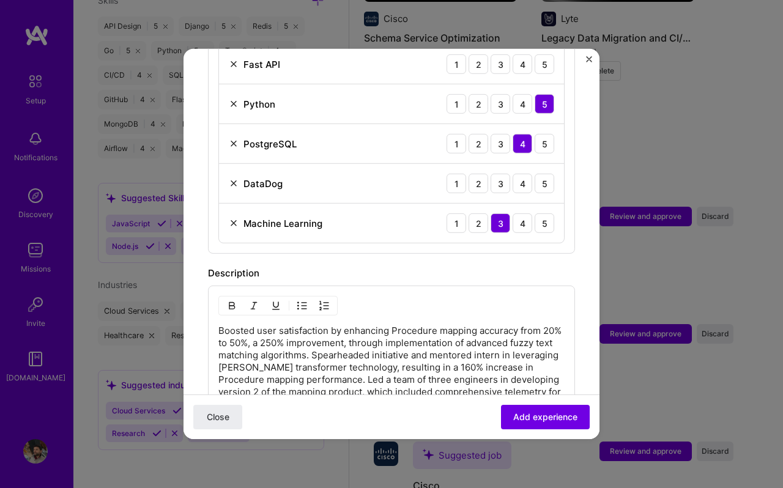
scroll to position [685, 0]
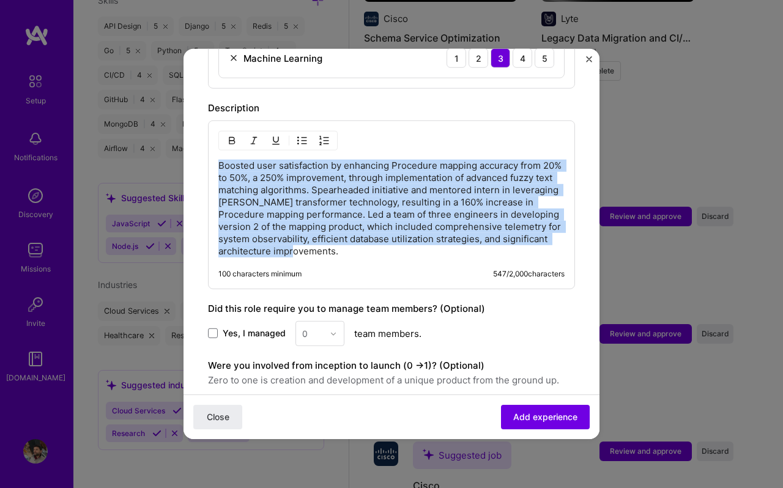
drag, startPoint x: 342, startPoint y: 242, endPoint x: 216, endPoint y: 150, distance: 156.2
click at [216, 150] on div "Boosted user satisfaction by enhancing Procedure mapping accuracy from 20% to 5…" at bounding box center [391, 204] width 367 height 169
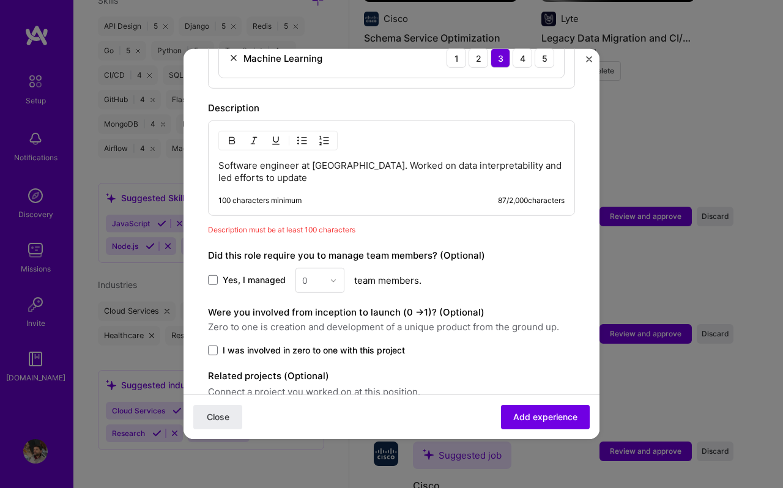
click at [316, 171] on div "Software engineer at Regard. Worked on data interpretability and led efforts to…" at bounding box center [391, 167] width 367 height 95
click at [487, 160] on p "Software engineer at Regard. Worked on data interpretability and led efforts to…" at bounding box center [391, 172] width 346 height 24
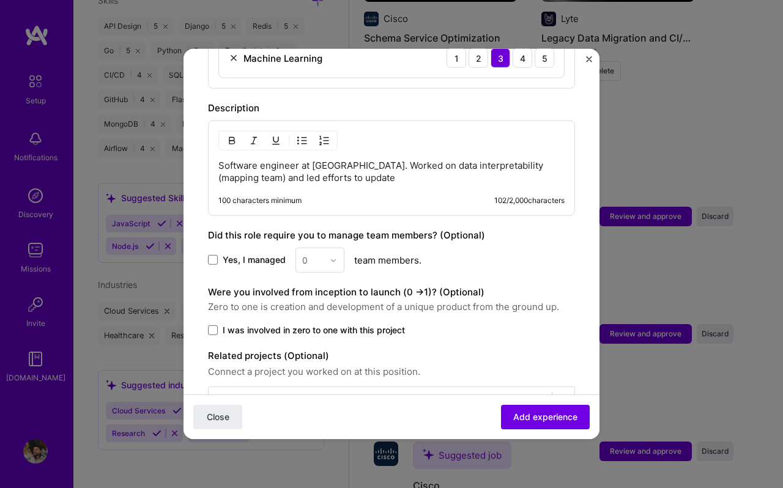
click at [379, 172] on div "Software engineer at Regard. Worked on data interpretability (mapping team) and…" at bounding box center [391, 167] width 367 height 95
click at [372, 166] on p "Software engineer at Regard. Worked on data interpretability (mapping team) and…" at bounding box center [391, 172] width 346 height 24
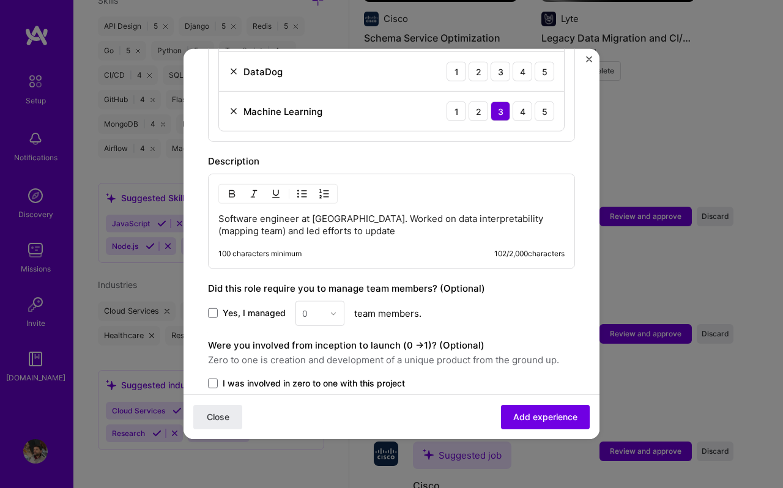
scroll to position [598, 0]
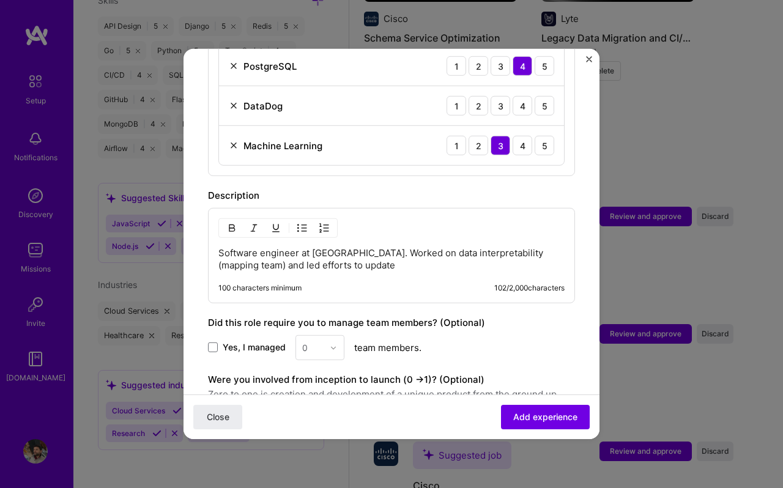
click at [302, 252] on p "Software engineer at Regard. Worked on data interpretability (mapping team) and…" at bounding box center [391, 259] width 346 height 24
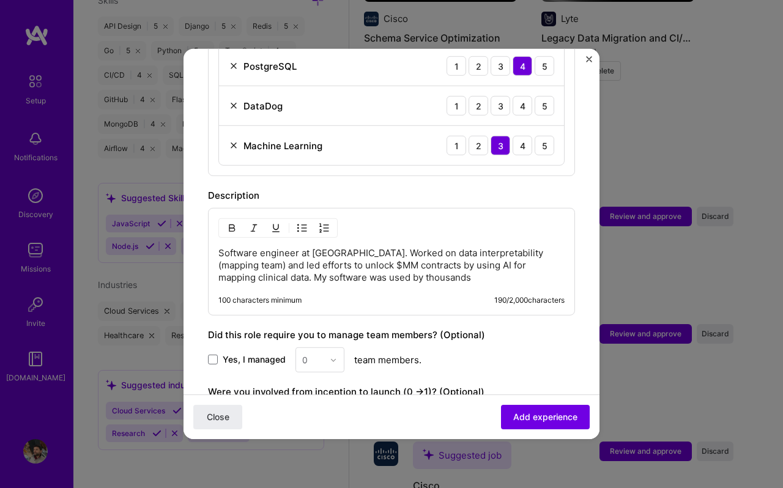
click at [275, 266] on p "Software engineer at Regard. Worked on data interpretability (mapping team) and…" at bounding box center [391, 265] width 346 height 37
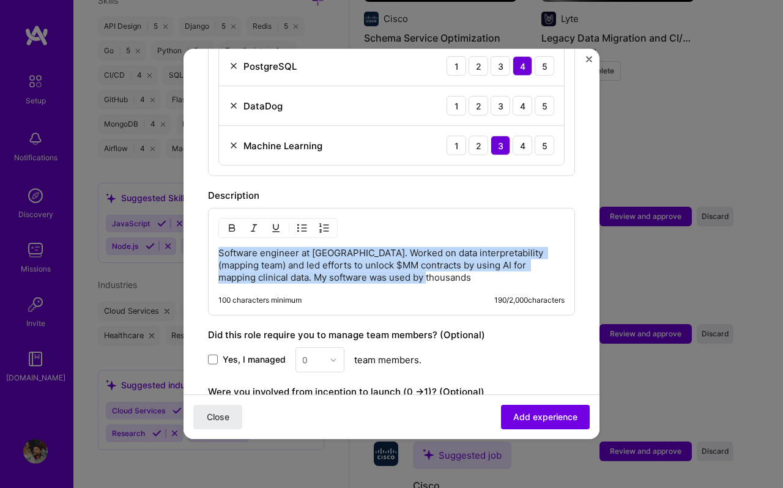
click at [275, 266] on p "Software engineer at Regard. Worked on data interpretability (mapping team) and…" at bounding box center [391, 265] width 346 height 37
click at [314, 267] on p "Software engineer at Regard. Worked on data interpretability (mapping team) and…" at bounding box center [391, 265] width 346 height 37
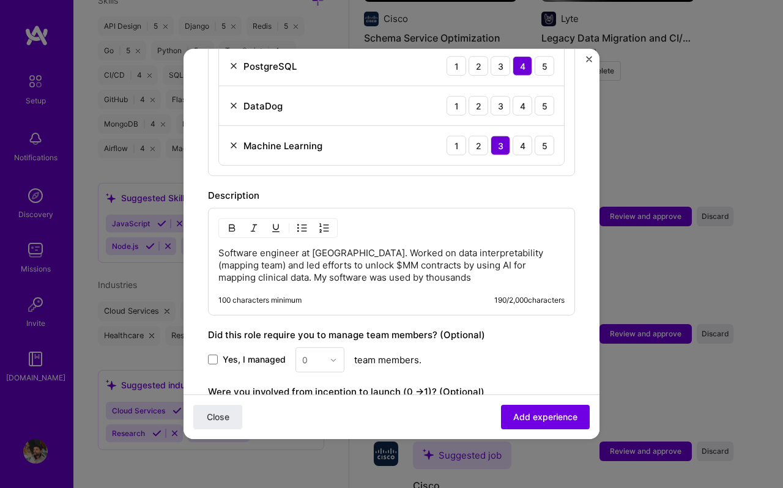
click at [387, 269] on p "Software engineer at Regard. Worked on data interpretability (mapping team) and…" at bounding box center [391, 265] width 346 height 37
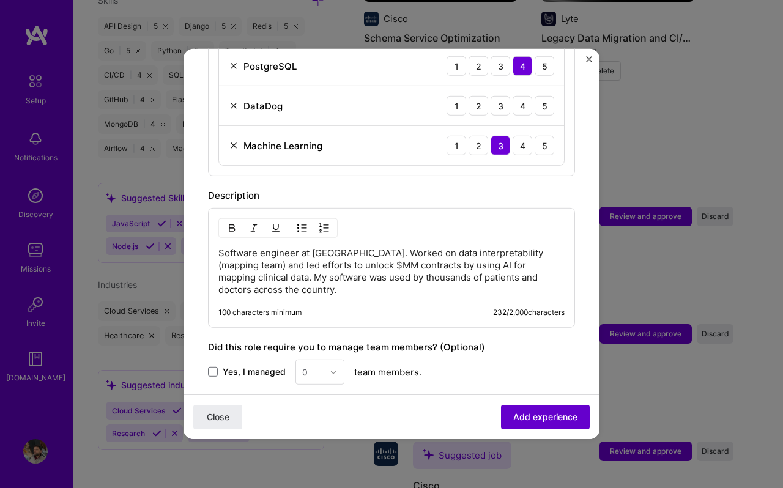
click at [535, 417] on span "Add experience" at bounding box center [545, 417] width 64 height 12
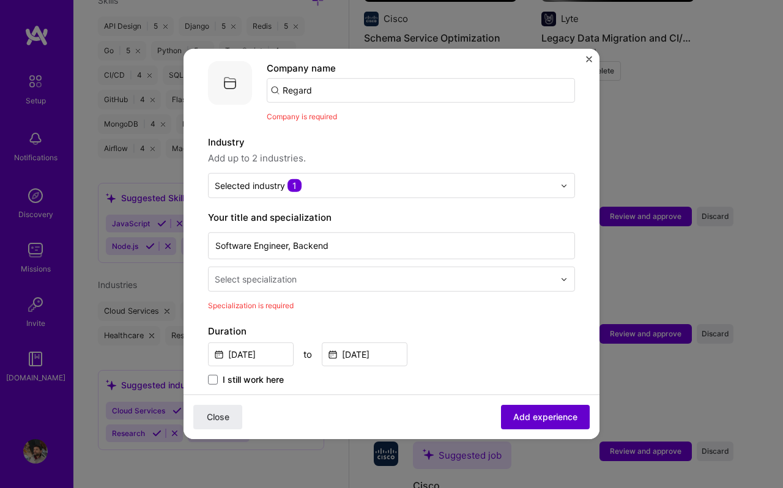
scroll to position [122, 0]
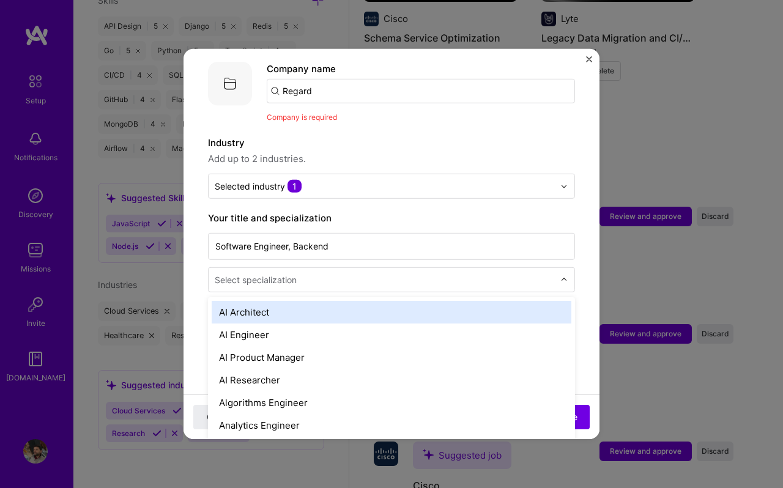
click at [345, 273] on input "text" at bounding box center [386, 279] width 342 height 13
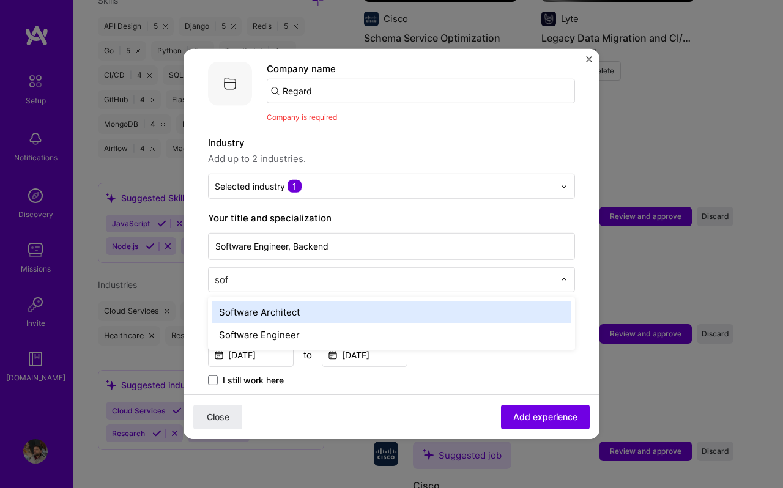
type input "soft"
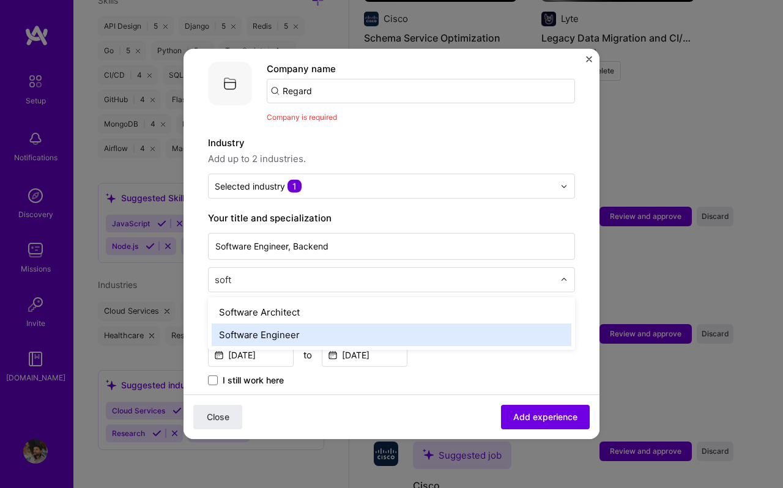
click at [292, 324] on div "Software Engineer" at bounding box center [392, 335] width 360 height 23
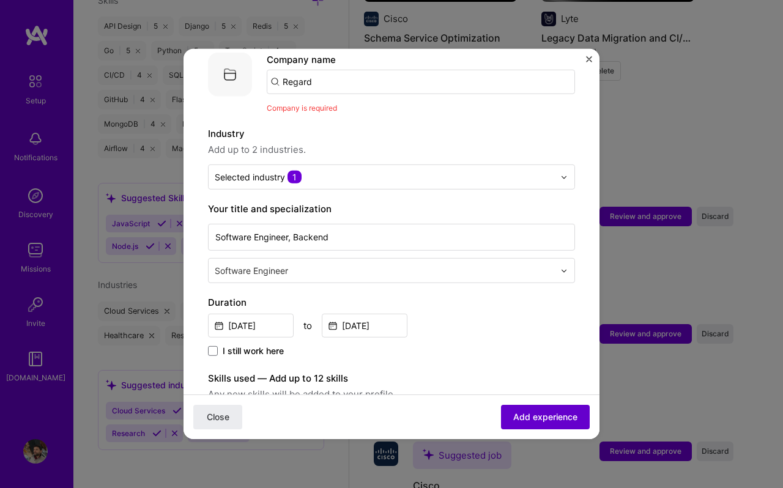
click at [526, 413] on span "Add experience" at bounding box center [545, 417] width 64 height 12
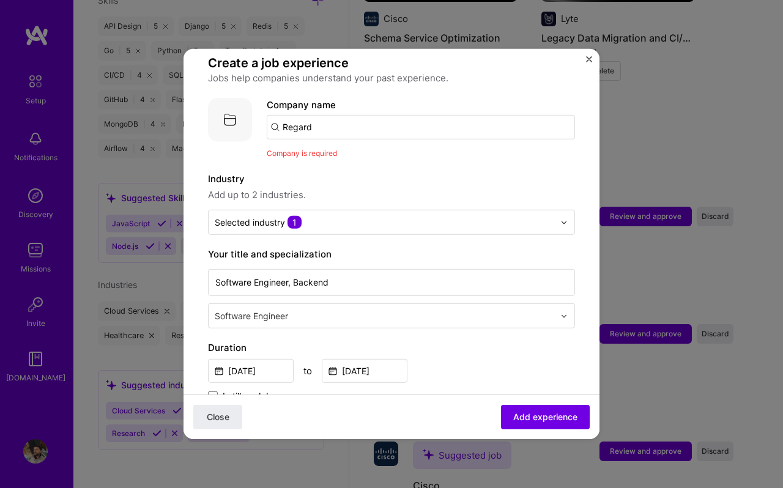
scroll to position [51, 0]
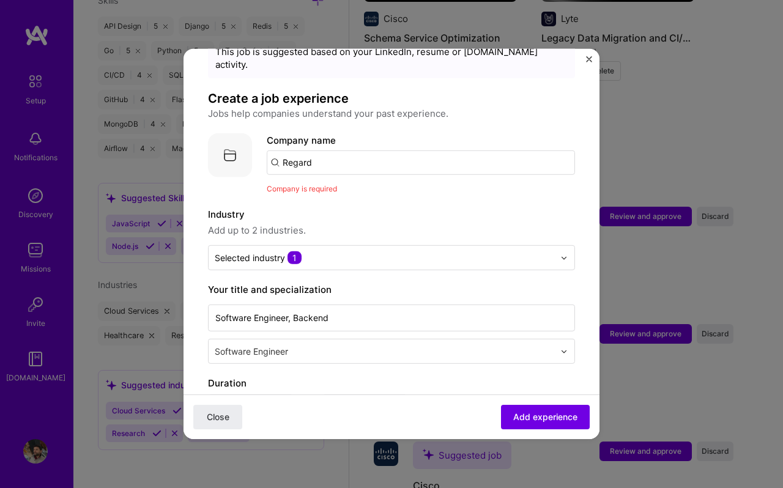
click at [374, 150] on input "Regard" at bounding box center [421, 162] width 308 height 24
type input "R"
type input "Regard"
click at [313, 187] on span "Regard" at bounding box center [318, 193] width 31 height 13
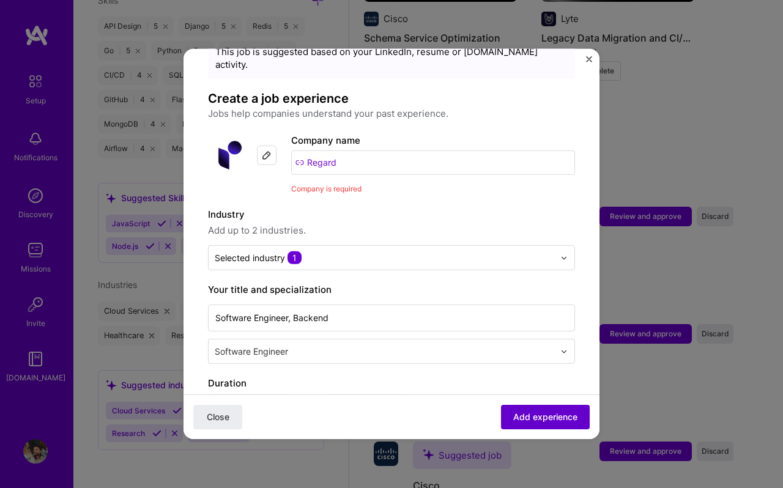
click at [533, 421] on span "Add experience" at bounding box center [545, 417] width 64 height 12
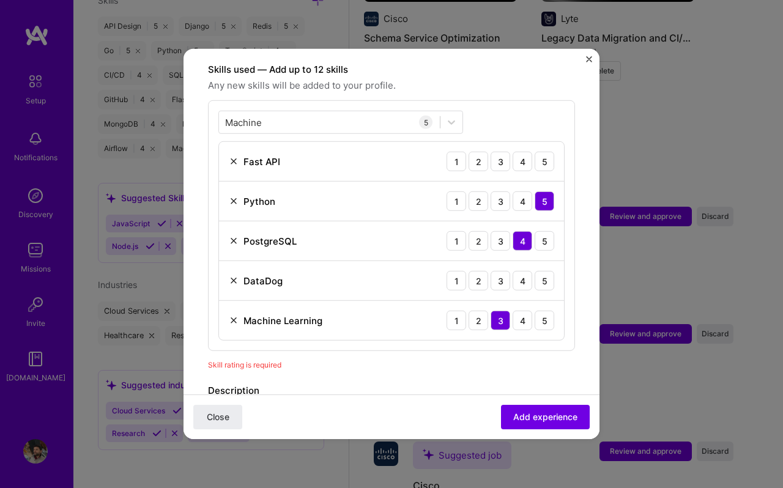
scroll to position [423, 0]
click at [529, 151] on div "4" at bounding box center [523, 161] width 20 height 20
click at [536, 417] on span "Add experience" at bounding box center [545, 417] width 64 height 12
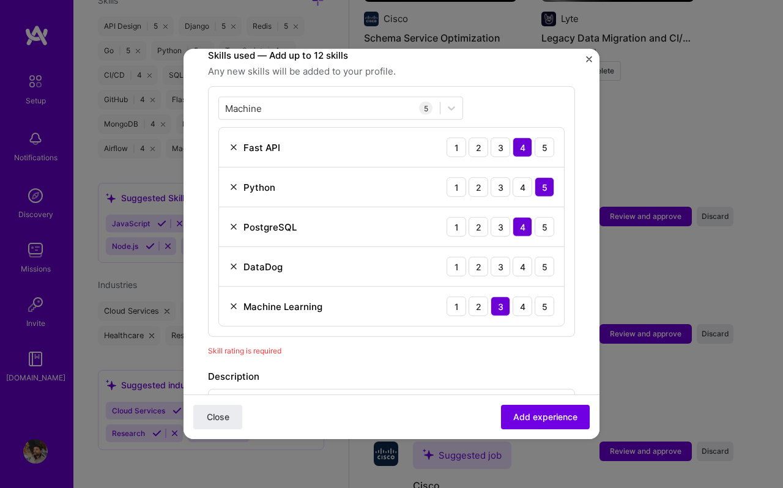
scroll to position [437, 0]
click at [503, 256] on div "3" at bounding box center [501, 266] width 20 height 20
click at [516, 256] on div "4" at bounding box center [523, 266] width 20 height 20
click at [533, 412] on span "Add experience" at bounding box center [545, 417] width 64 height 12
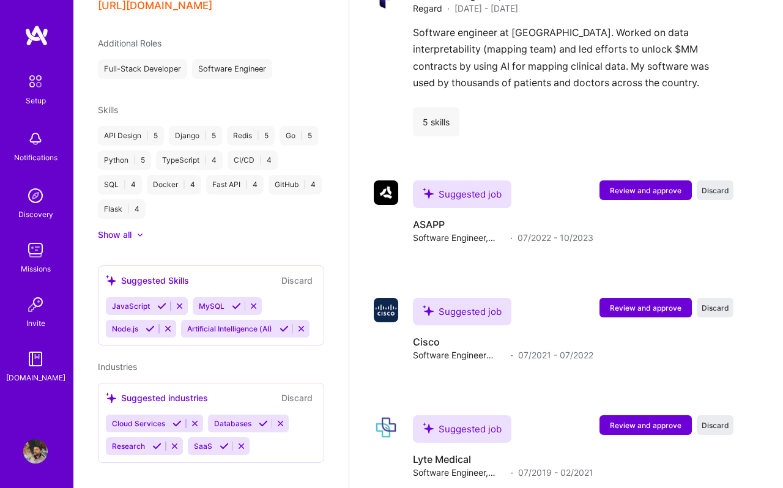
scroll to position [911, 0]
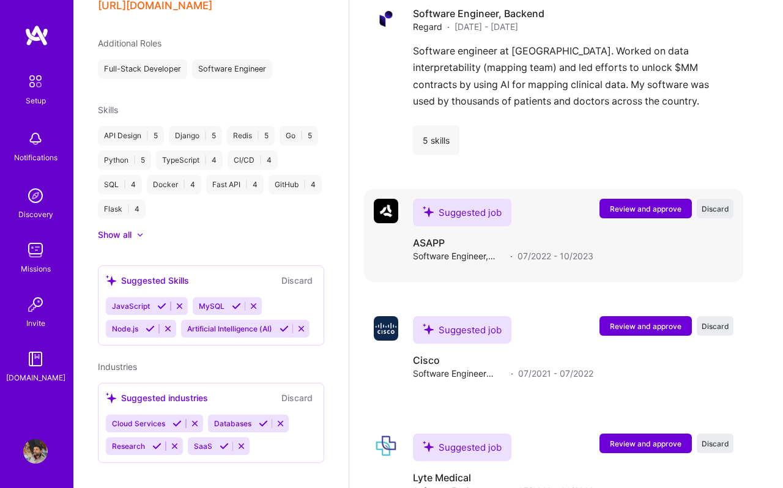
click at [624, 206] on span "Review and approve" at bounding box center [646, 209] width 72 height 10
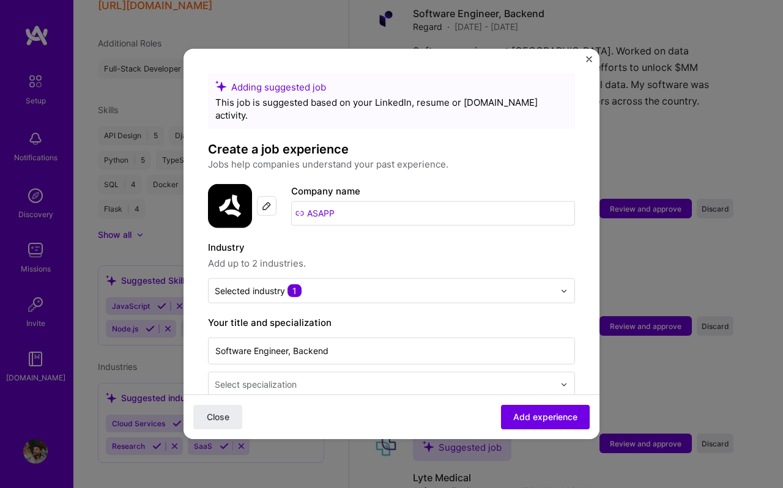
scroll to position [152, 0]
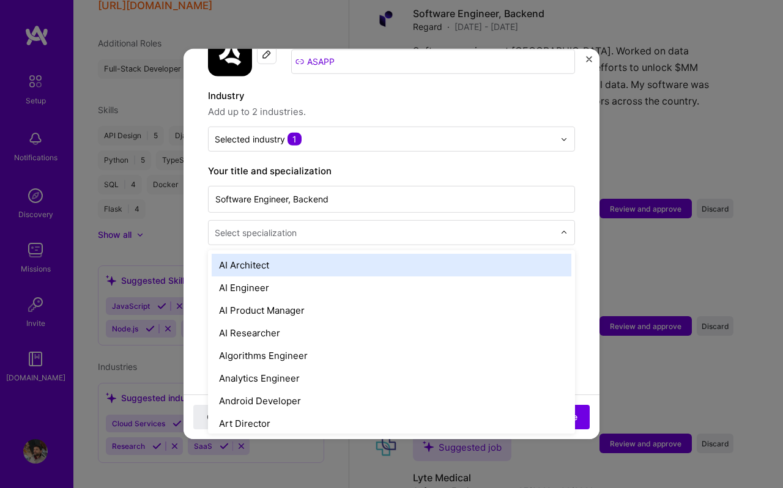
click at [319, 226] on input "text" at bounding box center [386, 232] width 342 height 13
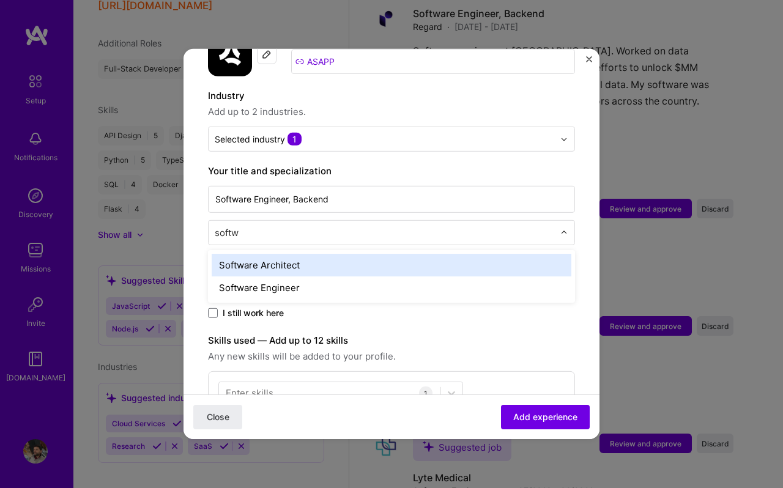
type input "softwa"
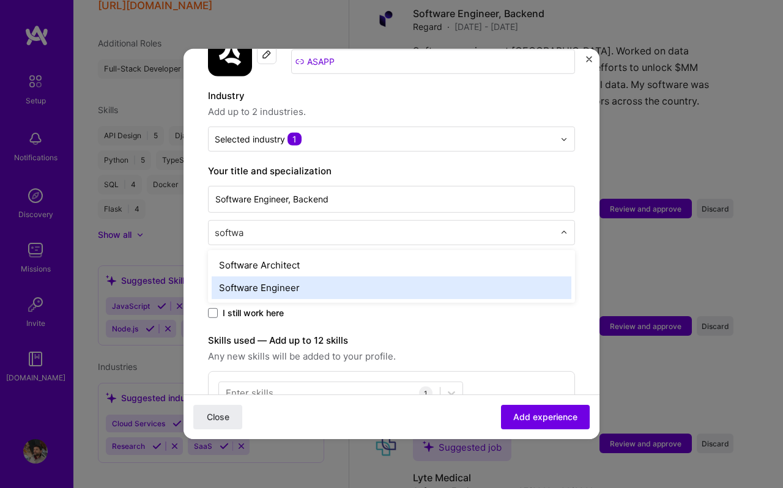
click at [287, 276] on div "Software Engineer" at bounding box center [392, 287] width 360 height 23
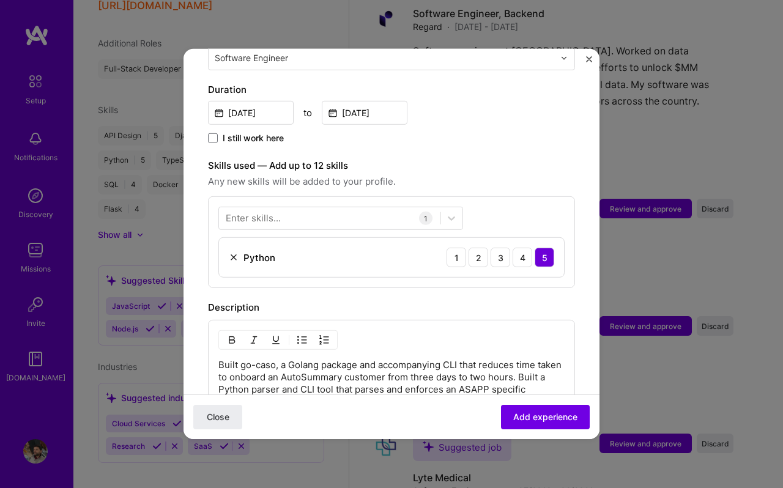
scroll to position [497, 0]
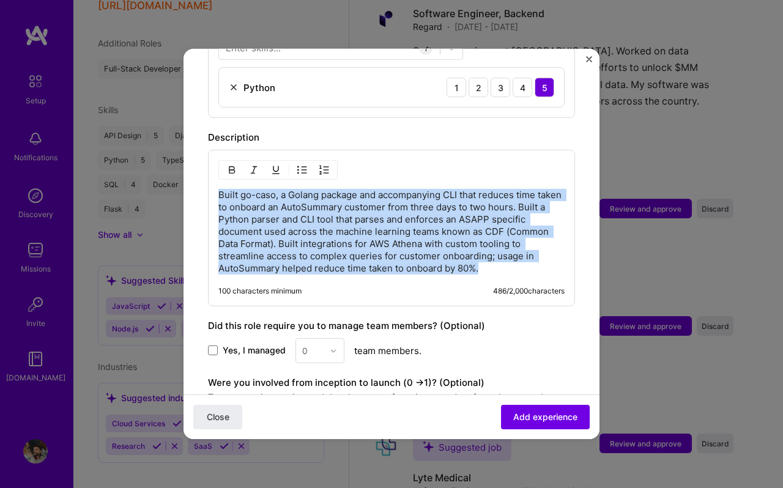
drag, startPoint x: 483, startPoint y: 255, endPoint x: 202, endPoint y: 182, distance: 290.2
click at [202, 182] on form "Adding suggested job This job is suggested based on your LinkedIn, resume or A.…" at bounding box center [391, 74] width 416 height 995
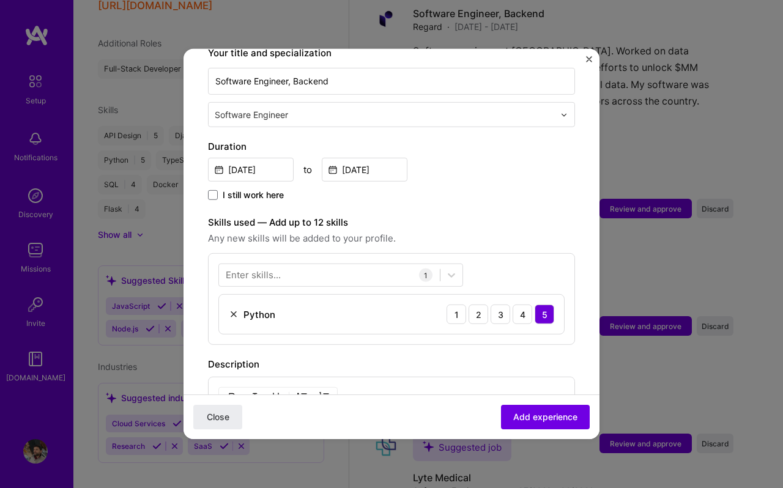
scroll to position [265, 0]
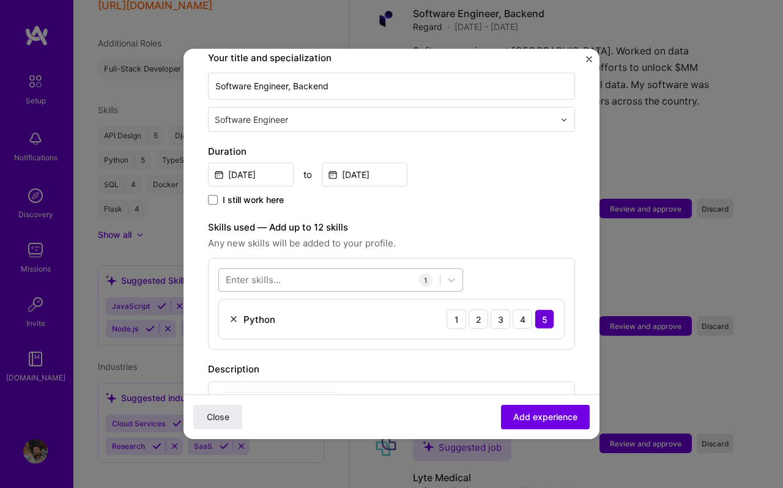
click at [267, 274] on div at bounding box center [329, 280] width 221 height 20
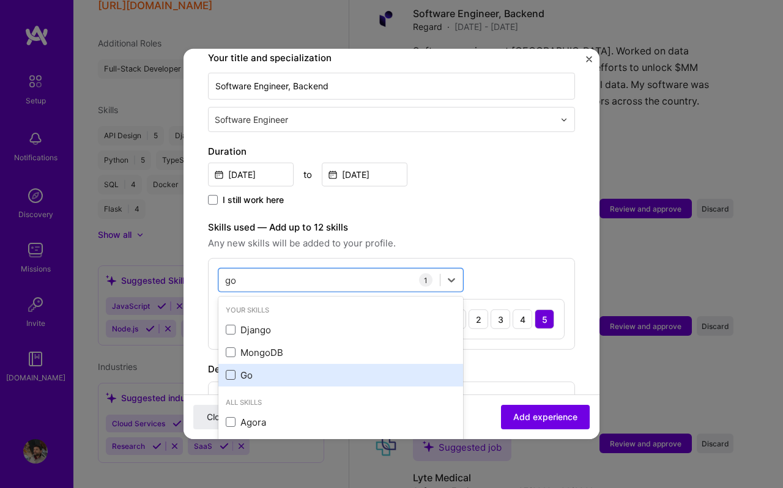
click at [232, 370] on span at bounding box center [231, 375] width 10 height 10
click at [0, 0] on input "checkbox" at bounding box center [0, 0] width 0 height 0
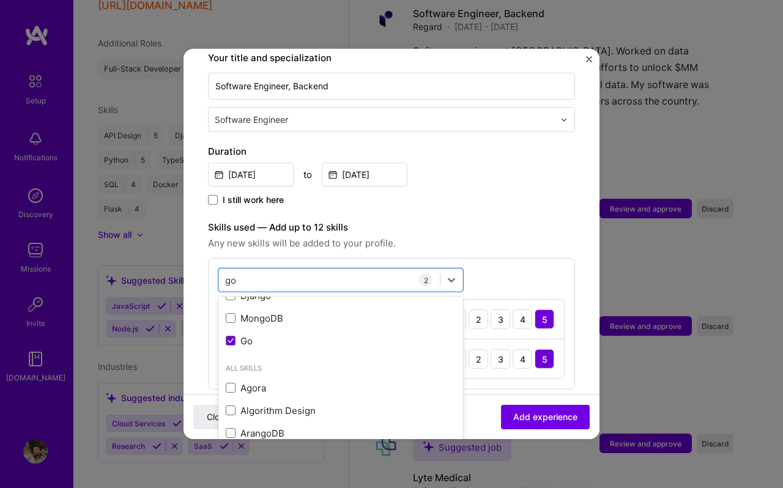
scroll to position [24, 0]
type input "g"
type input "airflow"
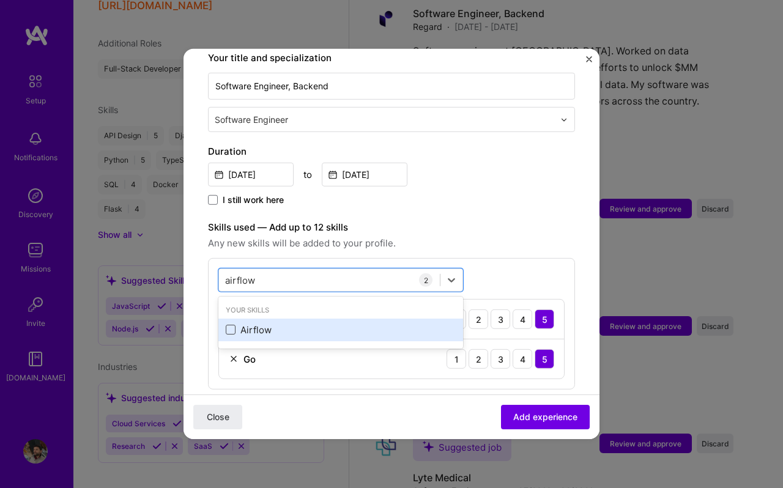
click at [227, 325] on span at bounding box center [231, 330] width 10 height 10
click at [0, 0] on input "checkbox" at bounding box center [0, 0] width 0 height 0
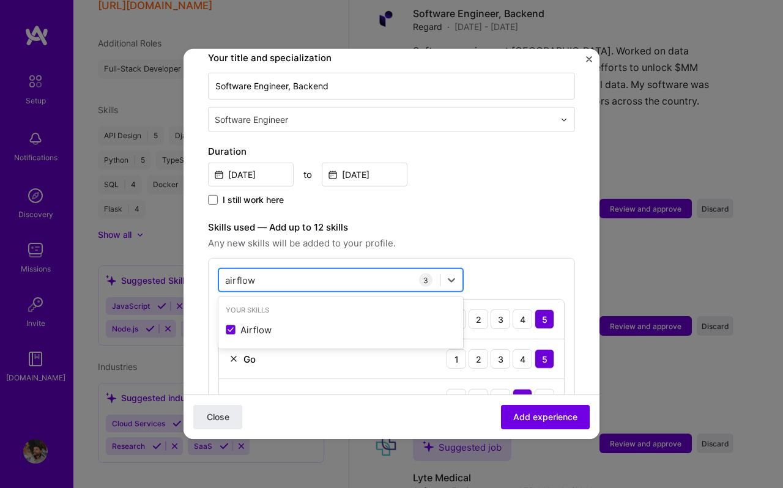
click at [261, 272] on div "airflow airflow" at bounding box center [329, 280] width 221 height 20
click at [246, 273] on input "airflow" at bounding box center [240, 279] width 31 height 13
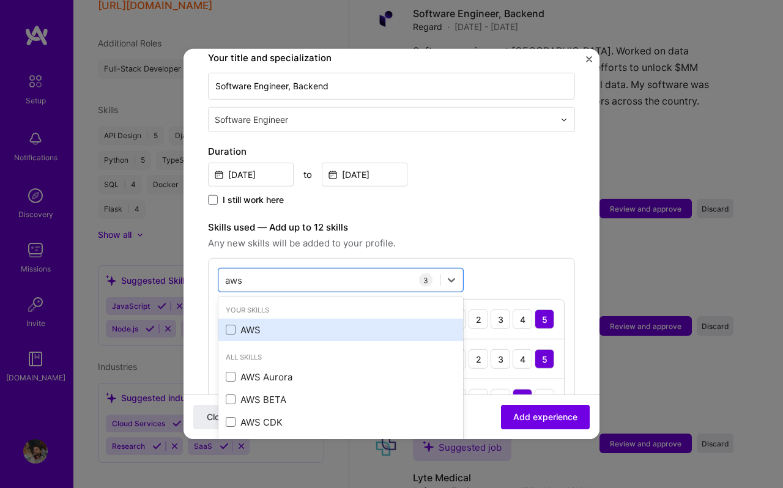
click at [250, 324] on div "AWS" at bounding box center [341, 330] width 230 height 13
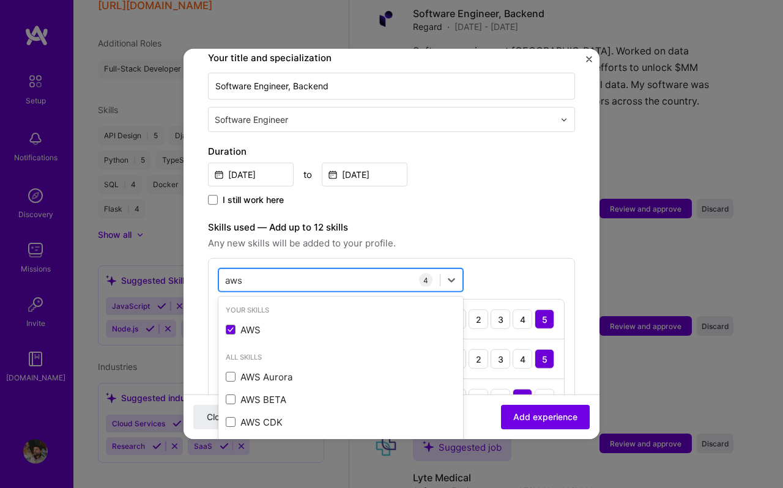
click at [258, 270] on div "aws aws" at bounding box center [329, 280] width 221 height 20
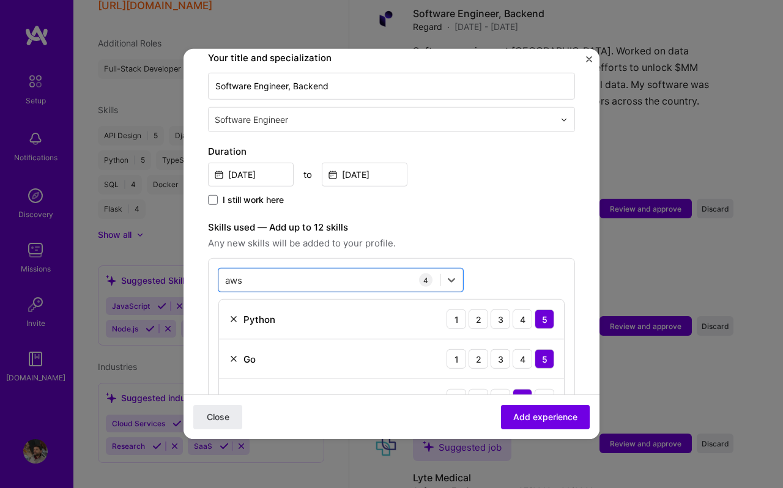
click at [233, 314] on img at bounding box center [234, 319] width 10 height 10
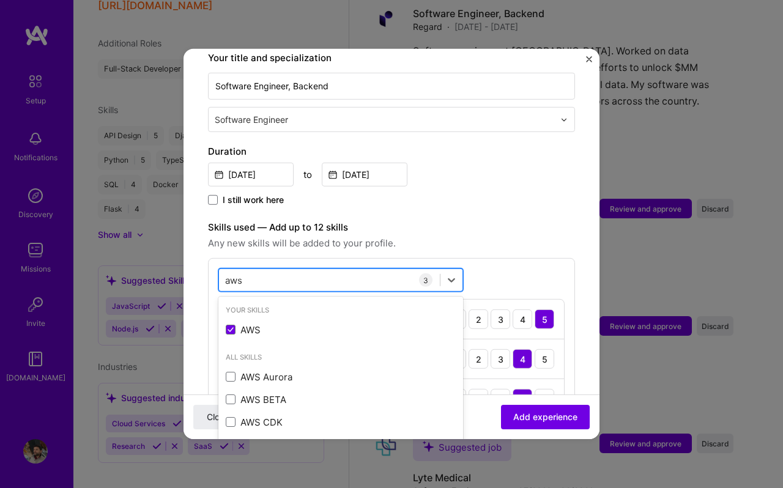
click at [256, 270] on div "aws aws" at bounding box center [329, 280] width 221 height 20
type input "a"
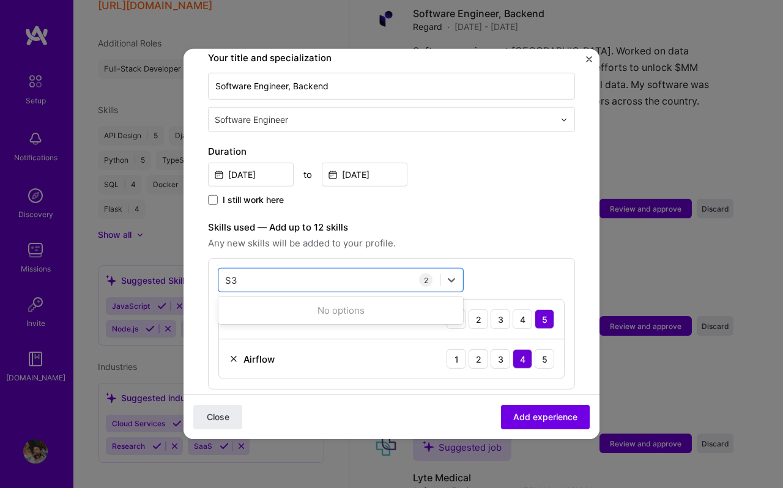
type input "S"
click at [481, 197] on div "Adding suggested job This job is suggested based on your LinkedIn, resume or A.…" at bounding box center [391, 271] width 367 height 925
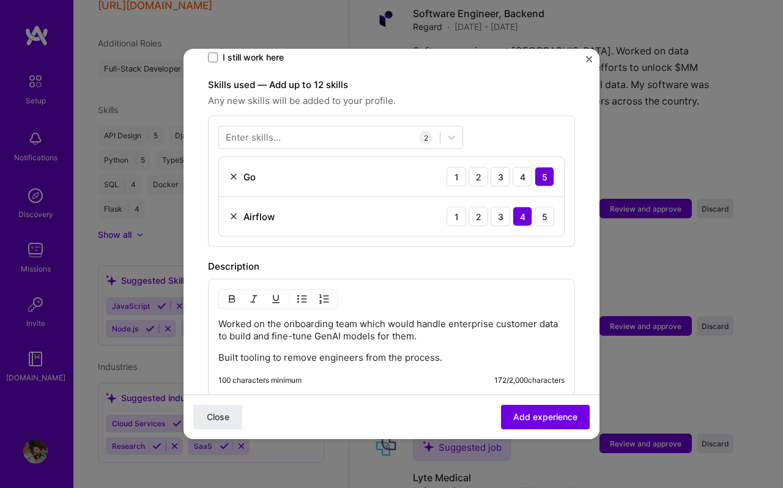
scroll to position [371, 0]
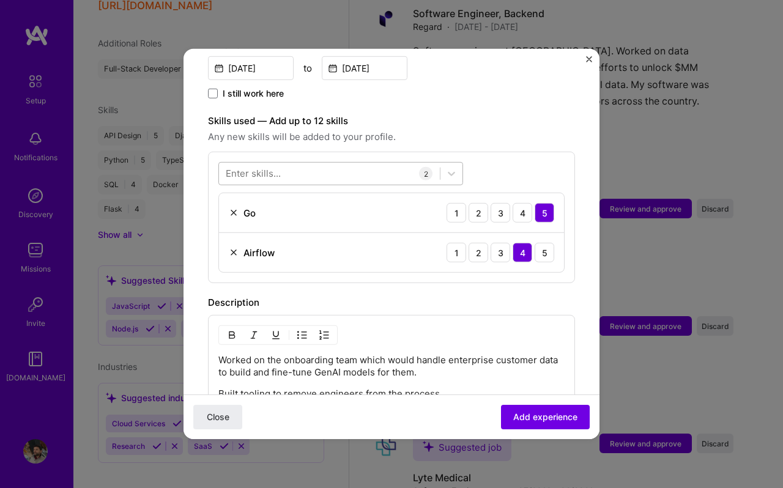
click at [294, 163] on div at bounding box center [329, 173] width 221 height 20
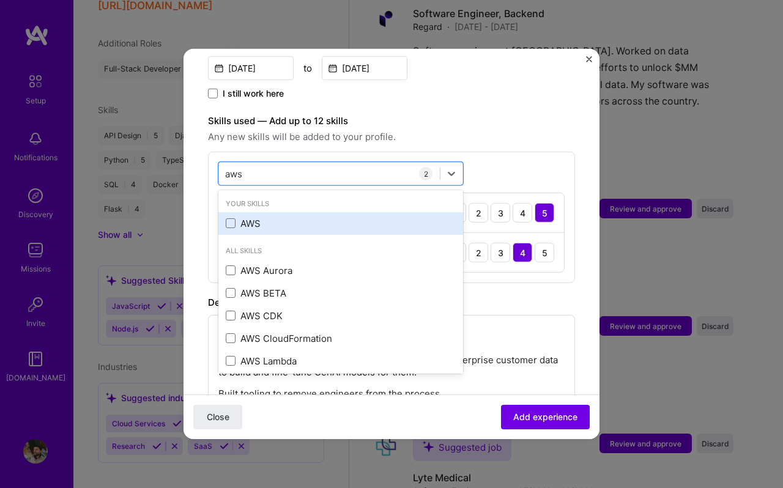
click at [246, 217] on div "AWS" at bounding box center [341, 223] width 230 height 13
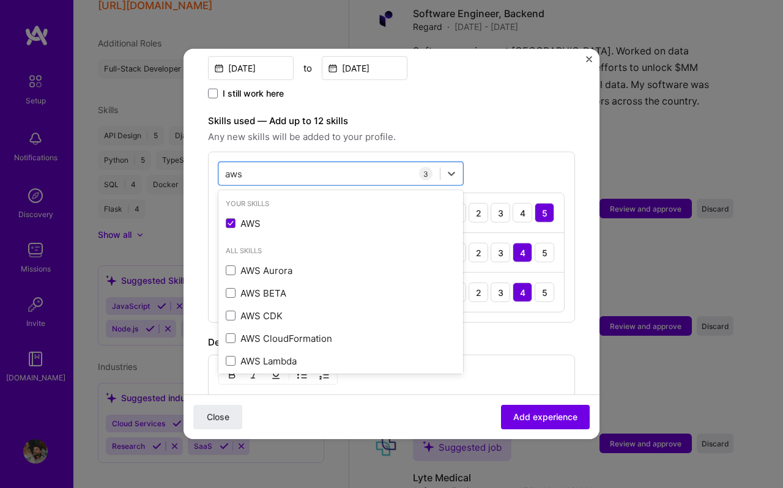
type input "aws"
click at [492, 116] on div "Skills used — Add up to 12 skills Any new skills will be added to your profile." at bounding box center [391, 129] width 367 height 31
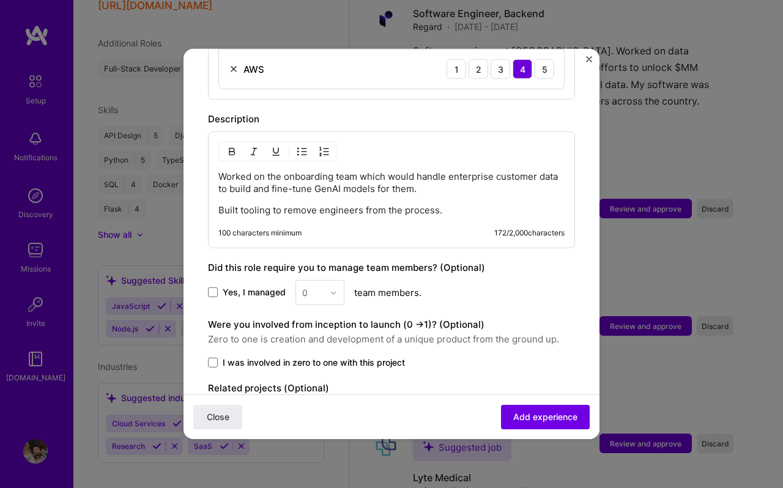
scroll to position [655, 0]
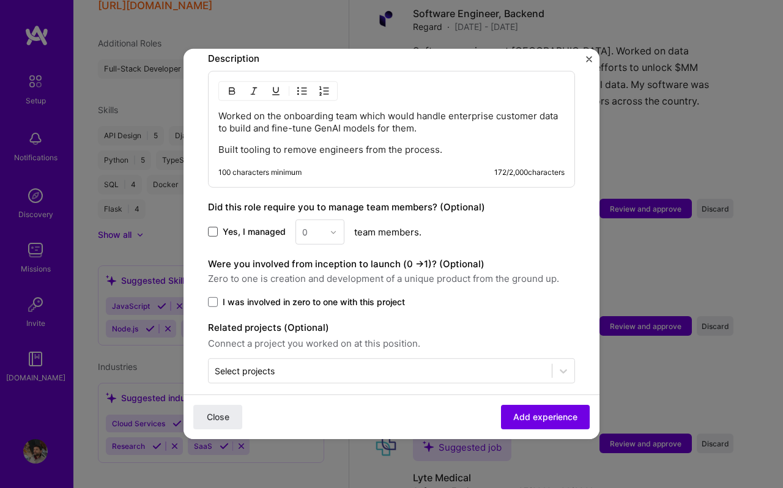
click at [213, 227] on span at bounding box center [213, 232] width 10 height 10
click at [0, 0] on input "Yes, I managed" at bounding box center [0, 0] width 0 height 0
click at [325, 221] on div "0" at bounding box center [313, 232] width 34 height 24
click at [311, 276] on div "2" at bounding box center [320, 287] width 42 height 23
click at [210, 229] on icon at bounding box center [213, 231] width 6 height 5
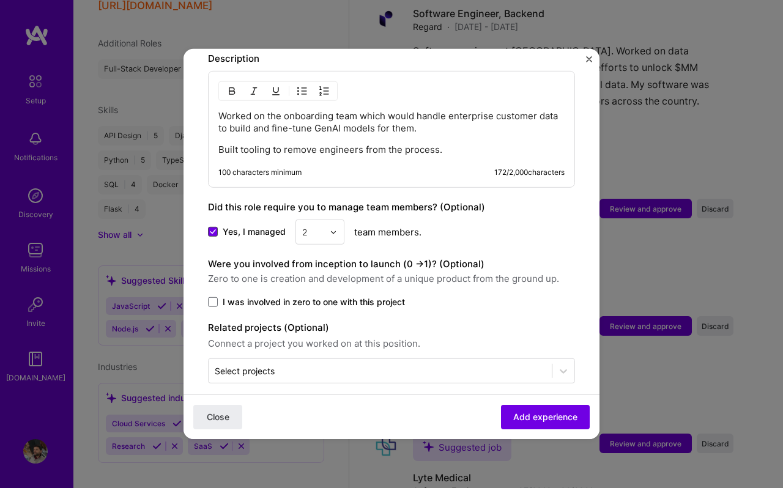
click at [0, 0] on input "Yes, I managed" at bounding box center [0, 0] width 0 height 0
click at [291, 366] on div "Select projects" at bounding box center [380, 371] width 343 height 24
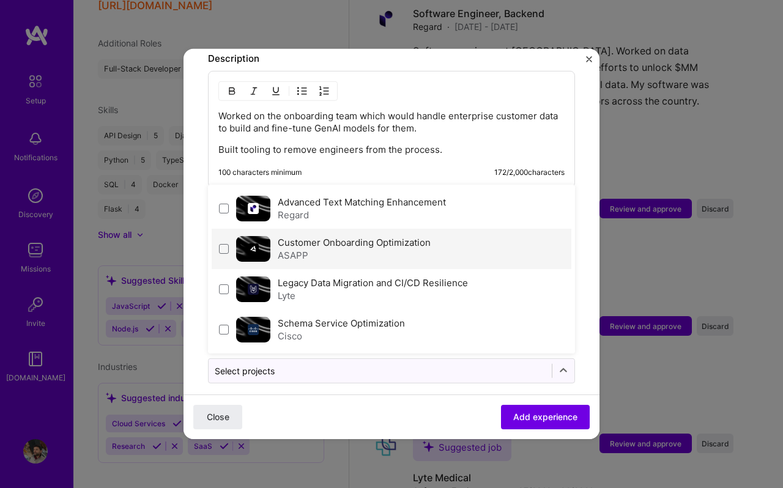
click at [229, 237] on div "Customer Onboarding Optimization ASAPP" at bounding box center [392, 249] width 360 height 40
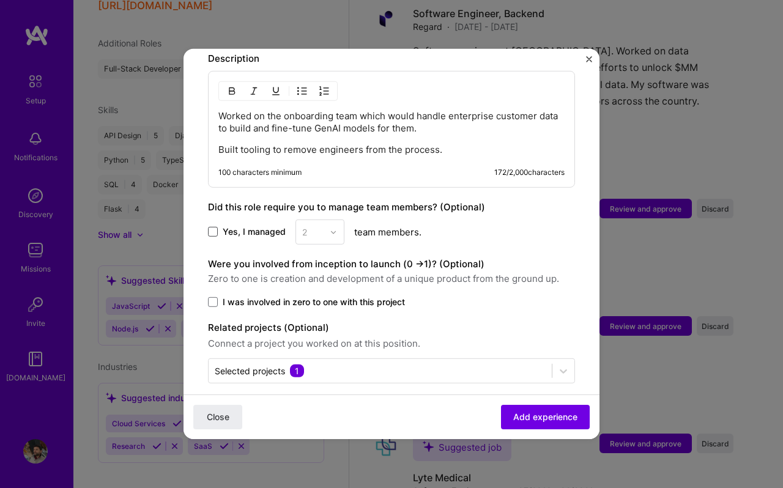
click at [524, 413] on span "Add experience" at bounding box center [545, 417] width 64 height 12
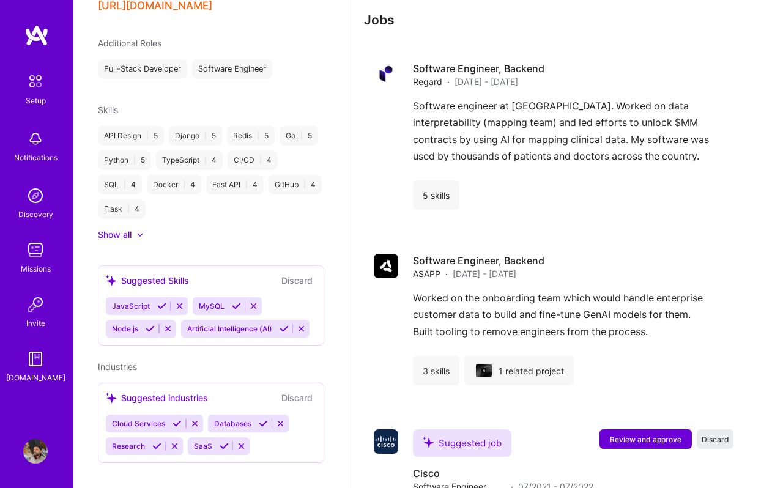
scroll to position [791, 0]
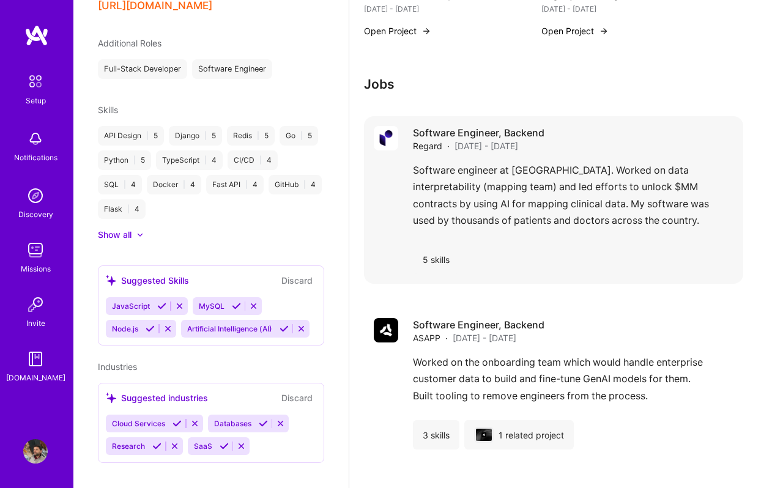
click at [483, 187] on div "Software engineer at Regard. Worked on data interpretability (mapping team) and…" at bounding box center [573, 198] width 320 height 73
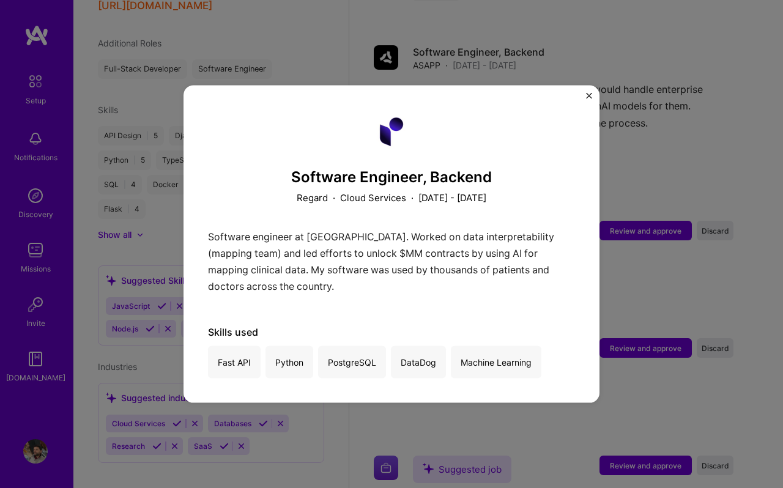
scroll to position [931, 0]
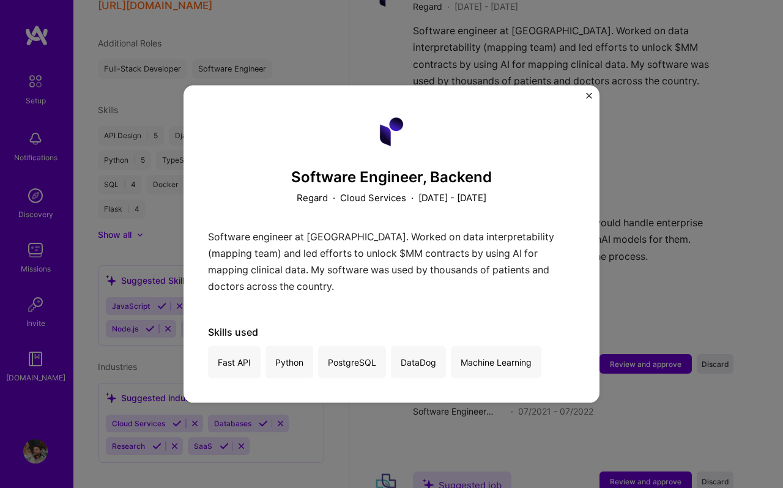
click at [588, 94] on img "Close" at bounding box center [589, 96] width 6 height 6
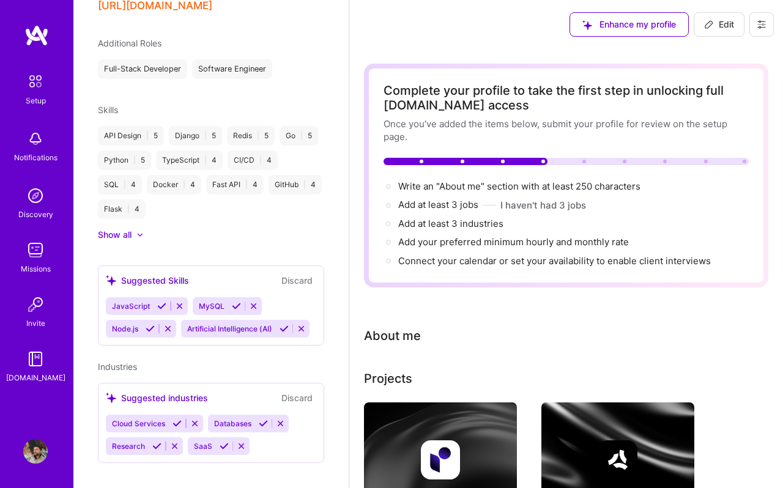
click at [716, 31] on button "Edit" at bounding box center [719, 24] width 51 height 24
select select "US"
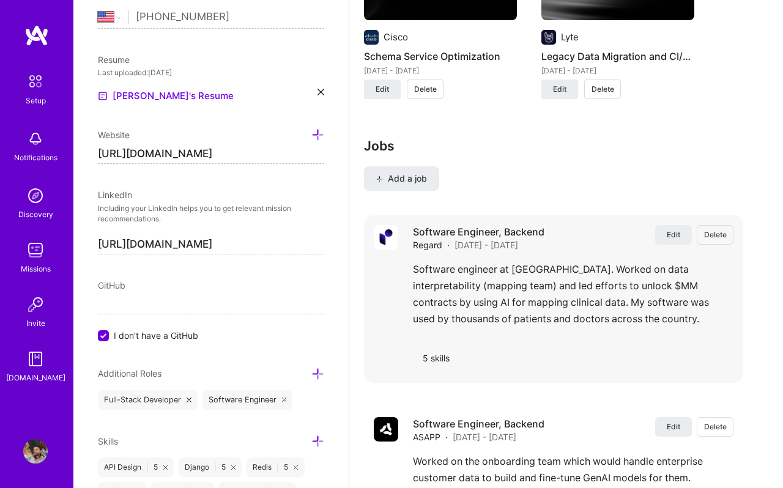
scroll to position [1415, 0]
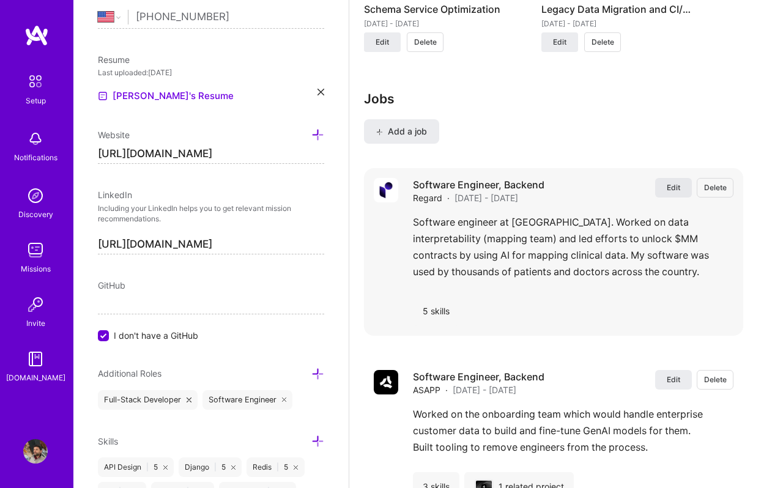
click at [665, 188] on button "Edit" at bounding box center [673, 188] width 37 height 20
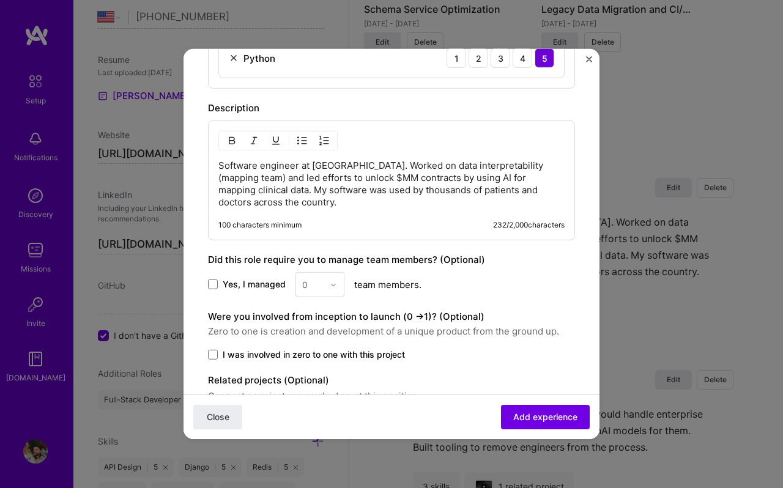
scroll to position [683, 0]
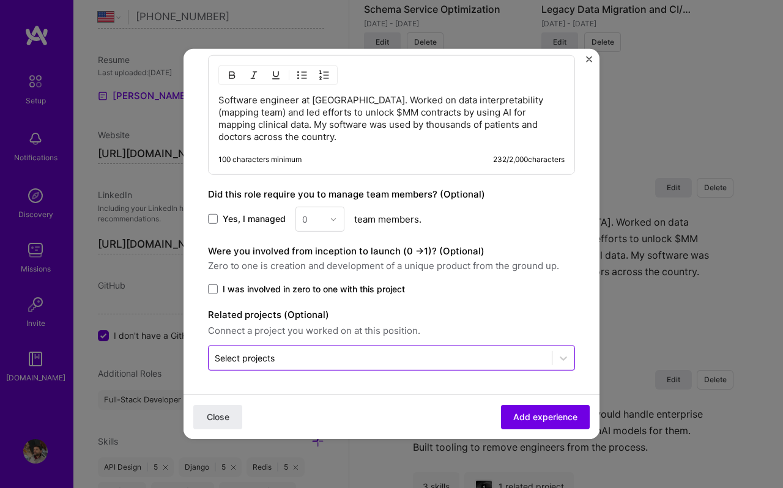
click at [344, 350] on div at bounding box center [380, 357] width 331 height 15
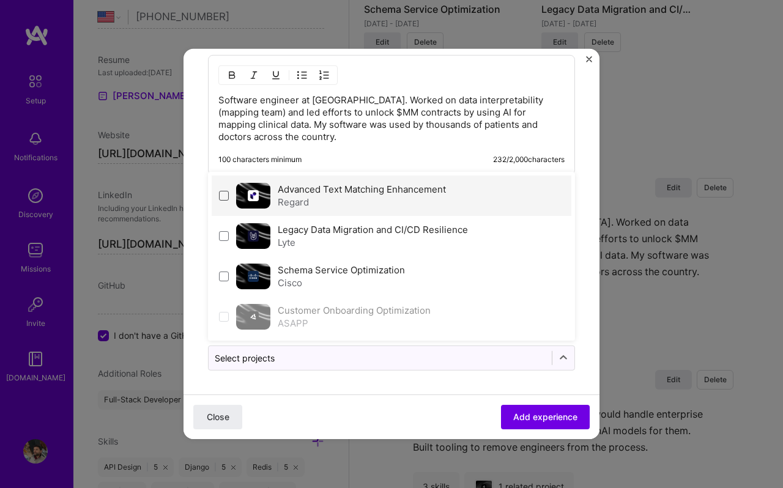
click at [227, 194] on span at bounding box center [224, 196] width 10 height 10
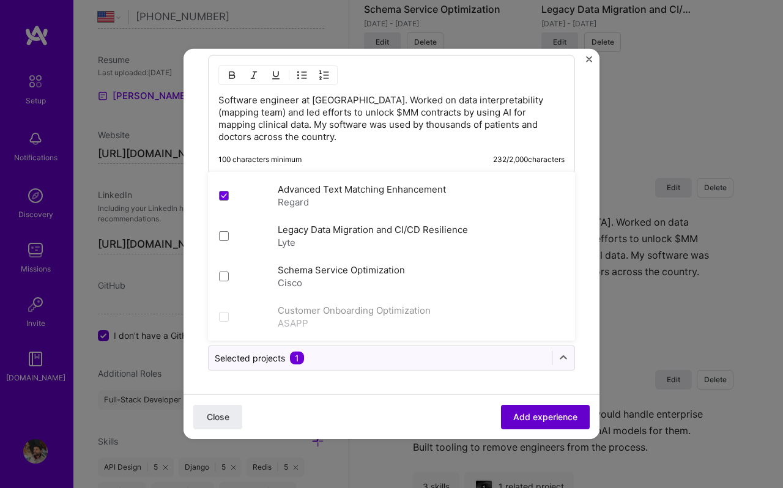
click at [524, 412] on span "Add experience" at bounding box center [545, 417] width 64 height 12
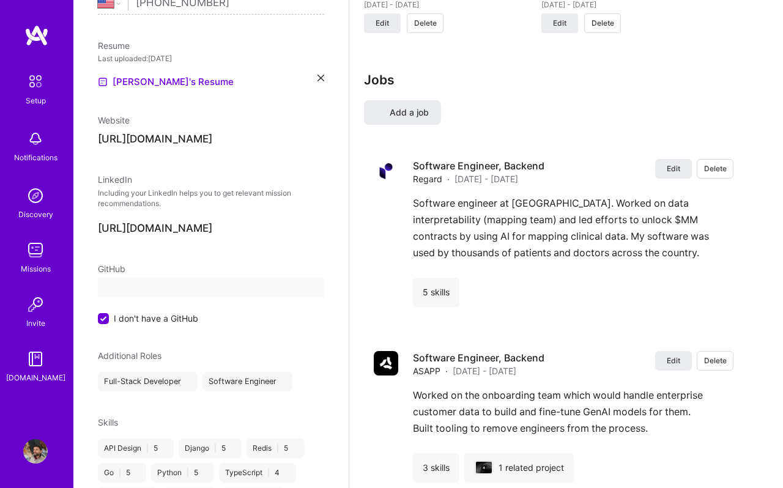
select select "US"
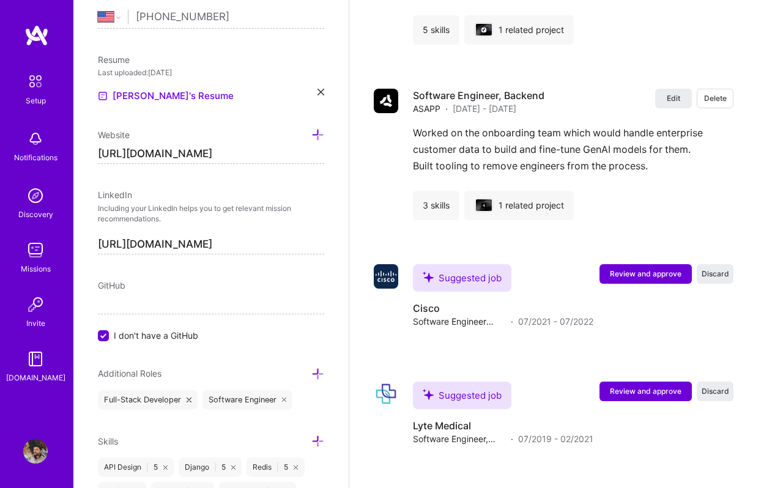
scroll to position [1820, 0]
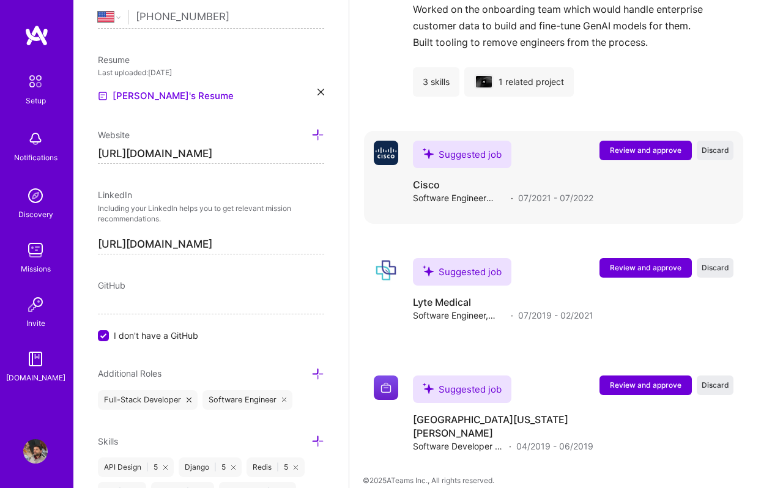
click at [617, 152] on span "Review and approve" at bounding box center [646, 150] width 72 height 10
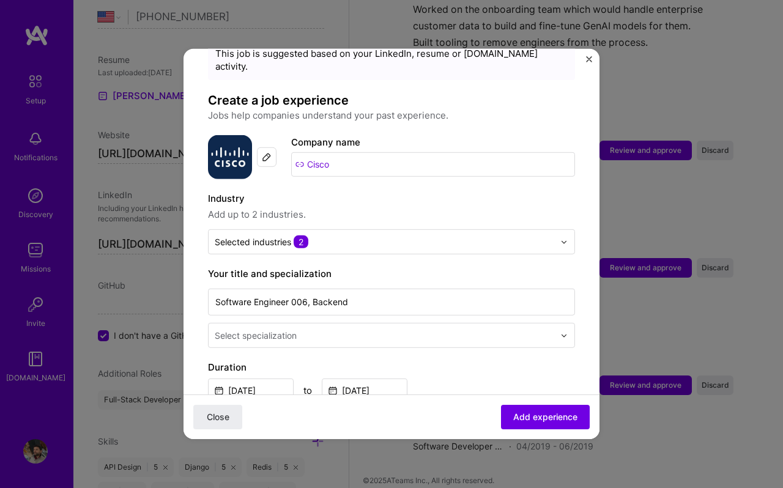
scroll to position [73, 0]
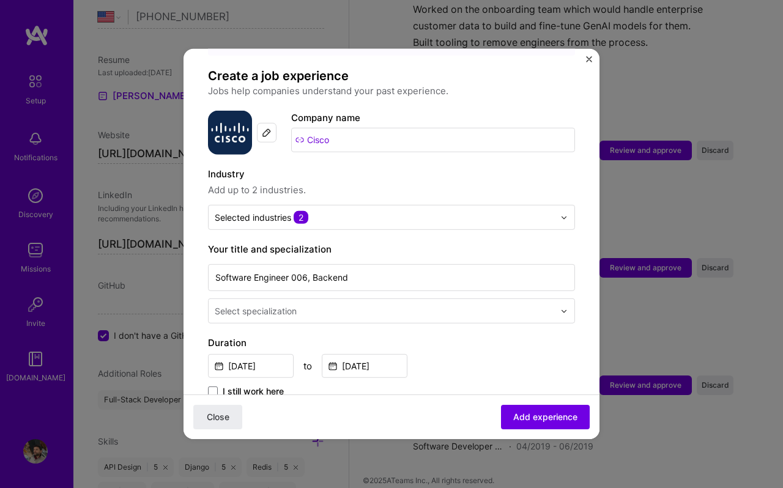
click at [330, 305] on input "text" at bounding box center [386, 311] width 342 height 13
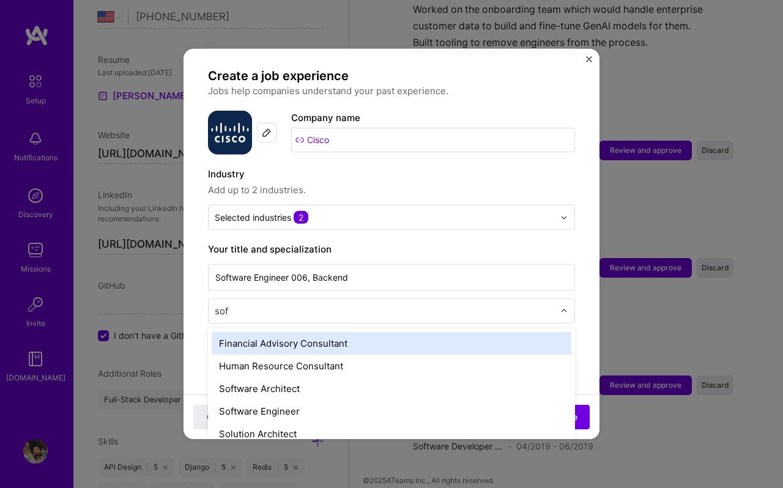
type input "soft"
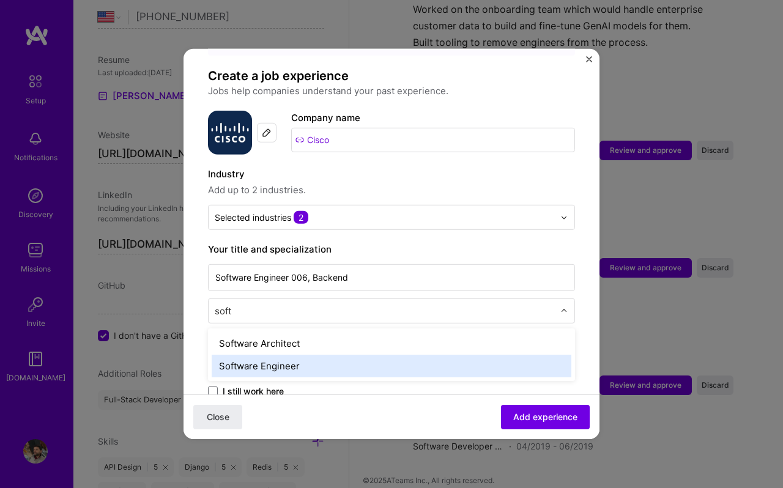
click at [291, 355] on div "Software Engineer" at bounding box center [392, 366] width 360 height 23
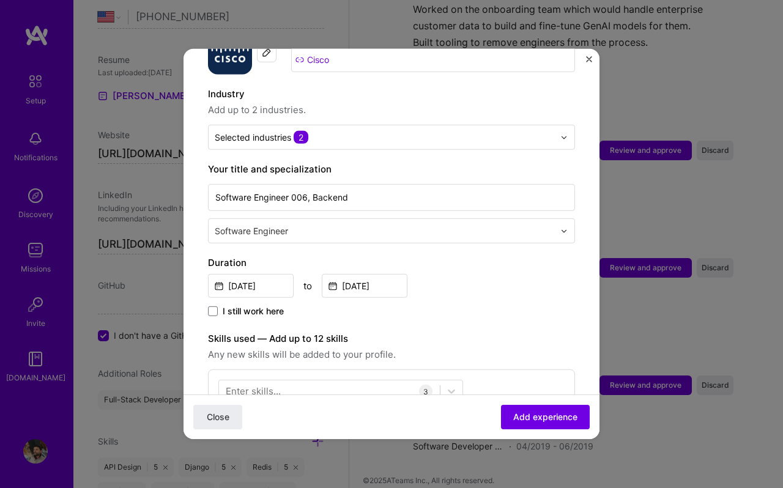
scroll to position [233, 0]
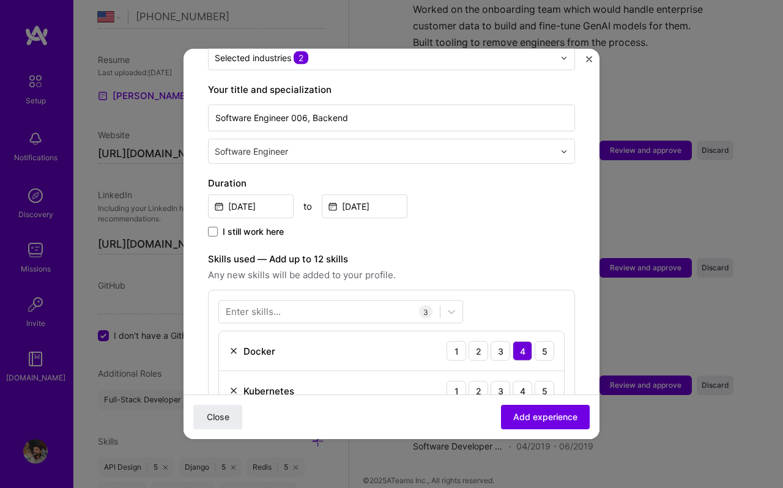
click at [265, 305] on div "Enter skills..." at bounding box center [253, 311] width 55 height 13
click at [236, 305] on div "Enter skills..." at bounding box center [253, 311] width 55 height 13
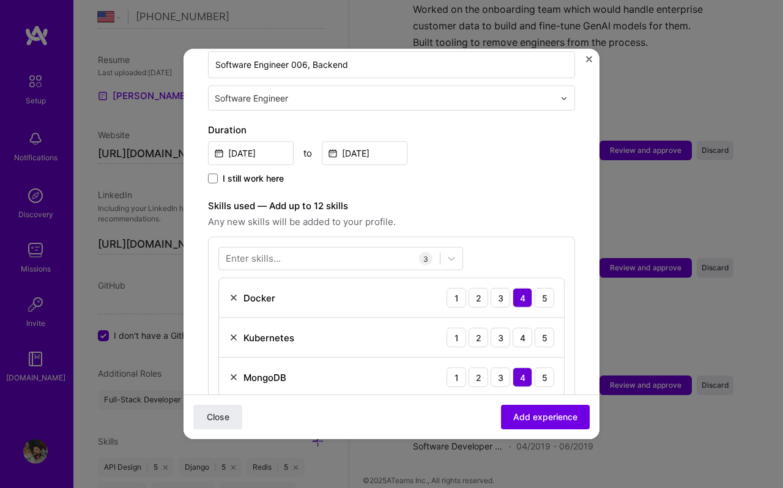
scroll to position [388, 0]
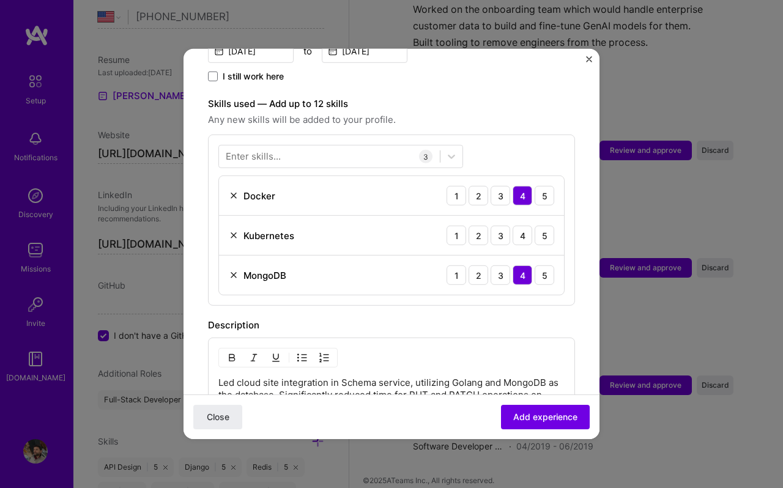
click at [322, 294] on div "Adding suggested job This job is suggested based on your LinkedIn, resume or A.…" at bounding box center [391, 181] width 367 height 993
click at [385, 146] on div at bounding box center [329, 156] width 221 height 20
click at [520, 226] on div "4" at bounding box center [523, 236] width 20 height 20
click at [273, 150] on div "Enter skills..." at bounding box center [253, 156] width 55 height 13
click at [496, 216] on div "Kubernetes 1 2 3 4 5" at bounding box center [391, 236] width 345 height 40
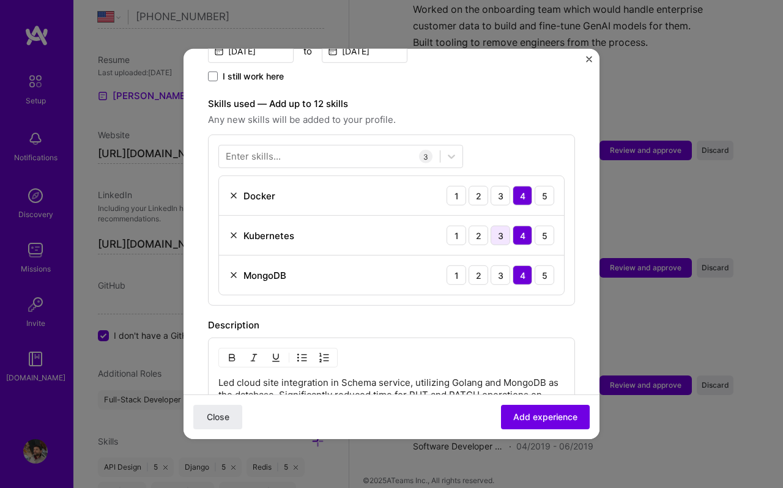
click at [500, 226] on div "3" at bounding box center [501, 236] width 20 height 20
click at [339, 146] on div at bounding box center [329, 156] width 221 height 20
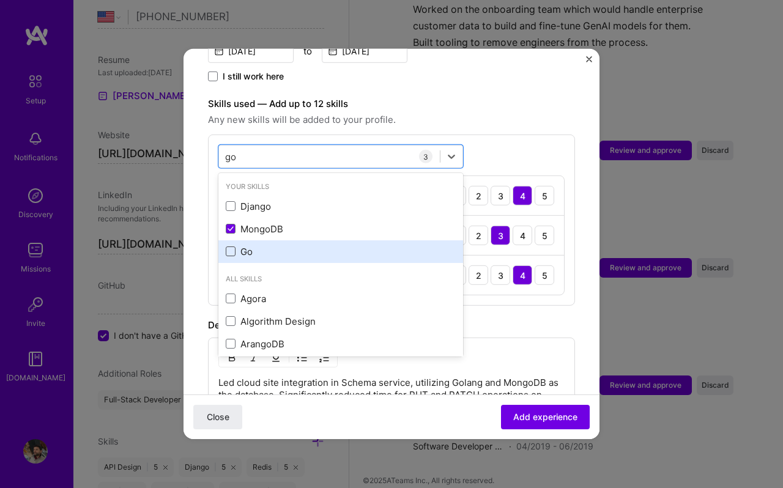
click at [234, 246] on span at bounding box center [231, 251] width 10 height 10
click at [0, 0] on input "checkbox" at bounding box center [0, 0] width 0 height 0
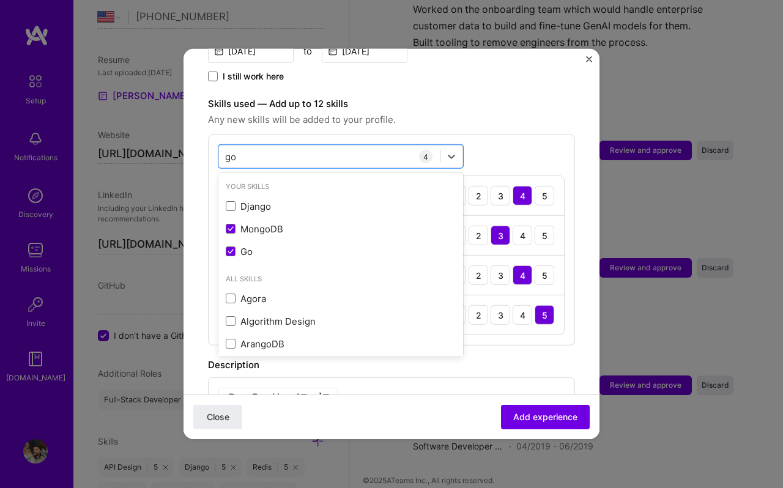
type input "go"
click at [511, 98] on label "Skills used — Add up to 12 skills" at bounding box center [391, 104] width 367 height 15
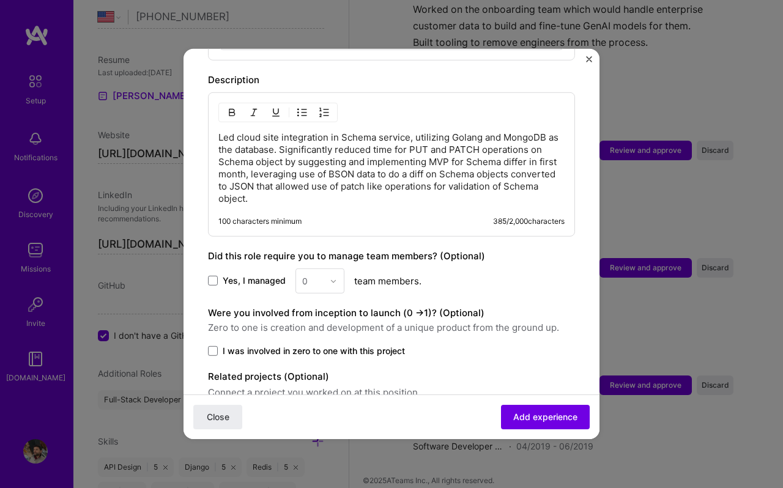
scroll to position [530, 0]
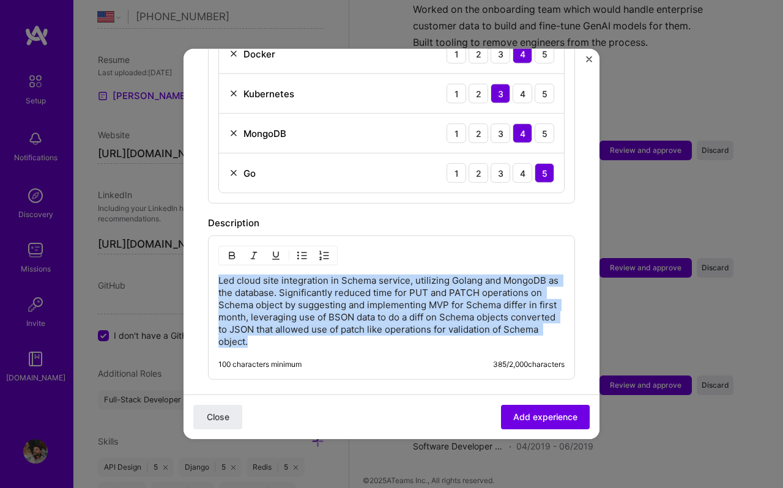
drag, startPoint x: 253, startPoint y: 335, endPoint x: 213, endPoint y: 267, distance: 78.1
click at [213, 267] on div "Led cloud site integration in Schema service, utilizing Golang and MongoDB as t…" at bounding box center [391, 307] width 367 height 144
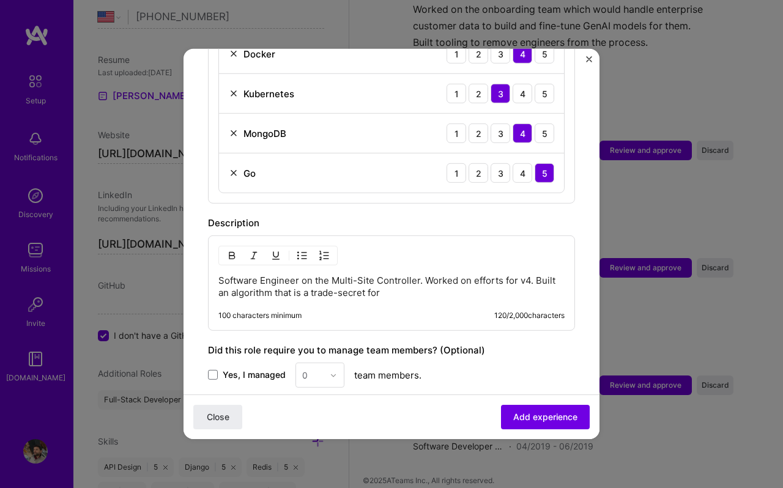
click at [556, 275] on p "Software Engineer on the Multi-Site Controller. Worked on efforts for v4. Built…" at bounding box center [391, 287] width 346 height 24
click at [421, 281] on p "Software Engineer on the Multi-Site Controller. Worked on efforts for v4. Built…" at bounding box center [391, 287] width 346 height 24
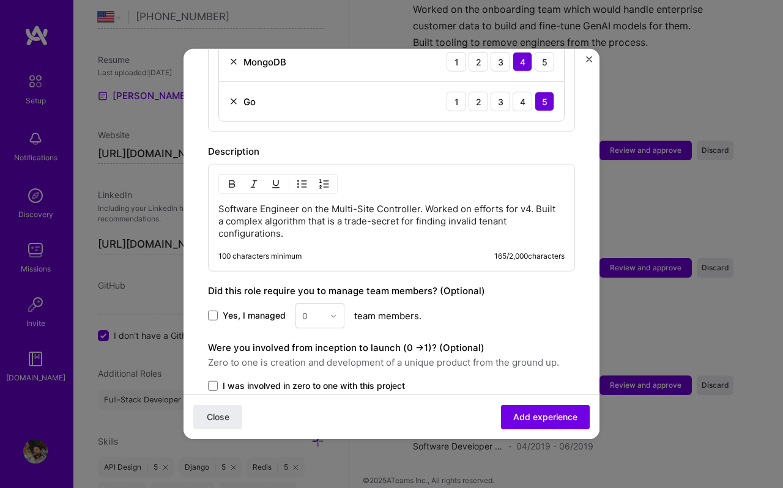
scroll to position [686, 0]
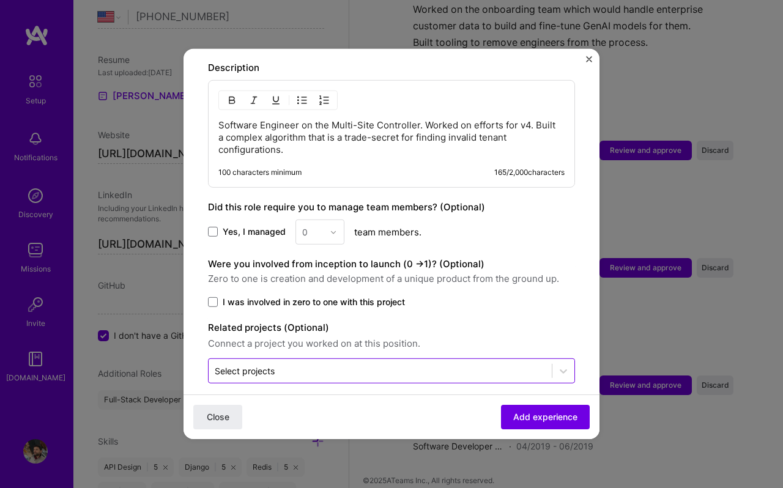
click at [327, 365] on input "text" at bounding box center [380, 371] width 331 height 13
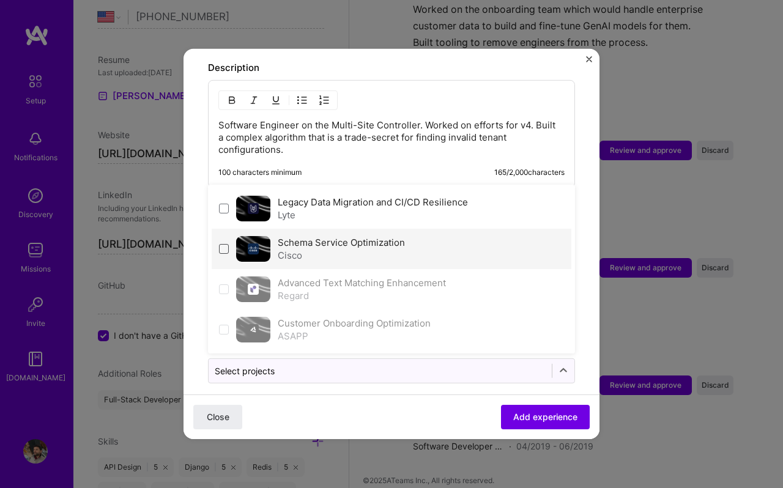
click at [226, 244] on span at bounding box center [224, 249] width 10 height 10
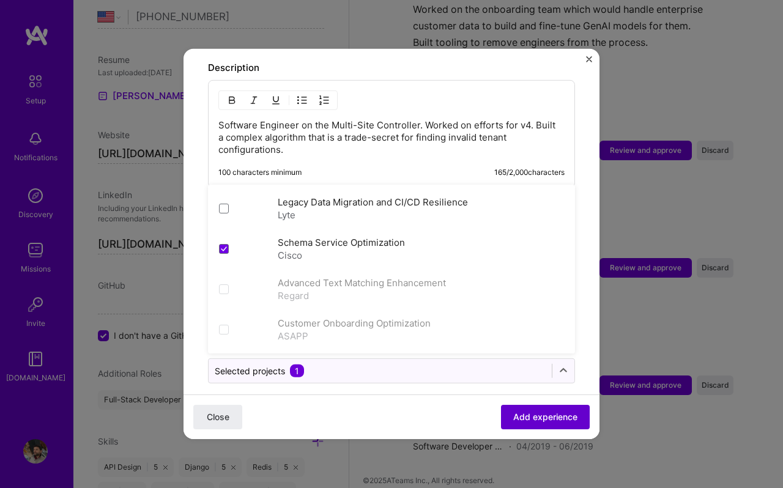
click at [522, 409] on button "Add experience" at bounding box center [545, 417] width 89 height 24
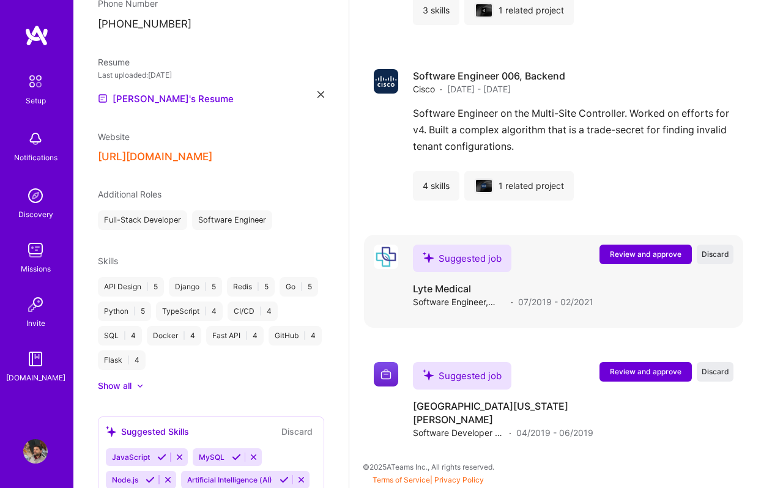
scroll to position [1184, 0]
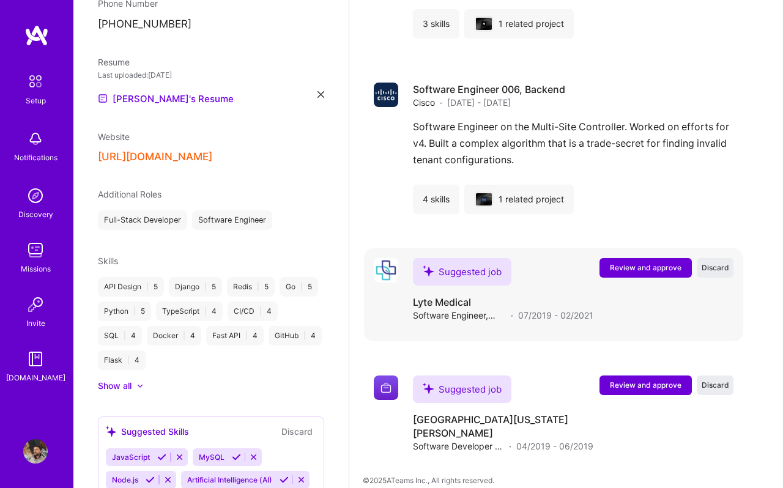
click at [634, 272] on span "Review and approve" at bounding box center [646, 267] width 72 height 10
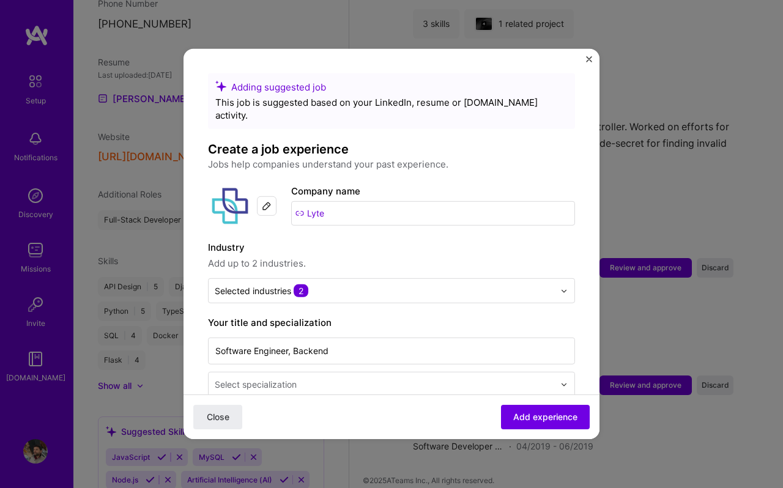
click at [350, 203] on input "Lyte" at bounding box center [433, 213] width 284 height 24
click at [300, 201] on input "Lyte" at bounding box center [433, 213] width 284 height 24
click at [314, 201] on input "Lyte" at bounding box center [433, 213] width 284 height 24
click at [261, 198] on div at bounding box center [267, 206] width 20 height 20
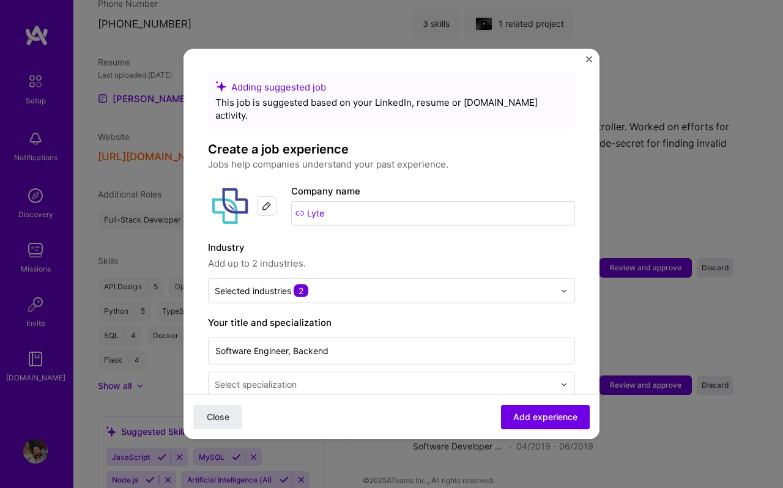
click at [356, 201] on input "Lyte" at bounding box center [433, 213] width 284 height 24
click at [298, 202] on input "Lyte" at bounding box center [433, 213] width 284 height 24
click at [307, 202] on input "Lyte" at bounding box center [433, 213] width 284 height 24
type input "Lyte"
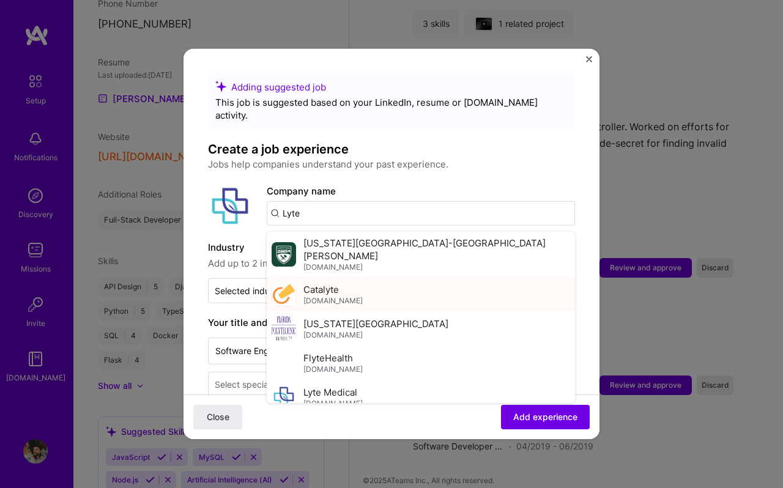
scroll to position [271, 0]
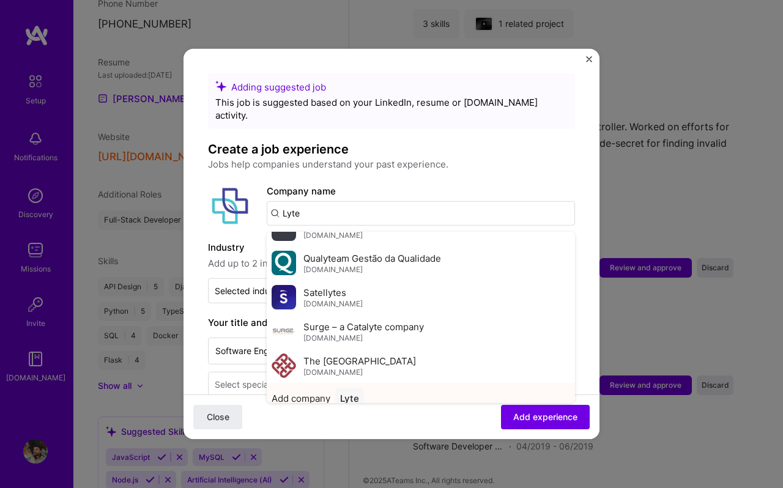
click at [311, 392] on span "Add company" at bounding box center [301, 398] width 59 height 13
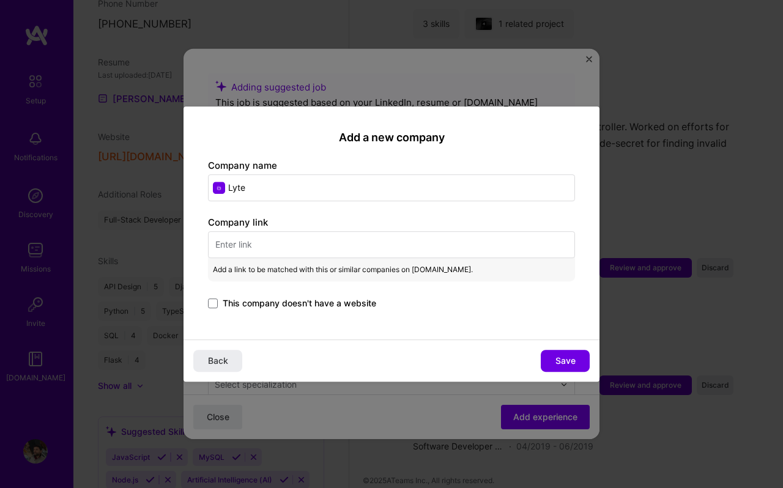
click at [275, 243] on input "text" at bounding box center [391, 244] width 367 height 27
paste input "https://theeventscalendar.com/blog/news/what-lyte-shutdown-means-for-ticket-sel…"
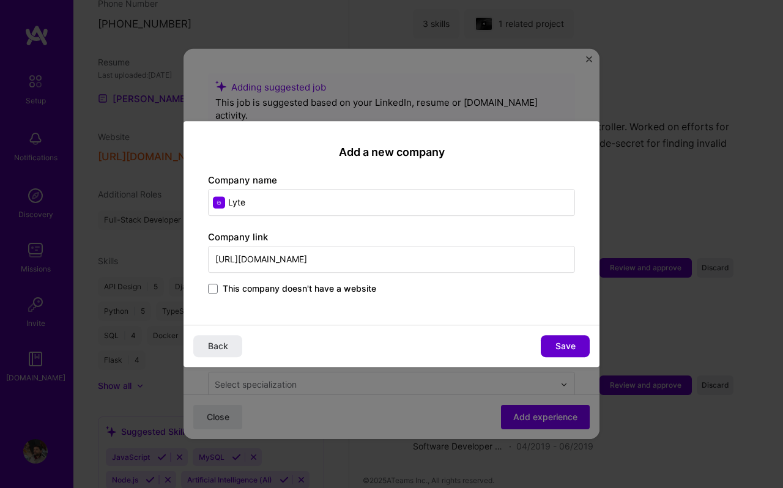
type input "https://theeventscalendar.com/blog/news/what-lyte-shutdown-means-for-ticket-sel…"
click at [560, 342] on span "Save" at bounding box center [565, 346] width 20 height 12
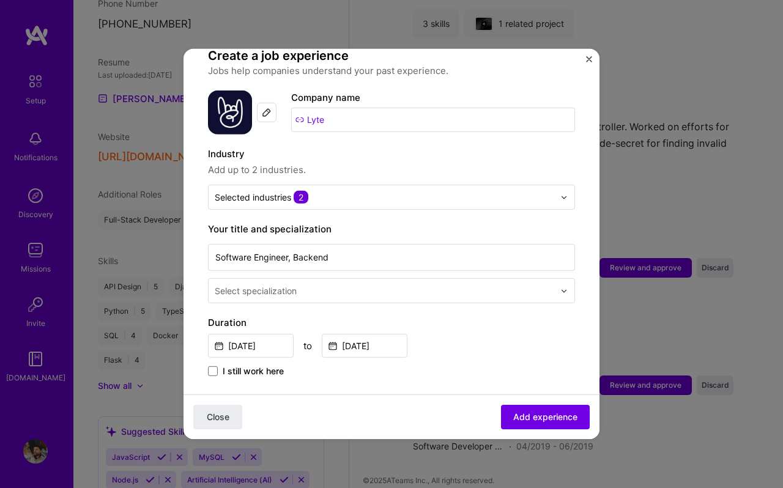
scroll to position [180, 0]
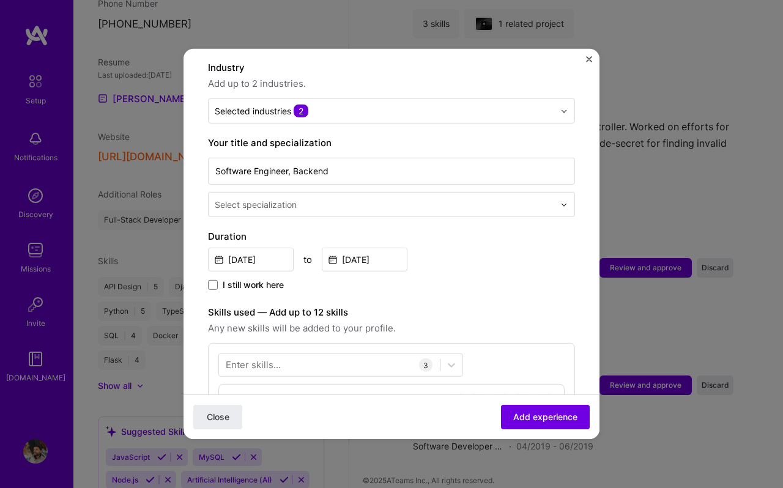
click at [303, 198] on input "text" at bounding box center [386, 204] width 342 height 13
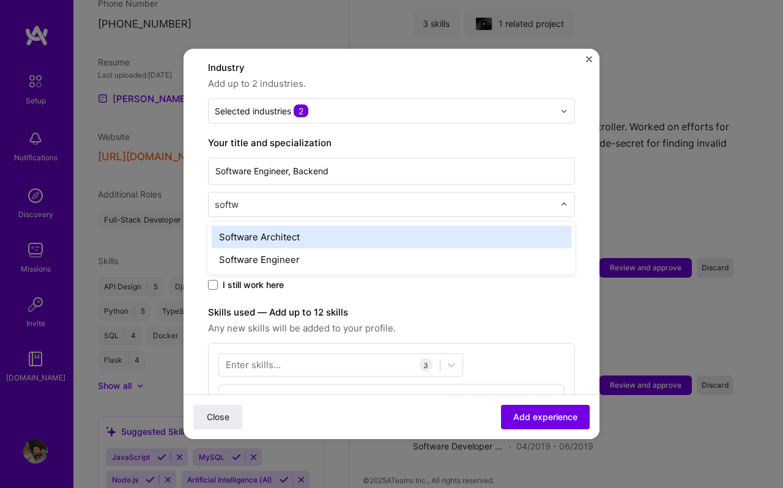
type input "softwa"
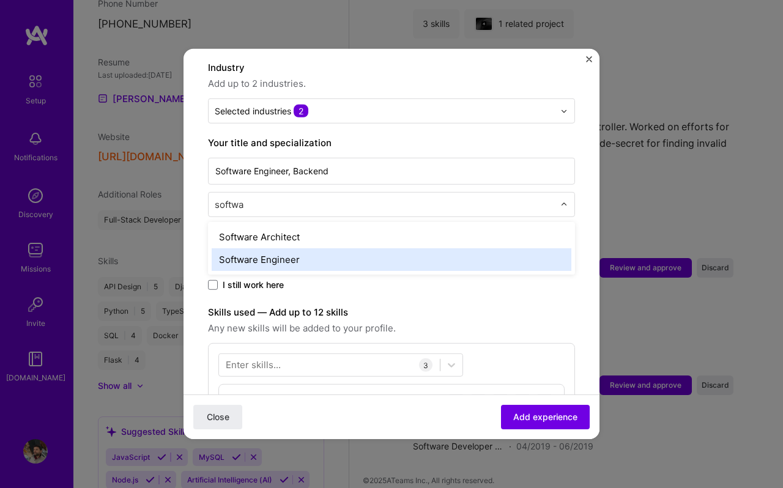
click at [297, 248] on div "Software Engineer" at bounding box center [392, 259] width 360 height 23
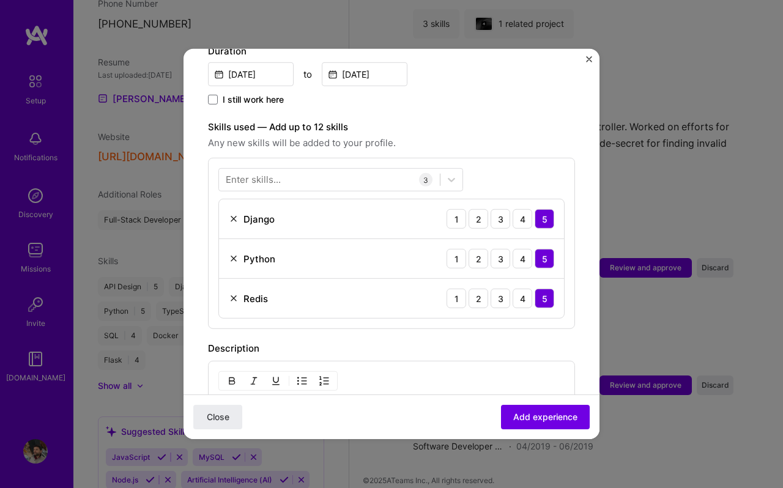
scroll to position [387, 0]
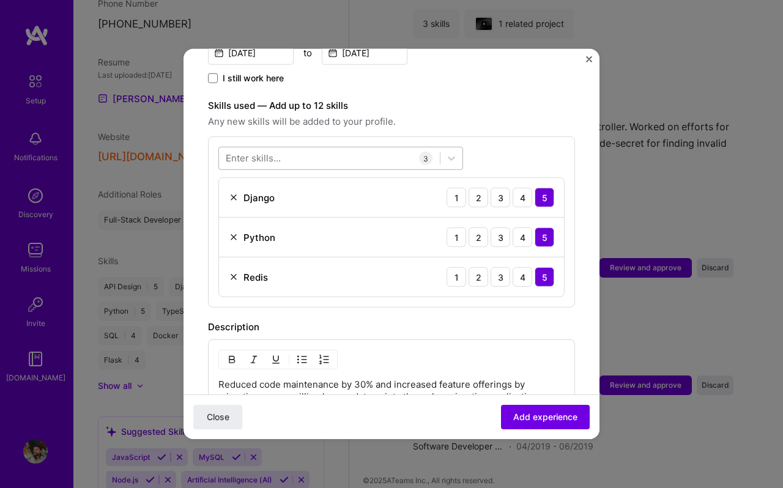
click at [275, 148] on div at bounding box center [329, 158] width 221 height 20
type input "celery"
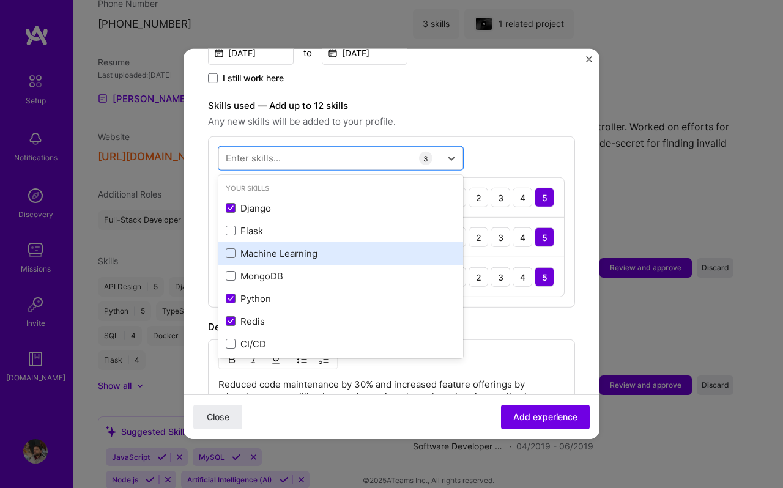
scroll to position [1, 0]
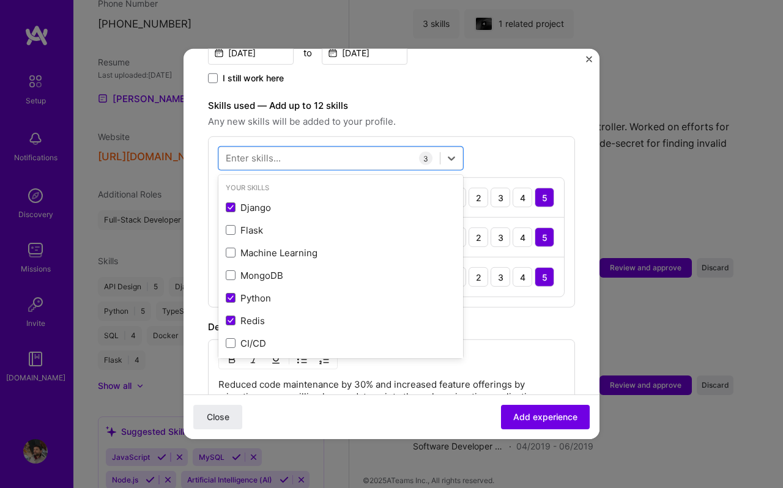
click at [495, 320] on div "Description" at bounding box center [391, 327] width 367 height 15
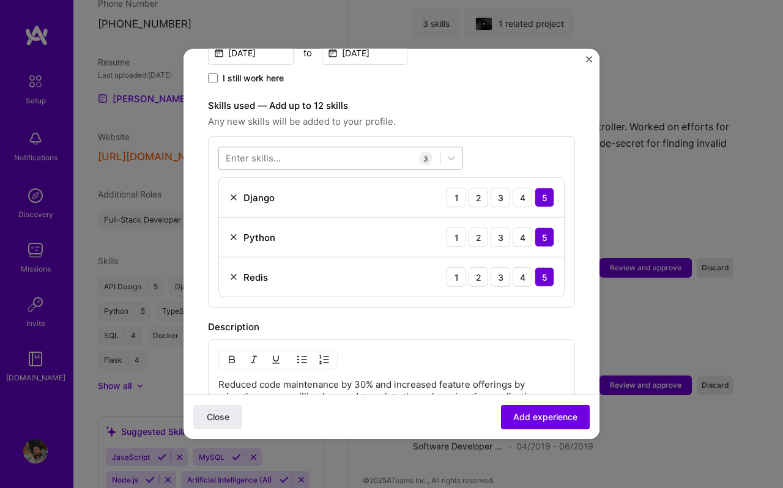
click at [311, 148] on div at bounding box center [329, 158] width 221 height 20
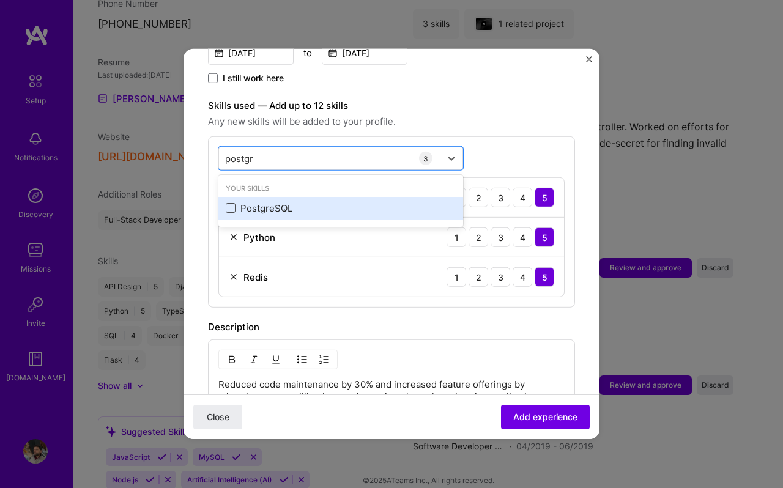
click at [228, 203] on span at bounding box center [231, 208] width 10 height 10
click at [0, 0] on input "checkbox" at bounding box center [0, 0] width 0 height 0
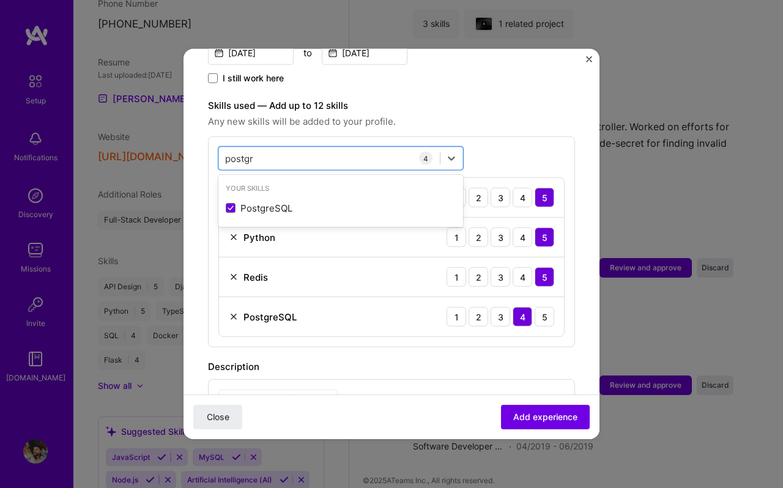
type input "postgr"
click at [388, 360] on div "Description" at bounding box center [391, 367] width 367 height 15
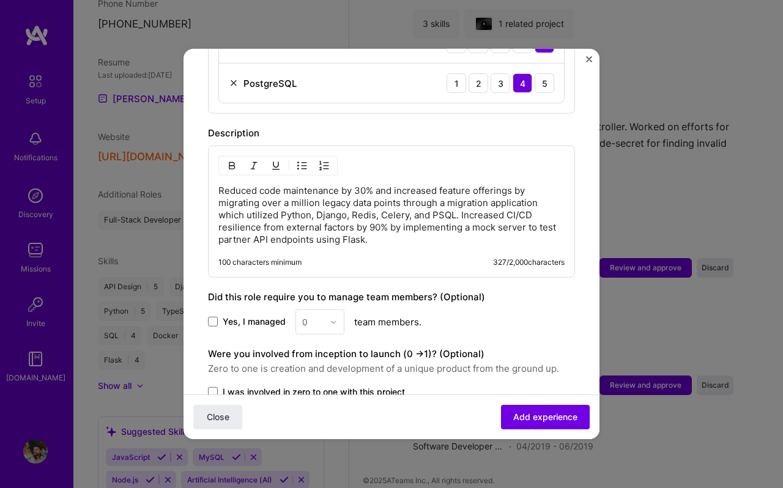
scroll to position [606, 0]
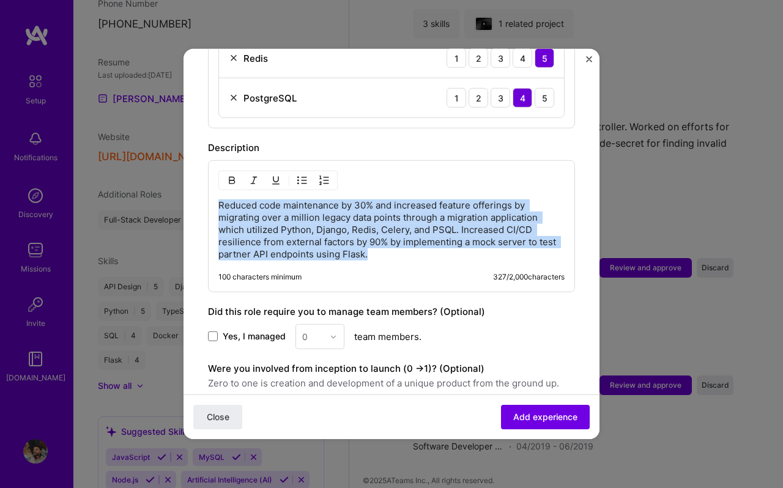
drag, startPoint x: 372, startPoint y: 241, endPoint x: 216, endPoint y: 193, distance: 163.7
click at [216, 193] on div "Reduced code maintenance by 30% and increased feature offerings by migrating ov…" at bounding box center [391, 226] width 367 height 132
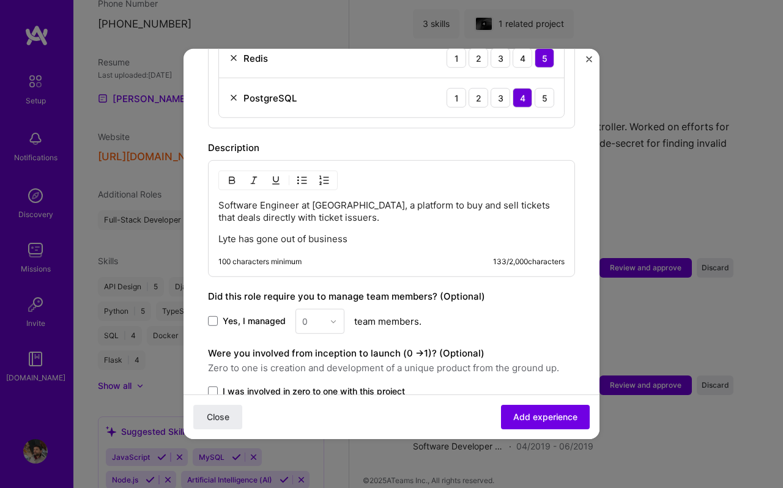
click at [299, 207] on p "Software Engineer at Lyte, a platform to buy and sell tickets that deals direct…" at bounding box center [391, 211] width 346 height 24
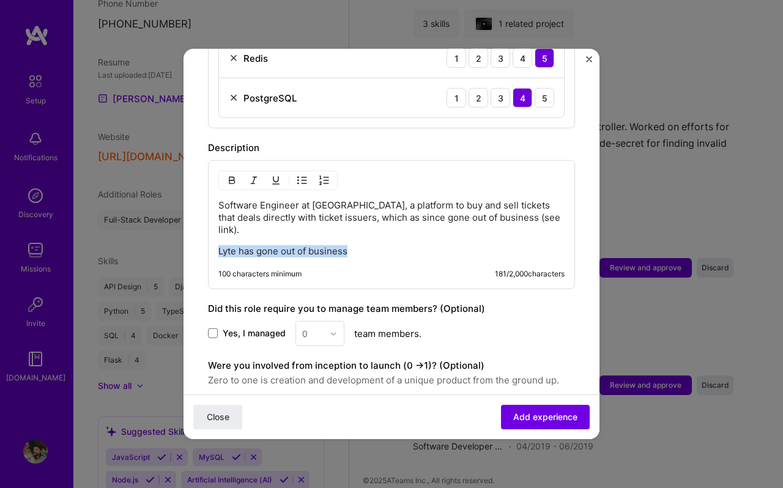
drag, startPoint x: 372, startPoint y: 229, endPoint x: 204, endPoint y: 223, distance: 168.3
click at [204, 223] on form "Adding suggested job This job is suggested based on your LinkedIn, resume or A.…" at bounding box center [391, 11] width 416 height 1086
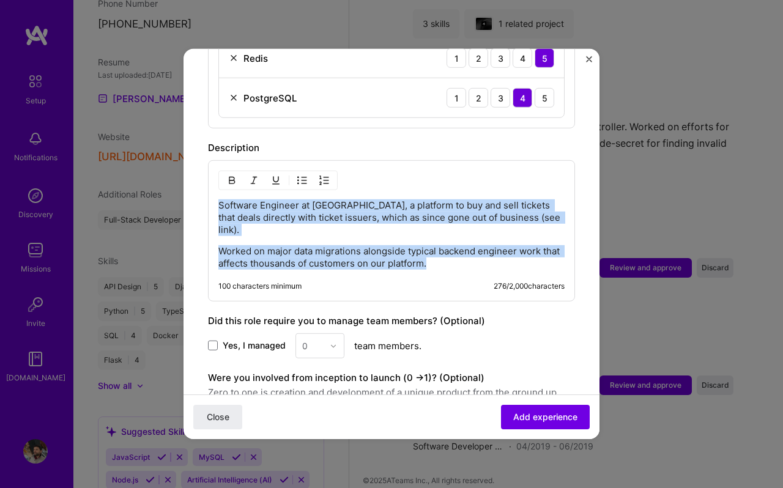
drag, startPoint x: 440, startPoint y: 241, endPoint x: 213, endPoint y: 193, distance: 231.9
click at [213, 193] on div "Software Engineer at Lyte, a platform to buy and sell tickets that deals direct…" at bounding box center [391, 230] width 367 height 141
copy div "Software Engineer at Lyte, a platform to buy and sell tickets that deals direct…"
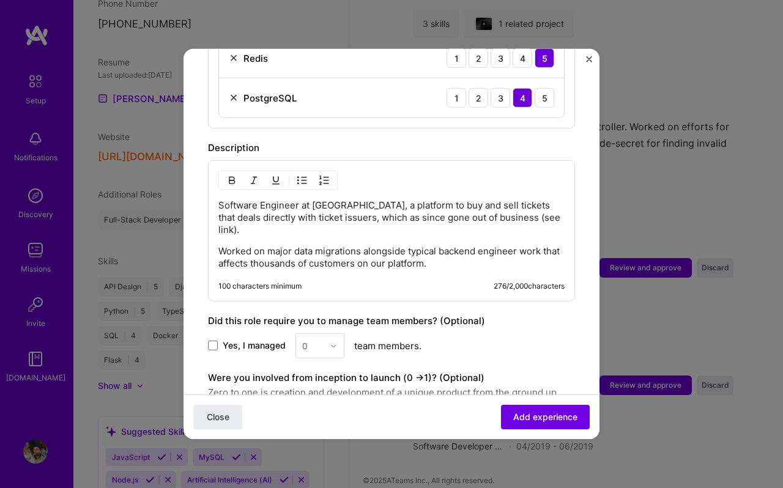
click at [319, 245] on p "Worked on major data migrations alongside typical backend engineer work that af…" at bounding box center [391, 257] width 346 height 24
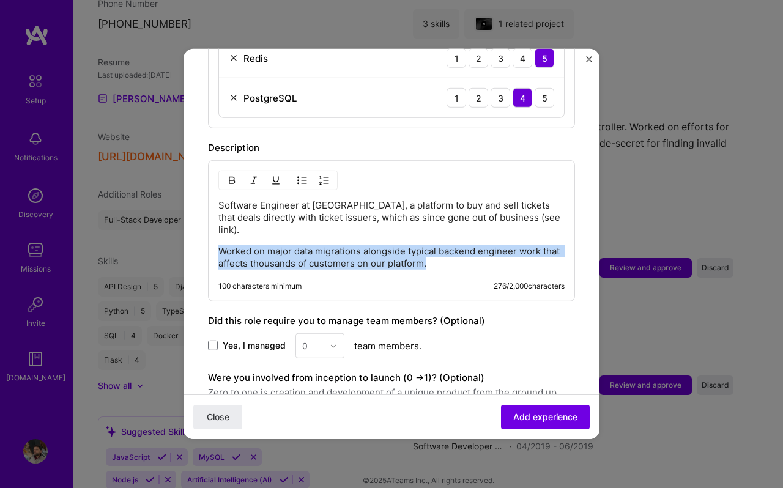
drag, startPoint x: 424, startPoint y: 243, endPoint x: 219, endPoint y: 224, distance: 205.8
click at [219, 245] on p "Worked on major data migrations alongside typical backend engineer work that af…" at bounding box center [391, 257] width 346 height 24
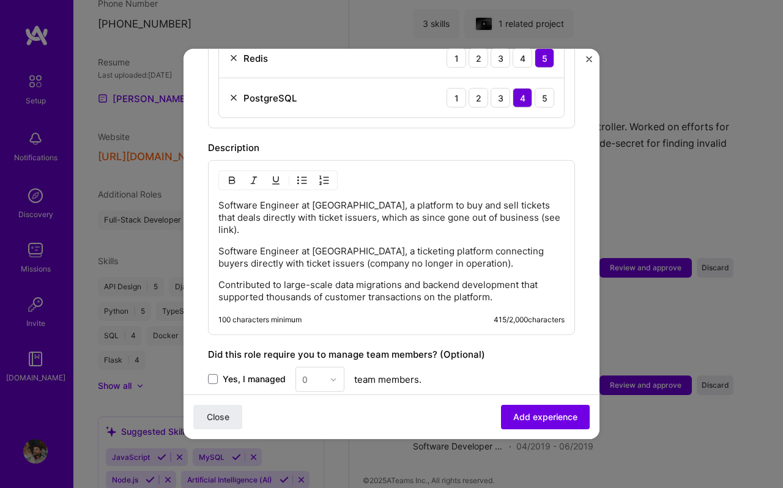
click at [275, 215] on div "Software Engineer at Lyte, a platform to buy and sell tickets that deals direct…" at bounding box center [391, 251] width 346 height 104
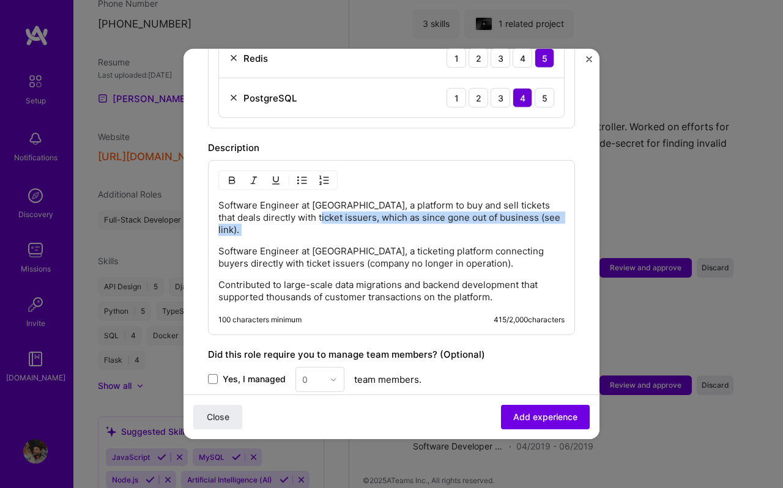
drag, startPoint x: 295, startPoint y: 206, endPoint x: 407, endPoint y: 210, distance: 112.0
click at [407, 210] on div "Software Engineer at Lyte, a platform to buy and sell tickets that deals direct…" at bounding box center [391, 251] width 346 height 104
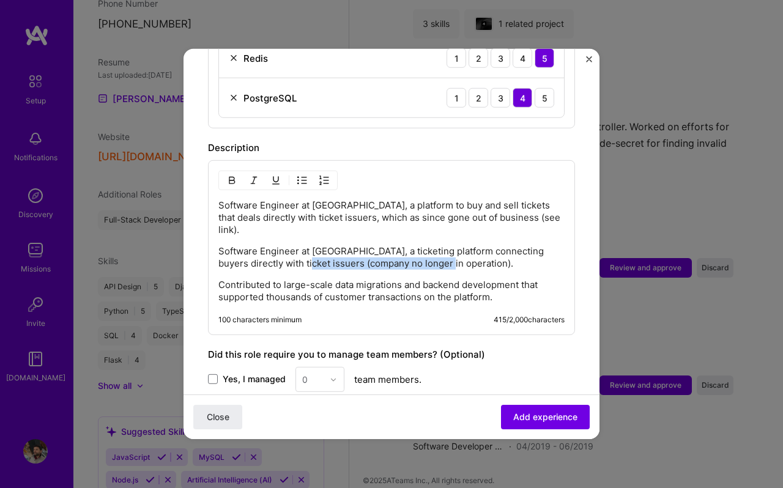
drag, startPoint x: 278, startPoint y: 241, endPoint x: 422, endPoint y: 240, distance: 144.3
click at [422, 245] on p "Software Engineer at Lyte, a ticketing platform connecting buyers directly with…" at bounding box center [391, 257] width 346 height 24
copy p "(company no longer in operation)"
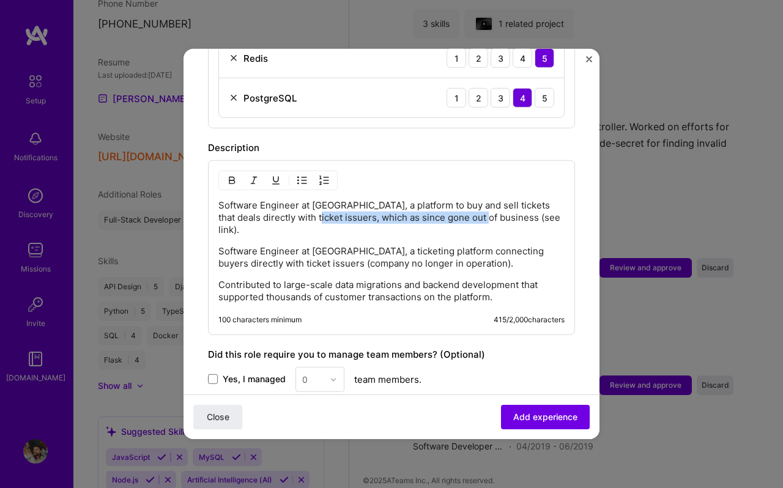
drag, startPoint x: 465, startPoint y: 204, endPoint x: 295, endPoint y: 204, distance: 169.4
click at [295, 204] on p "Software Engineer at Lyte, a platform to buy and sell tickets that deals direct…" at bounding box center [391, 217] width 346 height 37
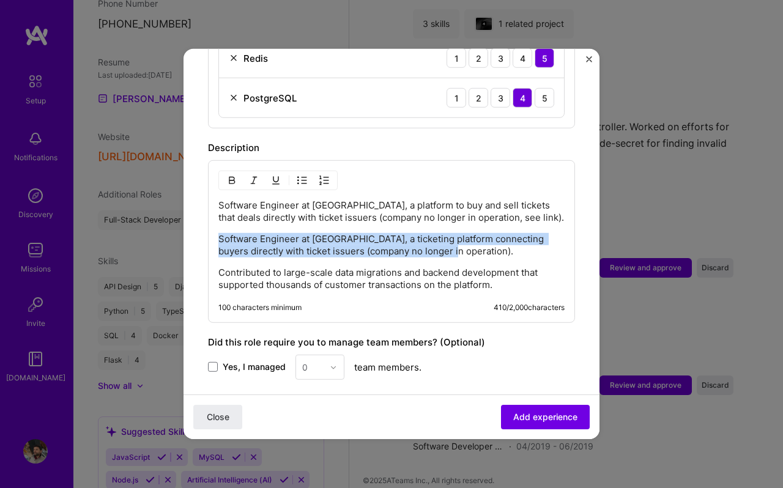
drag, startPoint x: 435, startPoint y: 243, endPoint x: 195, endPoint y: 223, distance: 241.2
click at [195, 223] on form "Adding suggested job This job is suggested based on your LinkedIn, resume or A.…" at bounding box center [391, 28] width 416 height 1120
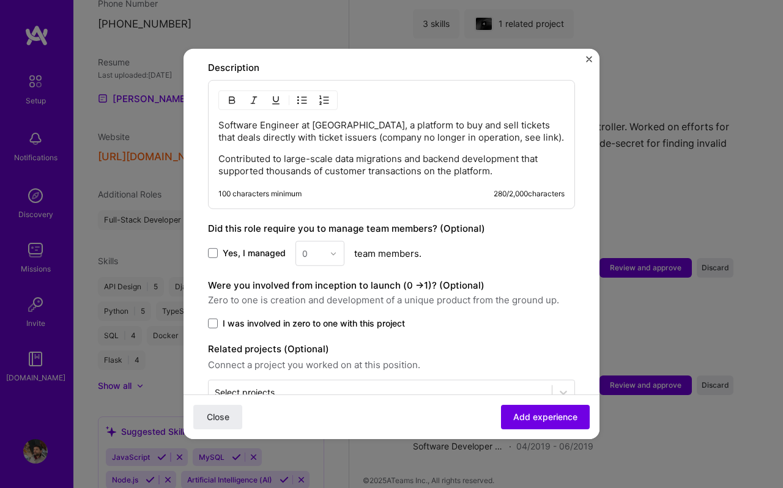
scroll to position [707, 0]
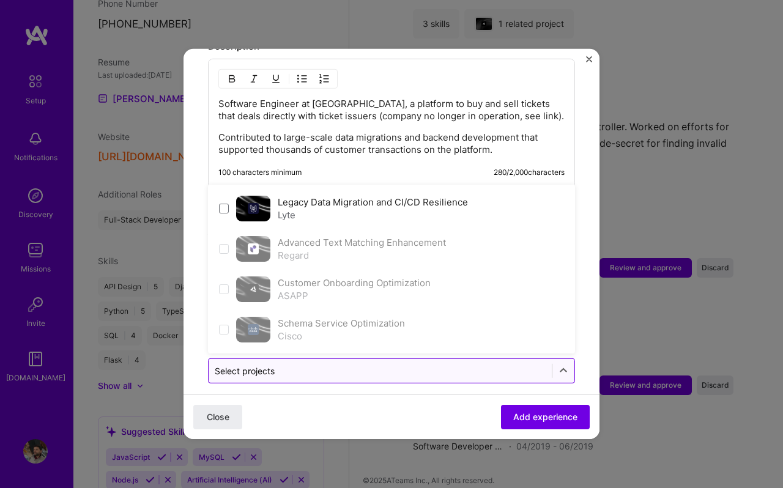
click at [280, 365] on input "text" at bounding box center [380, 371] width 331 height 13
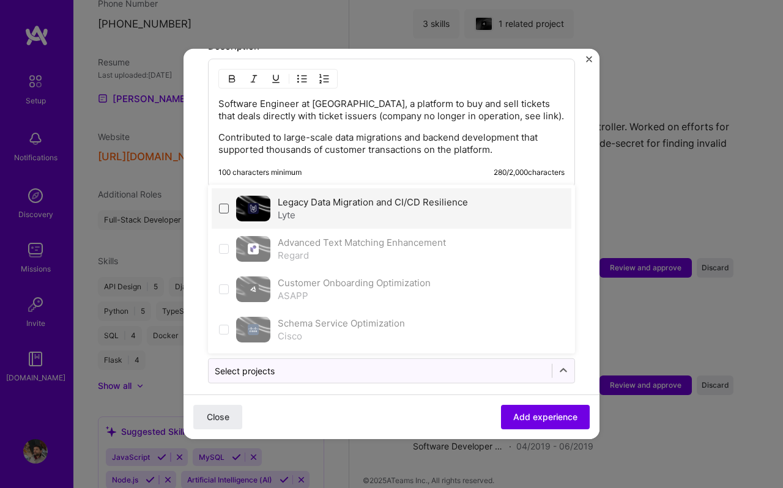
click at [222, 204] on span at bounding box center [224, 209] width 10 height 10
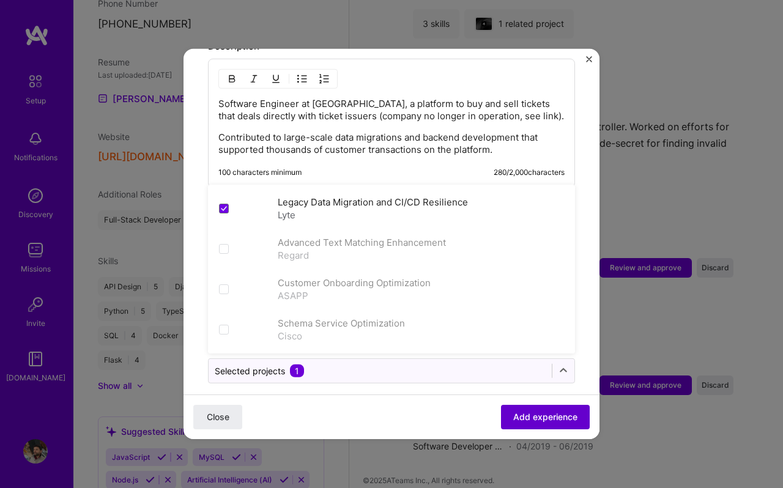
click at [522, 421] on span "Add experience" at bounding box center [545, 417] width 64 height 12
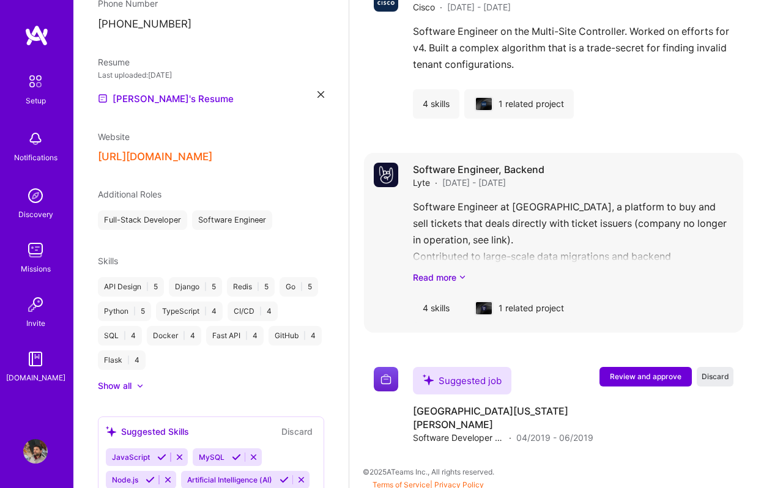
scroll to position [1271, 0]
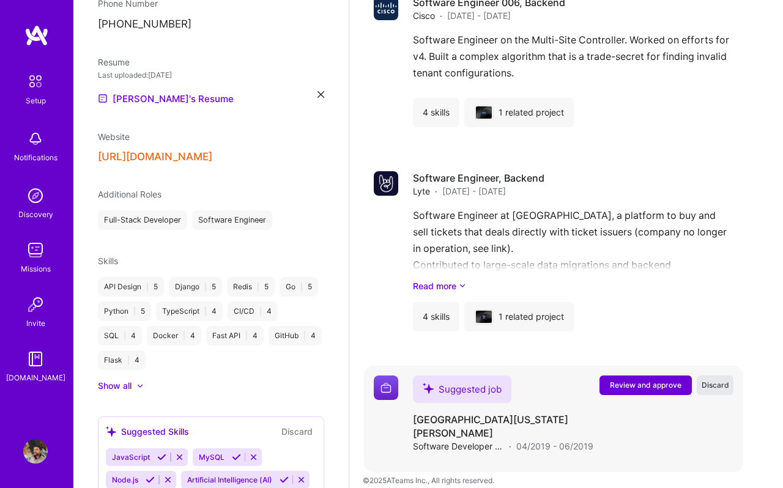
click at [722, 387] on span "Discard" at bounding box center [716, 385] width 28 height 10
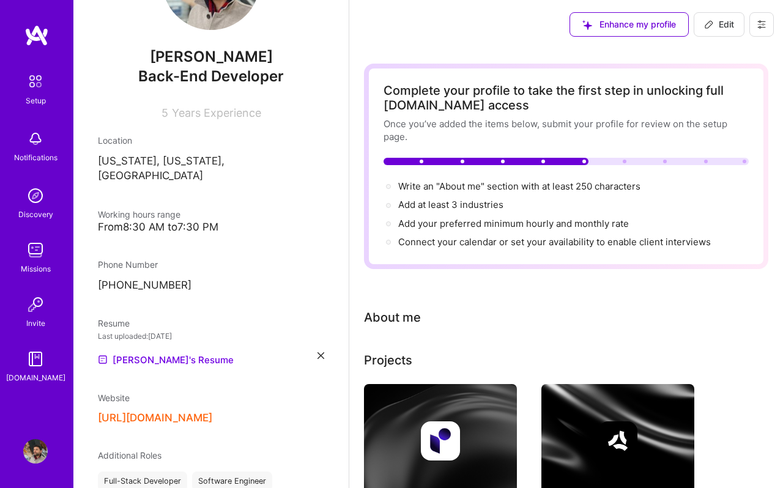
scroll to position [0, 0]
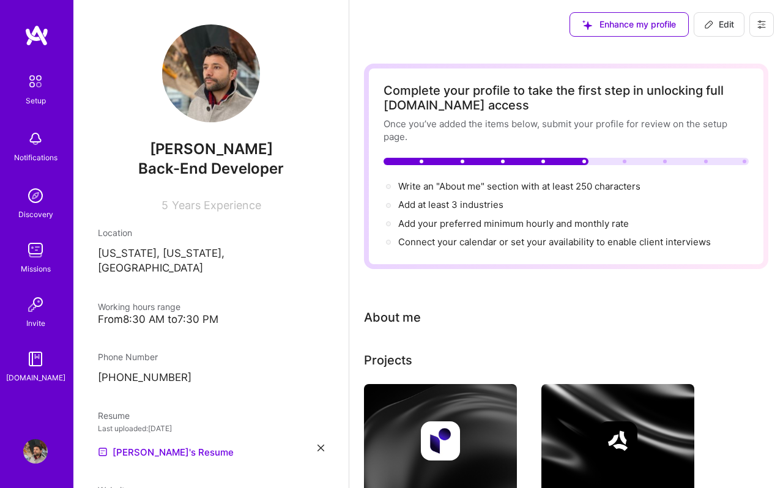
click at [582, 159] on div at bounding box center [485, 161] width 205 height 7
click at [508, 197] on div "Write an "About me" section with at least 250 characters → Add at least 3 indus…" at bounding box center [565, 215] width 365 height 70
click at [480, 190] on span "Write an "About me" section with at least 250 characters →" at bounding box center [526, 186] width 256 height 12
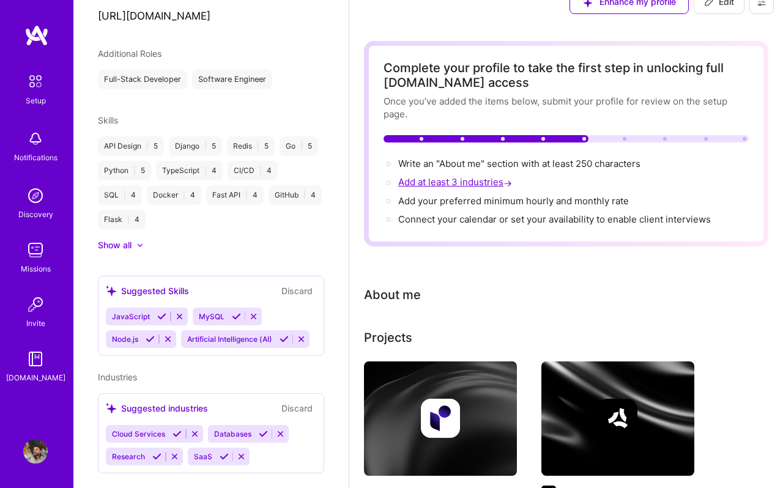
select select "US"
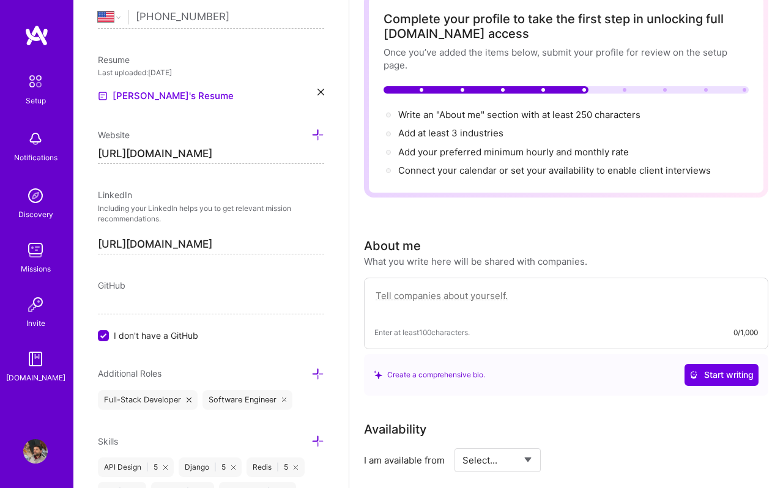
scroll to position [0, 0]
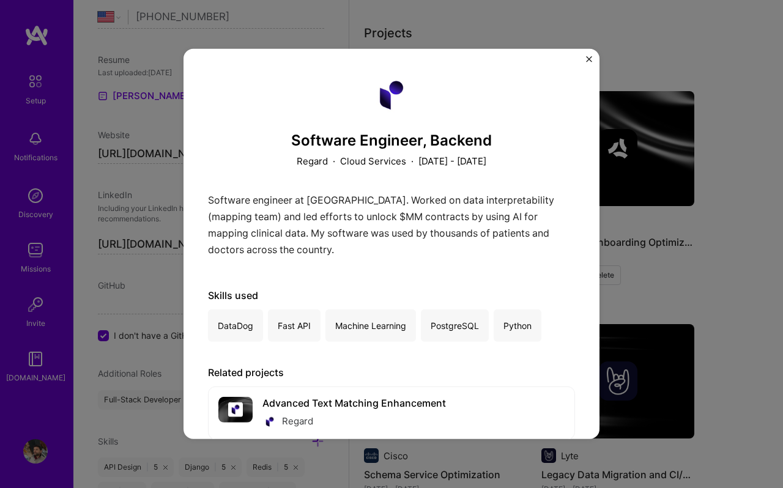
click at [590, 64] on button "Close" at bounding box center [589, 62] width 6 height 13
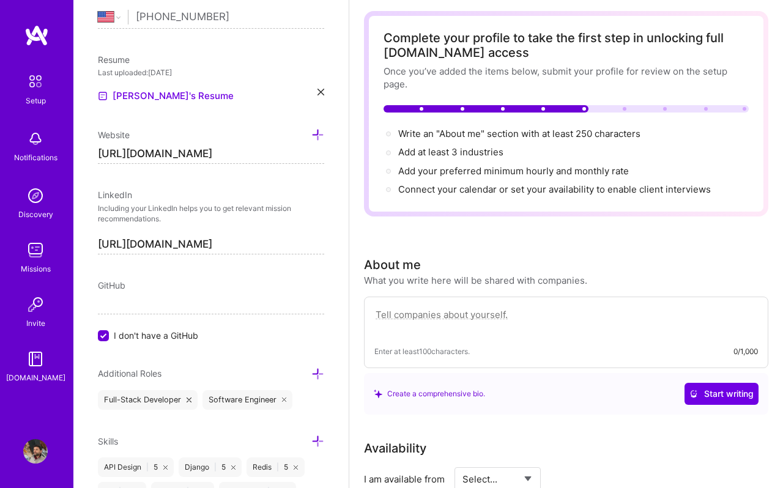
scroll to position [72, 0]
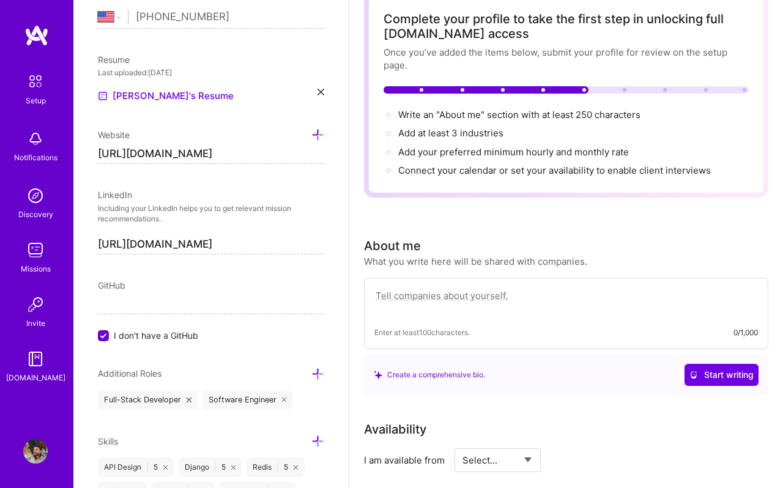
click at [473, 316] on div "Enter at least 100 characters. 0/1,000" at bounding box center [566, 314] width 404 height 72
click at [472, 303] on textarea at bounding box center [565, 302] width 383 height 28
click at [465, 300] on textarea at bounding box center [565, 302] width 383 height 28
click at [132, 332] on span "I don't have a GitHub" at bounding box center [156, 335] width 84 height 13
click at [110, 332] on input "I don't have a GitHub" at bounding box center [104, 336] width 11 height 11
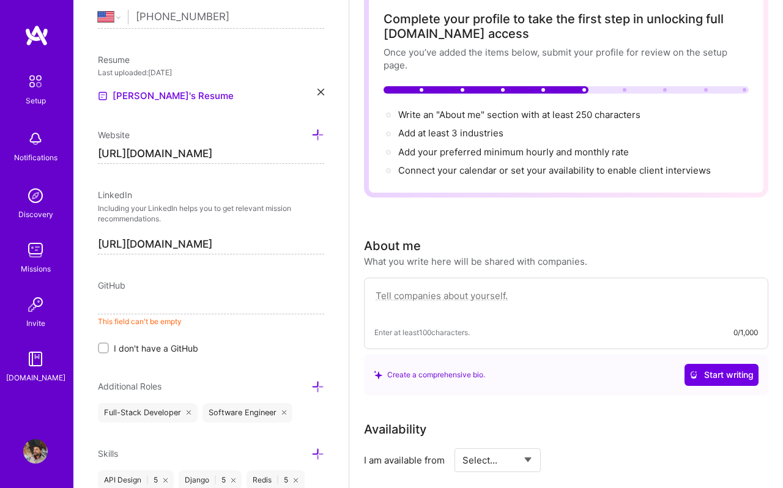
click at [165, 297] on input at bounding box center [211, 305] width 226 height 20
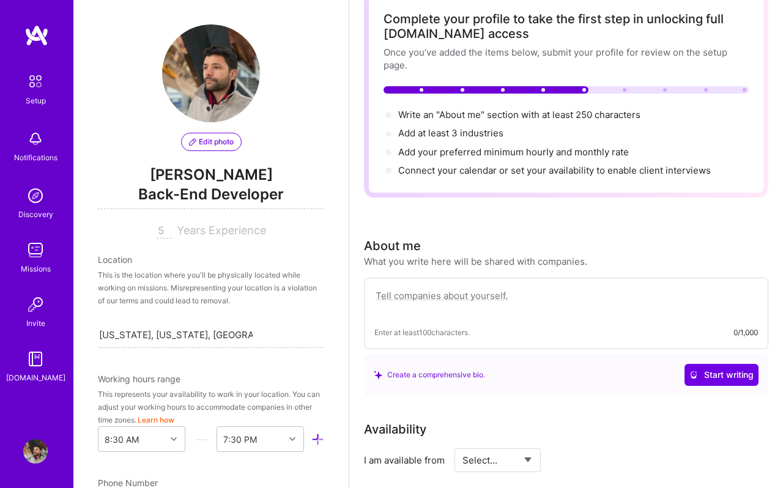
scroll to position [0, 0]
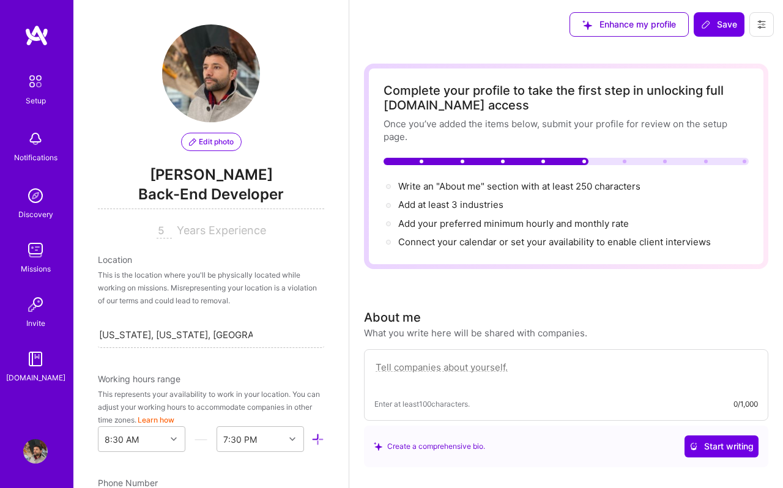
click at [760, 23] on icon at bounding box center [762, 25] width 10 height 10
click at [635, 46] on div "Enhance my profile Save Settings Payment method Log Out" at bounding box center [671, 24] width 223 height 49
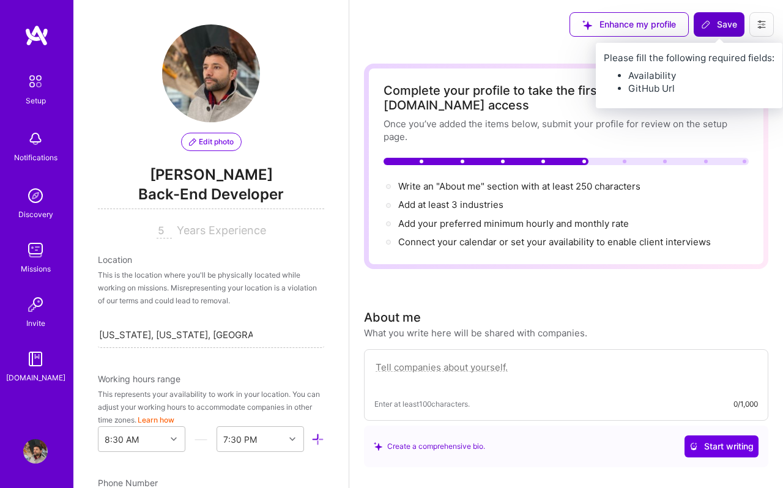
click at [720, 26] on span "Save" at bounding box center [719, 24] width 36 height 12
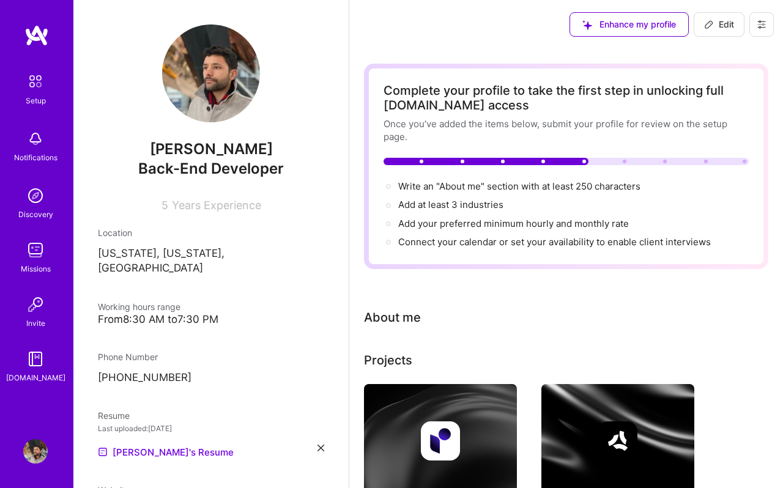
click at [717, 28] on span "Edit" at bounding box center [719, 24] width 30 height 12
select select "US"
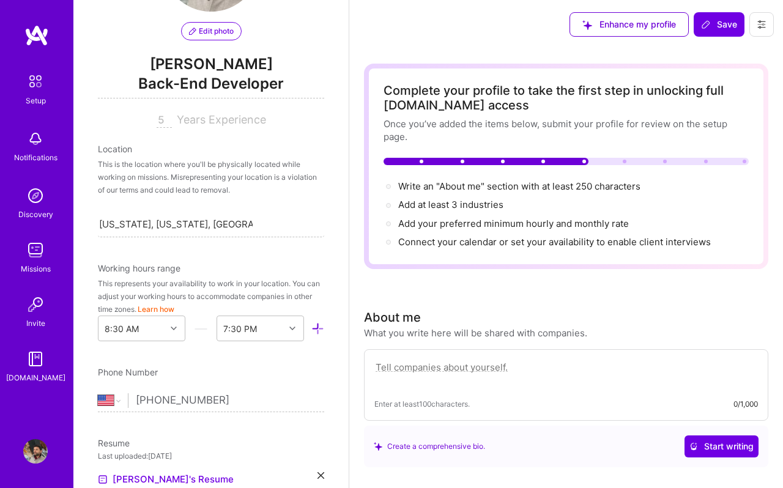
scroll to position [38, 0]
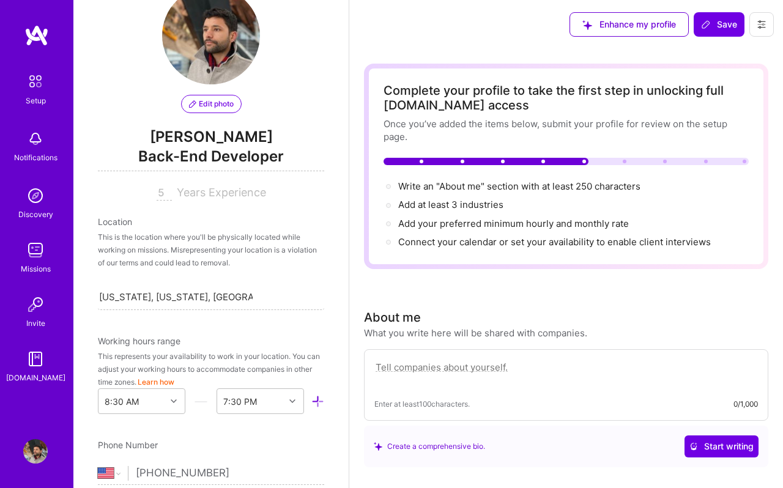
click at [434, 371] on textarea at bounding box center [565, 374] width 383 height 28
click at [459, 369] on textarea at bounding box center [565, 374] width 383 height 28
paste textarea "I’m a software engineer with a strong eye for both product and business. Over t…"
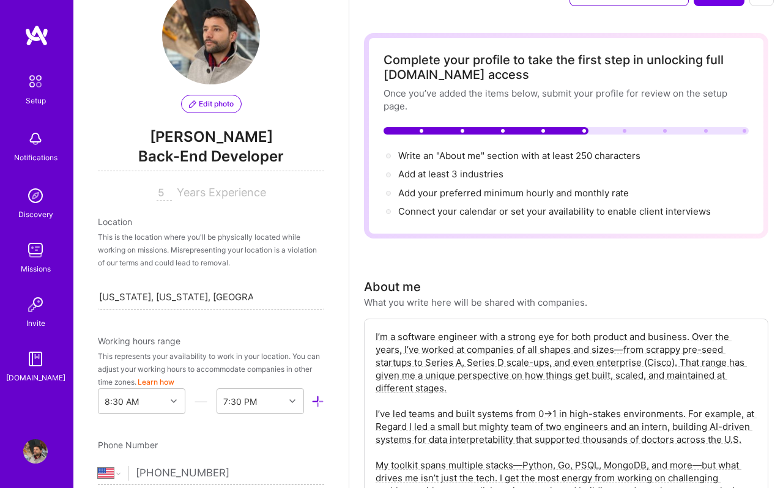
scroll to position [0, 0]
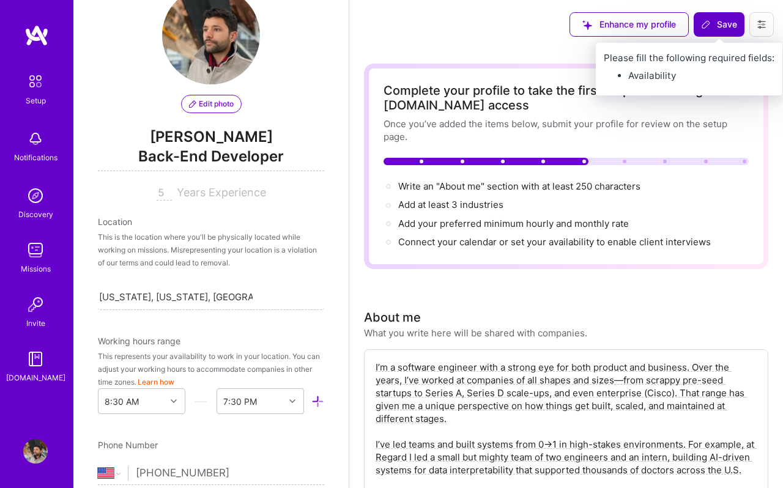
type textarea "I’m a software engineer with a strong eye for both product and business. Over t…"
click at [716, 24] on span "Save" at bounding box center [719, 24] width 36 height 12
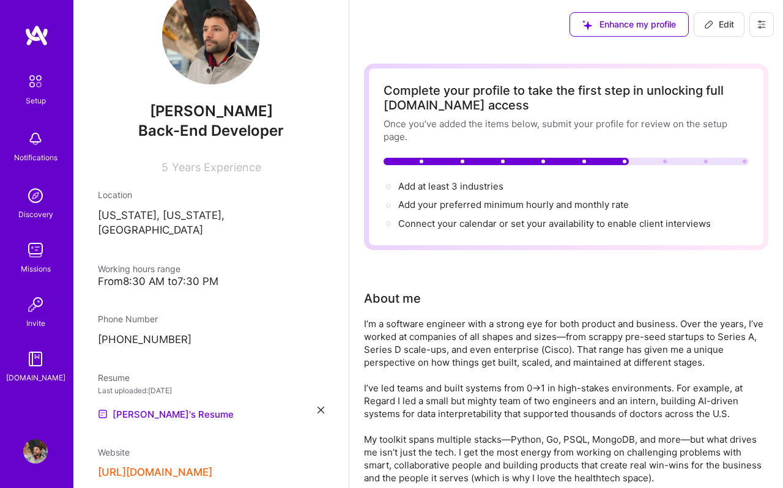
click at [711, 24] on icon at bounding box center [709, 25] width 10 height 10
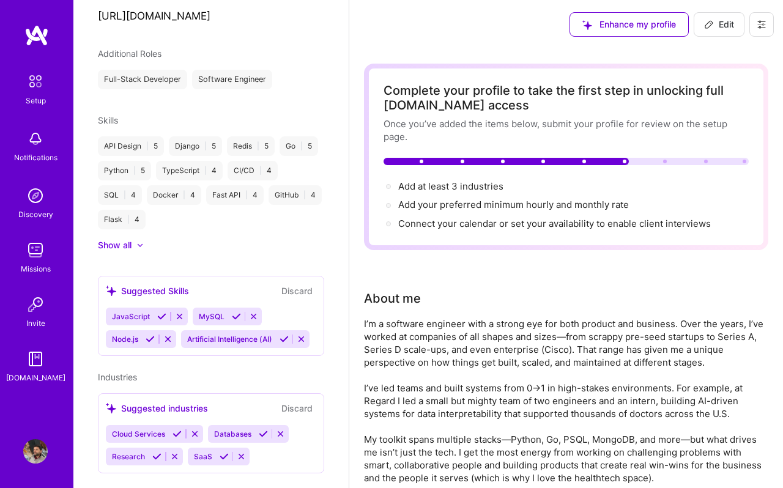
select select "US"
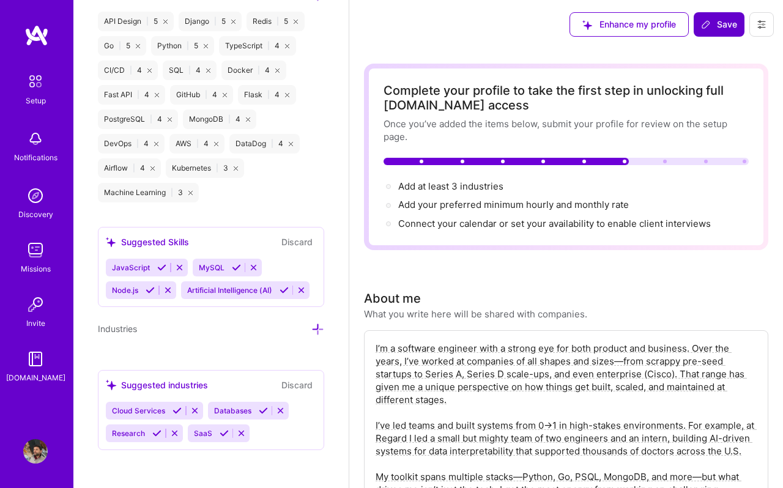
scroll to position [936, 0]
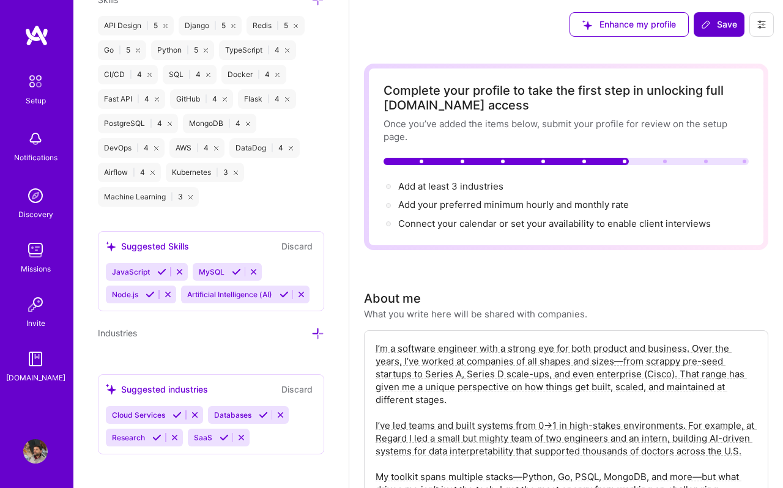
click at [319, 332] on icon at bounding box center [317, 333] width 13 height 13
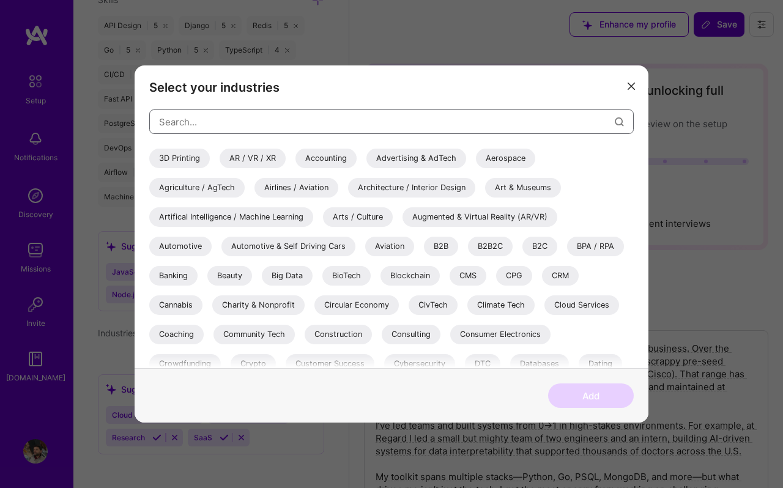
click at [254, 124] on input "modal" at bounding box center [387, 121] width 456 height 31
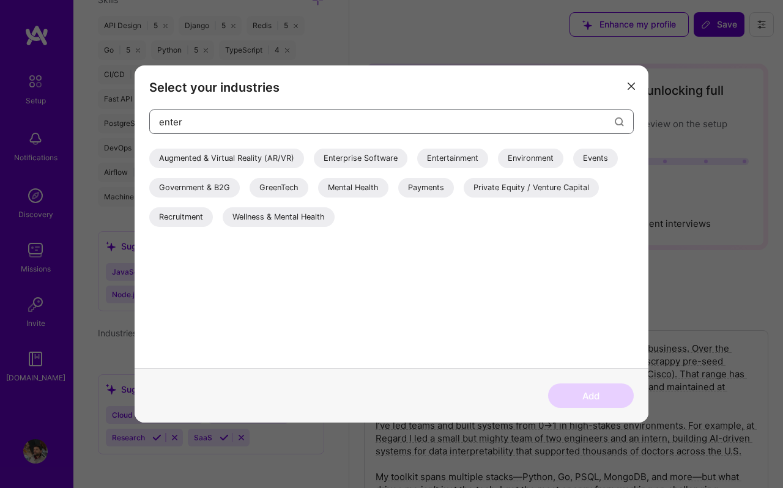
scroll to position [0, 0]
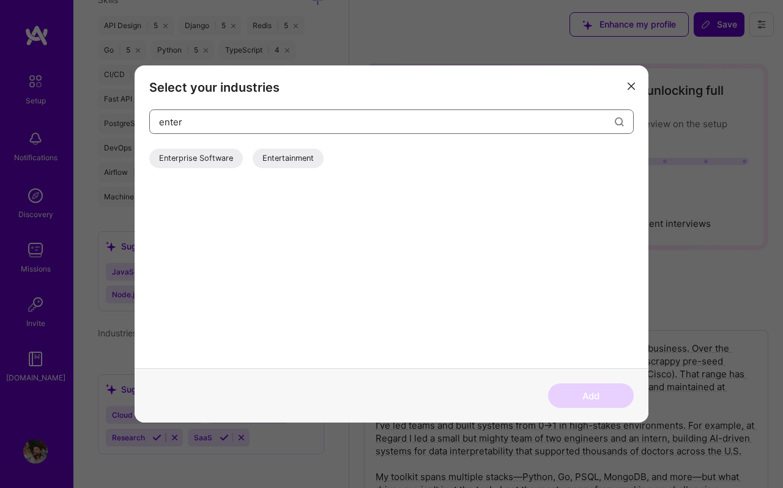
type input "enter"
click at [212, 155] on div "Enterprise Software" at bounding box center [196, 159] width 94 height 20
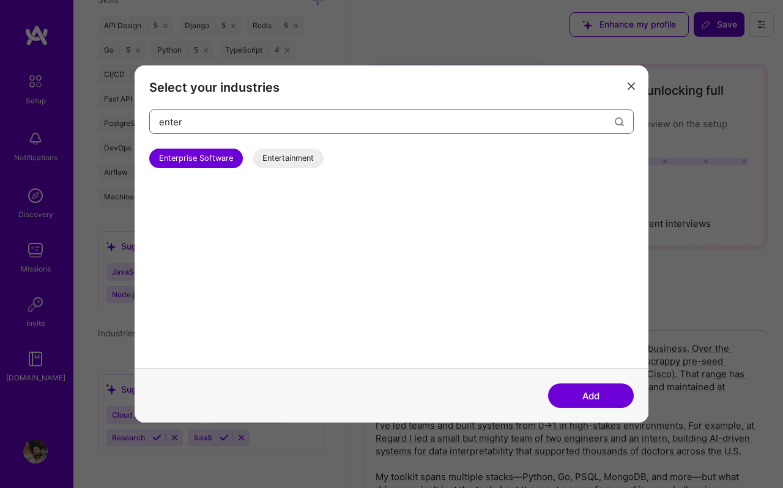
click at [224, 122] on input "enter" at bounding box center [387, 121] width 456 height 31
type input "b2b"
click at [166, 155] on div "B2B" at bounding box center [166, 159] width 34 height 20
click at [213, 127] on input "b2b" at bounding box center [387, 121] width 456 height 31
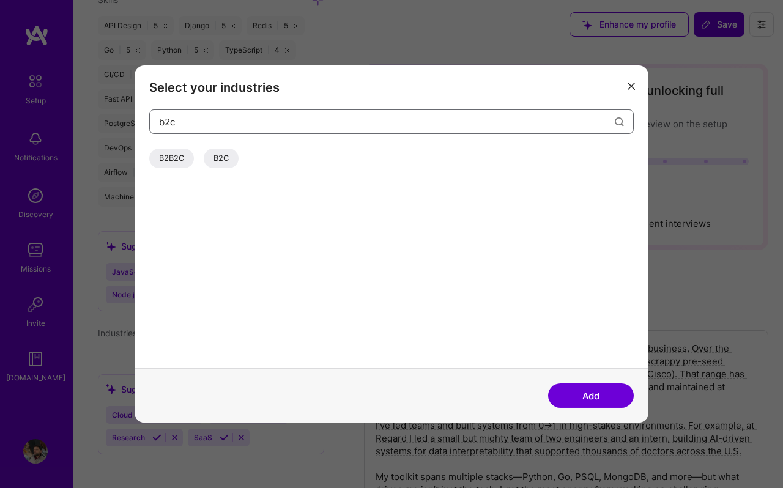
type input "b2c"
click at [221, 157] on div "B2C" at bounding box center [221, 159] width 35 height 20
click at [213, 122] on input "b2c" at bounding box center [387, 121] width 456 height 31
type input "health"
click at [185, 161] on div "Healthcare" at bounding box center [178, 159] width 59 height 20
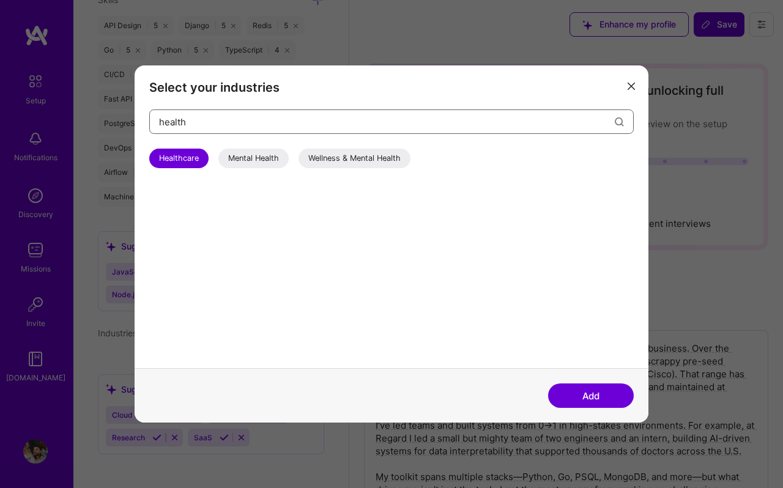
click at [232, 122] on input "health" at bounding box center [387, 121] width 456 height 31
type input "gen"
click at [234, 157] on div "Artifical Intelligence / Machine Learning" at bounding box center [231, 159] width 164 height 20
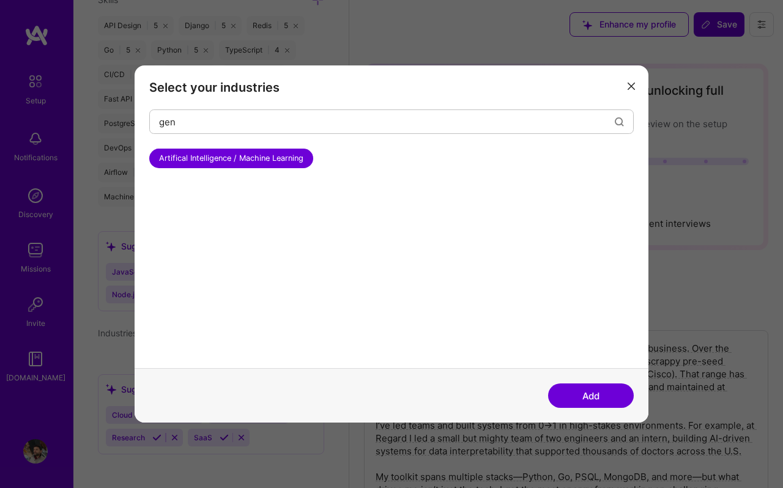
click at [566, 393] on button "Add" at bounding box center [591, 395] width 86 height 24
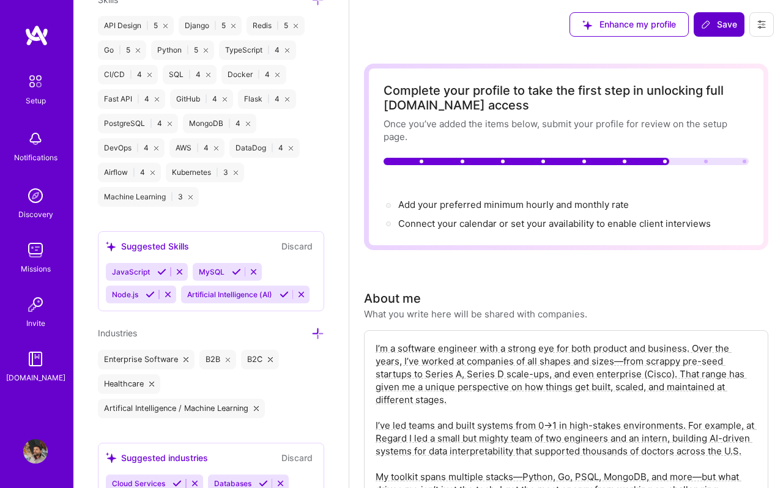
scroll to position [1009, 0]
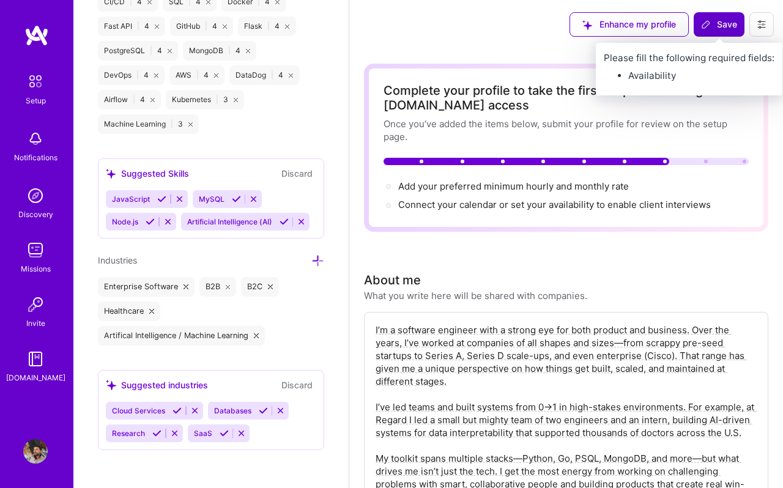
click at [714, 29] on span "Save" at bounding box center [719, 24] width 36 height 12
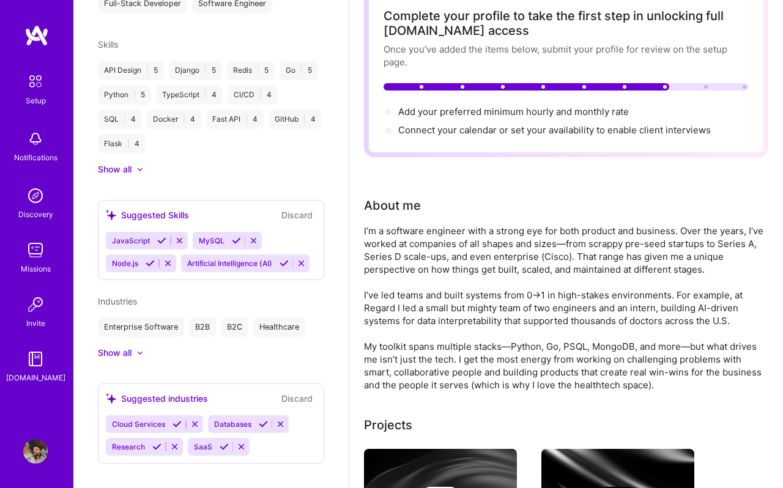
scroll to position [0, 0]
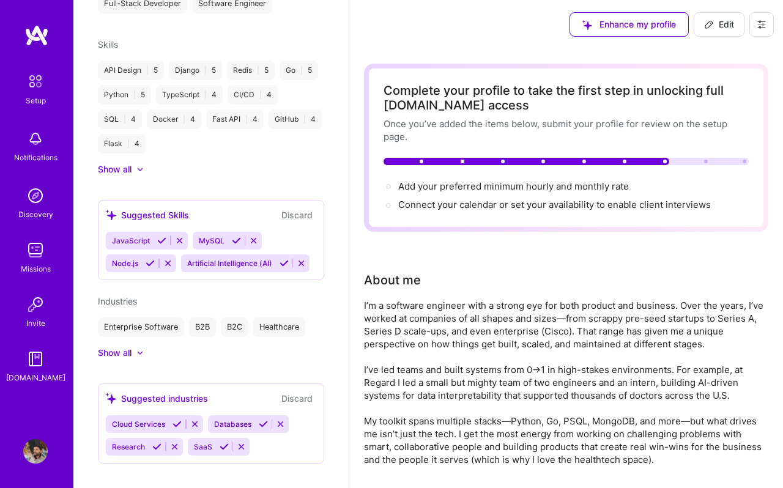
click at [725, 29] on span "Edit" at bounding box center [719, 24] width 30 height 12
select select "US"
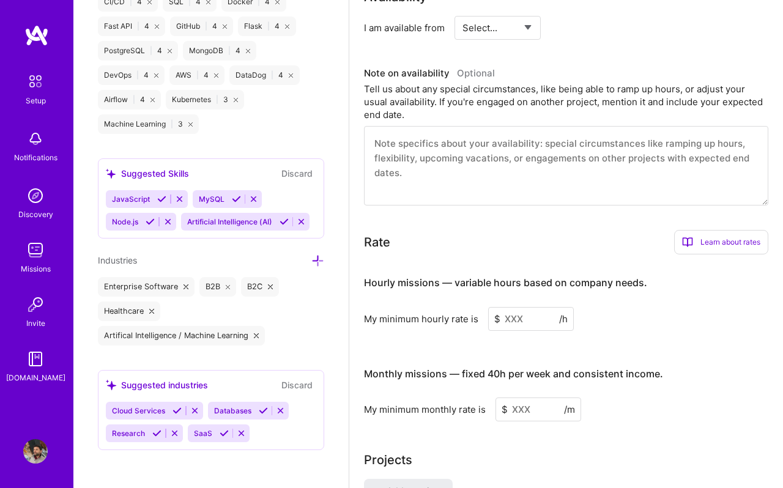
scroll to position [640, 0]
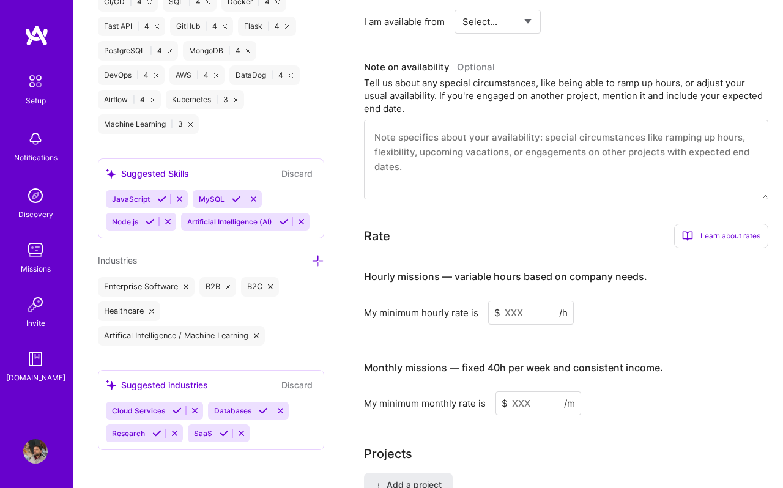
click at [515, 311] on input at bounding box center [531, 313] width 86 height 24
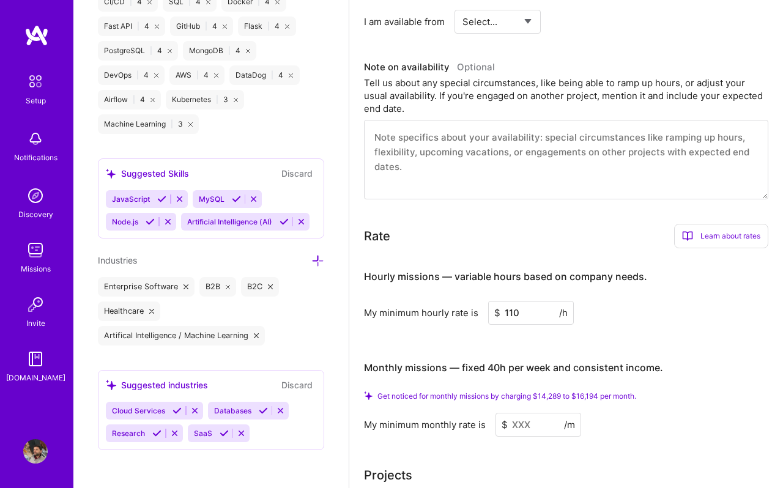
type input "110"
click at [521, 423] on input at bounding box center [538, 425] width 86 height 24
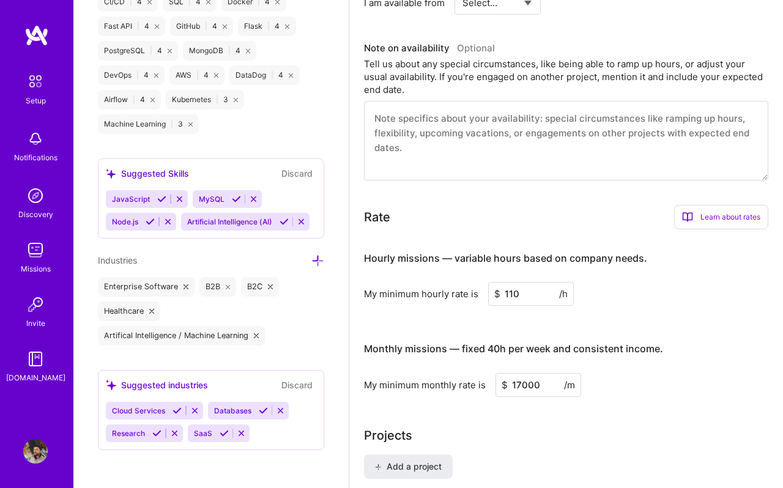
type input "17000"
click at [642, 368] on div "Monthly missions — fixed 40h per week and consistent income. My minimum monthly…" at bounding box center [566, 363] width 404 height 67
click at [541, 384] on input "17000" at bounding box center [538, 385] width 86 height 24
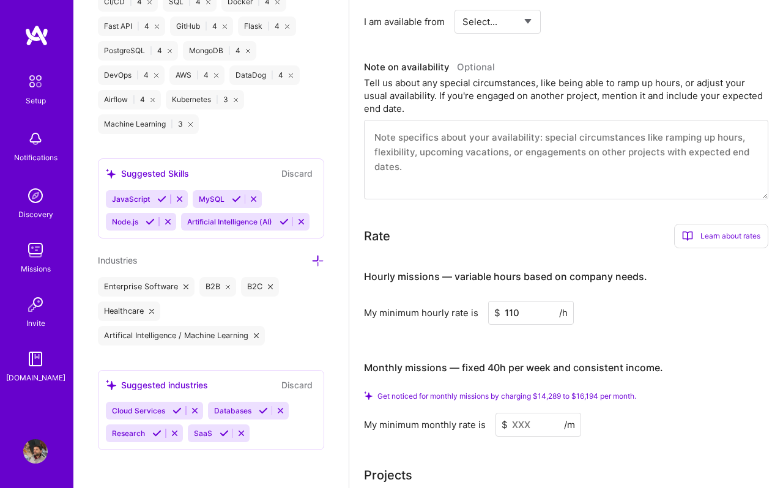
scroll to position [680, 0]
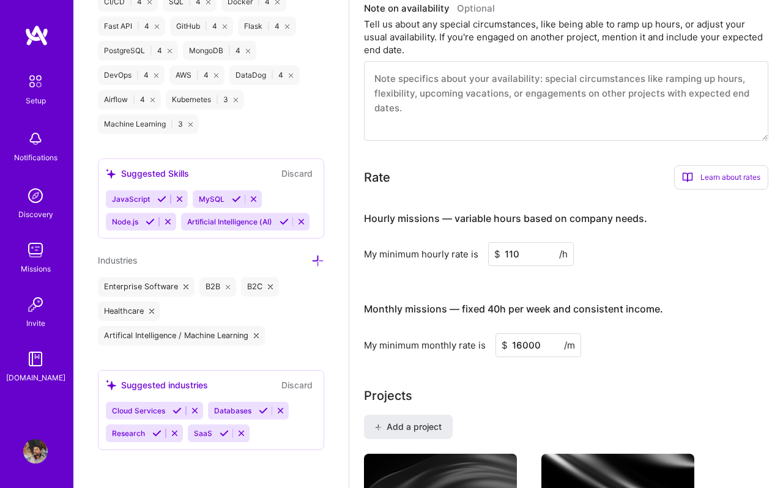
click at [522, 346] on input "16000" at bounding box center [538, 345] width 86 height 24
type input "15000"
click at [621, 338] on div "My minimum monthly rate is $ 15000 /m" at bounding box center [566, 345] width 404 height 24
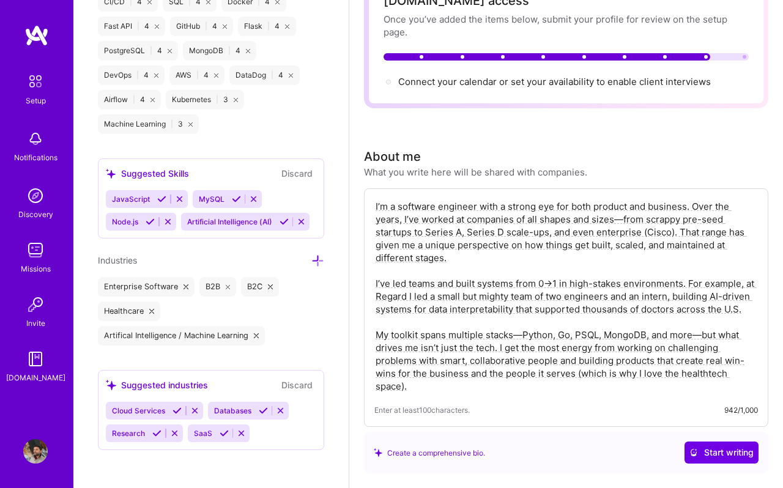
scroll to position [0, 0]
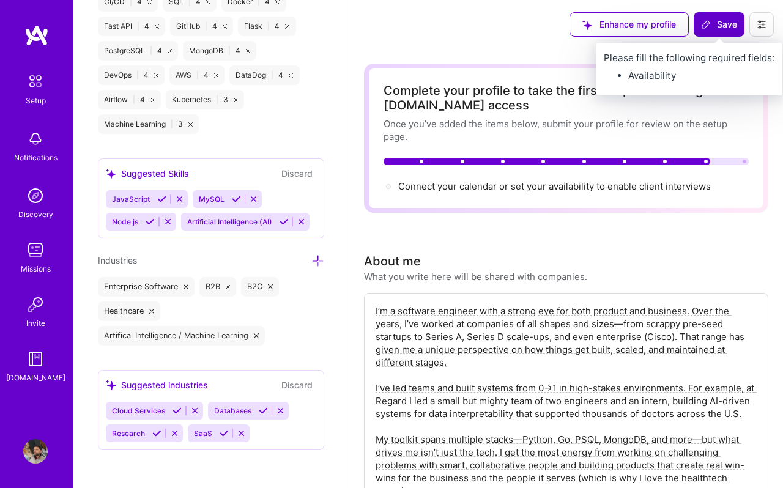
click at [721, 20] on span "Save" at bounding box center [719, 24] width 36 height 12
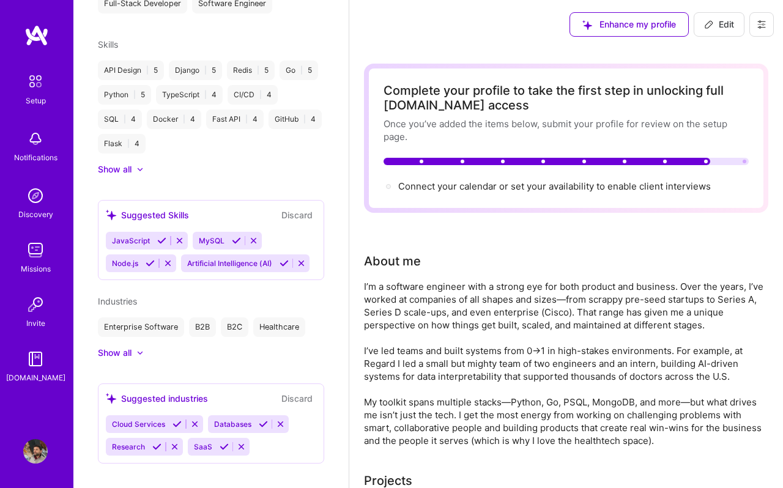
click at [754, 31] on button at bounding box center [761, 24] width 24 height 24
click at [725, 54] on button "Settings" at bounding box center [728, 52] width 92 height 31
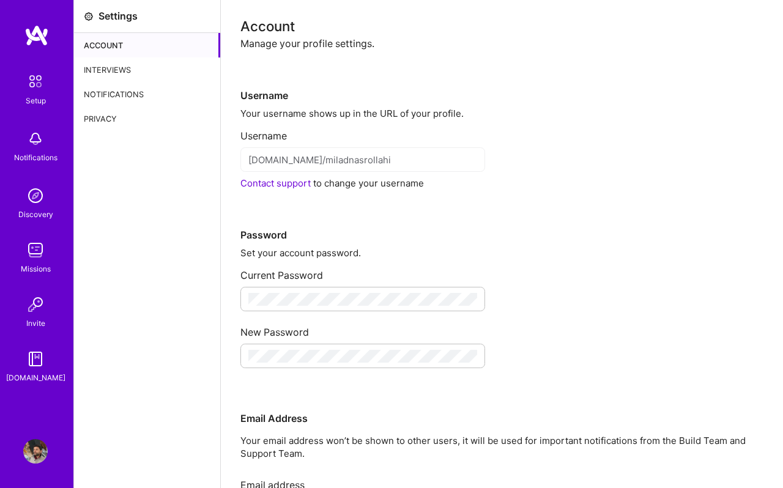
click at [108, 91] on div "Notifications" at bounding box center [147, 94] width 146 height 24
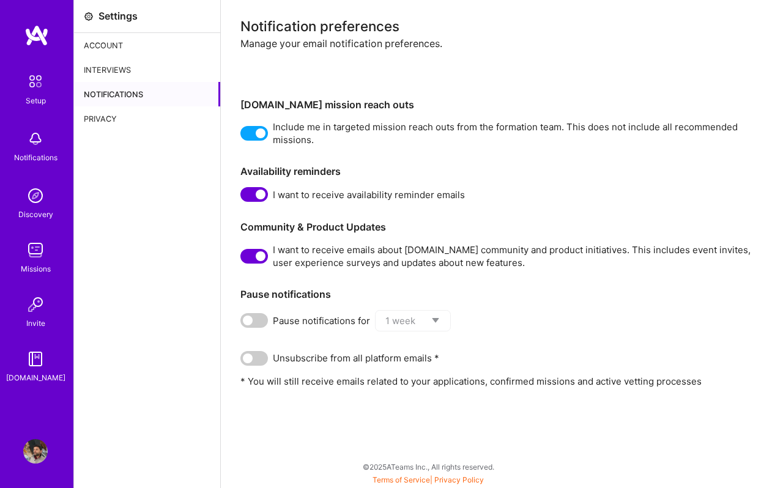
click at [111, 68] on div "Interviews" at bounding box center [147, 69] width 146 height 24
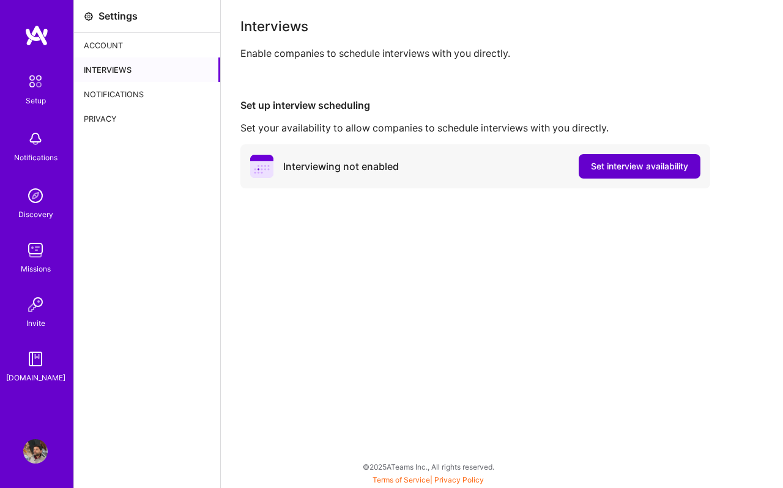
click at [604, 171] on span "Set interview availability" at bounding box center [639, 166] width 97 height 12
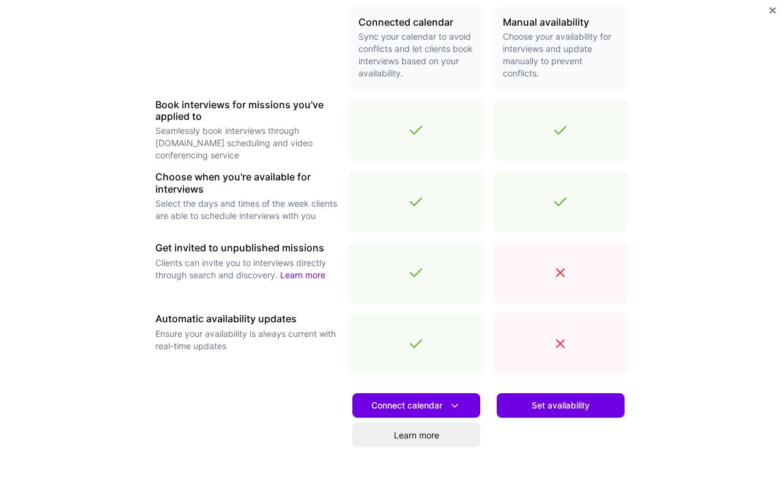
scroll to position [309, 0]
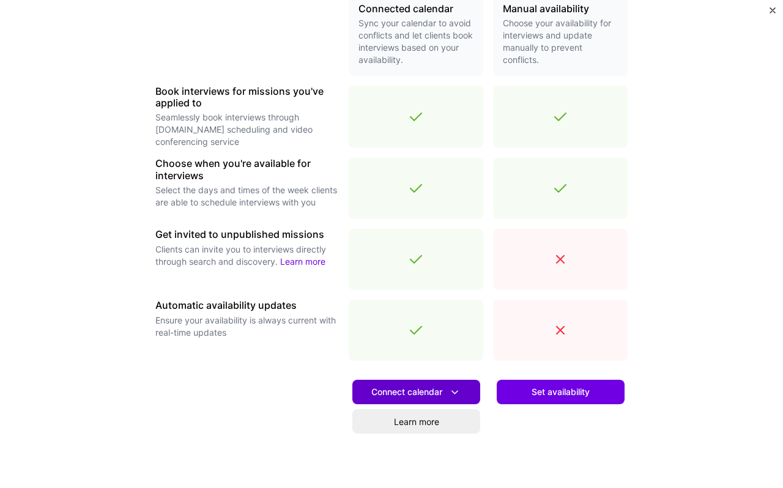
click at [446, 384] on button "Connect calendar" at bounding box center [416, 392] width 128 height 24
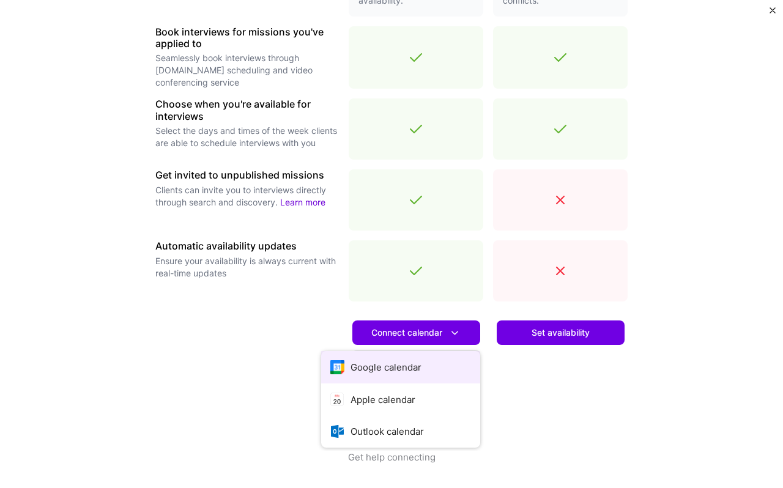
click at [403, 360] on button "Google calendar" at bounding box center [400, 367] width 159 height 32
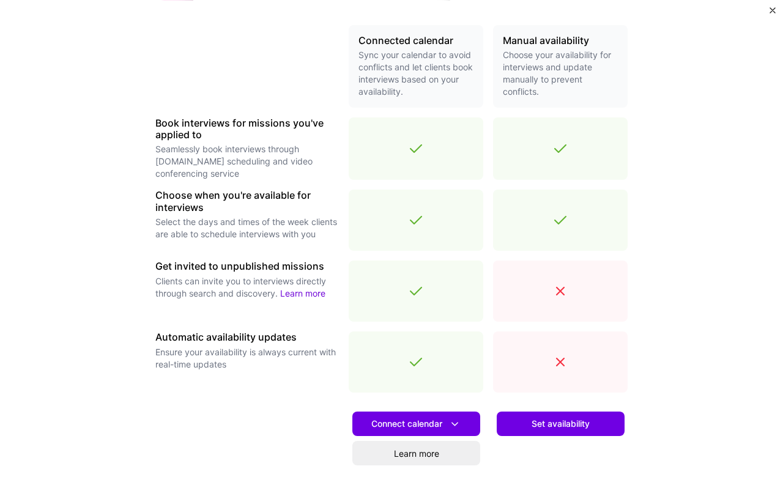
scroll to position [324, 0]
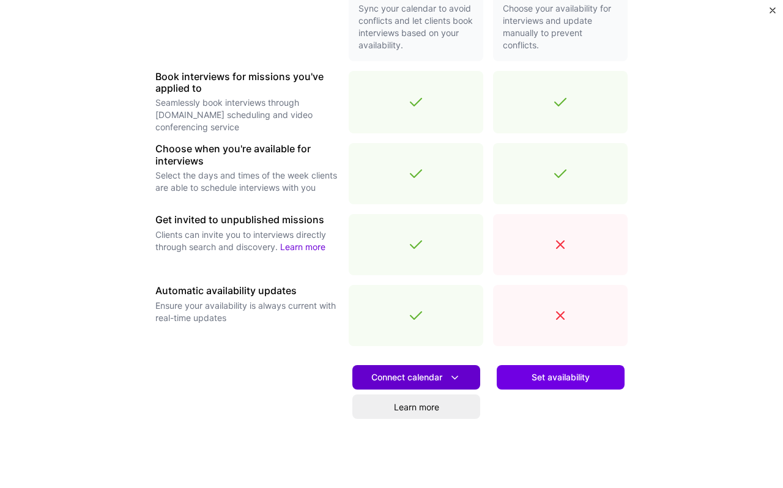
click at [461, 376] on icon at bounding box center [454, 377] width 13 height 13
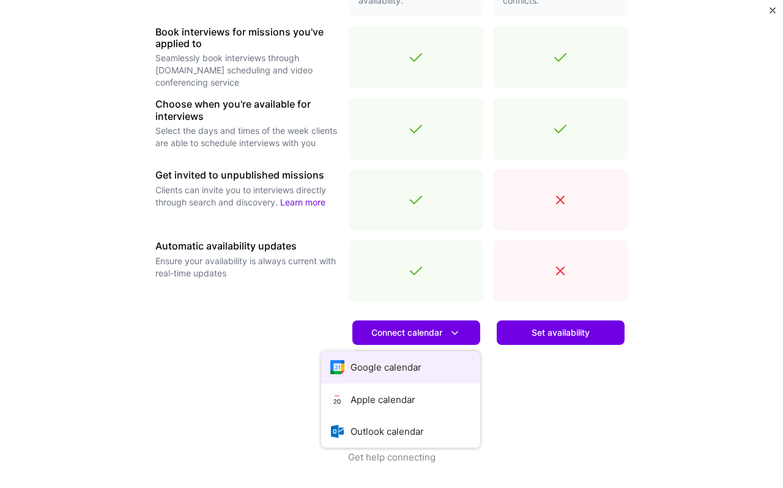
click at [467, 366] on button "Google calendar" at bounding box center [400, 367] width 159 height 32
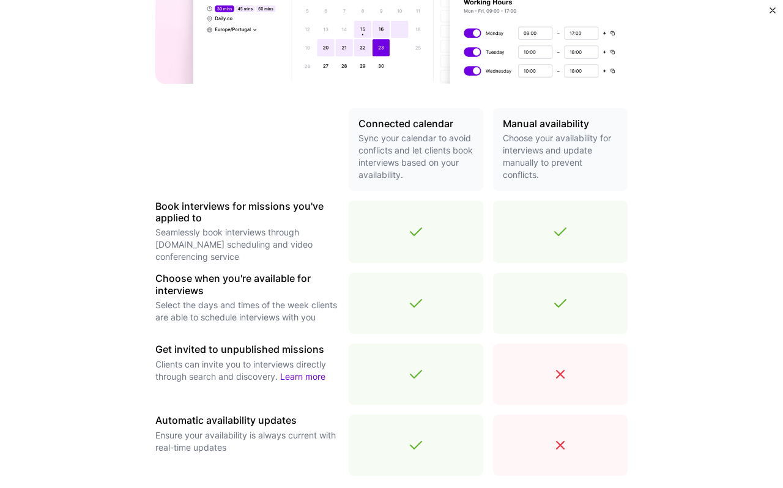
scroll to position [303, 0]
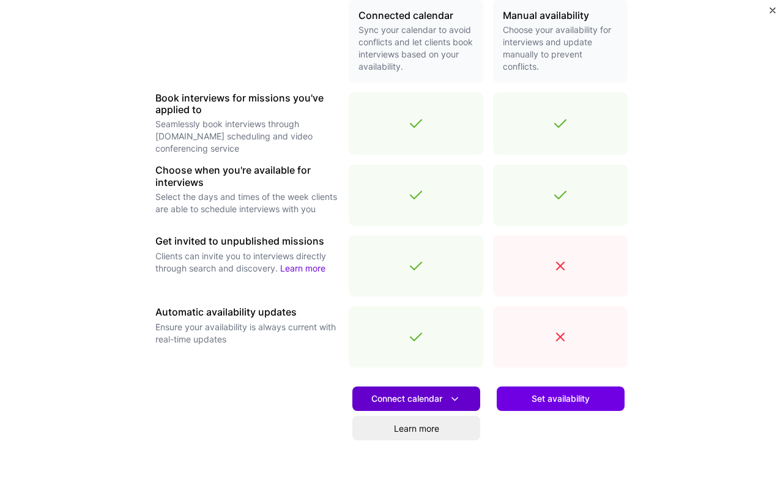
click at [417, 393] on span "Connect calendar" at bounding box center [416, 399] width 90 height 13
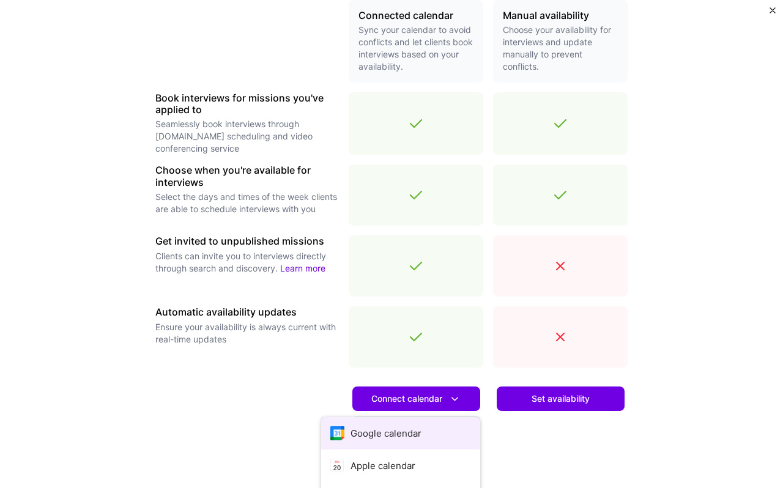
click at [380, 432] on button "Google calendar" at bounding box center [400, 433] width 159 height 32
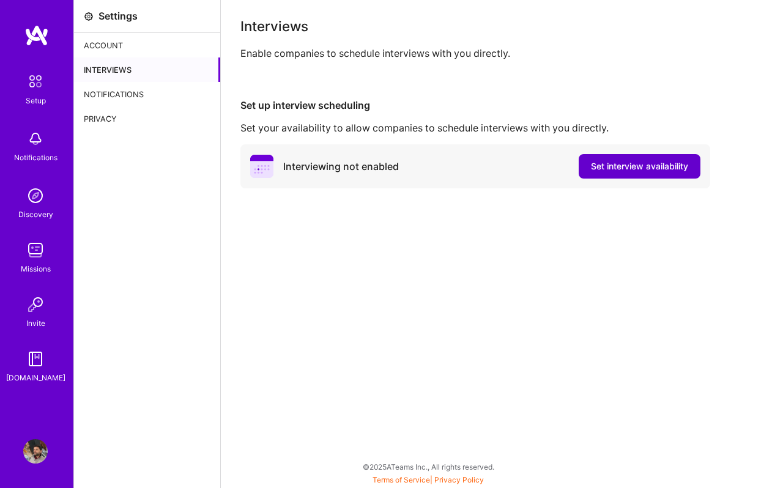
click at [626, 169] on span "Set interview availability" at bounding box center [639, 166] width 97 height 12
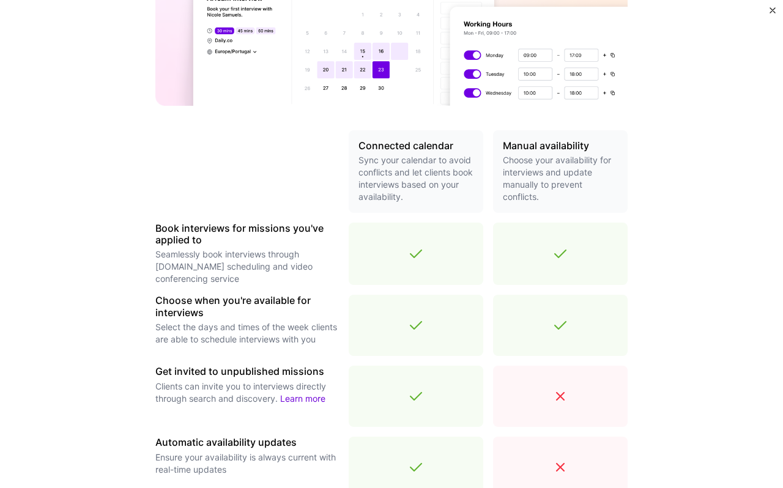
scroll to position [369, 0]
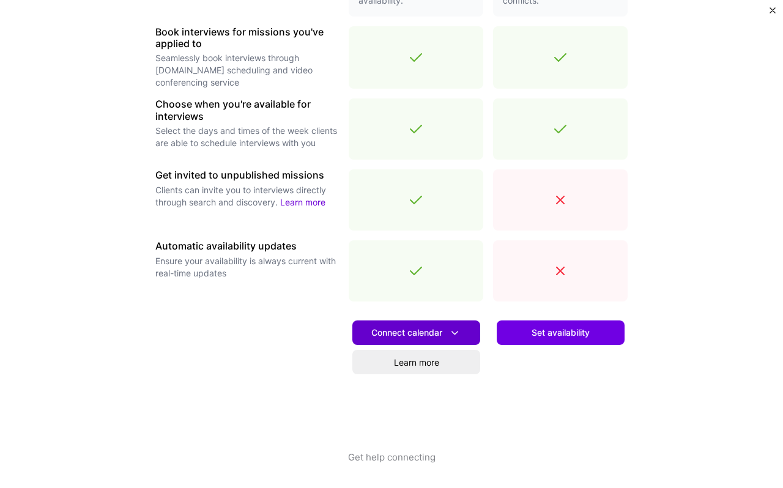
click at [458, 339] on button "Connect calendar" at bounding box center [416, 332] width 128 height 24
click at [581, 431] on div "Set availability" at bounding box center [560, 380] width 135 height 139
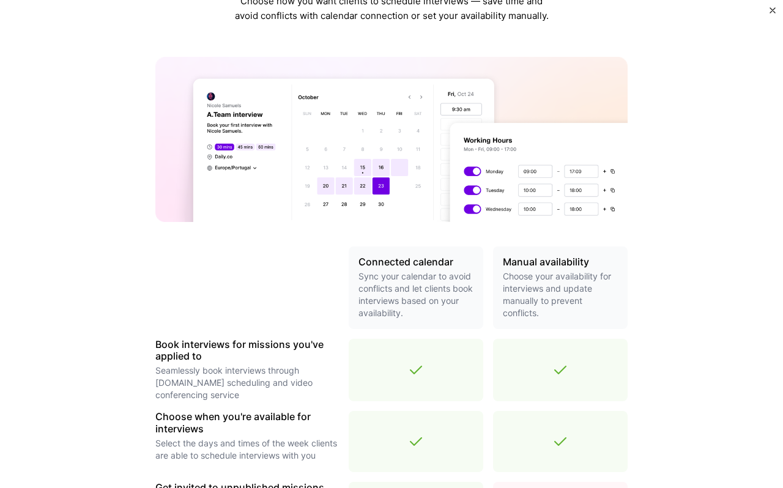
scroll to position [0, 0]
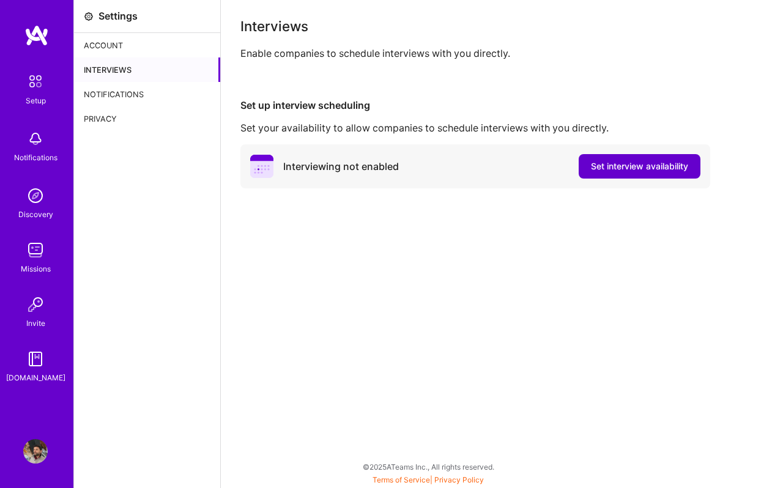
click at [634, 162] on span "Set interview availability" at bounding box center [639, 166] width 97 height 12
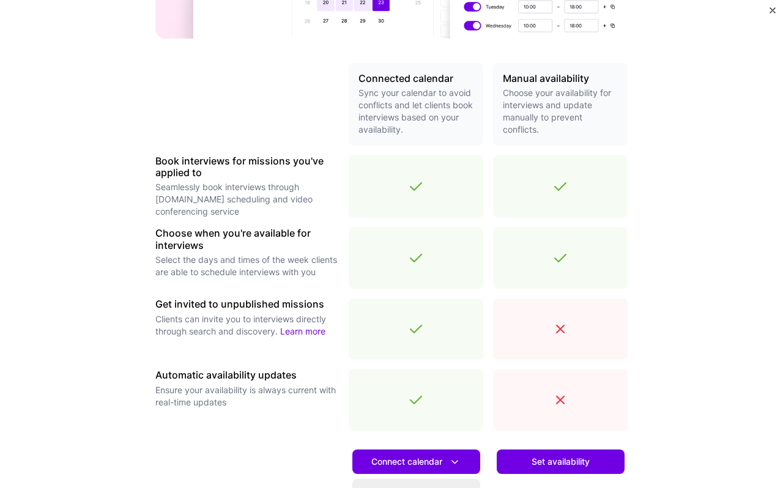
scroll to position [369, 0]
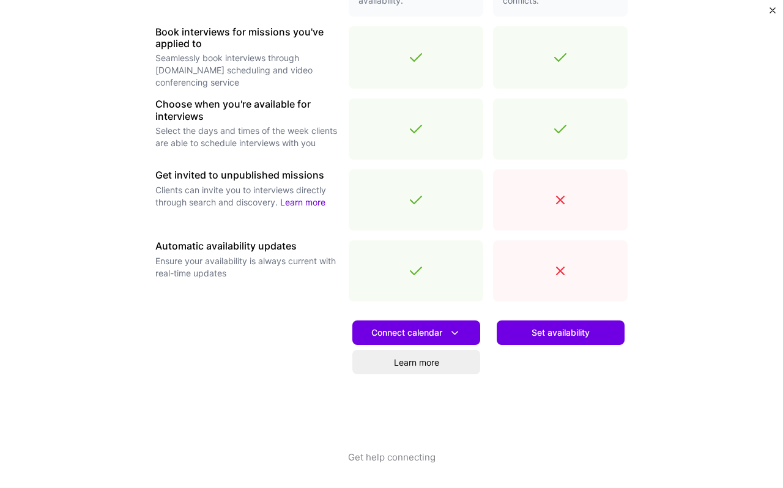
click at [560, 357] on div "Set availability" at bounding box center [560, 380] width 135 height 139
click at [560, 324] on button "Set availability" at bounding box center [561, 332] width 128 height 24
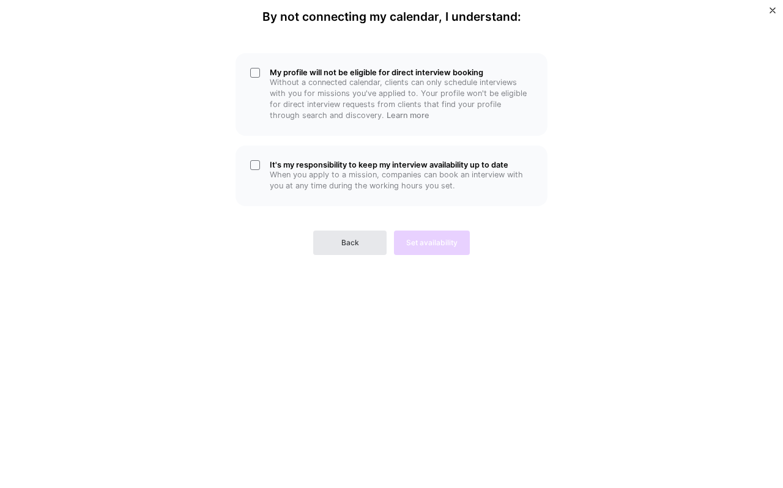
click at [355, 234] on button "Back" at bounding box center [349, 243] width 73 height 24
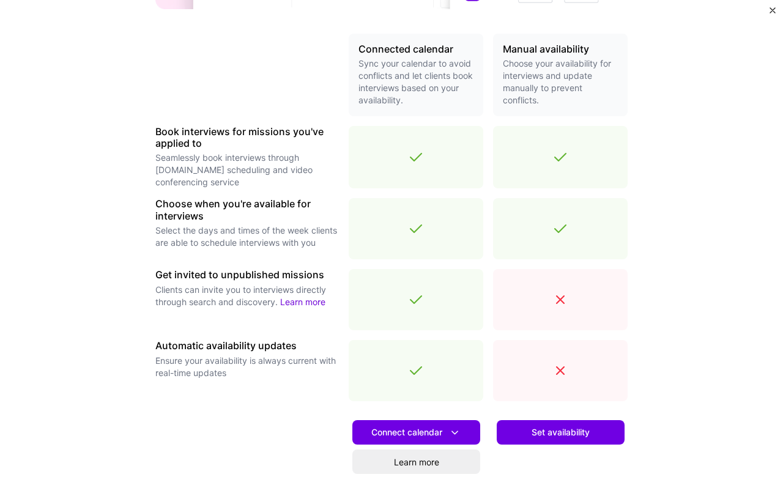
scroll to position [369, 0]
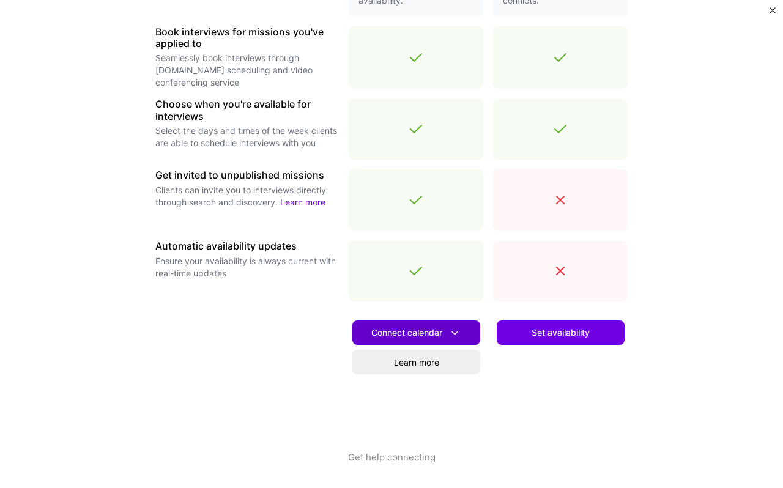
click at [406, 335] on span "Connect calendar" at bounding box center [416, 333] width 90 height 13
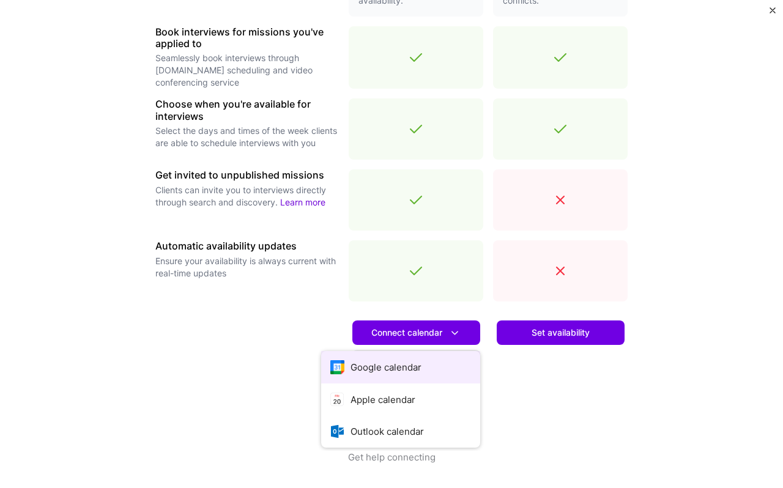
click at [382, 377] on button "Google calendar" at bounding box center [400, 367] width 159 height 32
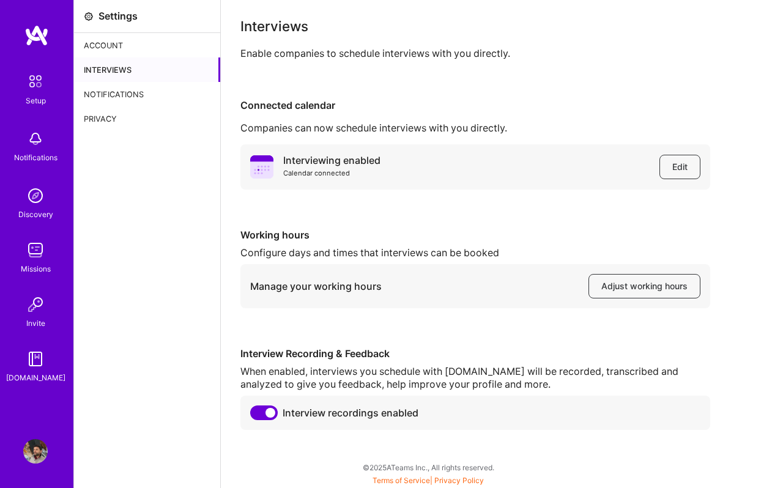
click at [563, 217] on div "Interviewing enabled Calendar connected Edit Working hours Configure days and t…" at bounding box center [501, 287] width 523 height 286
click at [616, 276] on button "Adjust working hours" at bounding box center [644, 285] width 112 height 24
click at [40, 80] on img at bounding box center [36, 82] width 26 height 26
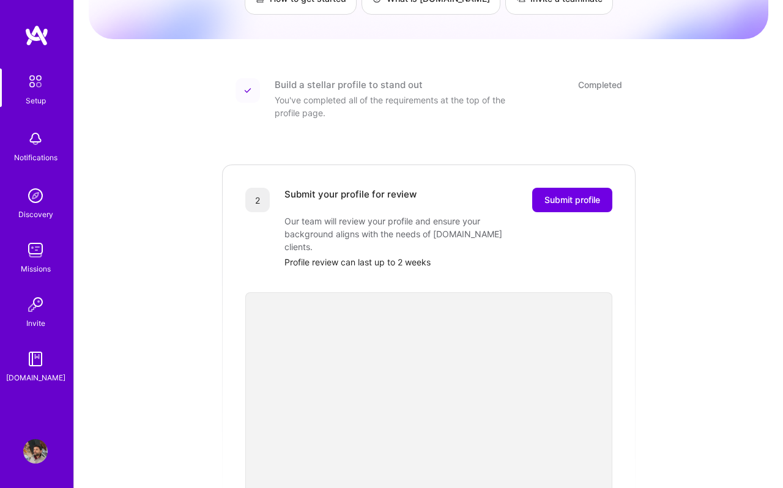
scroll to position [132, 0]
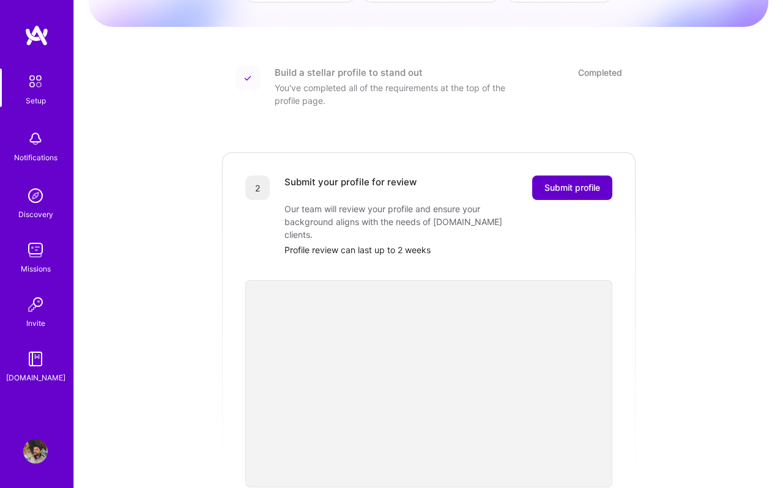
click at [576, 182] on span "Submit profile" at bounding box center [572, 188] width 56 height 12
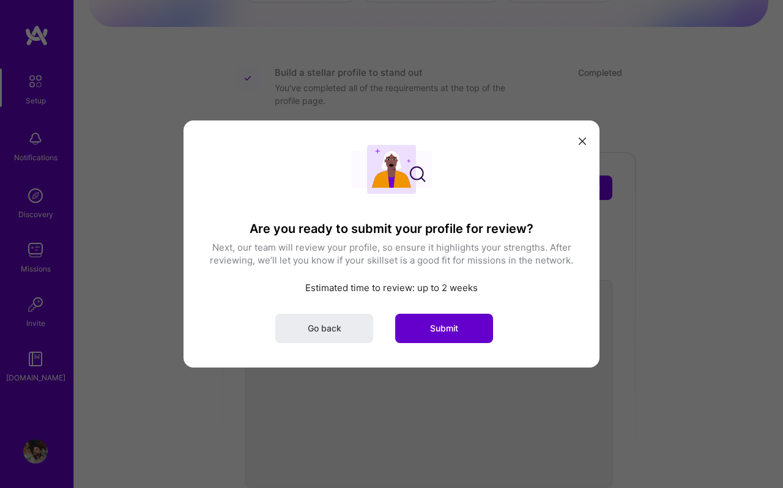
click at [437, 321] on button "Submit" at bounding box center [444, 328] width 98 height 29
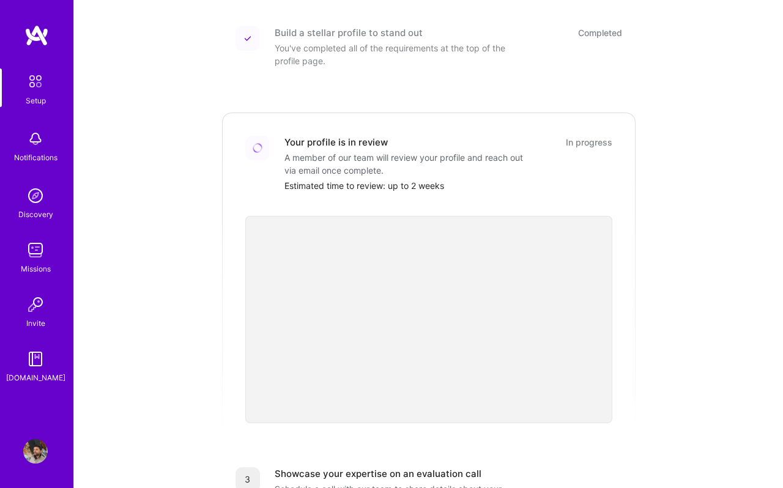
scroll to position [186, 0]
